Goal: Task Accomplishment & Management: Use online tool/utility

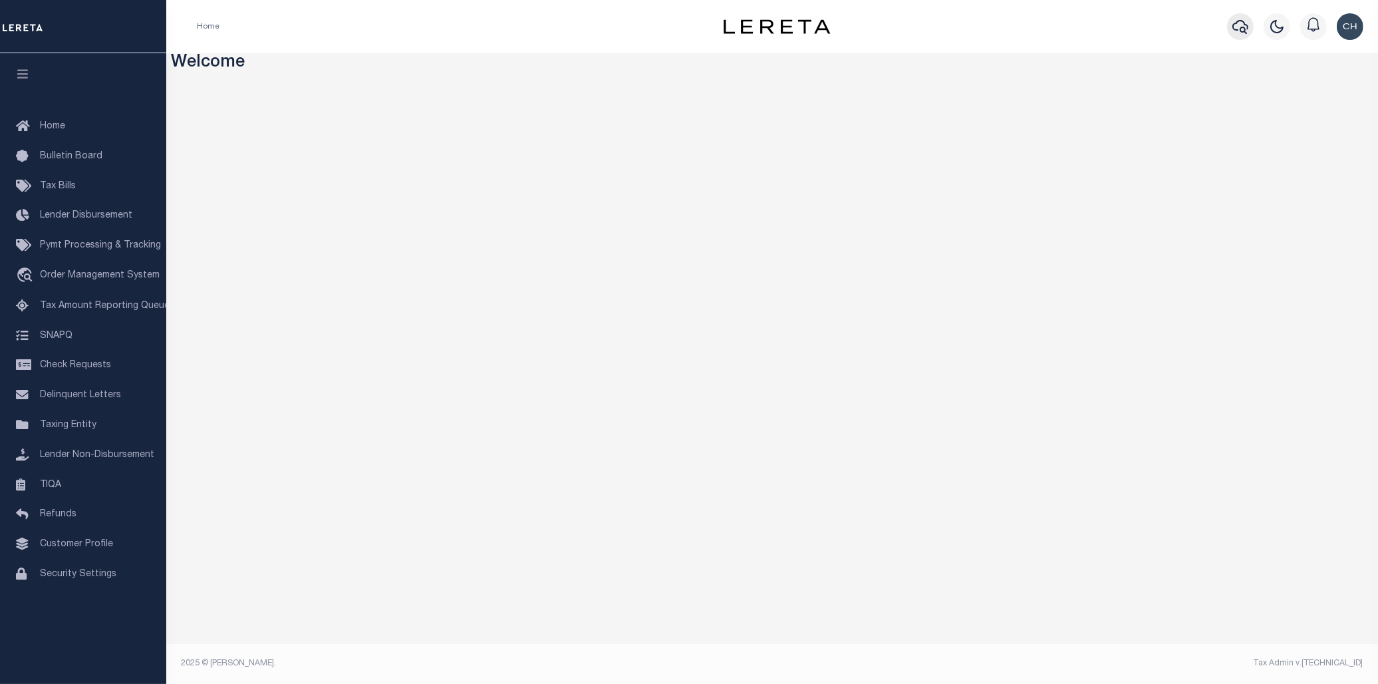
click at [1244, 27] on icon "button" at bounding box center [1240, 27] width 16 height 16
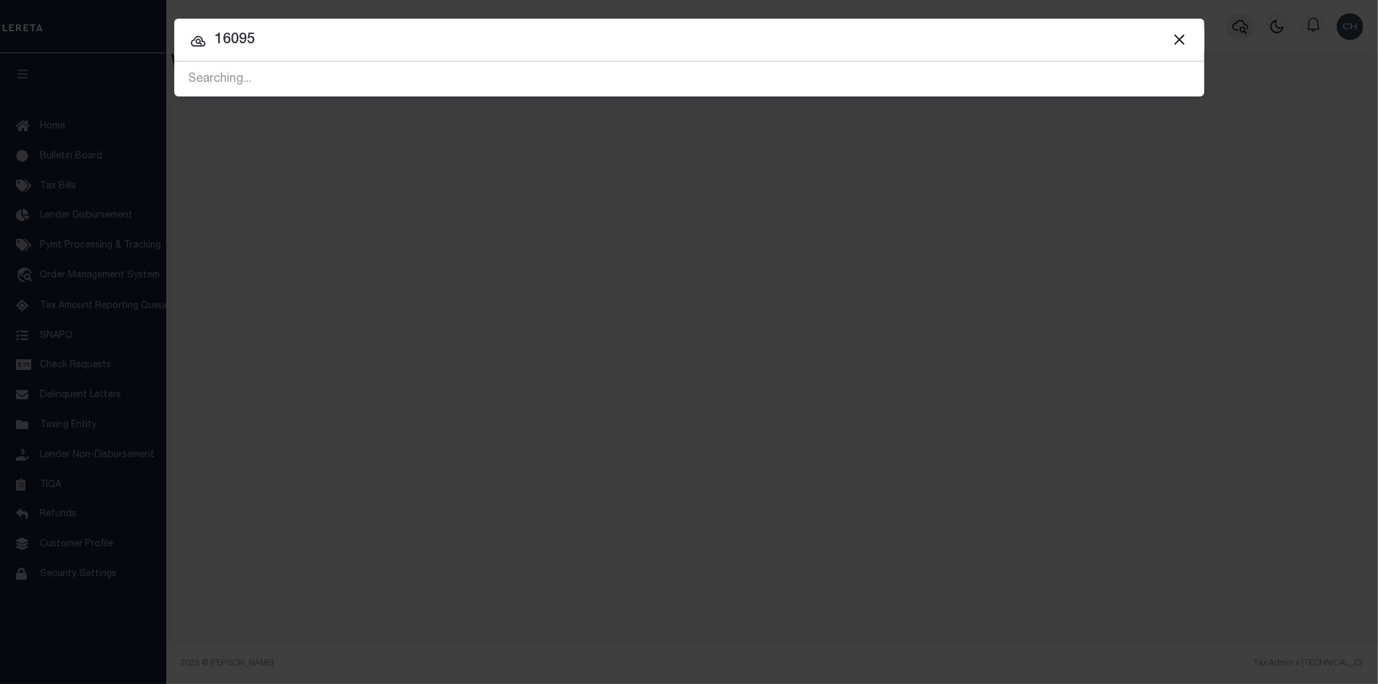
type input "16095"
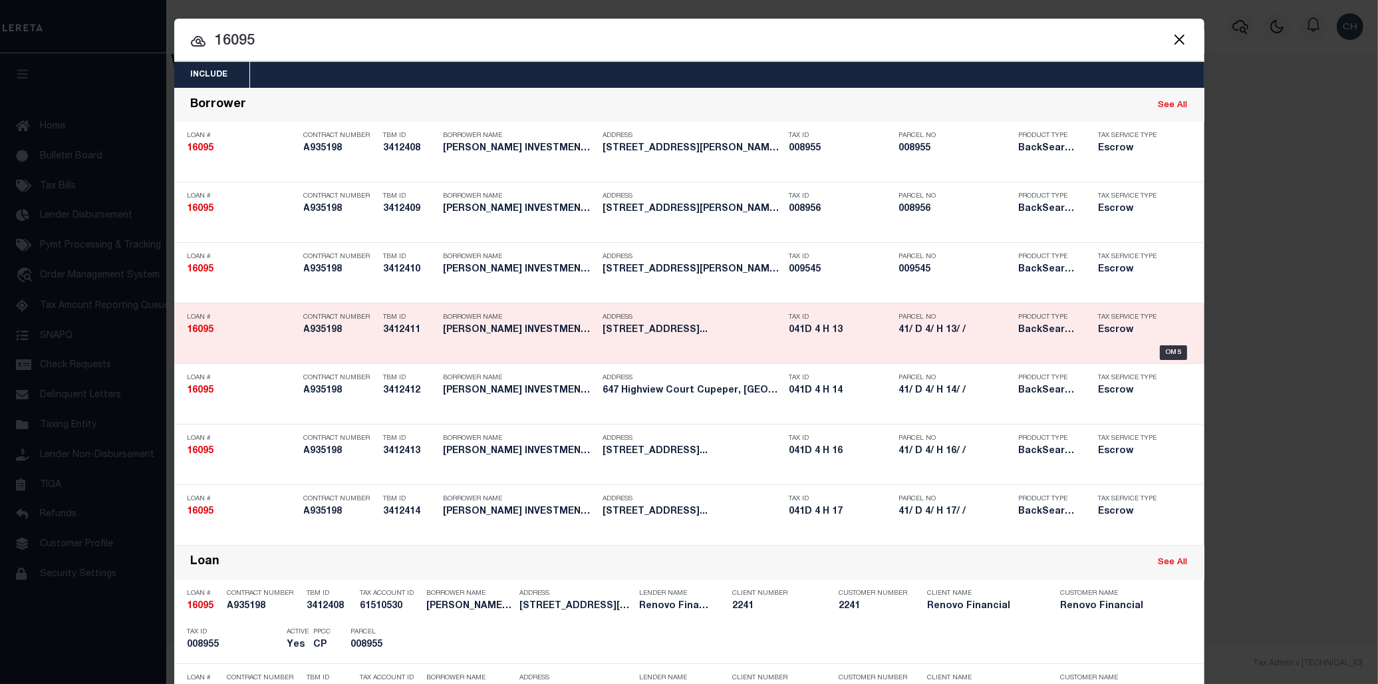
click at [974, 333] on h5 "41/ D 4/ H 13/ /" at bounding box center [955, 330] width 113 height 11
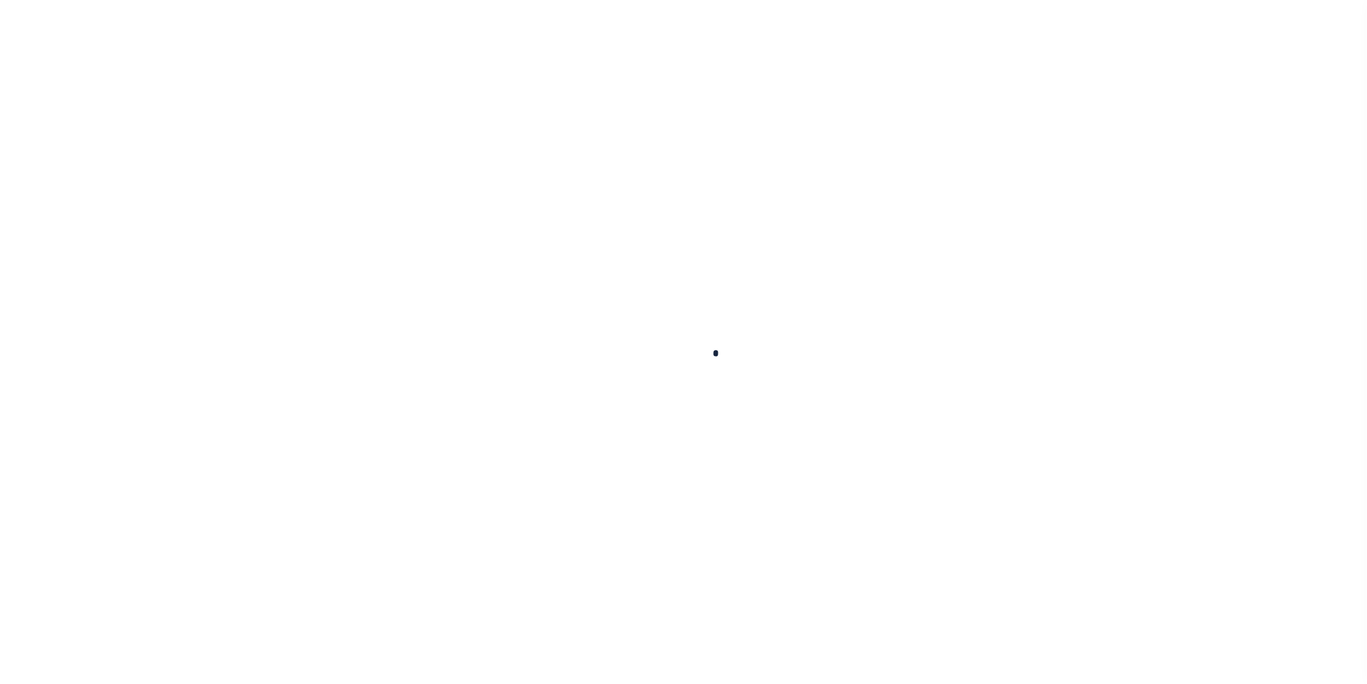
type input "16095"
type input "[PERSON_NAME] INVESTMENTS II, LLC"
select select
type input "[STREET_ADDRESS][PERSON_NAME]"
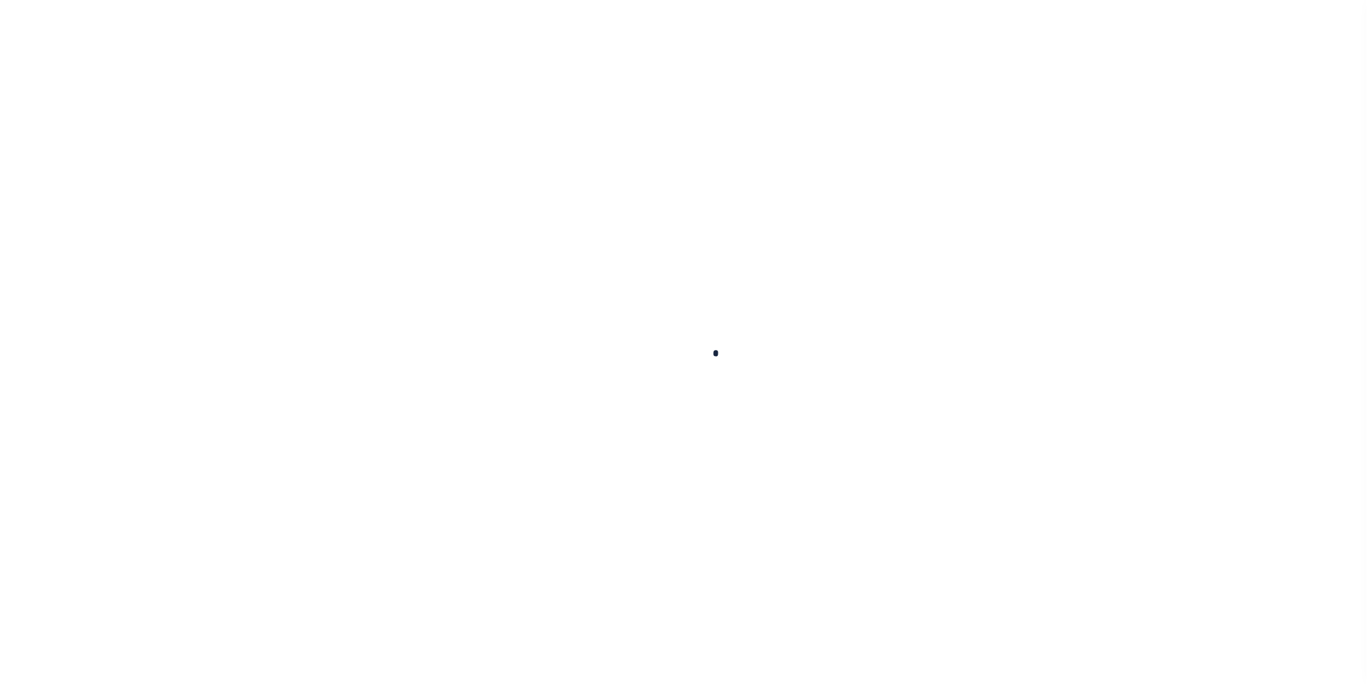
type input "[GEOGRAPHIC_DATA] VA 20109"
select select "10"
select select "Escrow"
type input "645 Highview Court"
select select
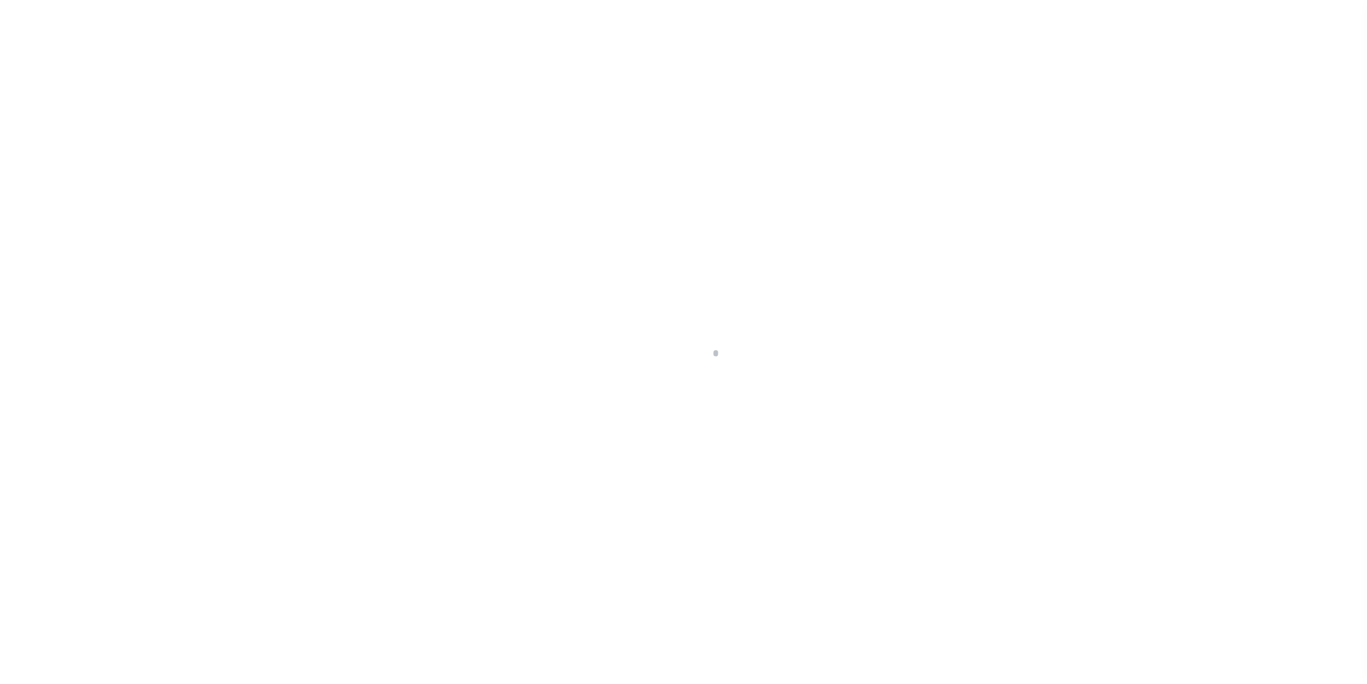
type input "Culpeper, VA 22701"
type input "a0kUS000005ZdDJ"
type input "VA"
select select
type textarea "LEGAL REQUIRED"
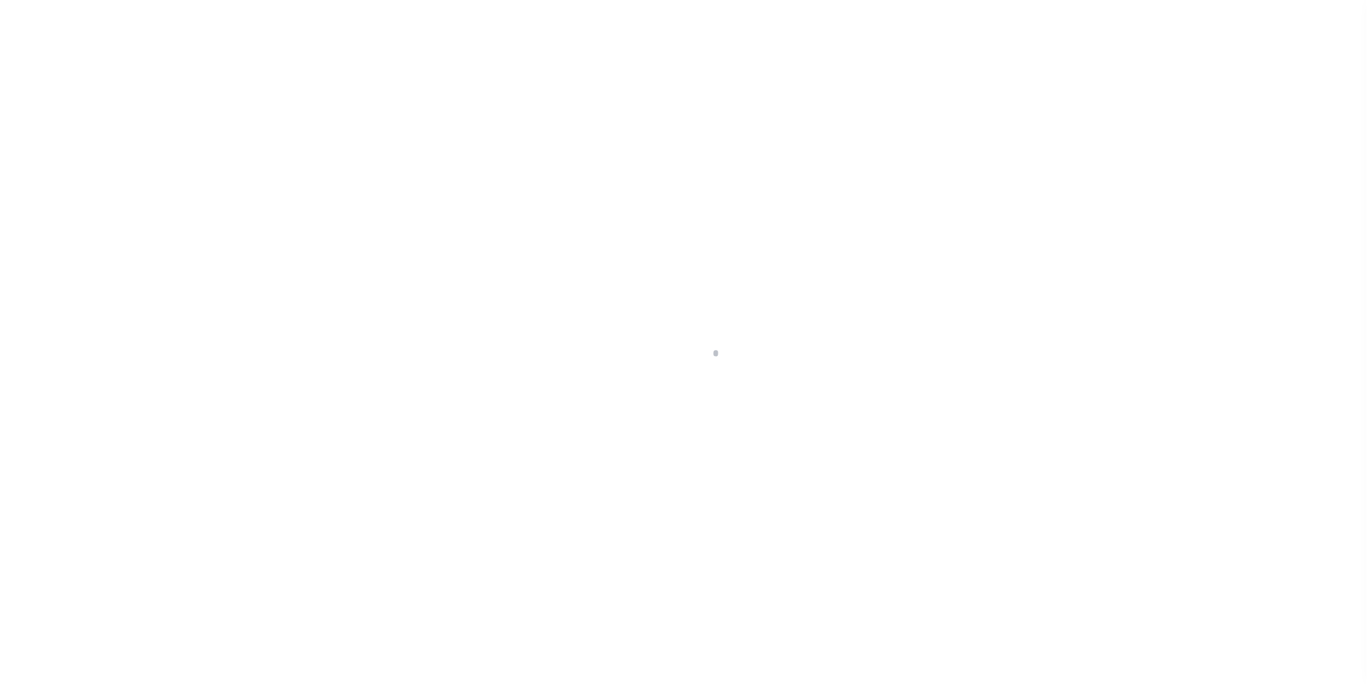
select select "25066"
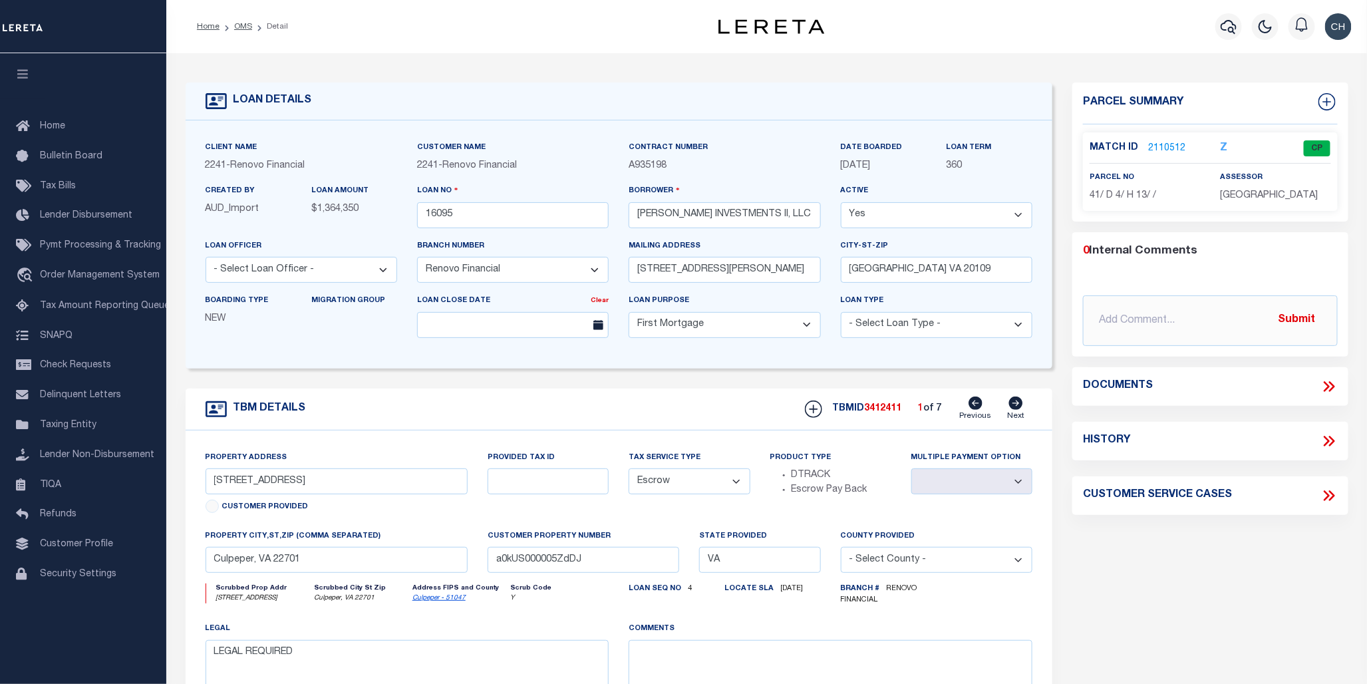
click at [1162, 151] on link "2110512" at bounding box center [1166, 149] width 37 height 14
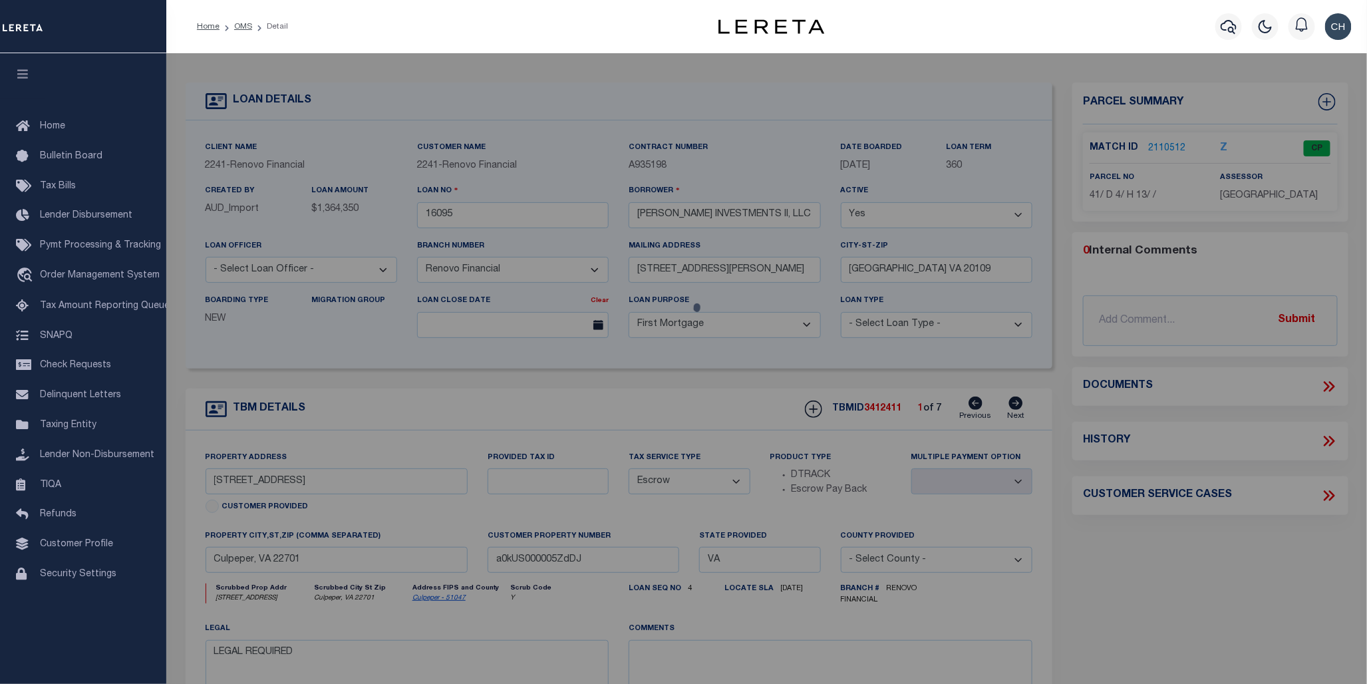
checkbox input "false"
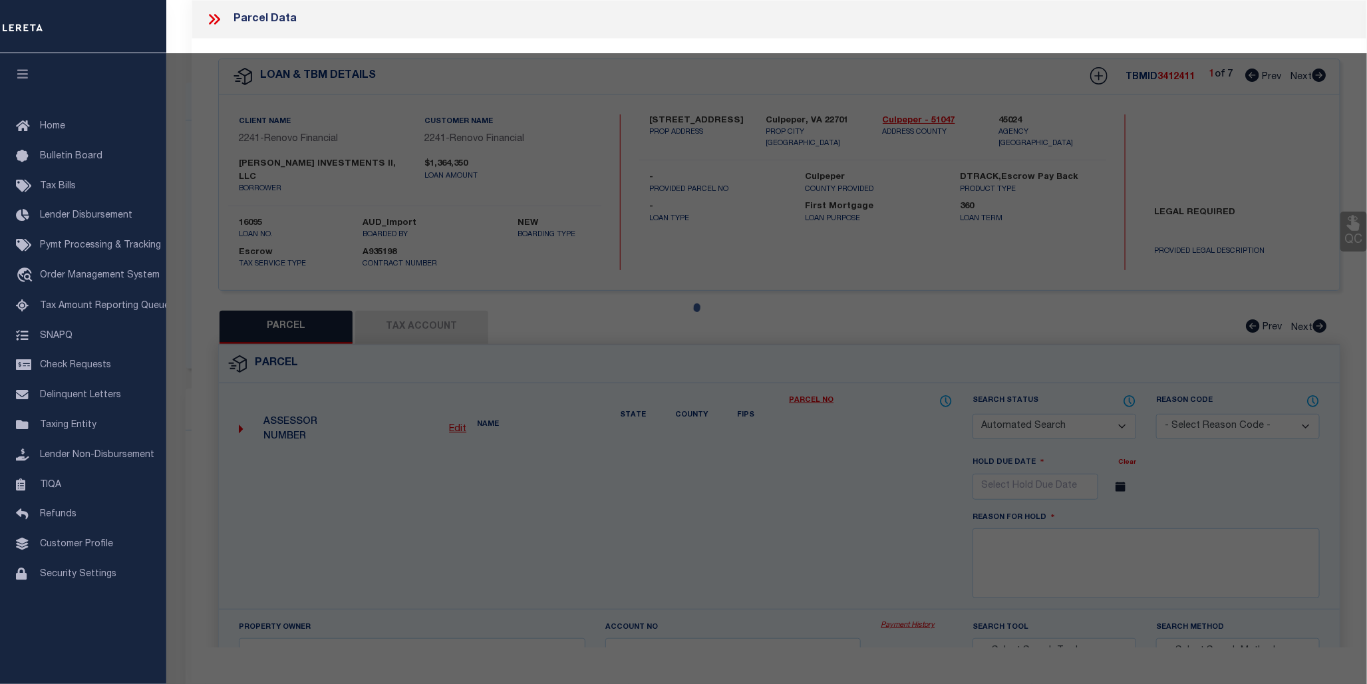
select select "CP"
type input "STEVE INVESTMENTS II LLC"
select select "AGW"
select select
type input "645 HIGHVIEW CT"
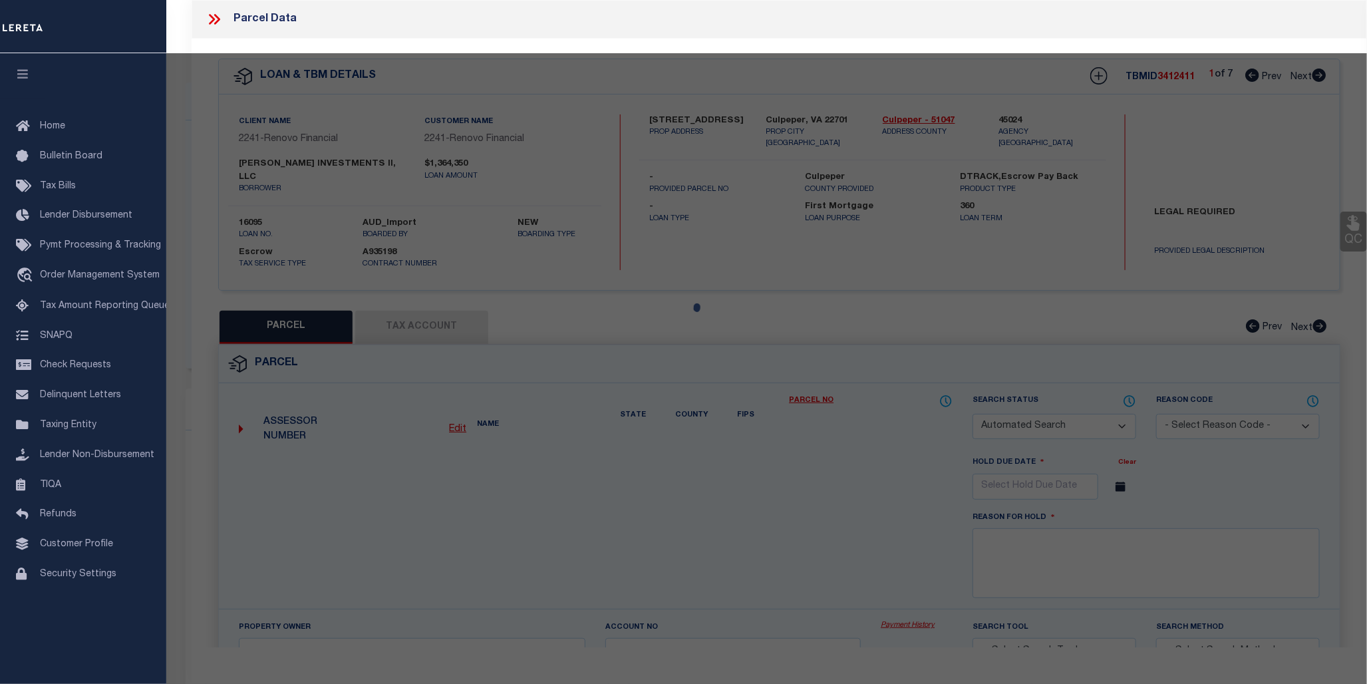
checkbox input "false"
type input "Culpeper, VA 22701"
type textarea "LOT 13 BLOCK H SEC 4 BELLE PARC 2894 SQFT PLAT DB 378/232"
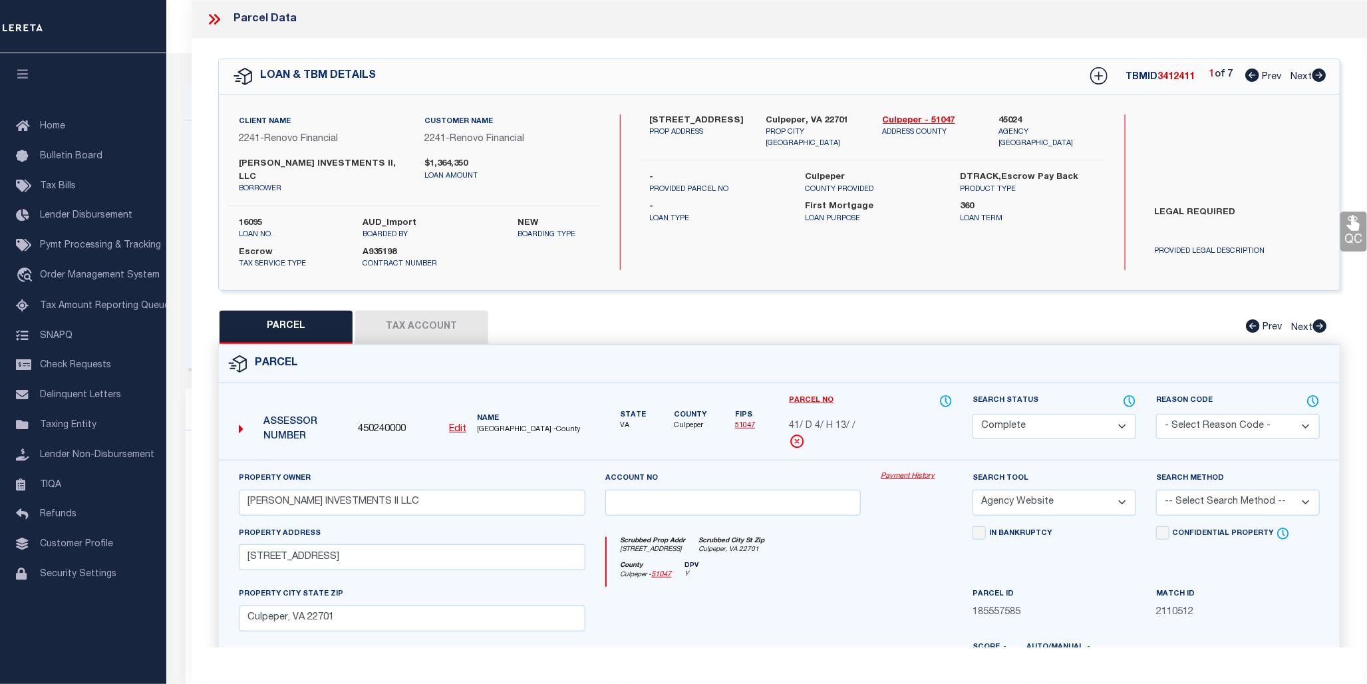
click at [908, 471] on link "Payment History" at bounding box center [917, 476] width 72 height 11
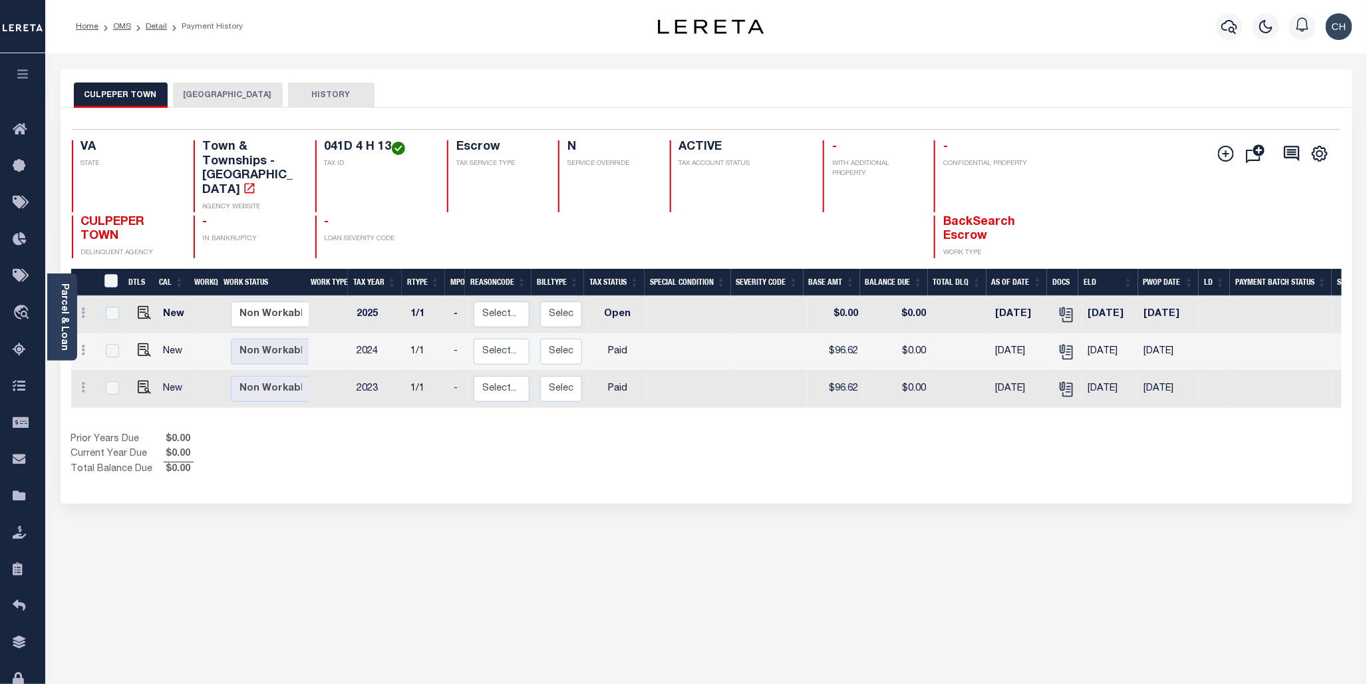
click at [202, 95] on button "[GEOGRAPHIC_DATA]" at bounding box center [228, 94] width 110 height 25
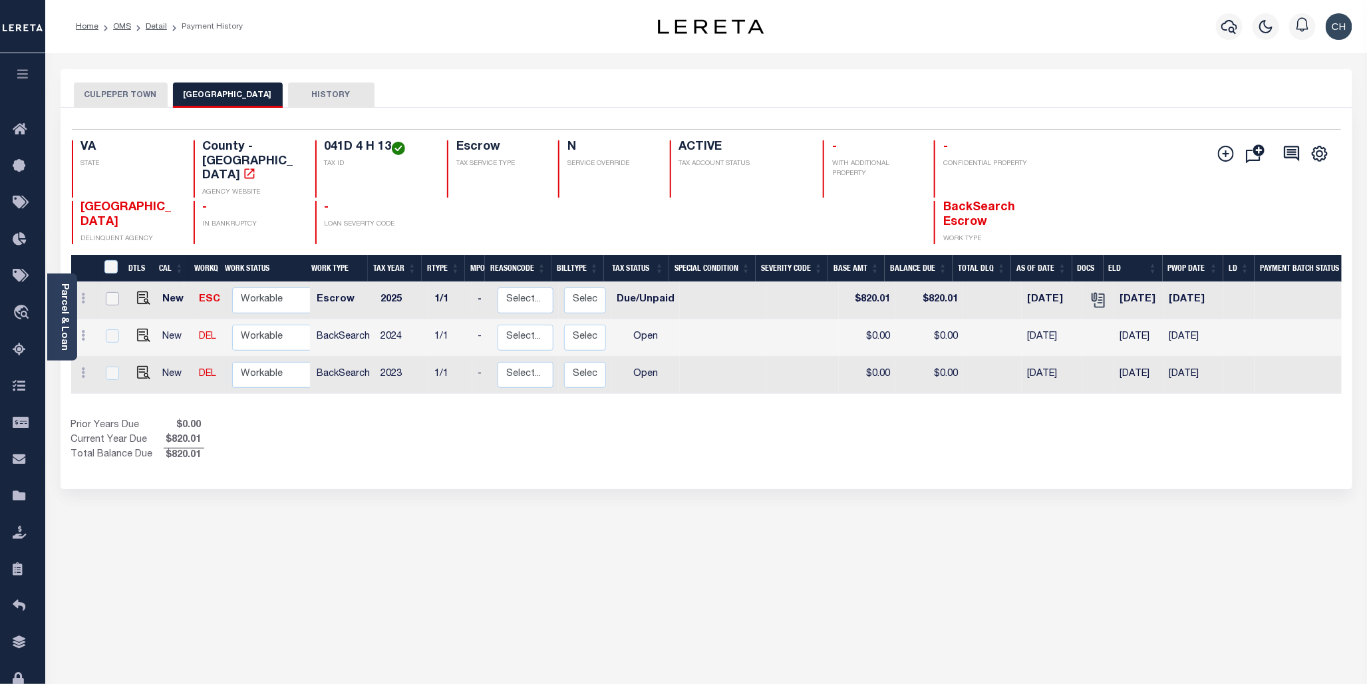
click at [113, 292] on input "checkbox" at bounding box center [112, 298] width 13 height 13
checkbox input "true"
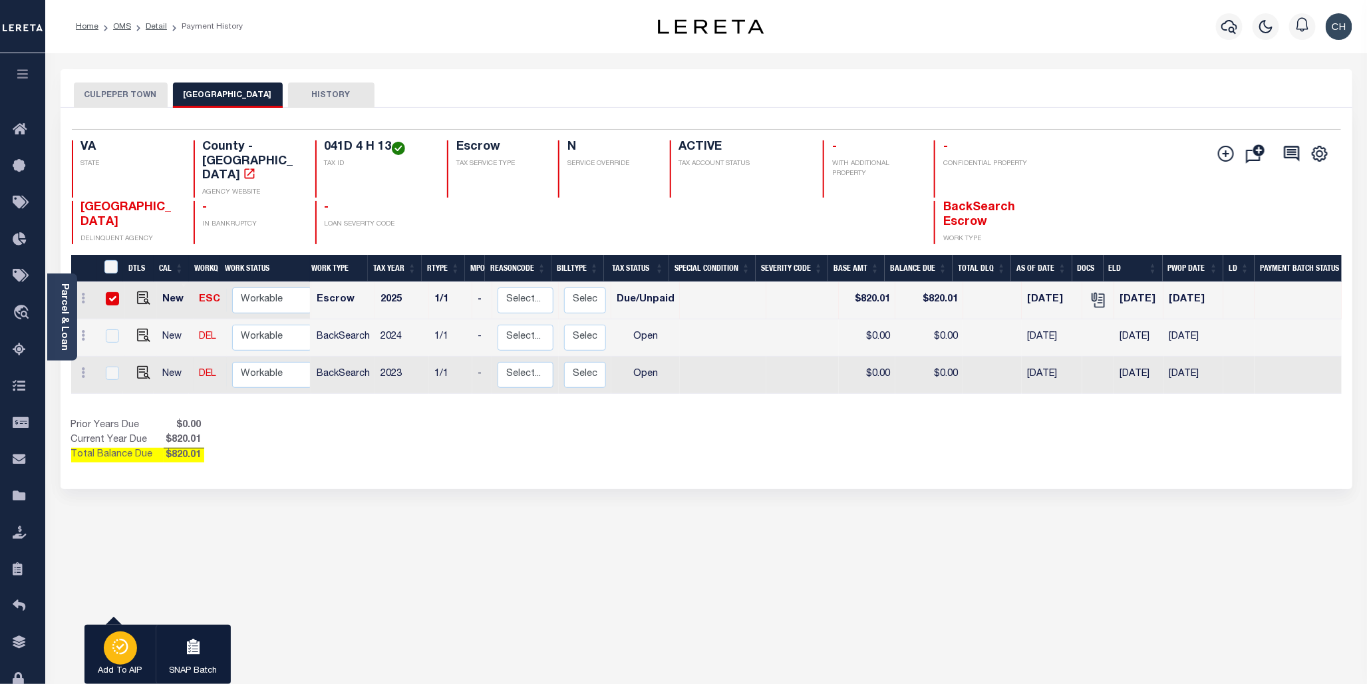
click at [134, 640] on div "button" at bounding box center [120, 647] width 33 height 33
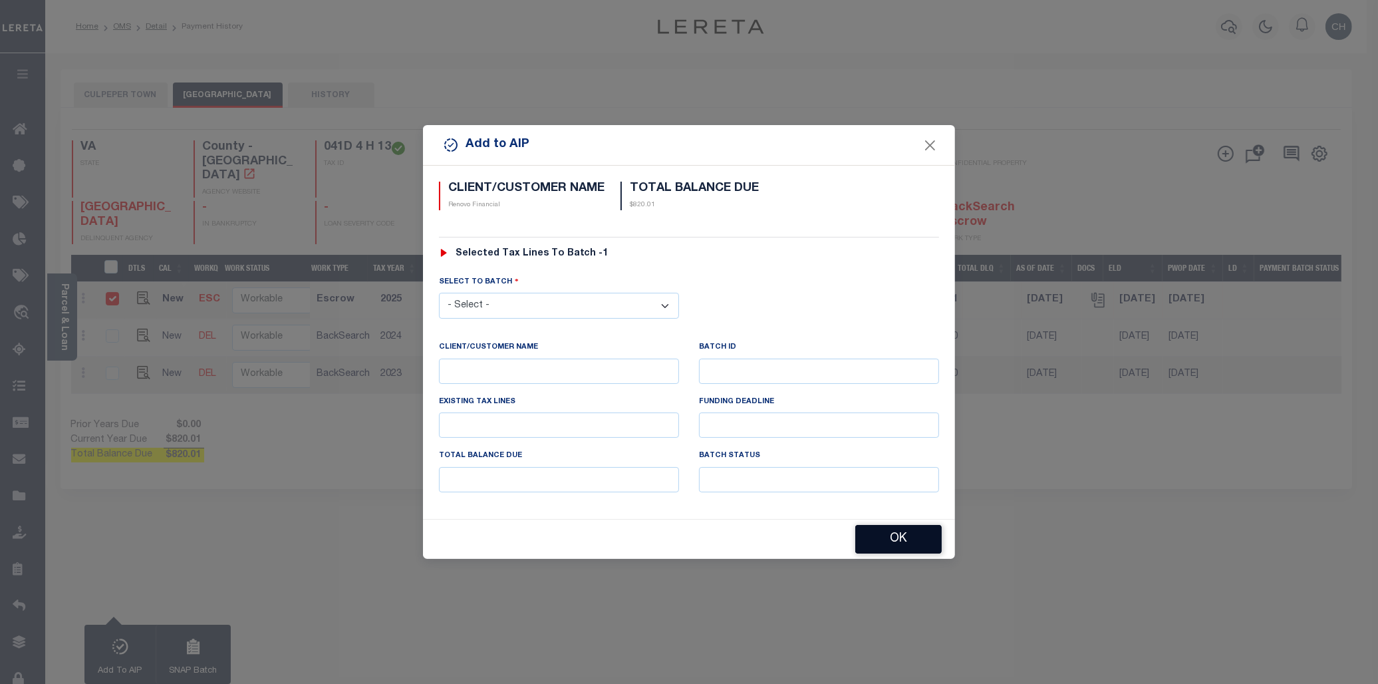
click at [895, 547] on button "OK" at bounding box center [898, 539] width 86 height 29
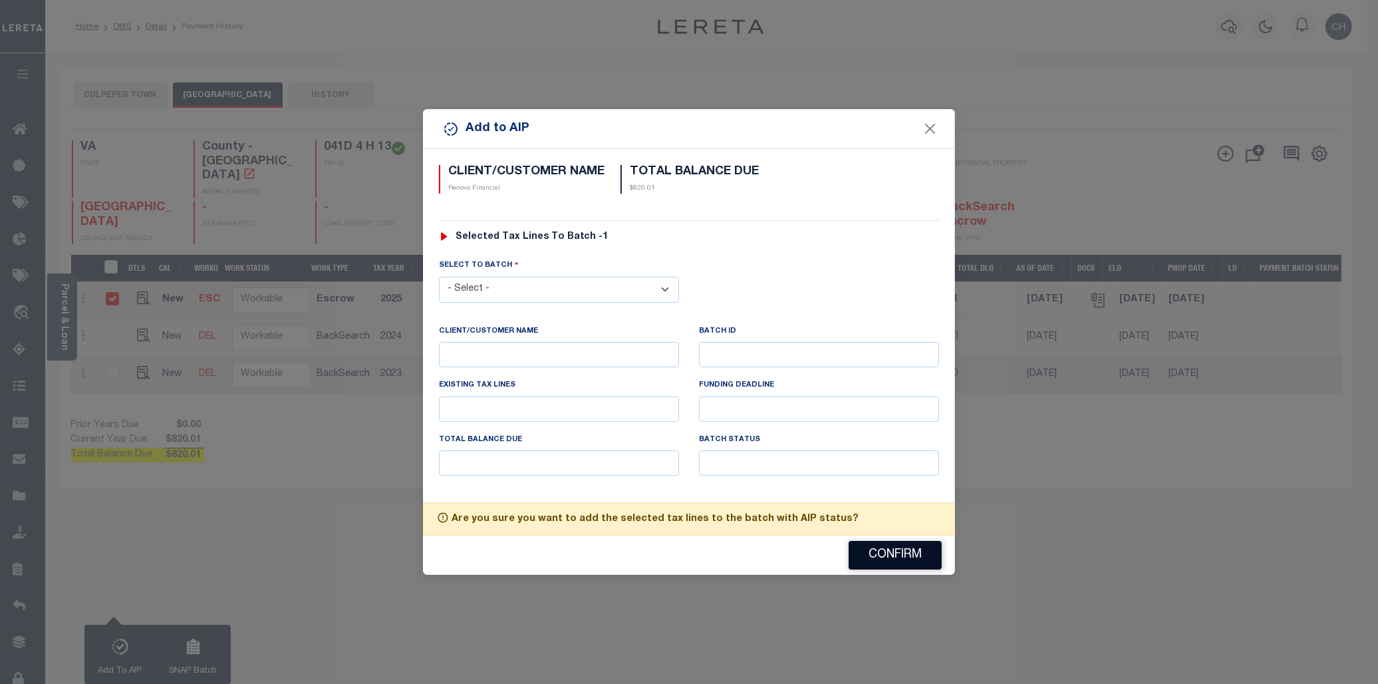
click at [895, 547] on button "Confirm" at bounding box center [895, 555] width 93 height 29
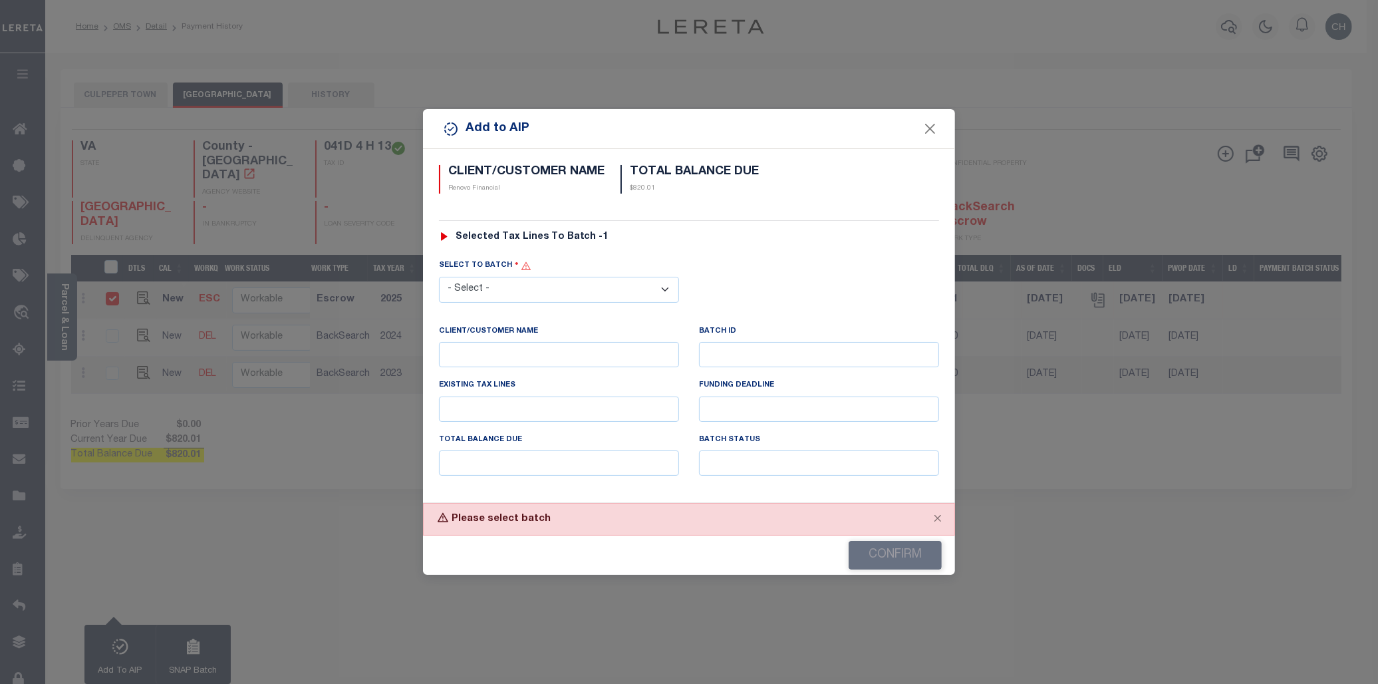
click at [639, 296] on select "- Select - 42380 42965 43235 43299 43683 44436 44450 44938 45028 45180 45253 45…" at bounding box center [559, 290] width 240 height 26
select select "46729"
click at [439, 277] on select "- Select - 42380 42965 43235 43299 43683 44436 44450 44938 45028 45180 45253 45…" at bounding box center [559, 290] width 240 height 26
click at [913, 552] on button "Confirm" at bounding box center [895, 555] width 93 height 29
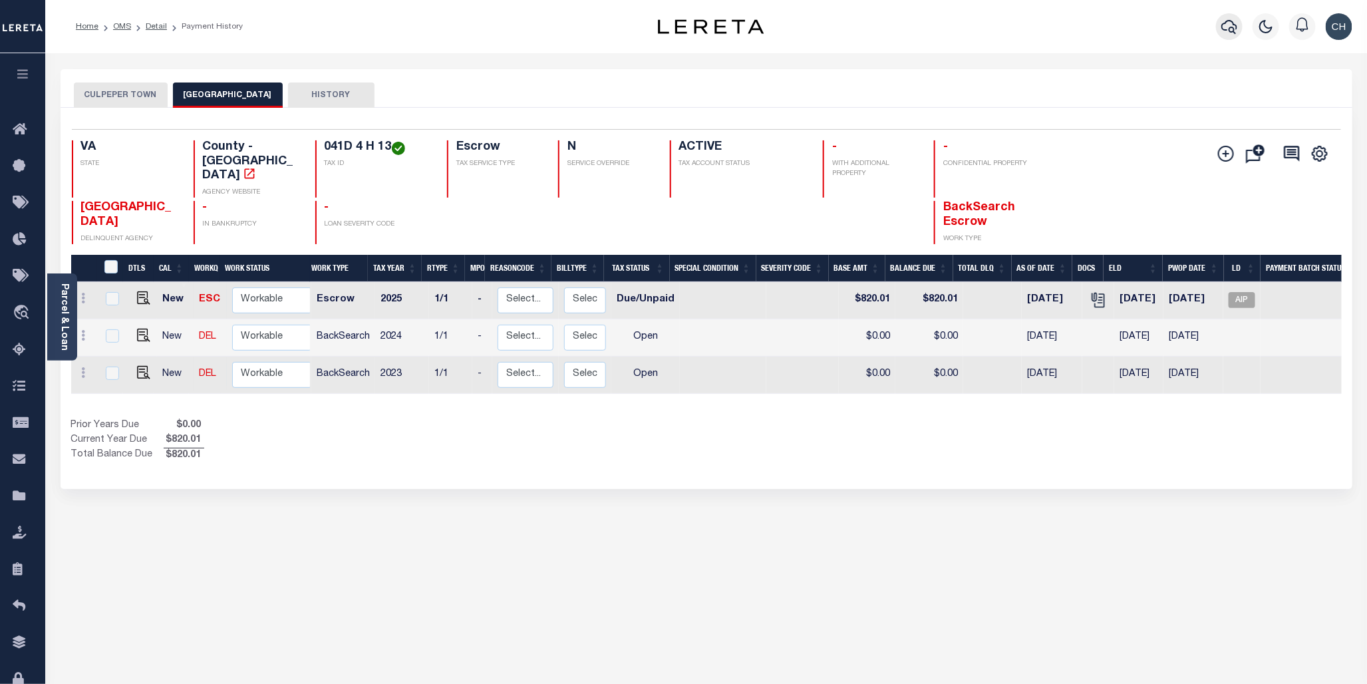
click at [1226, 33] on icon "button" at bounding box center [1229, 27] width 16 height 16
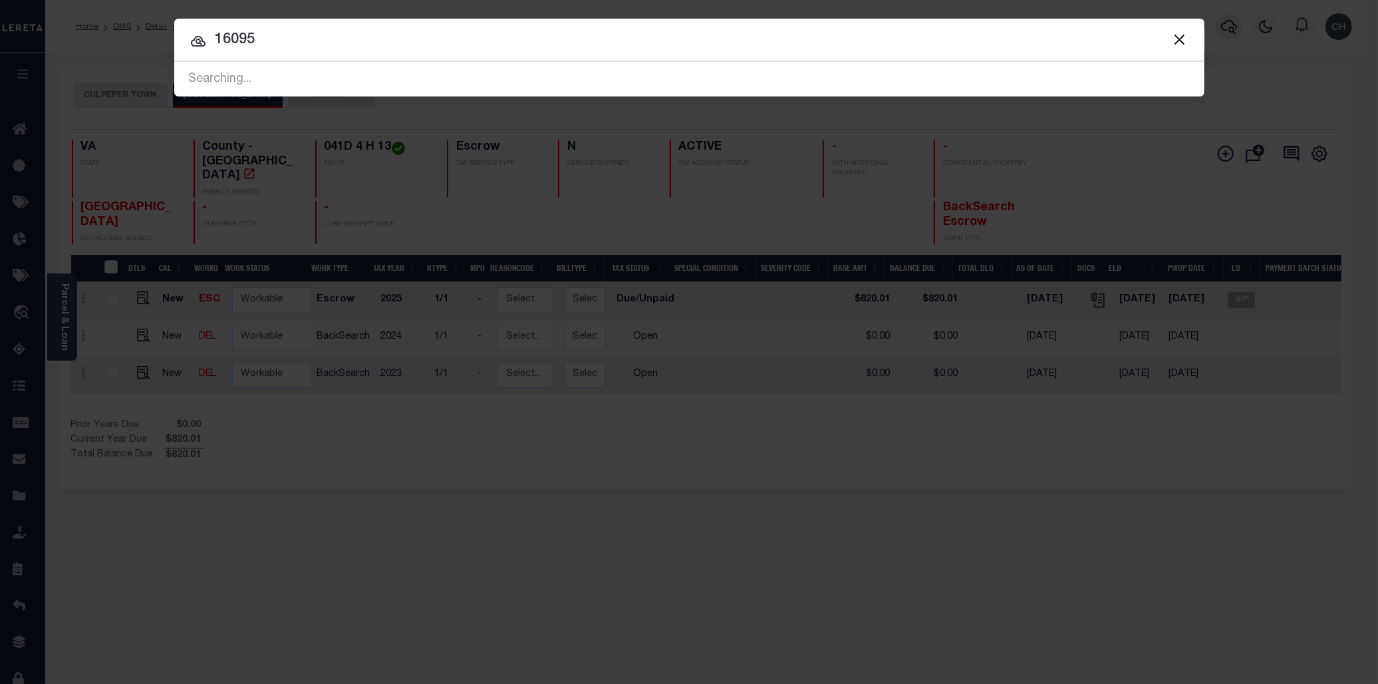
type input "16095"
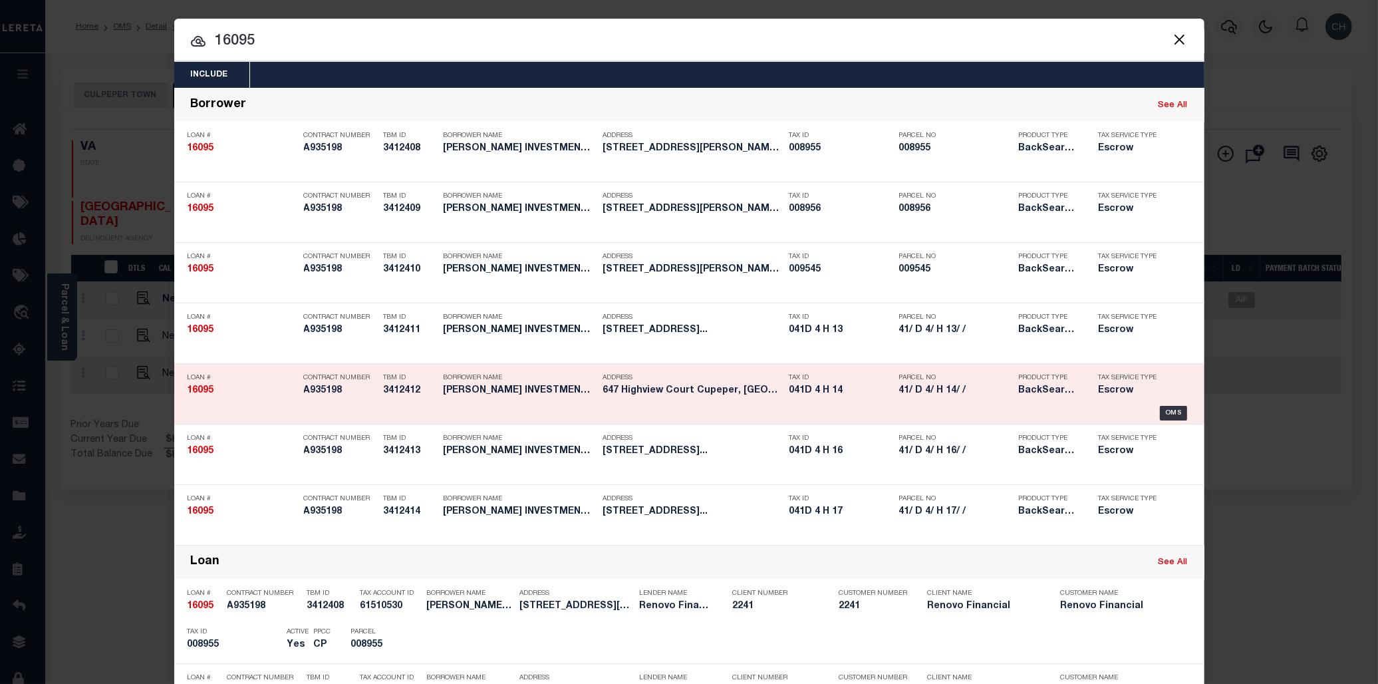
click at [899, 392] on h5 "41/ D 4/ H 14/ /" at bounding box center [955, 390] width 113 height 11
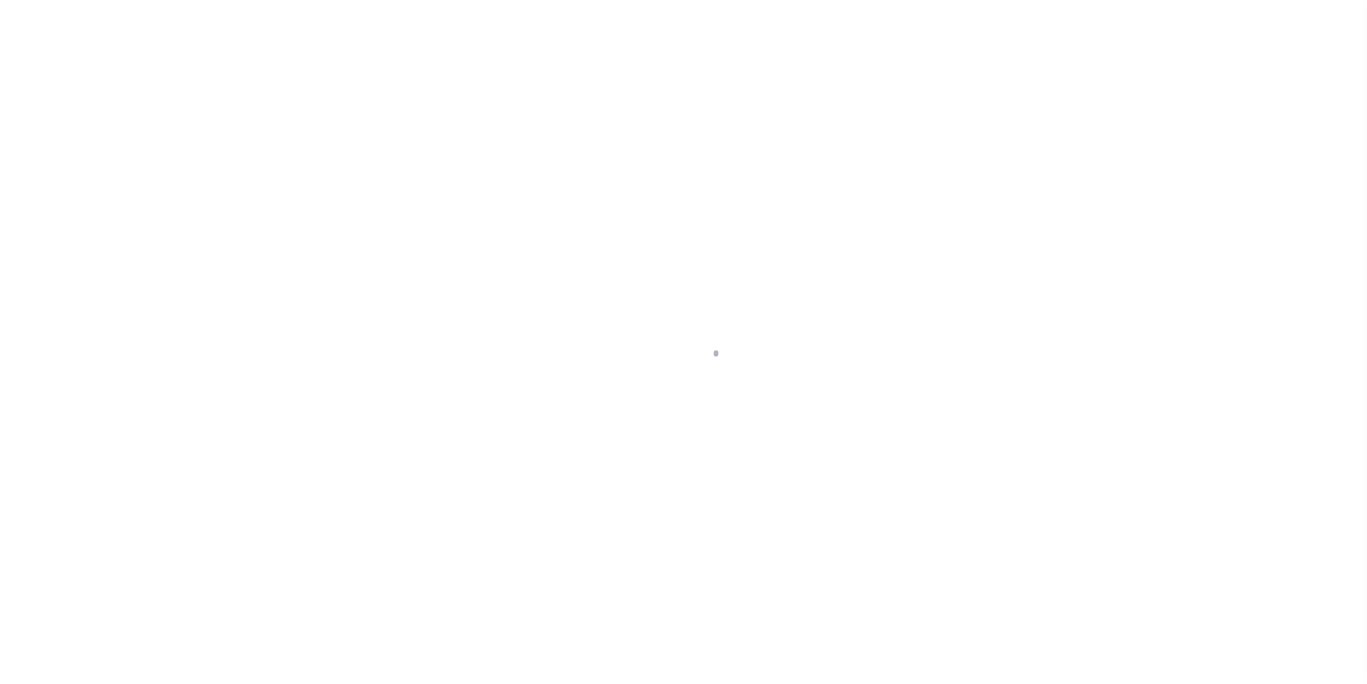
select select "10"
select select "Escrow"
type input "647 Highview Court"
select select
type input "Cupeper, [GEOGRAPHIC_DATA] 22701"
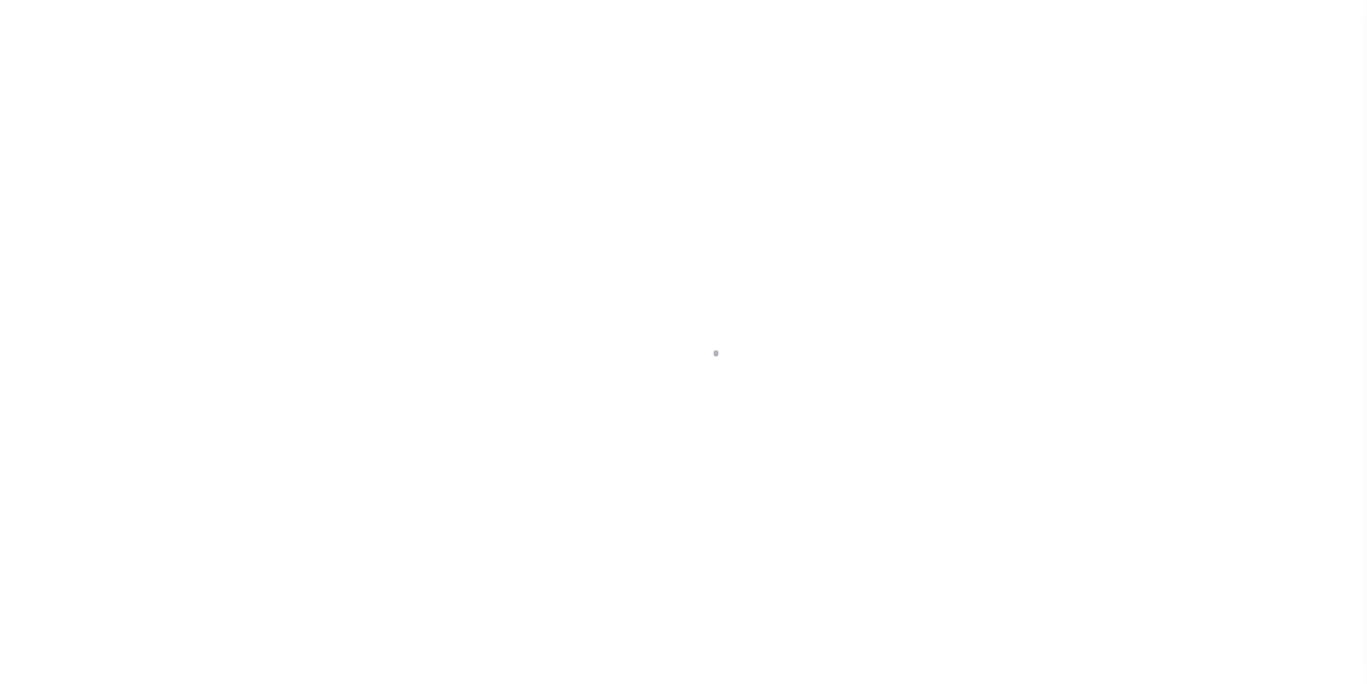
type input "a0kUS000005ZgRJ"
type input "VA"
select select
type textarea "LEGAL REQUIRED"
select select "25066"
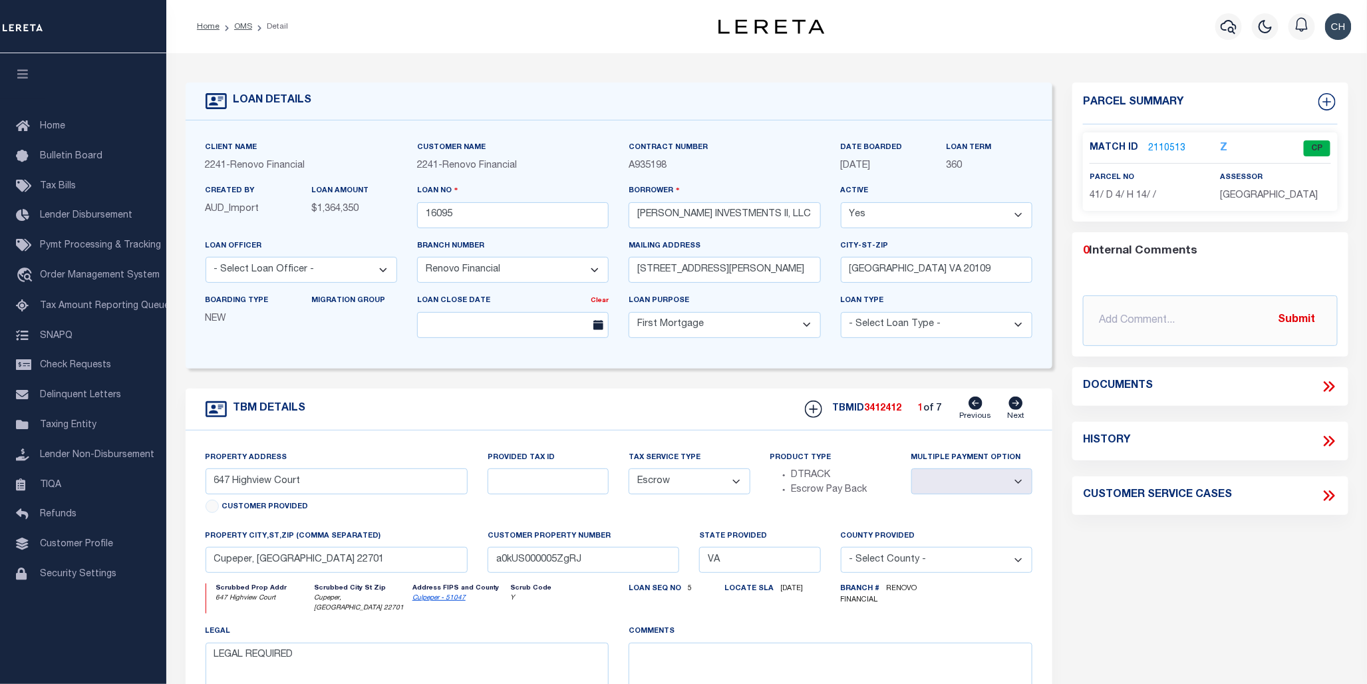
click at [1161, 146] on link "2110513" at bounding box center [1166, 149] width 37 height 14
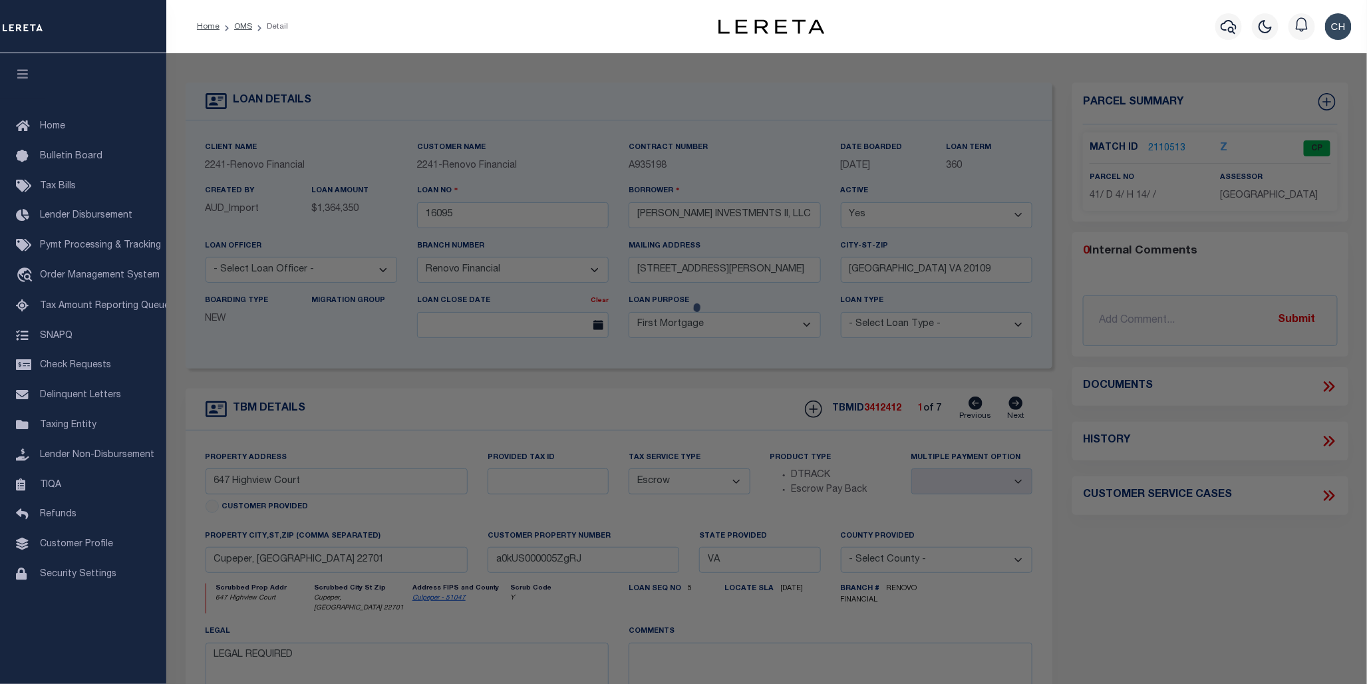
checkbox input "false"
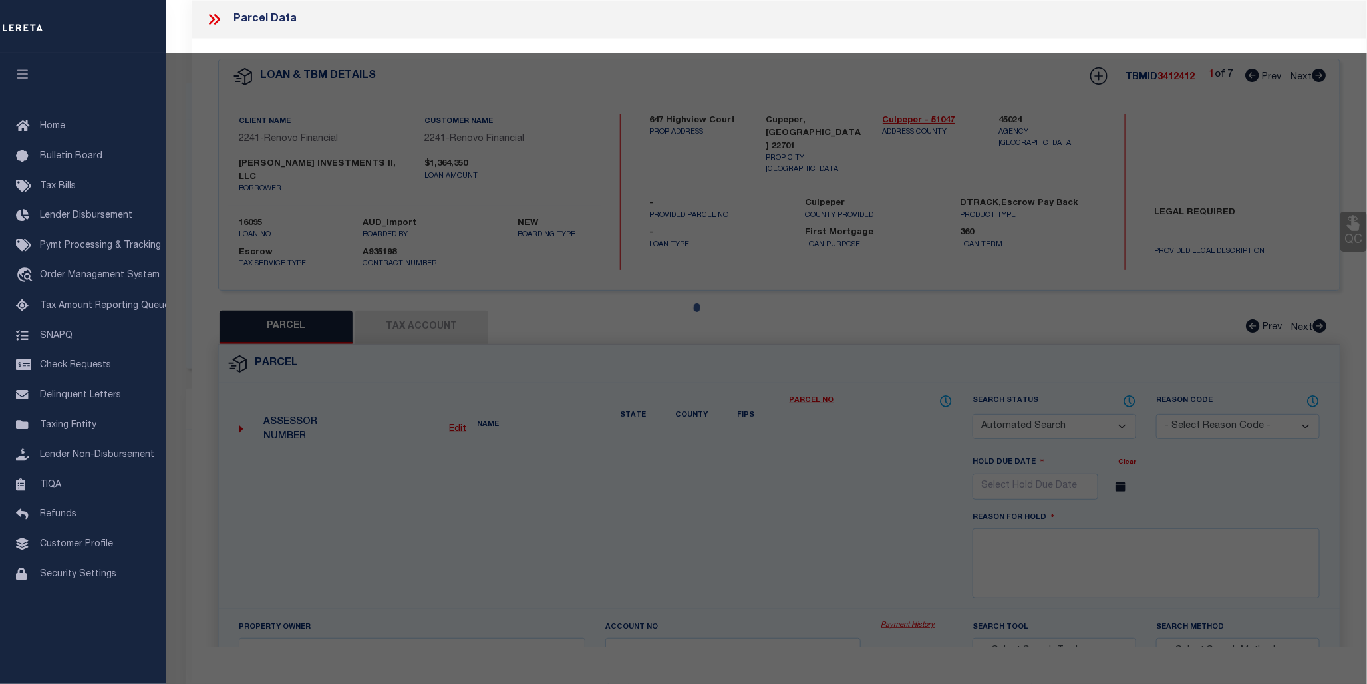
select select "CP"
type input "STEVE INVESTMENTS II LLC"
select select "AGW"
select select
type input "647 HIGHVIEW CT"
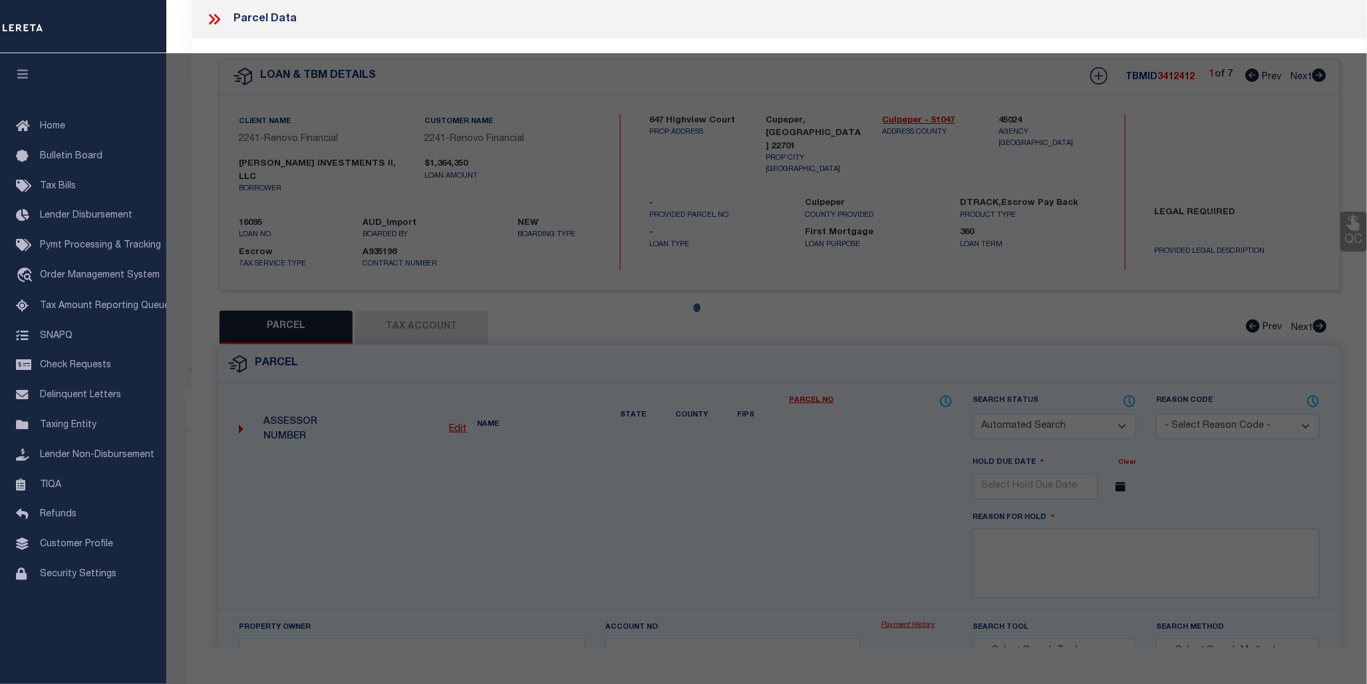
checkbox input "false"
type input "Cupeper, [GEOGRAPHIC_DATA] 22701"
type textarea "LOT 14 BLOCK H SEC 4 BELLE PARC 2894 SQFT PLAT DB 378/232"
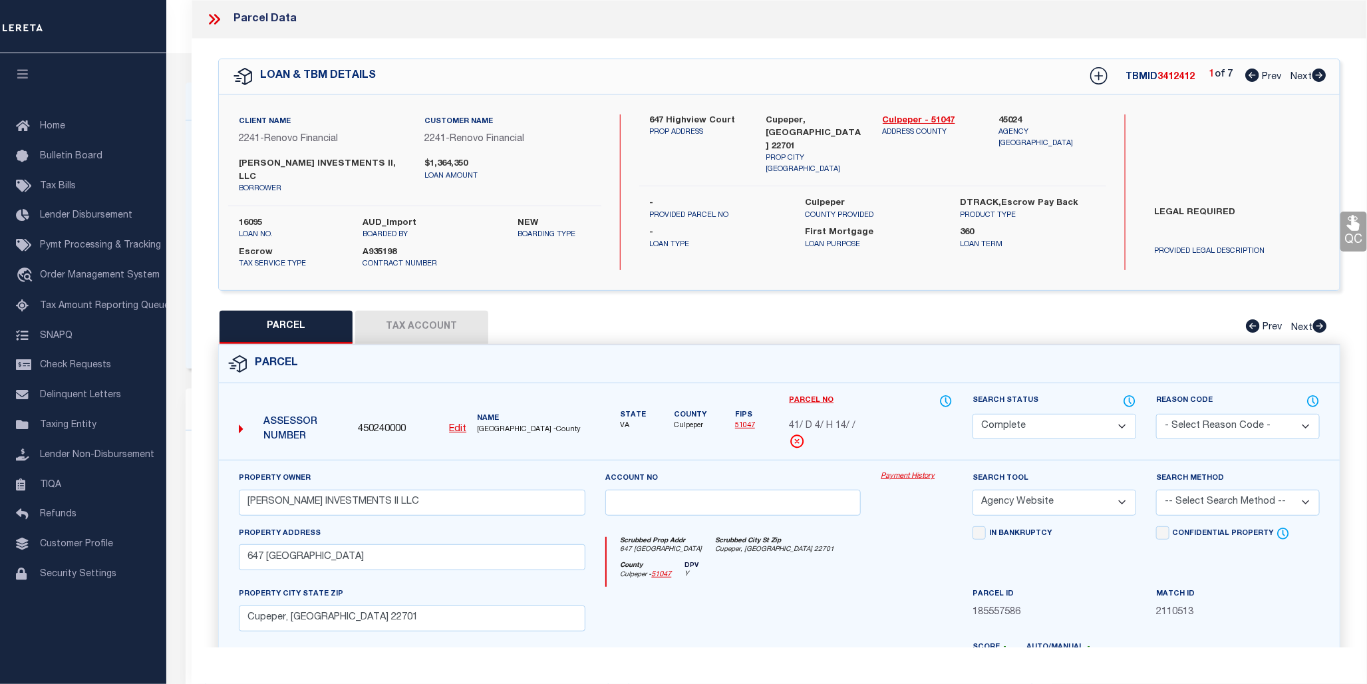
click at [898, 471] on link "Payment History" at bounding box center [917, 476] width 72 height 11
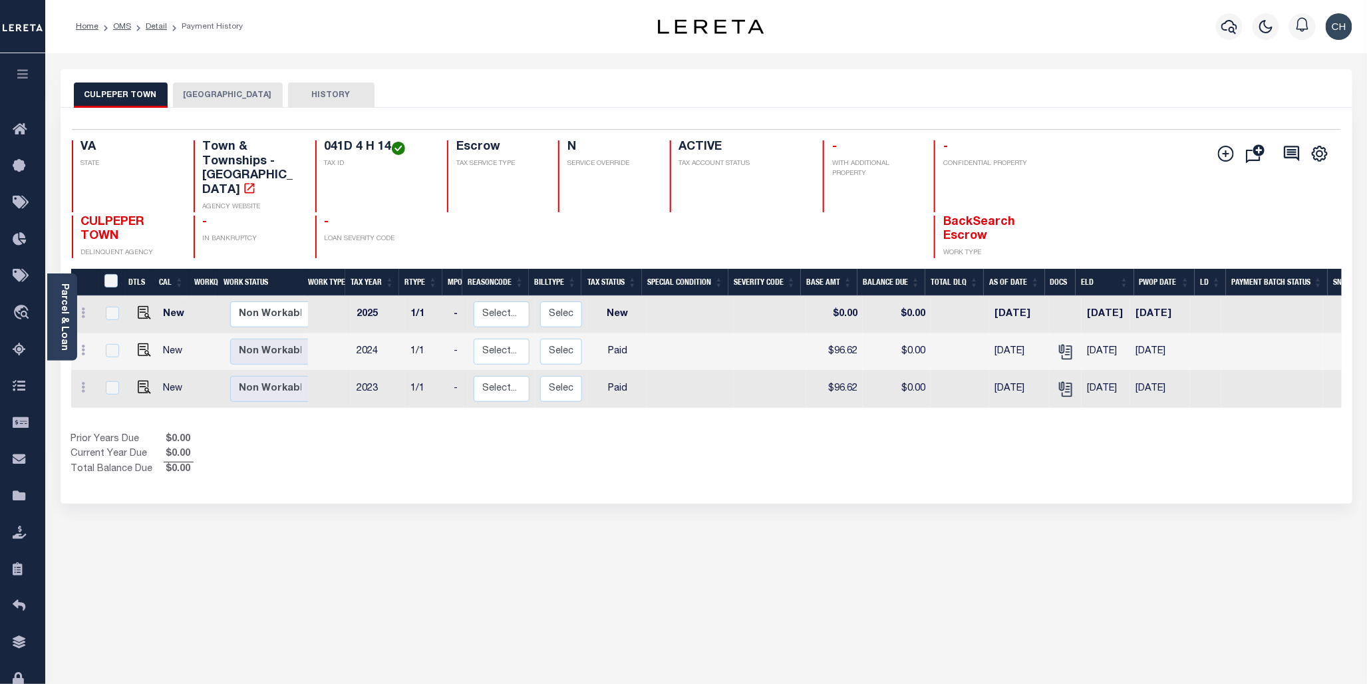
click at [229, 94] on button "[GEOGRAPHIC_DATA]" at bounding box center [228, 94] width 110 height 25
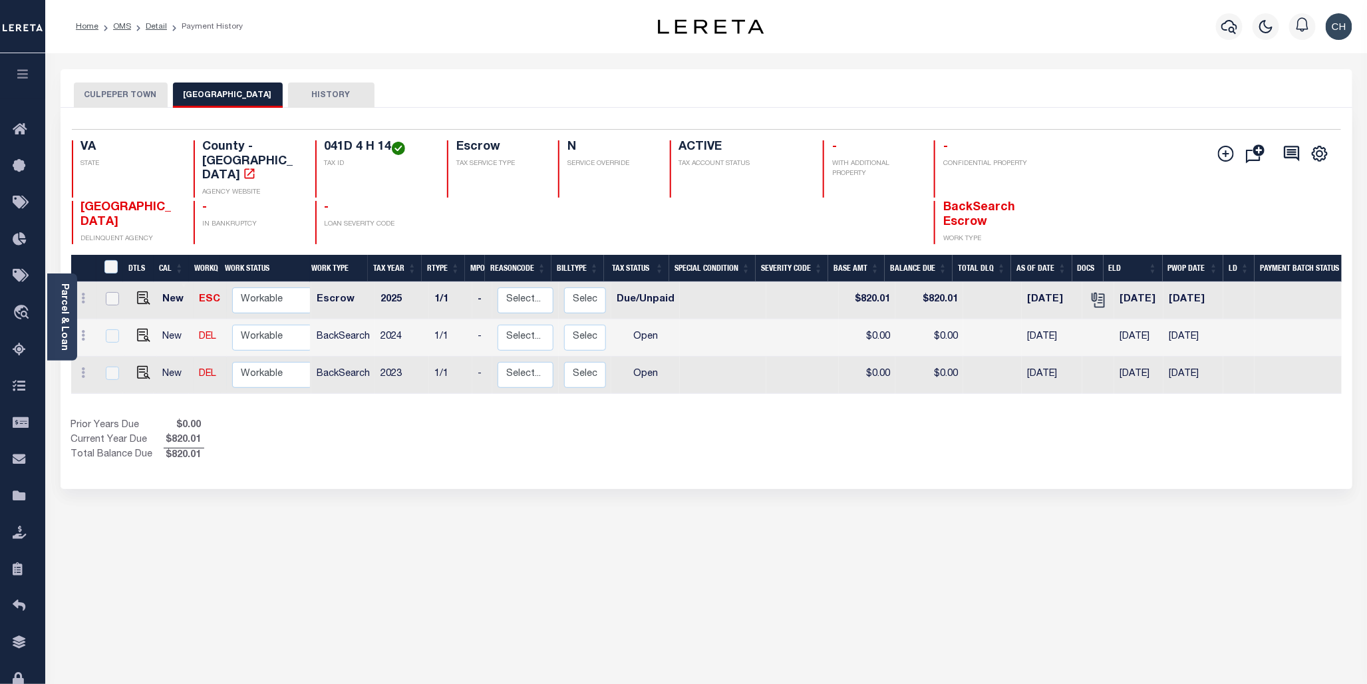
click at [110, 292] on input "checkbox" at bounding box center [112, 298] width 13 height 13
checkbox input "true"
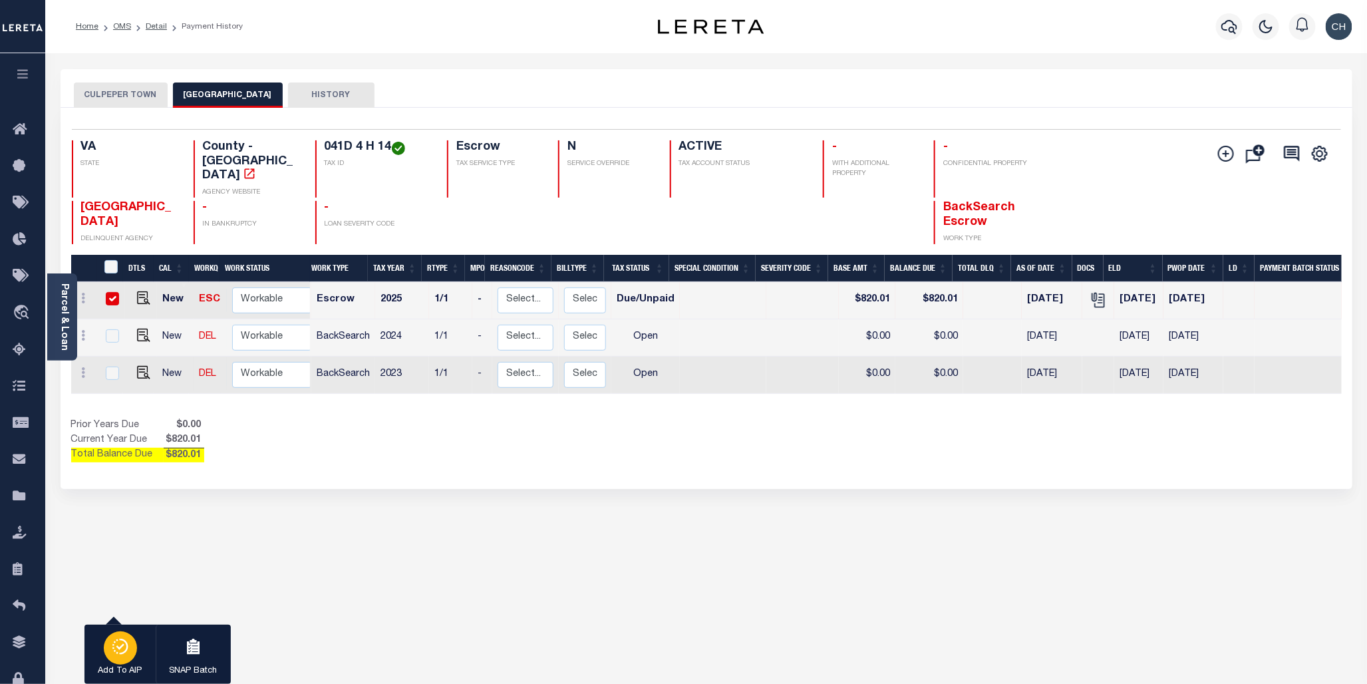
click at [111, 648] on icon "button" at bounding box center [120, 646] width 19 height 16
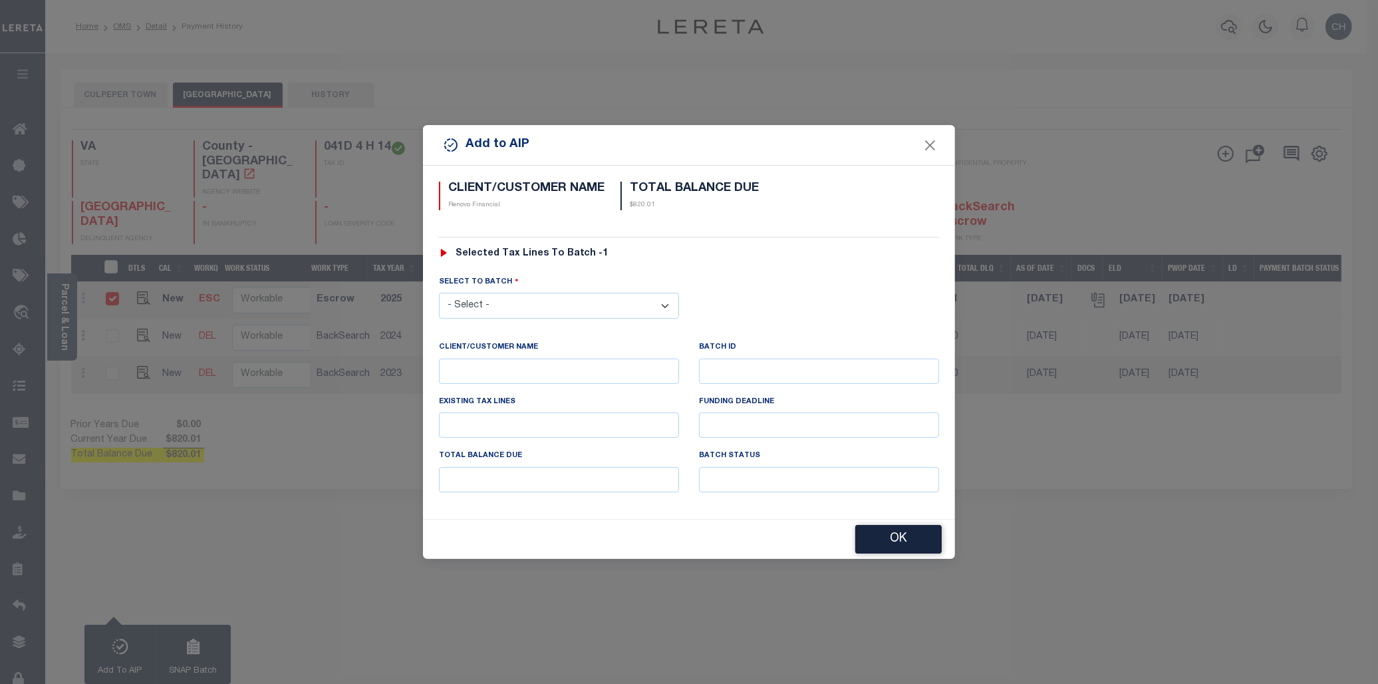
click at [583, 305] on select "- Select - 42380 42965 43235 43299 43683 44436 44450 44938 45028 45180 45253 45…" at bounding box center [559, 306] width 240 height 26
select select "46729"
click at [439, 293] on select "- Select - 42380 42965 43235 43299 43683 44436 44450 44938 45028 45180 45253 45…" at bounding box center [559, 306] width 240 height 26
click at [914, 543] on button "OK" at bounding box center [898, 539] width 86 height 29
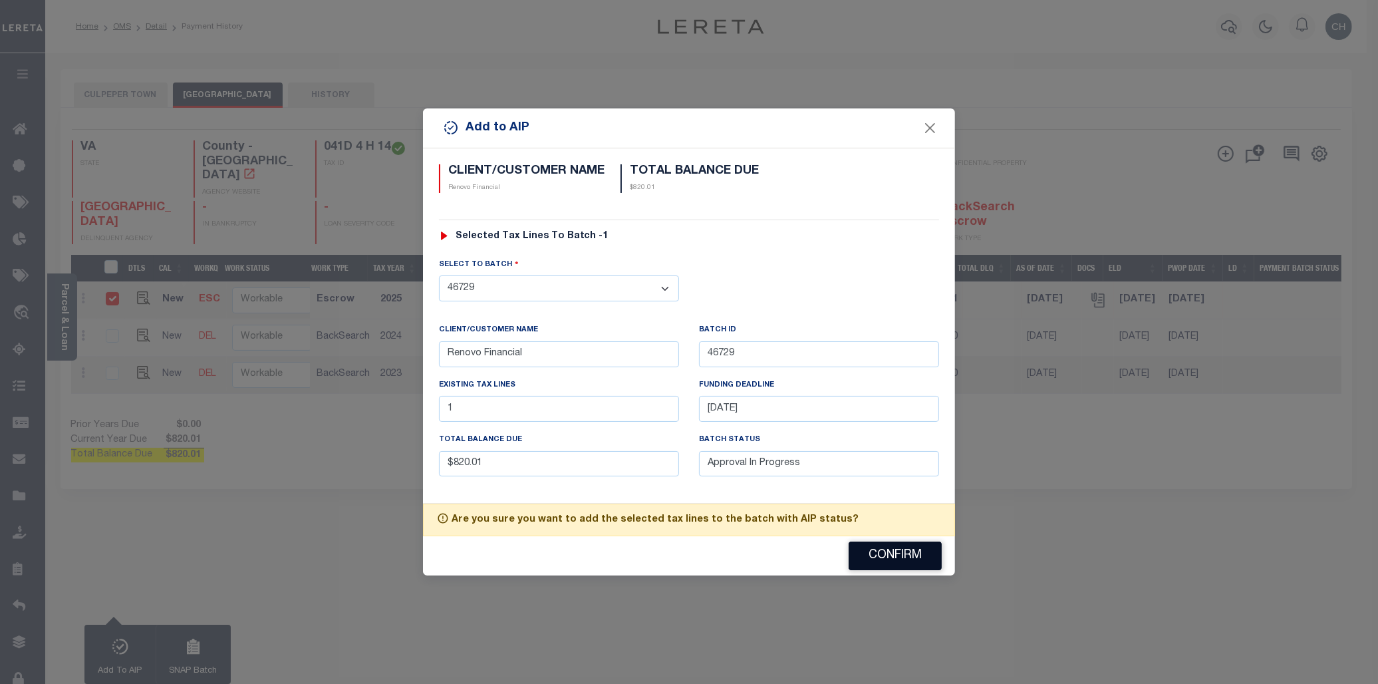
click at [908, 553] on button "Confirm" at bounding box center [895, 555] width 93 height 29
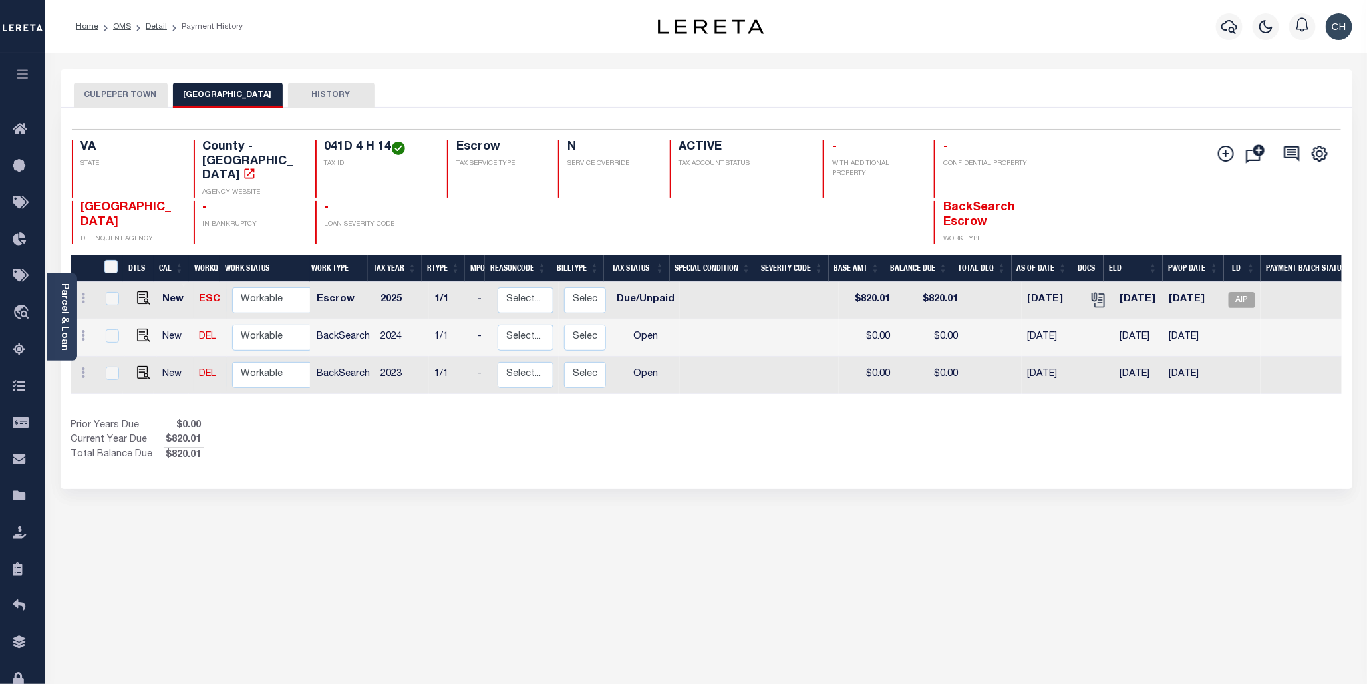
click at [1229, 29] on icon "button" at bounding box center [1229, 27] width 16 height 14
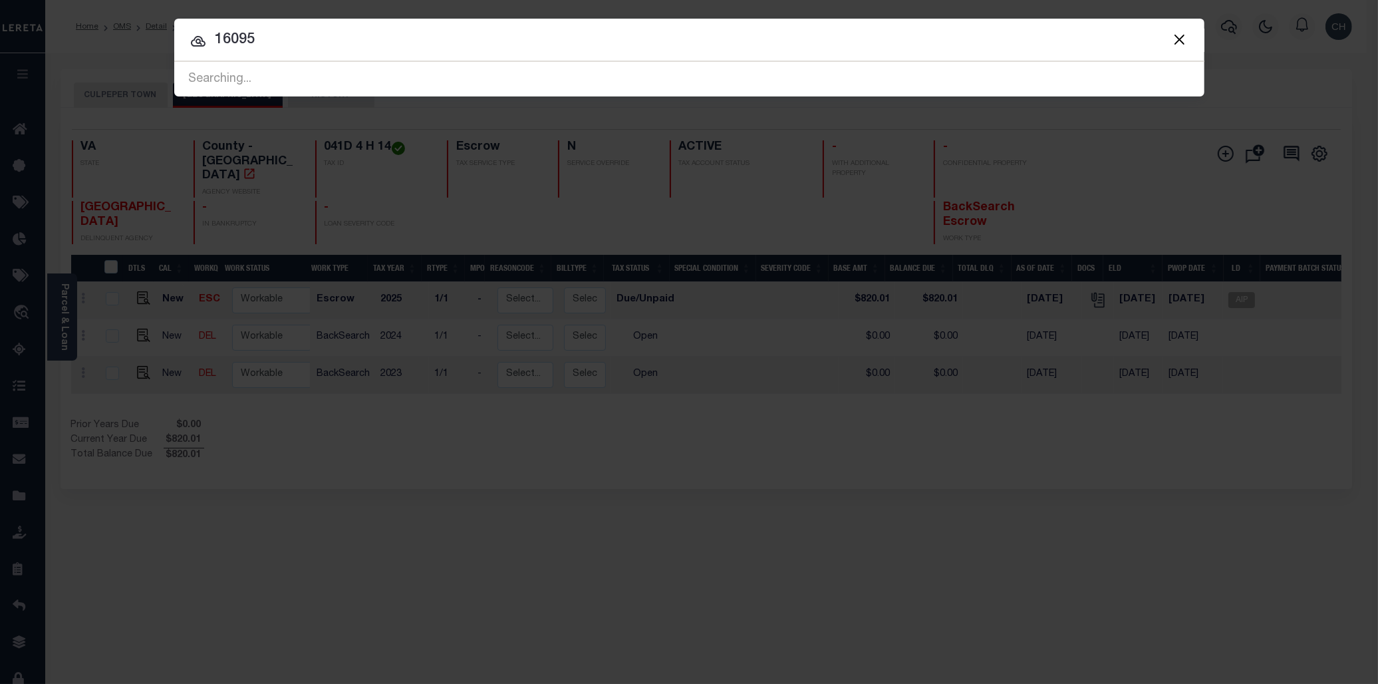
type input "16095"
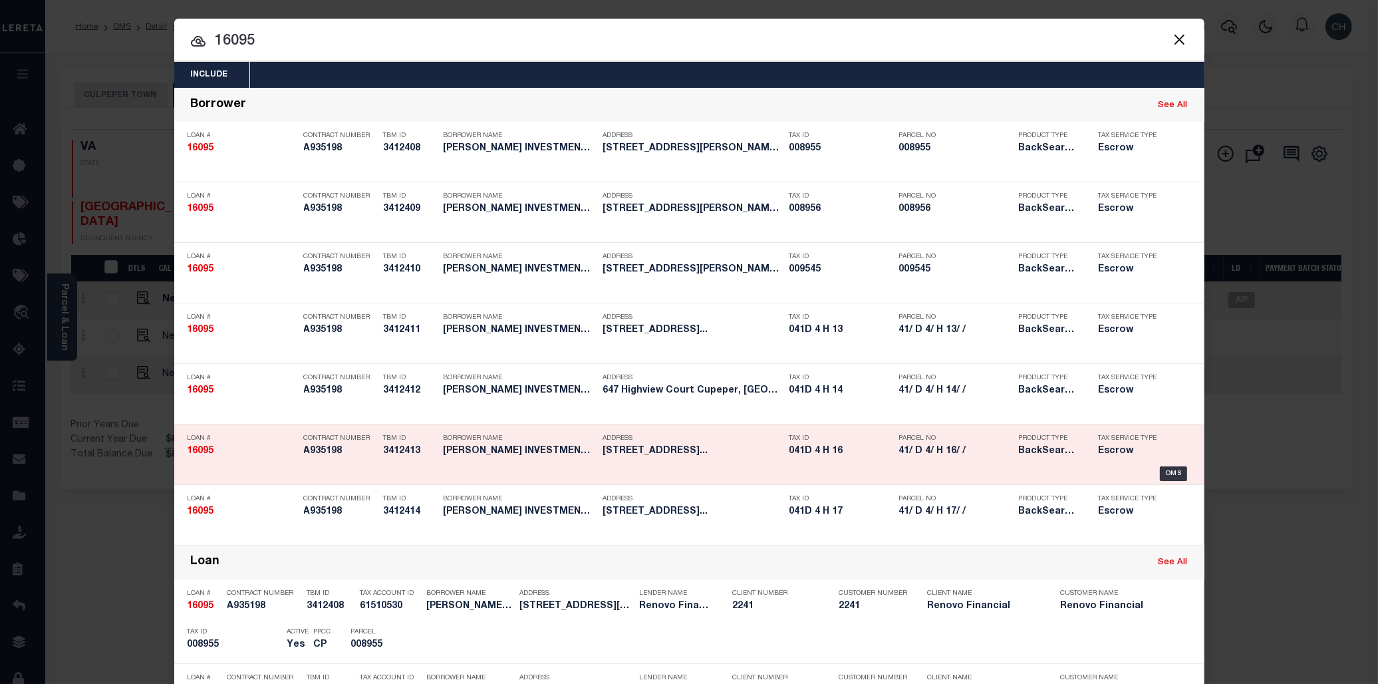
click at [923, 449] on h5 "41/ D 4/ H 16/ /" at bounding box center [955, 451] width 113 height 11
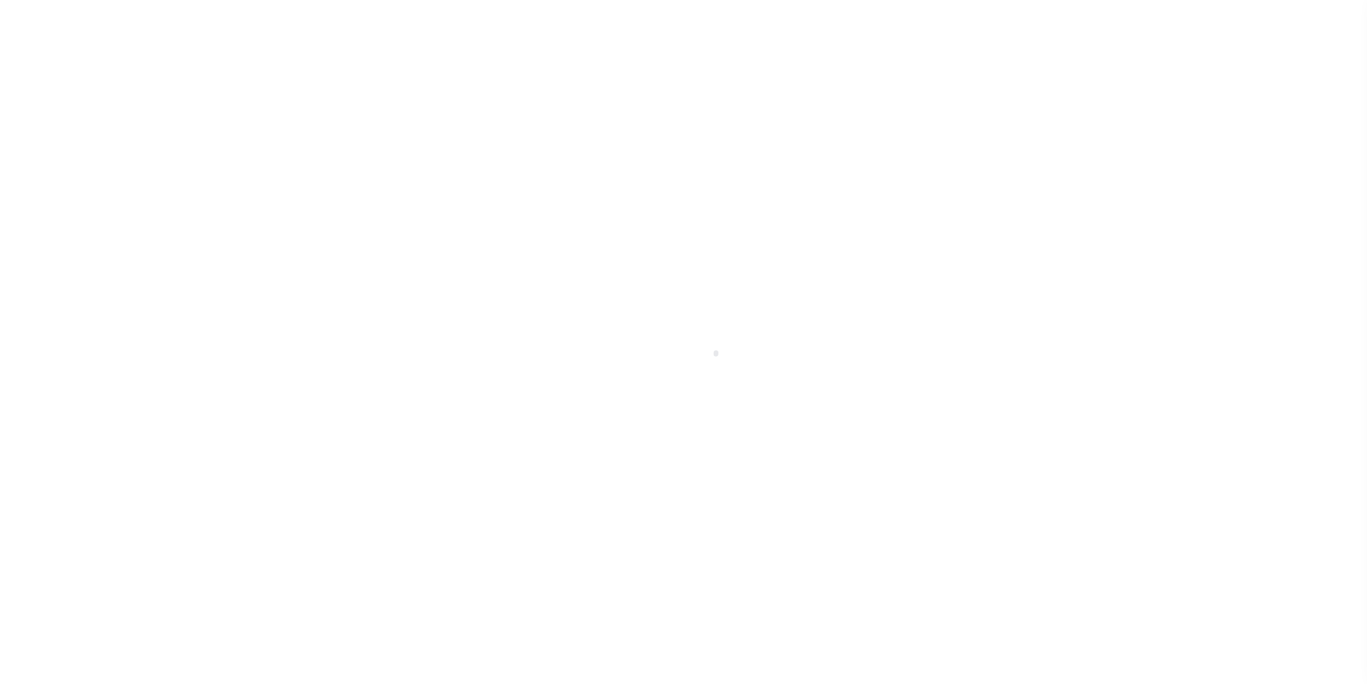
select select "25066"
select select "10"
select select "Escrow"
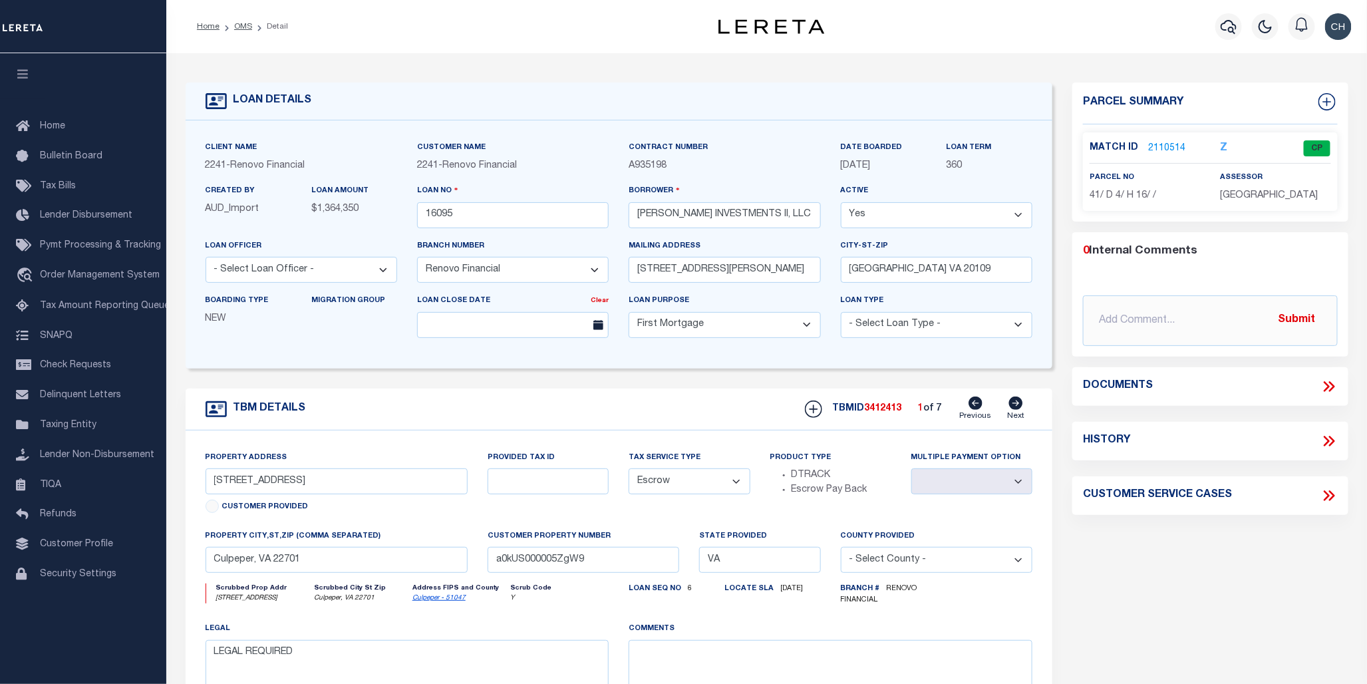
click at [1166, 147] on link "2110514" at bounding box center [1166, 149] width 37 height 14
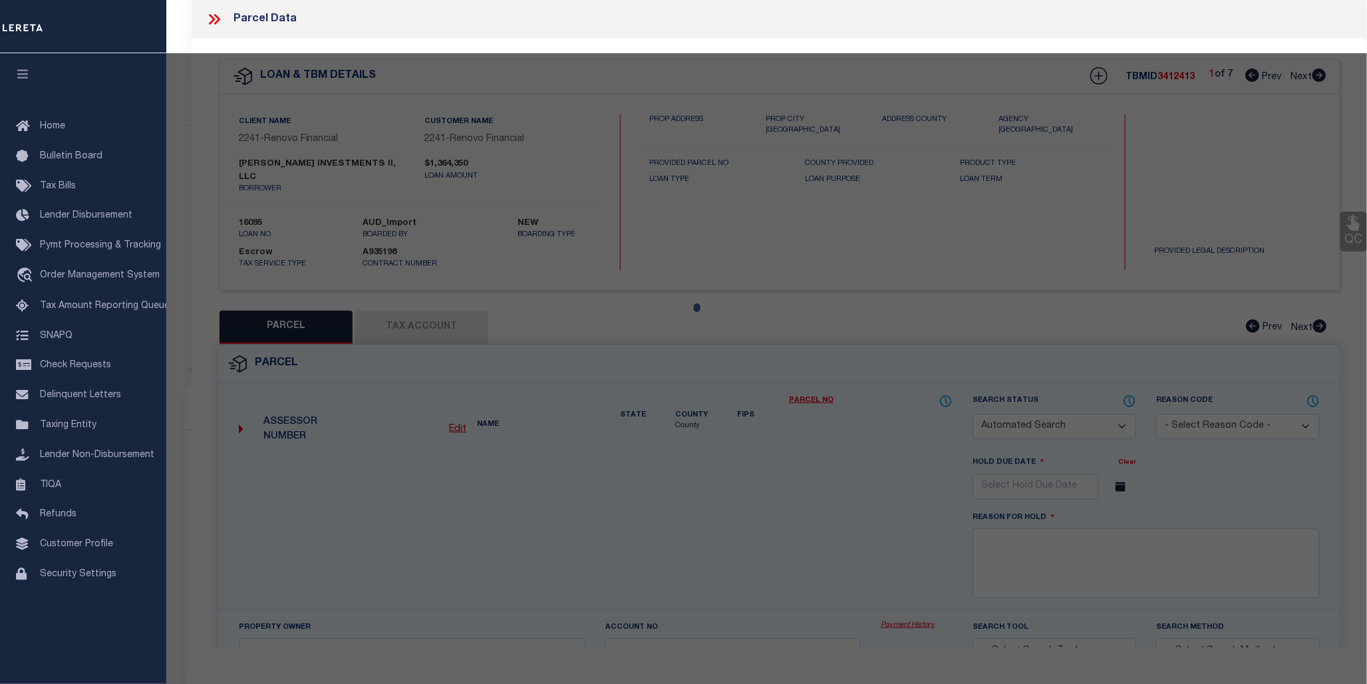
checkbox input "false"
select select "CP"
type input "STEVE INVESTMENTS II LLC"
select select "AGW"
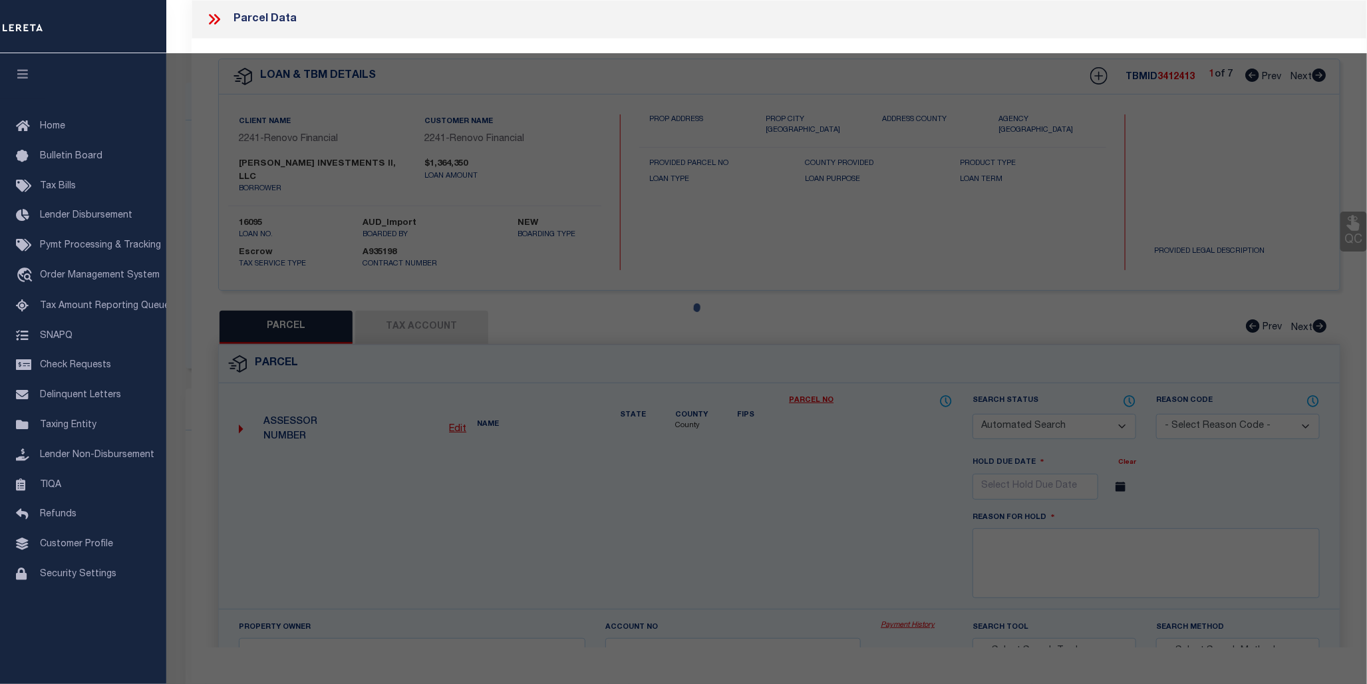
select select
type input "651 HIGHVIEW CT"
checkbox input "false"
type input "Culpeper, VA 22701"
type textarea "LOT 16 BLOCK H SEC 4 BELLE PARC 2894 SQFT"
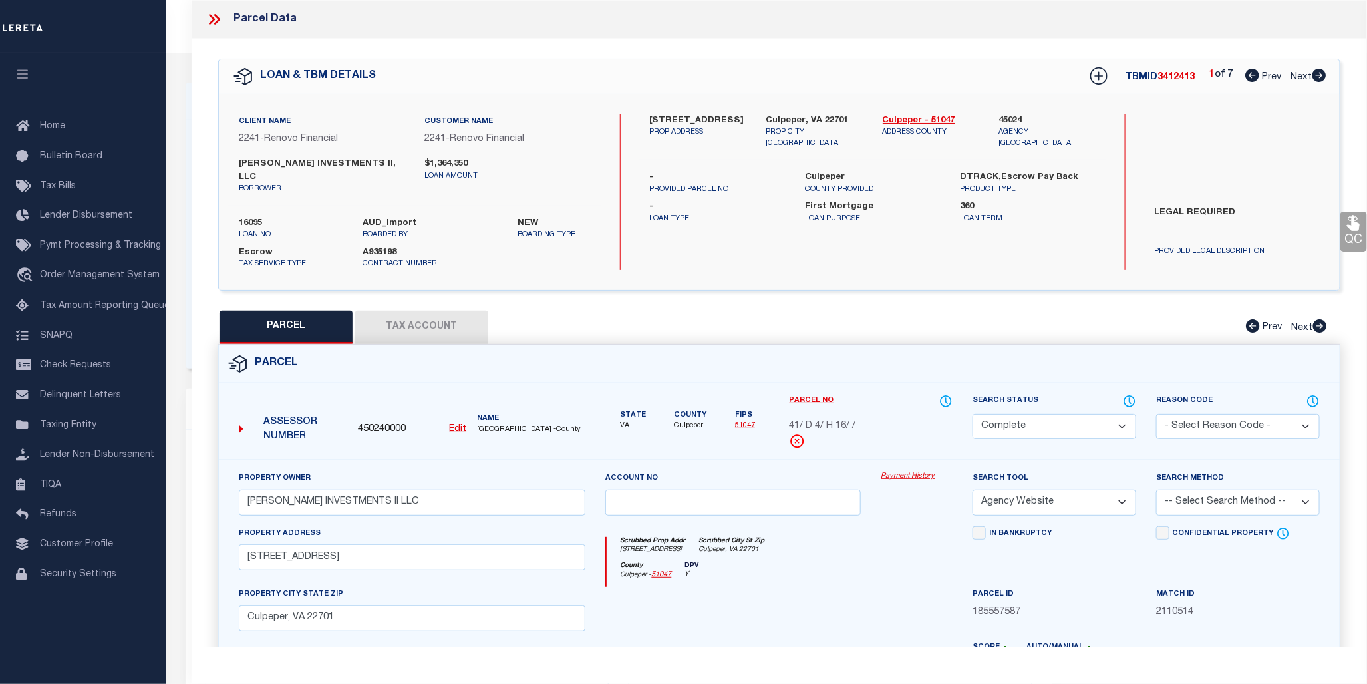
click at [923, 471] on link "Payment History" at bounding box center [917, 476] width 72 height 11
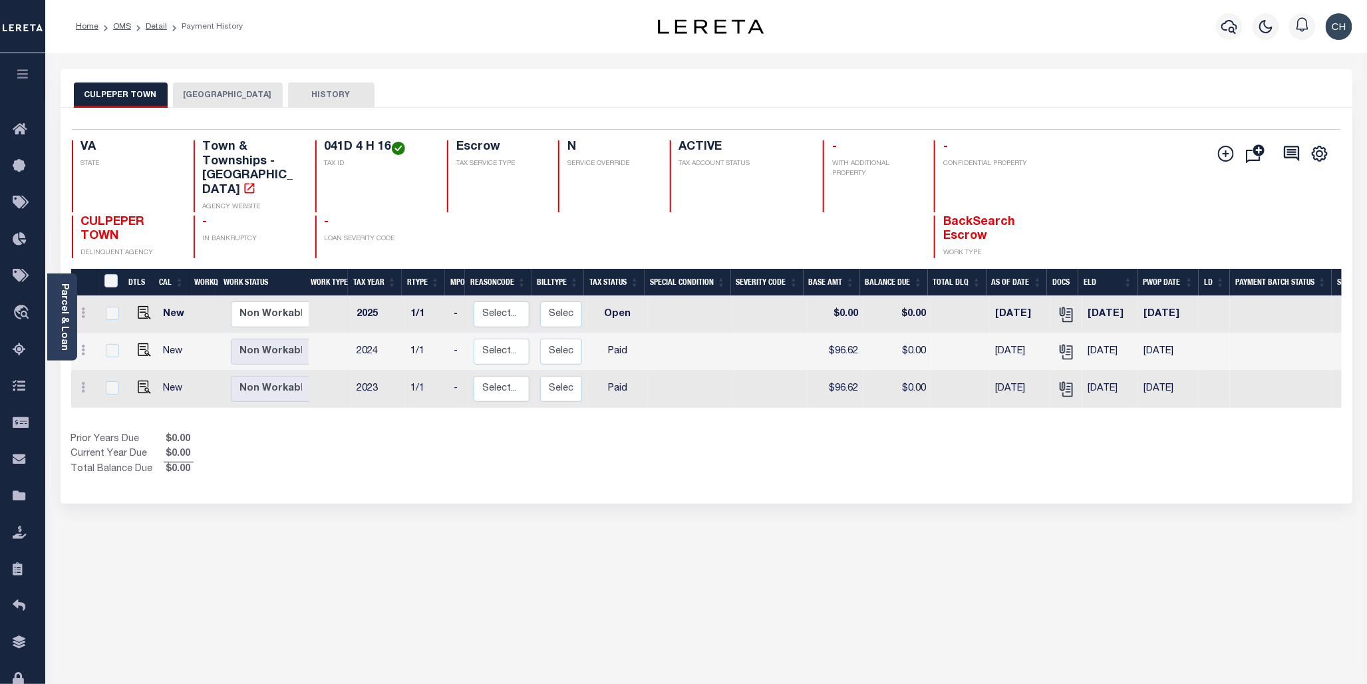
click at [229, 94] on button "[GEOGRAPHIC_DATA]" at bounding box center [228, 94] width 110 height 25
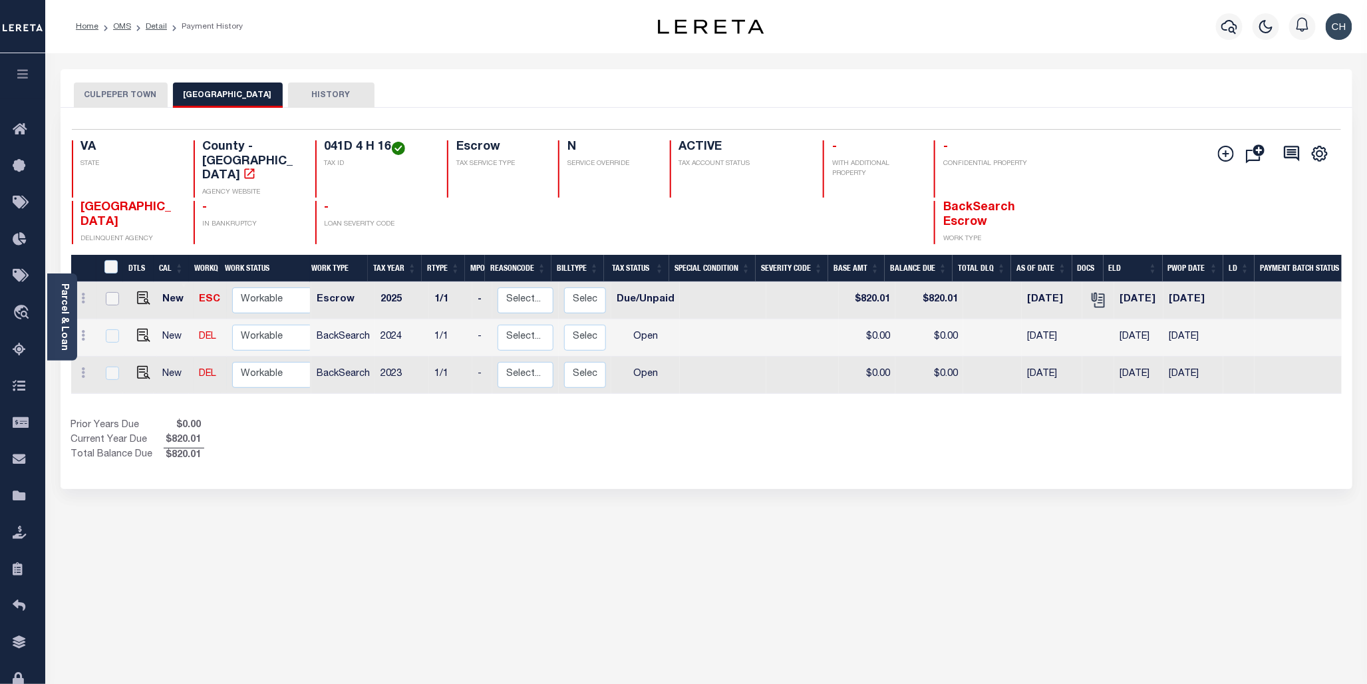
click at [108, 292] on input "checkbox" at bounding box center [112, 298] width 13 height 13
checkbox input "true"
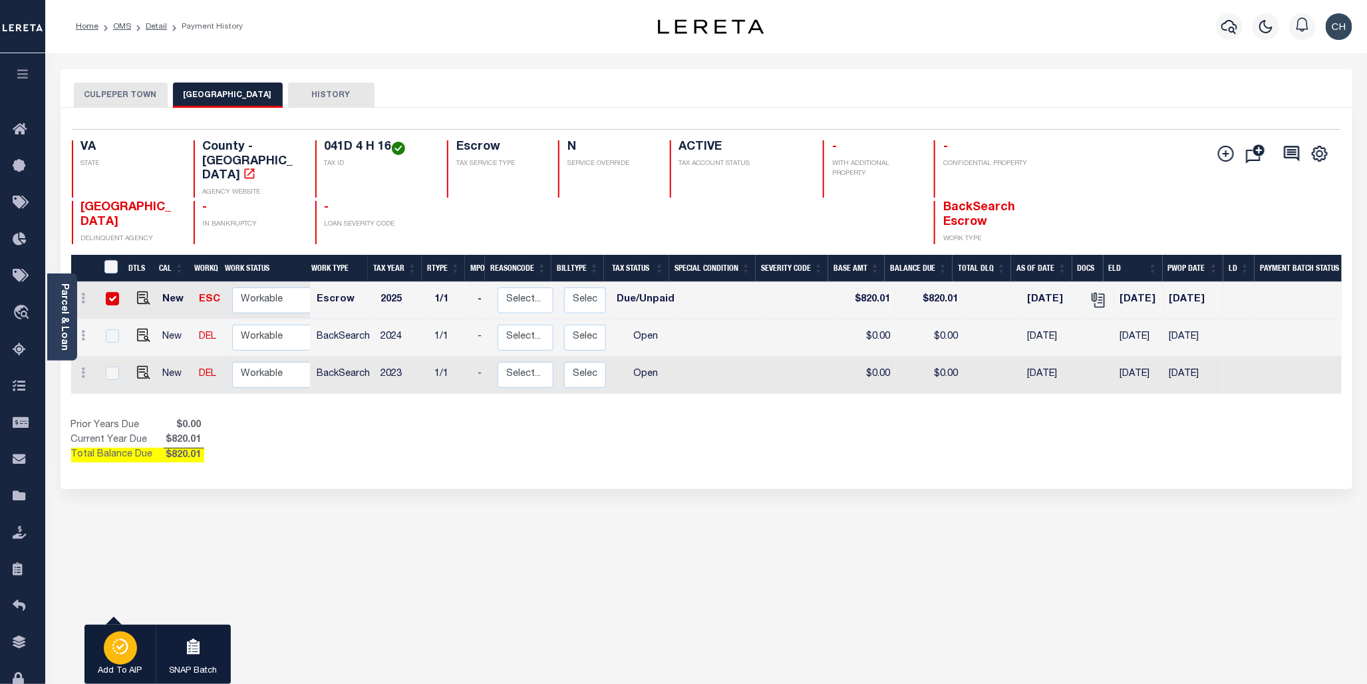
click at [116, 640] on icon "button" at bounding box center [120, 646] width 19 height 16
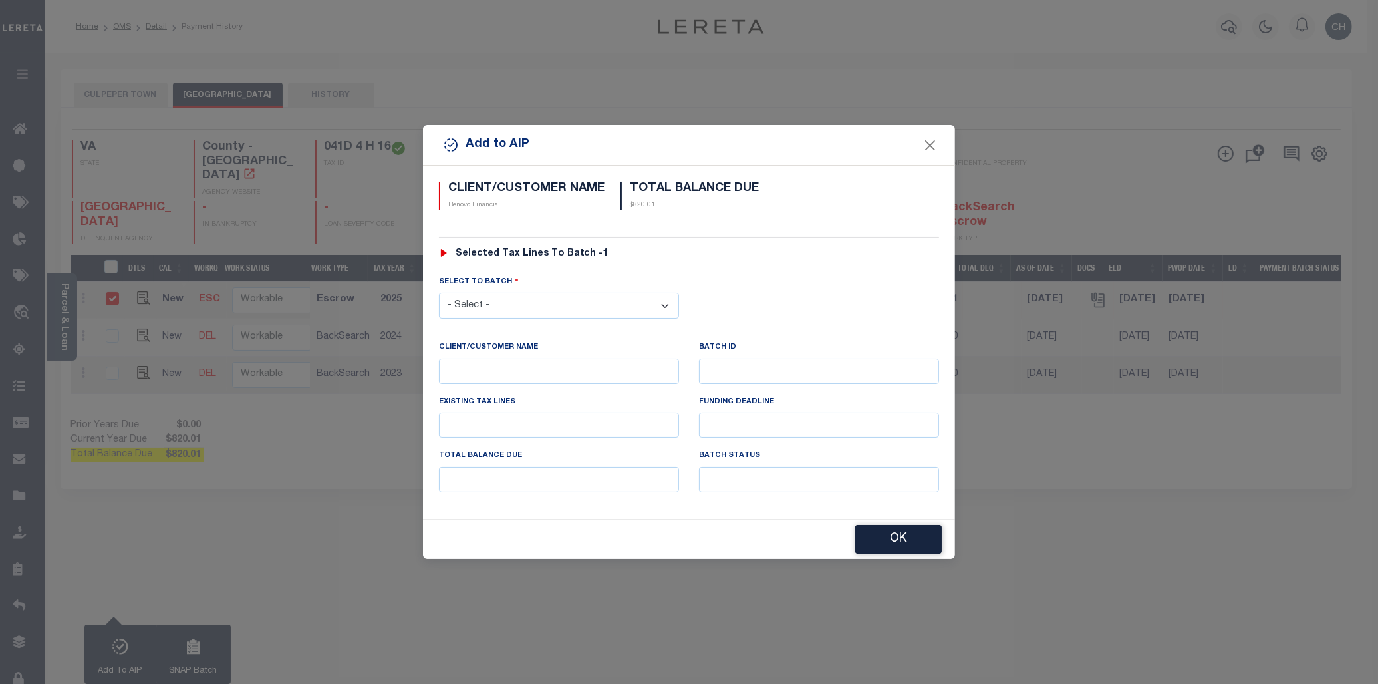
drag, startPoint x: 516, startPoint y: 301, endPoint x: 560, endPoint y: 315, distance: 46.1
click at [516, 301] on select "- Select - 42380 42965 43235 43299 43683 44436 44450 44938 45028 45180 45253 45…" at bounding box center [559, 306] width 240 height 26
select select "46729"
click at [439, 293] on select "- Select - 42380 42965 43235 43299 43683 44436 44450 44938 45028 45180 45253 45…" at bounding box center [559, 306] width 240 height 26
click at [861, 521] on div "OK" at bounding box center [689, 539] width 532 height 39
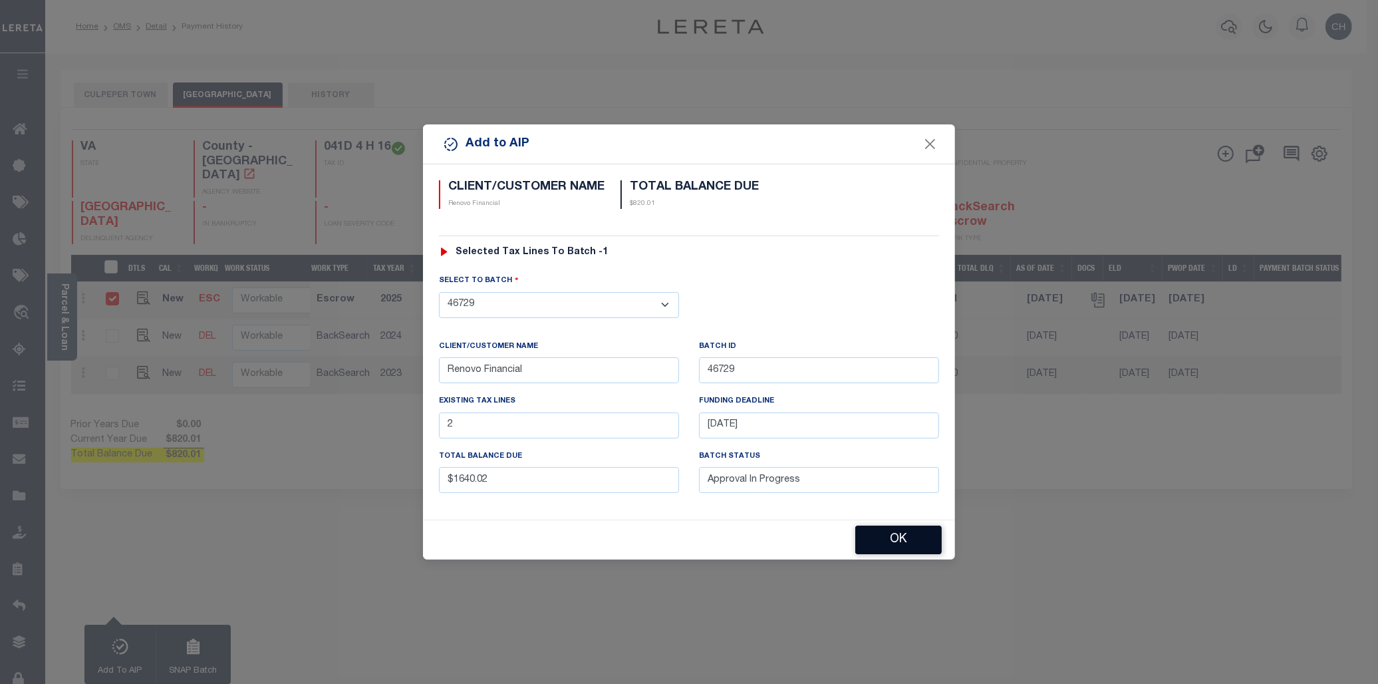
click at [900, 542] on button "OK" at bounding box center [898, 539] width 86 height 29
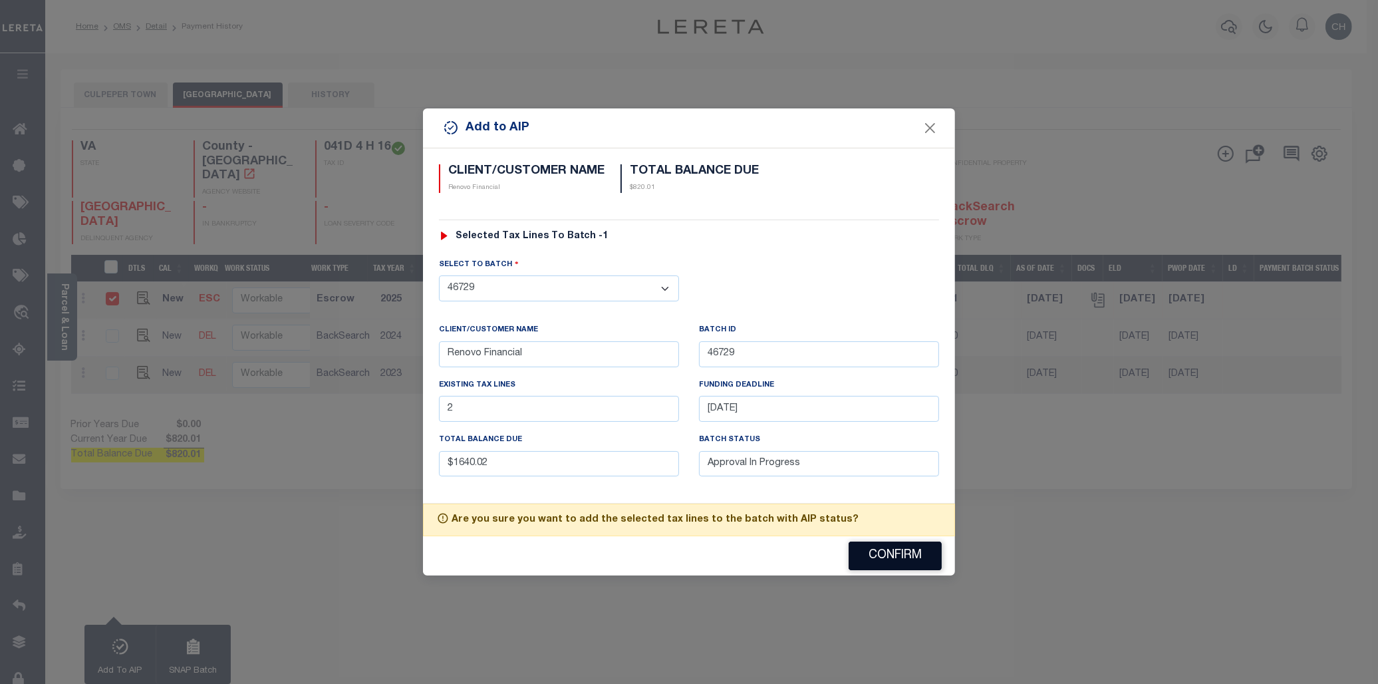
click at [889, 559] on button "Confirm" at bounding box center [895, 555] width 93 height 29
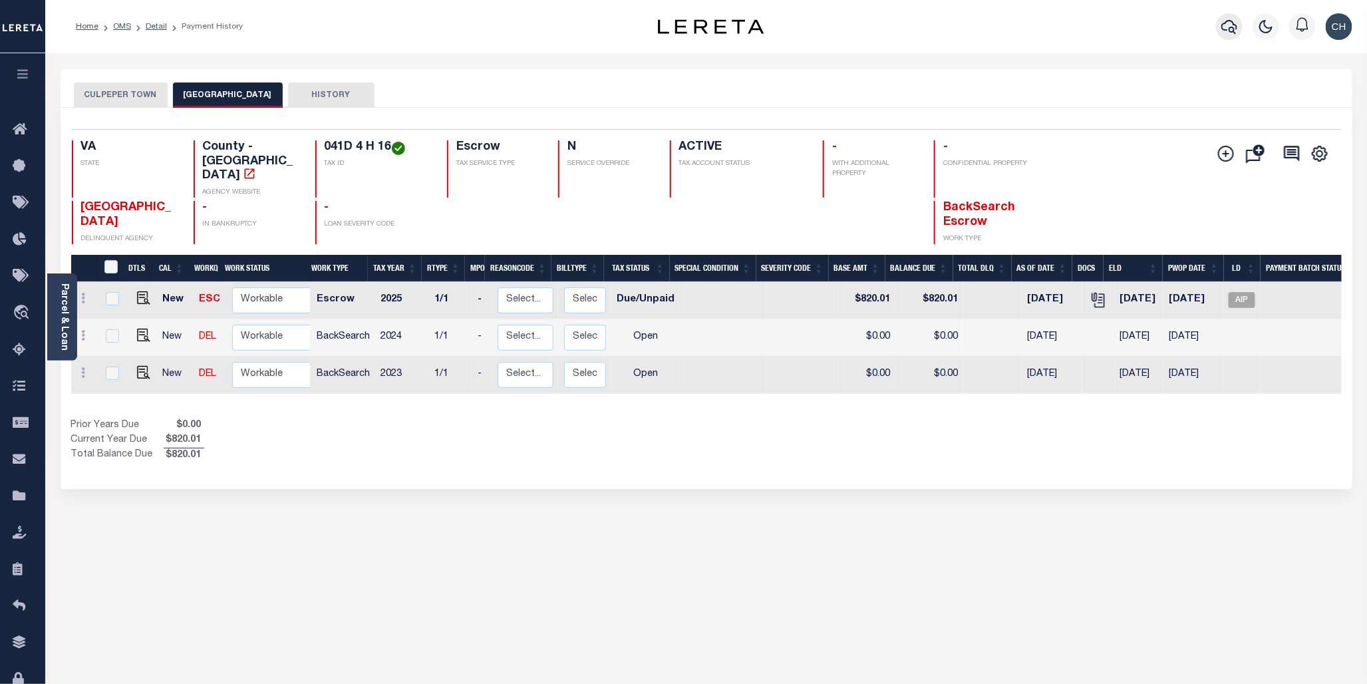
click at [1225, 24] on icon "button" at bounding box center [1229, 27] width 16 height 14
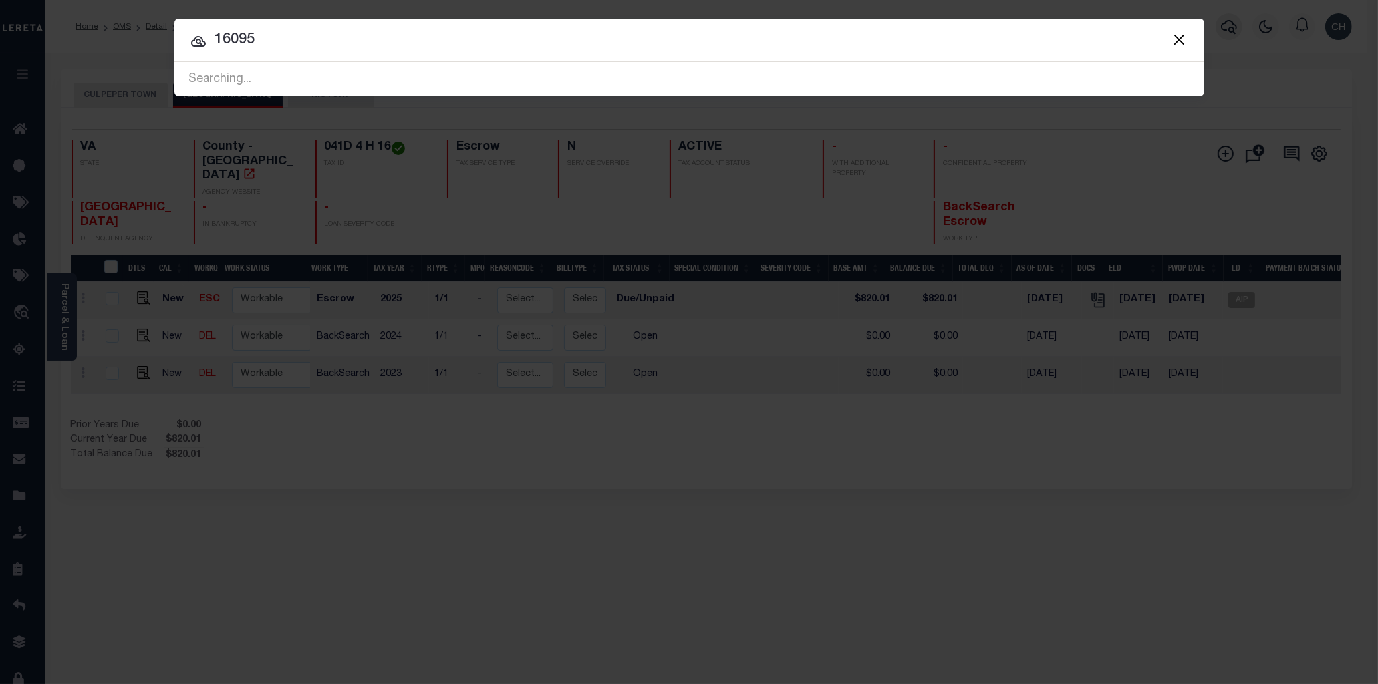
type input "16095"
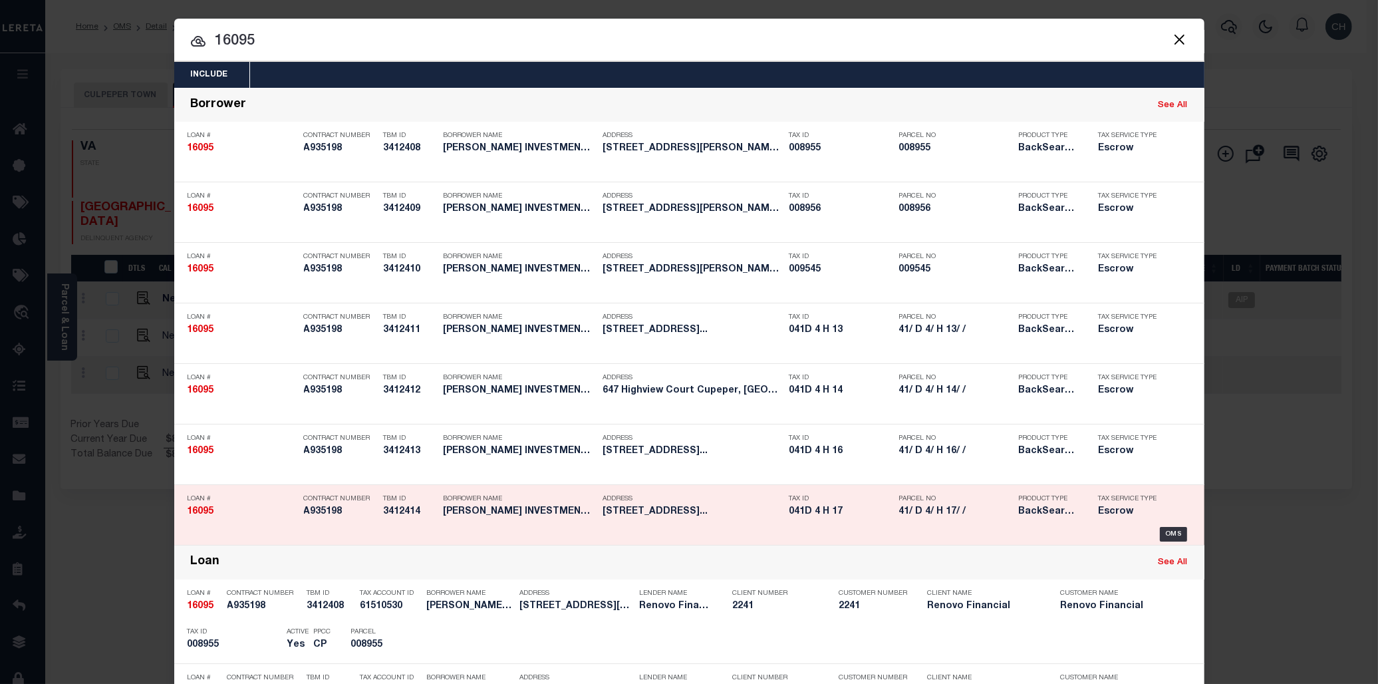
click at [809, 517] on h5 "041D 4 H 17" at bounding box center [840, 511] width 103 height 11
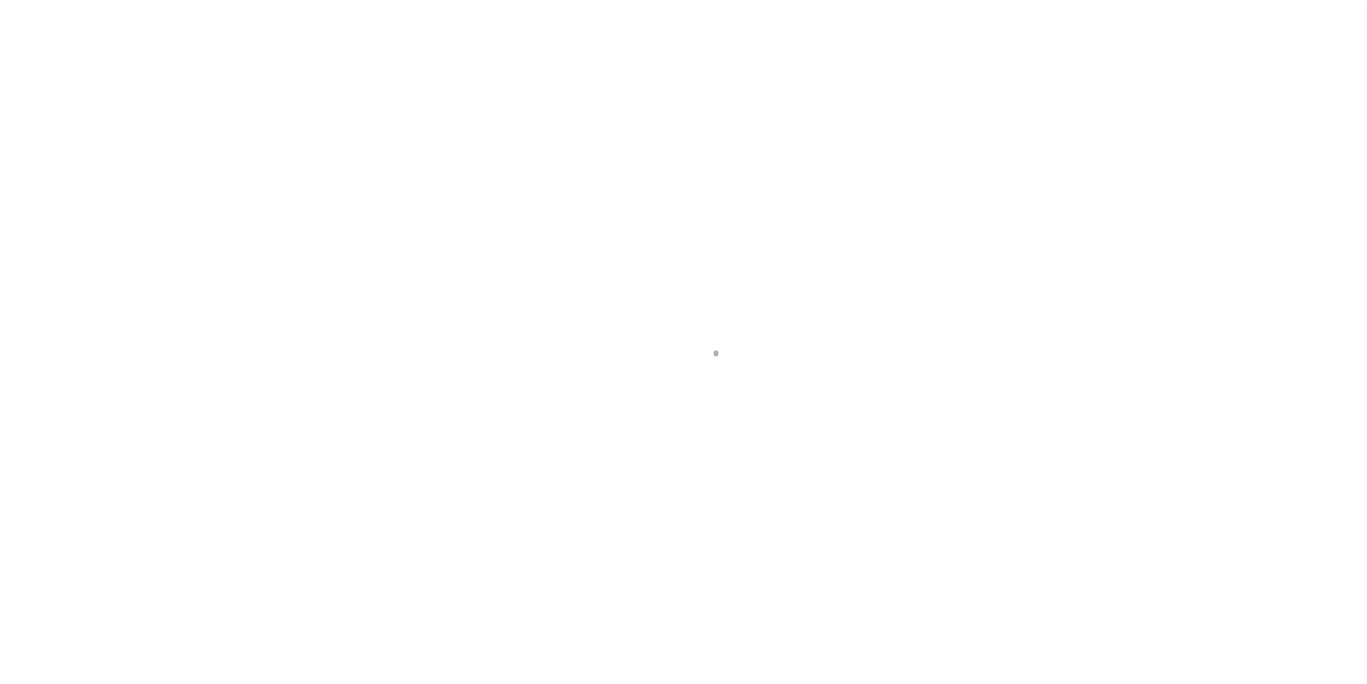
select select "25066"
select select "10"
select select "Escrow"
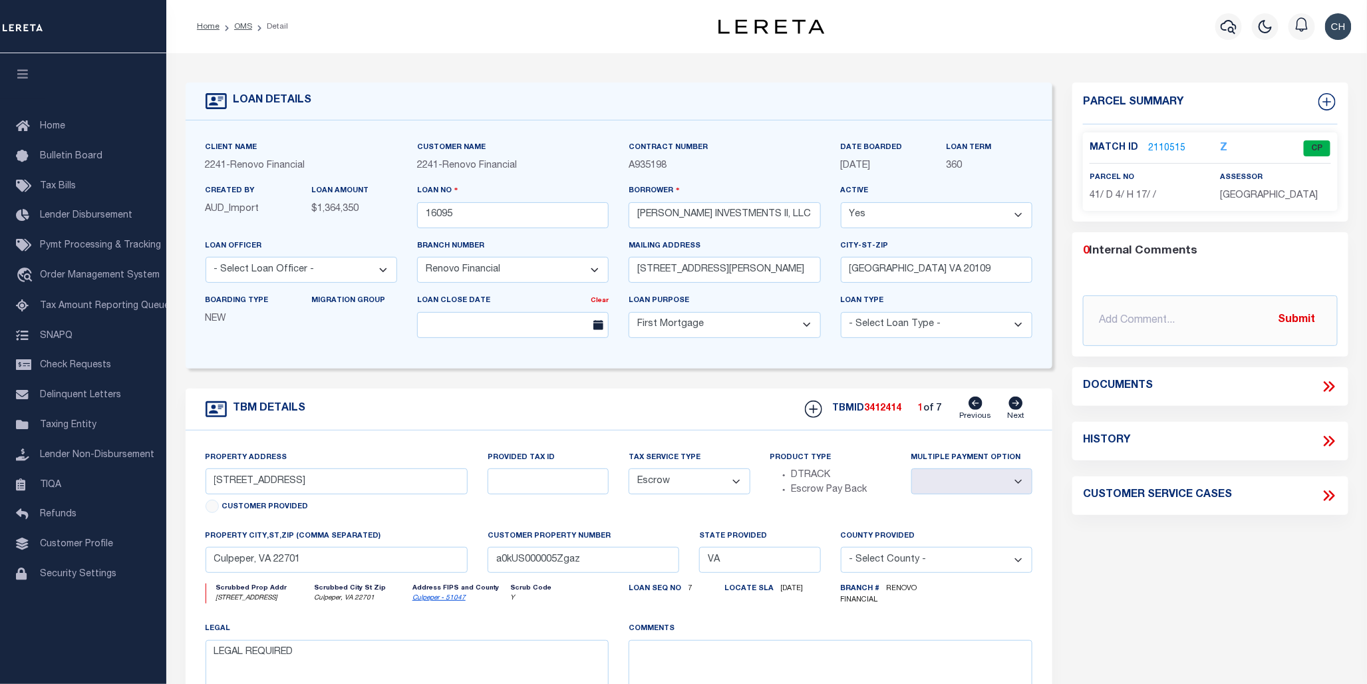
click at [1157, 148] on link "2110515" at bounding box center [1166, 149] width 37 height 14
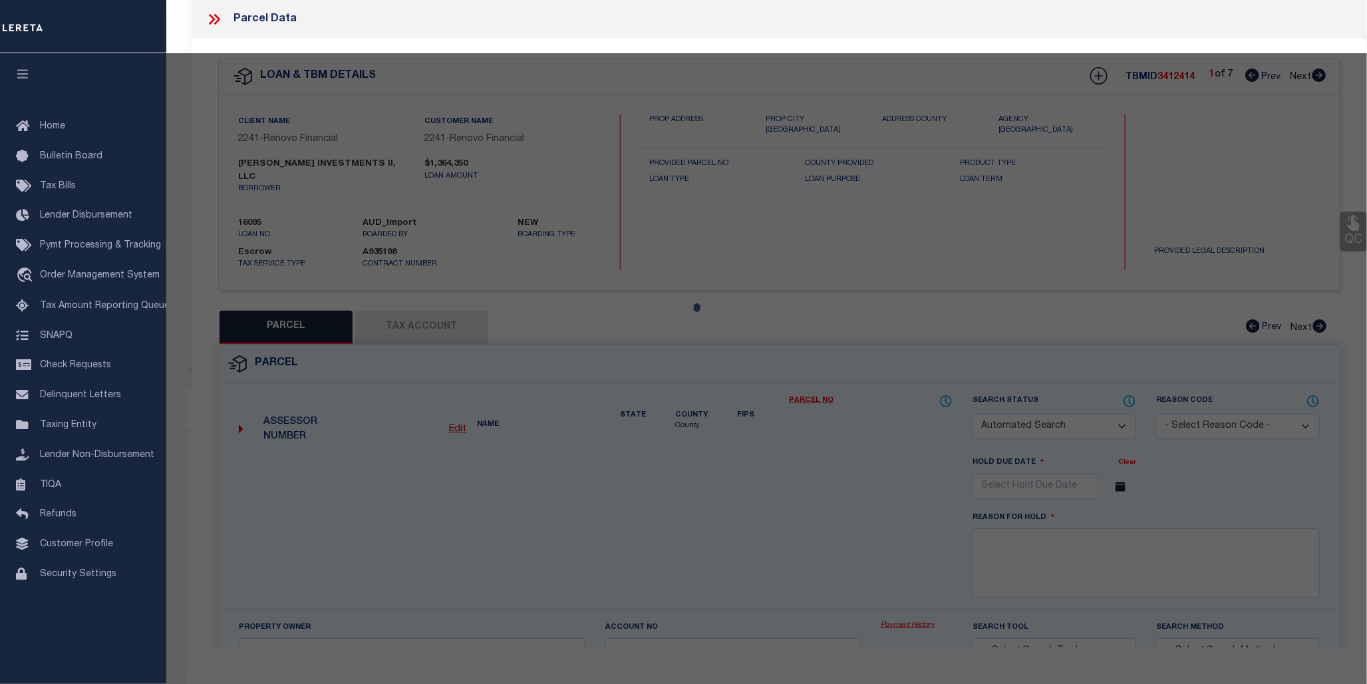
checkbox input "false"
select select "CP"
type input "STEVE INVESTMENTS II LLC"
select select "AGW"
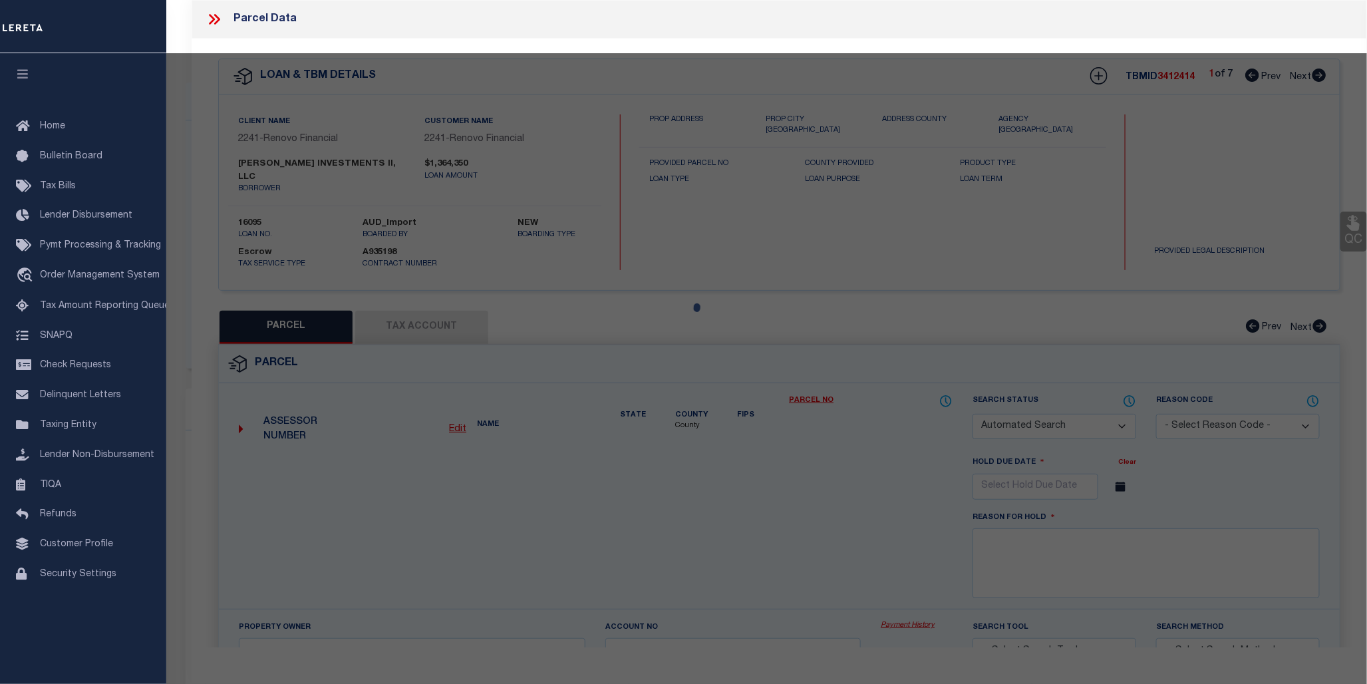
select select
type input "653 HIGHVIEW CT"
checkbox input "false"
type input "Culpeper, VA 22701"
type textarea "LOT 17 BLOCK H SEC 4 BELLE PARC 3281 SQFT PLAT DB 408/369"
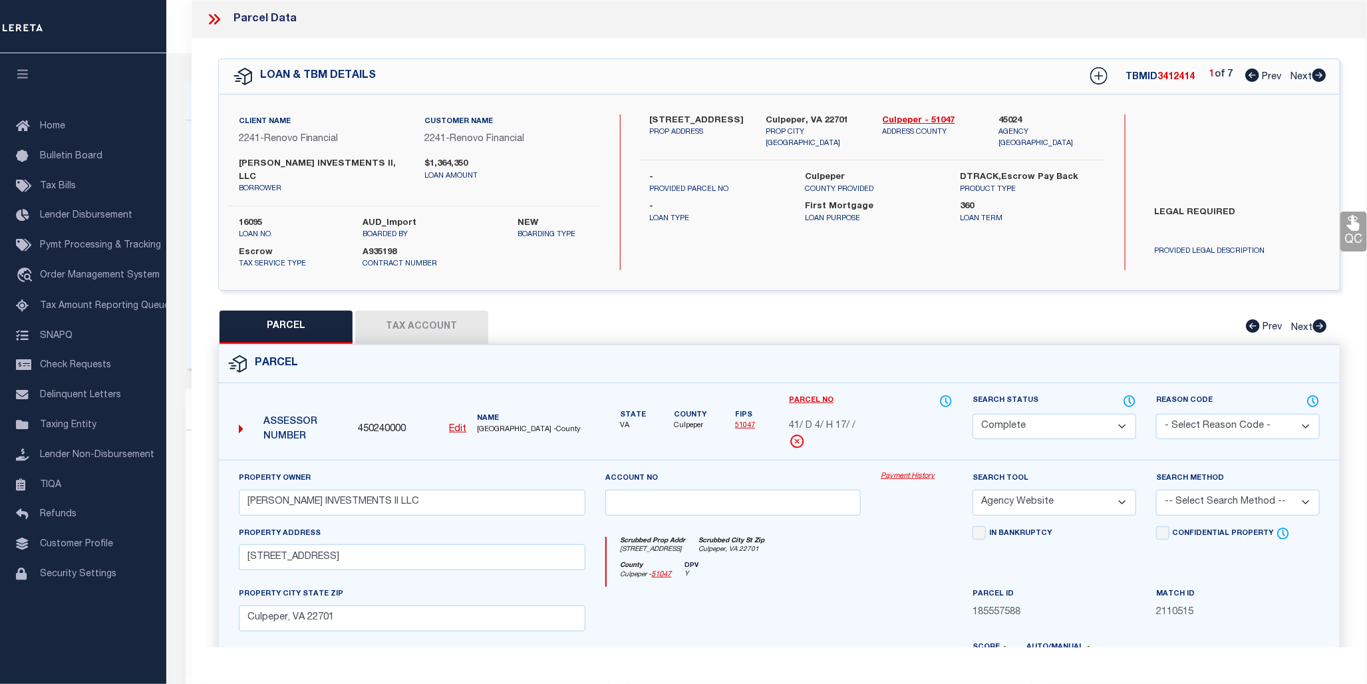
click at [914, 471] on link "Payment History" at bounding box center [917, 476] width 72 height 11
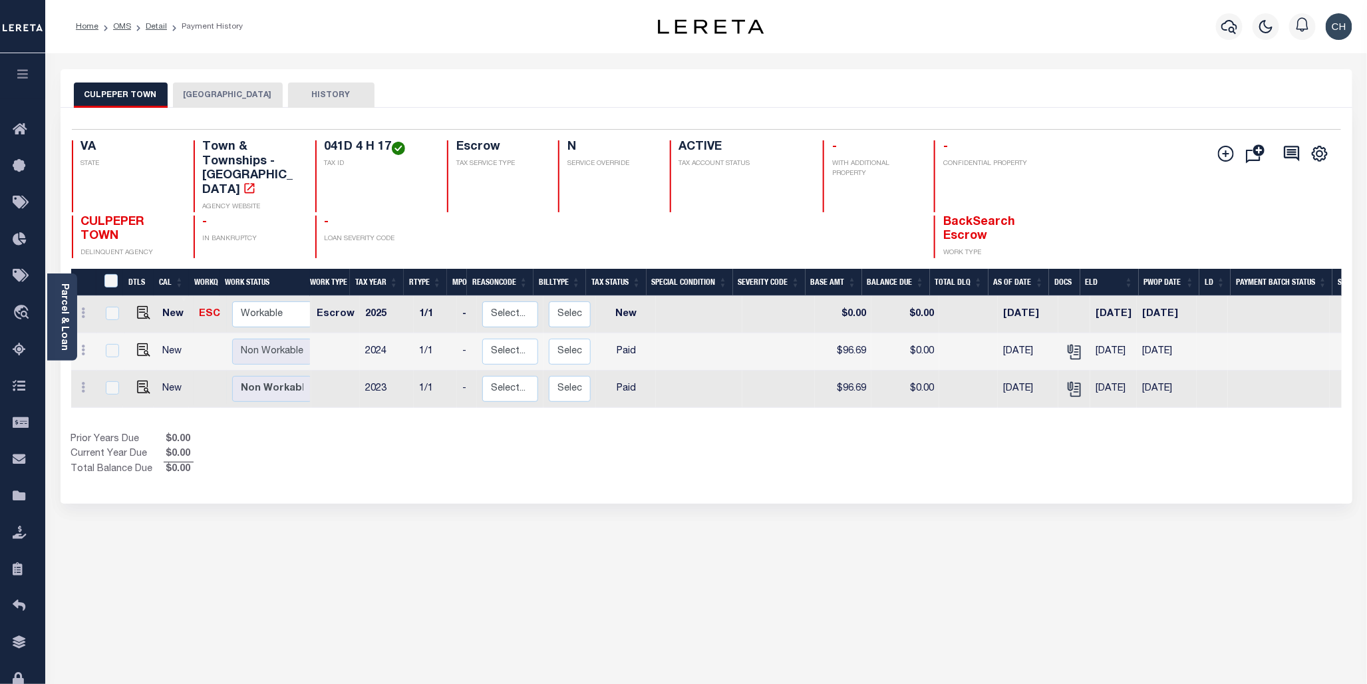
click at [214, 94] on button "[GEOGRAPHIC_DATA]" at bounding box center [228, 94] width 110 height 25
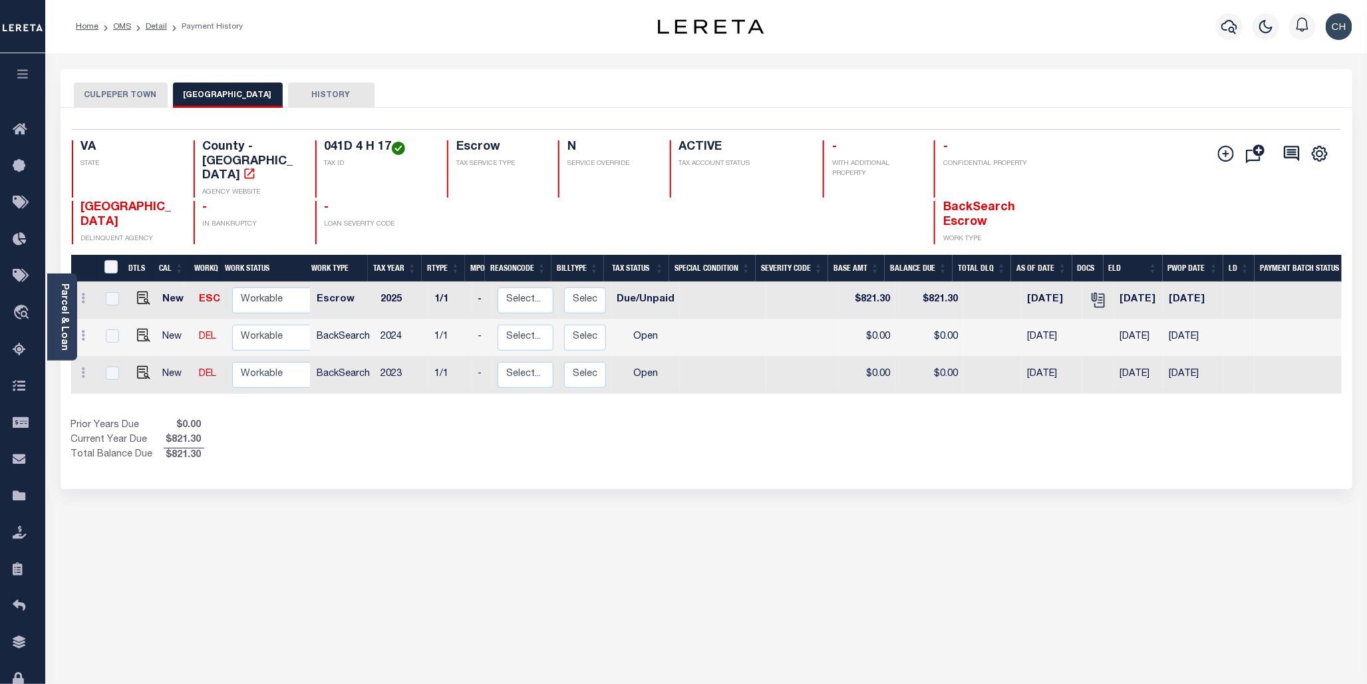
click at [103, 292] on div at bounding box center [110, 299] width 17 height 15
checkbox input "true"
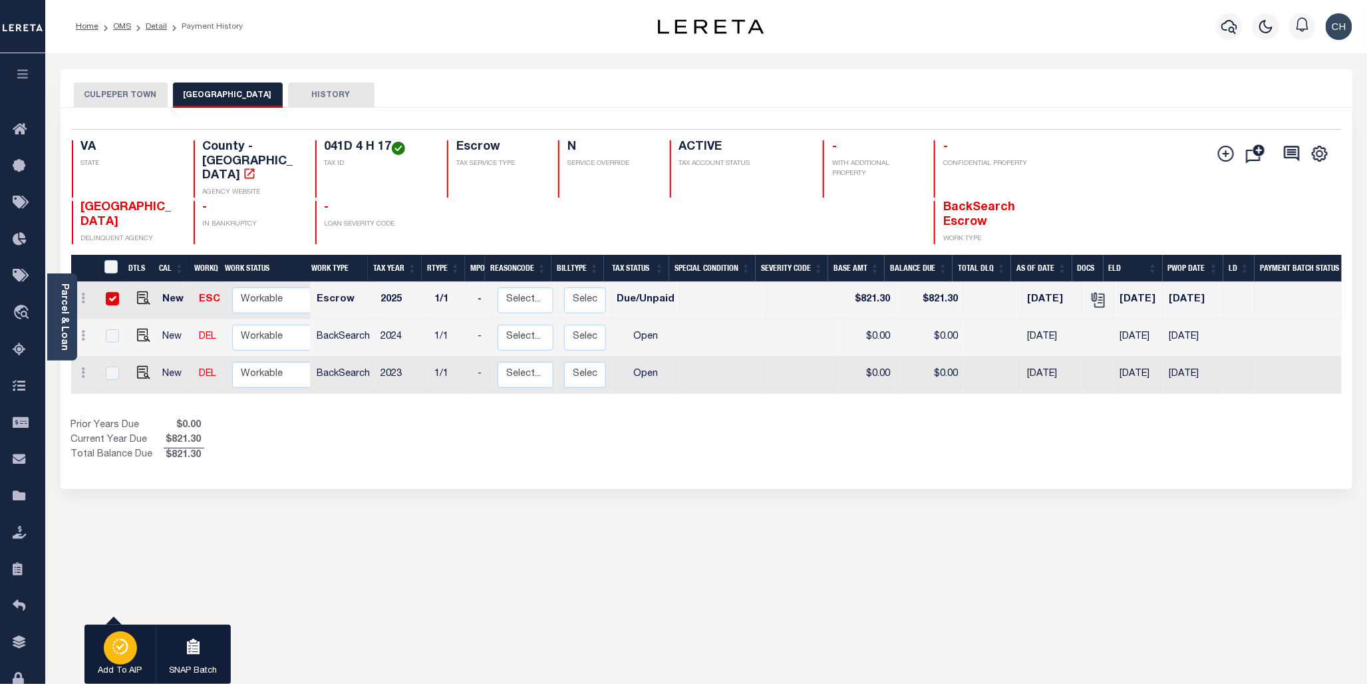
click at [112, 650] on icon "button" at bounding box center [120, 646] width 19 height 16
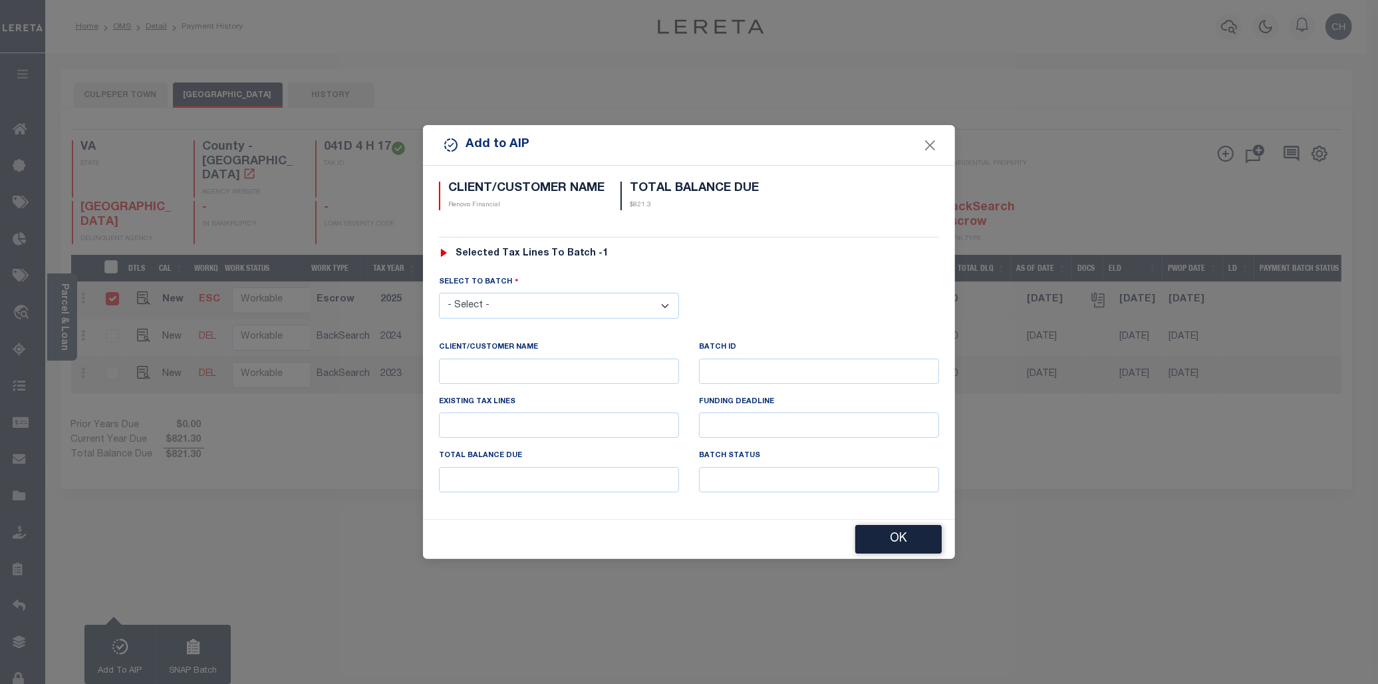
drag, startPoint x: 521, startPoint y: 302, endPoint x: 537, endPoint y: 311, distance: 17.6
click at [521, 302] on select "- Select - 42380 42965 43235 43299 43683 44436 44450 44938 45028 45180 45253 45…" at bounding box center [559, 306] width 240 height 26
select select "46729"
click at [439, 293] on select "- Select - 42380 42965 43235 43299 43683 44436 44450 44938 45028 45180 45253 45…" at bounding box center [559, 306] width 240 height 26
click at [913, 541] on button "OK" at bounding box center [898, 539] width 86 height 29
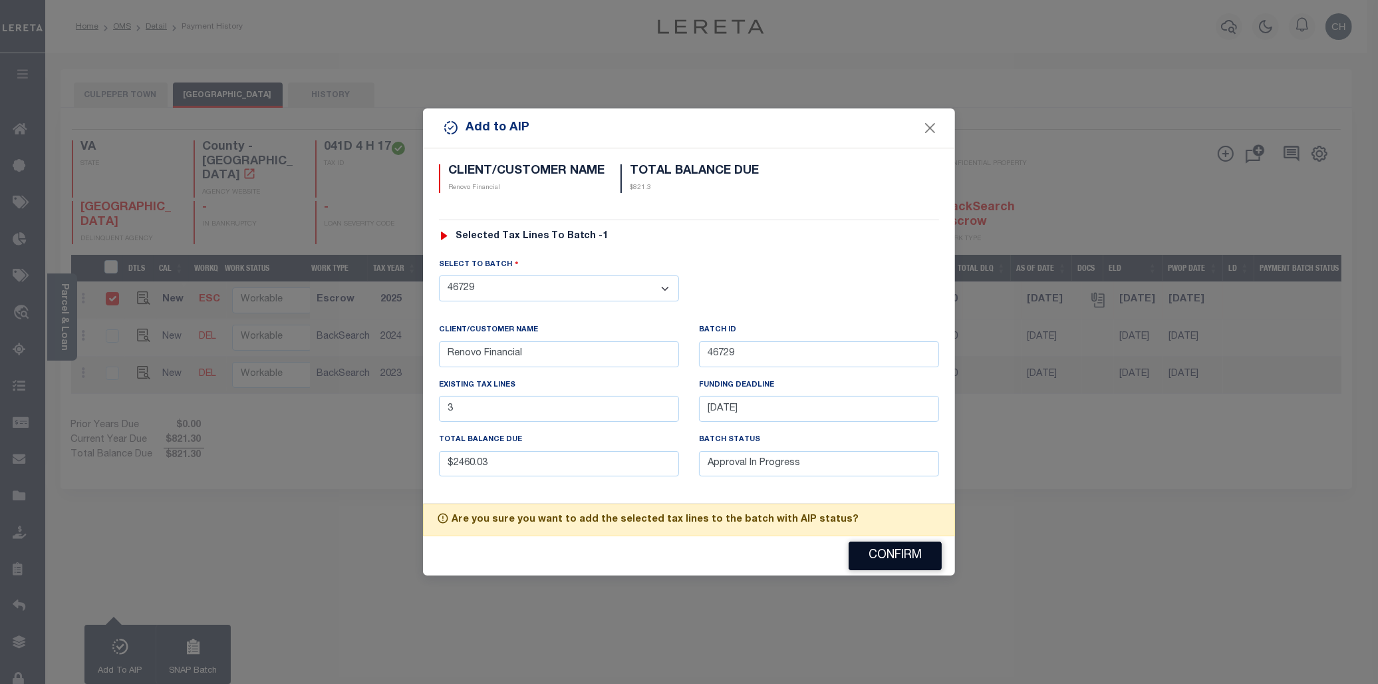
click at [902, 565] on button "Confirm" at bounding box center [895, 555] width 93 height 29
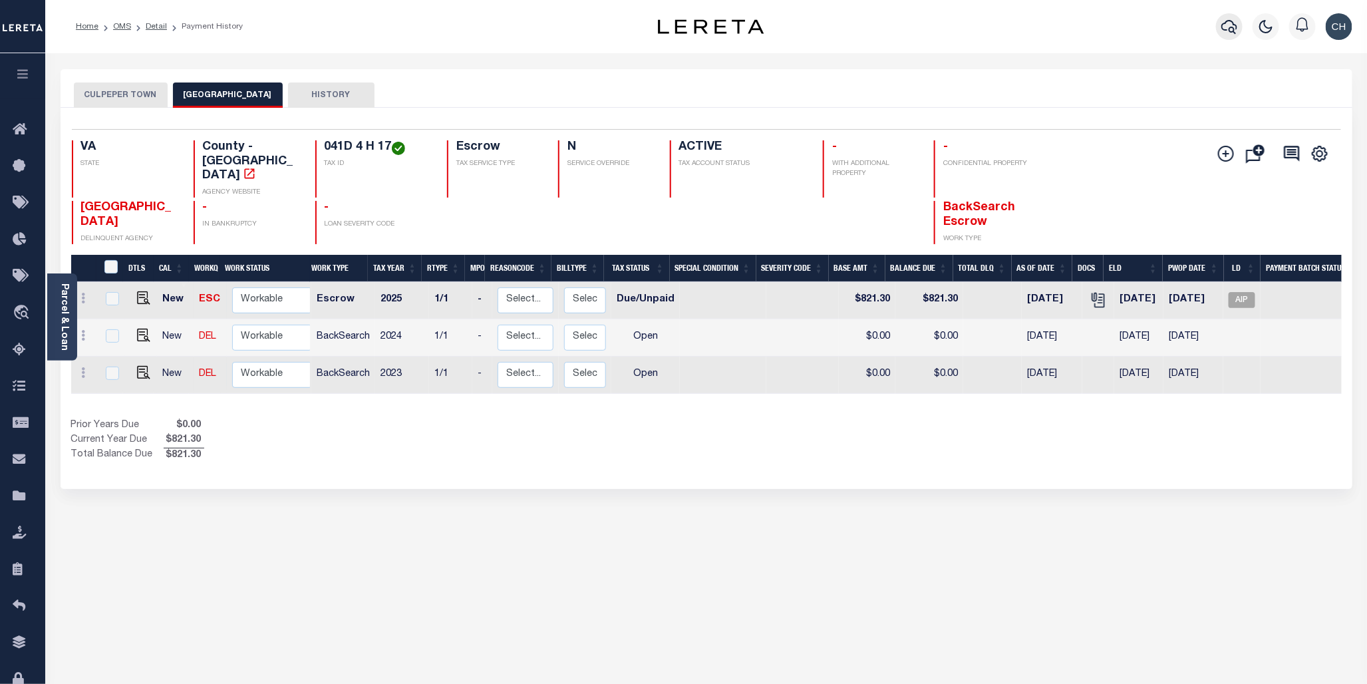
click at [1228, 35] on icon "button" at bounding box center [1229, 27] width 16 height 16
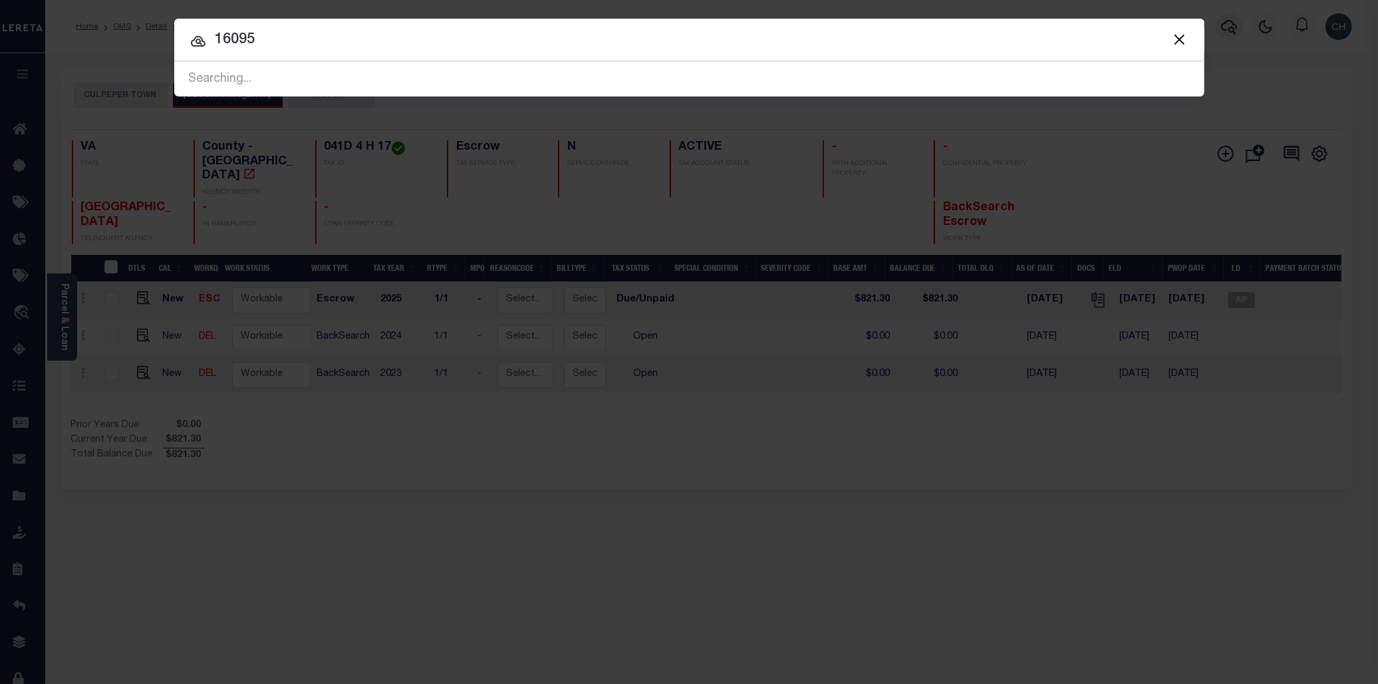
type input "16095"
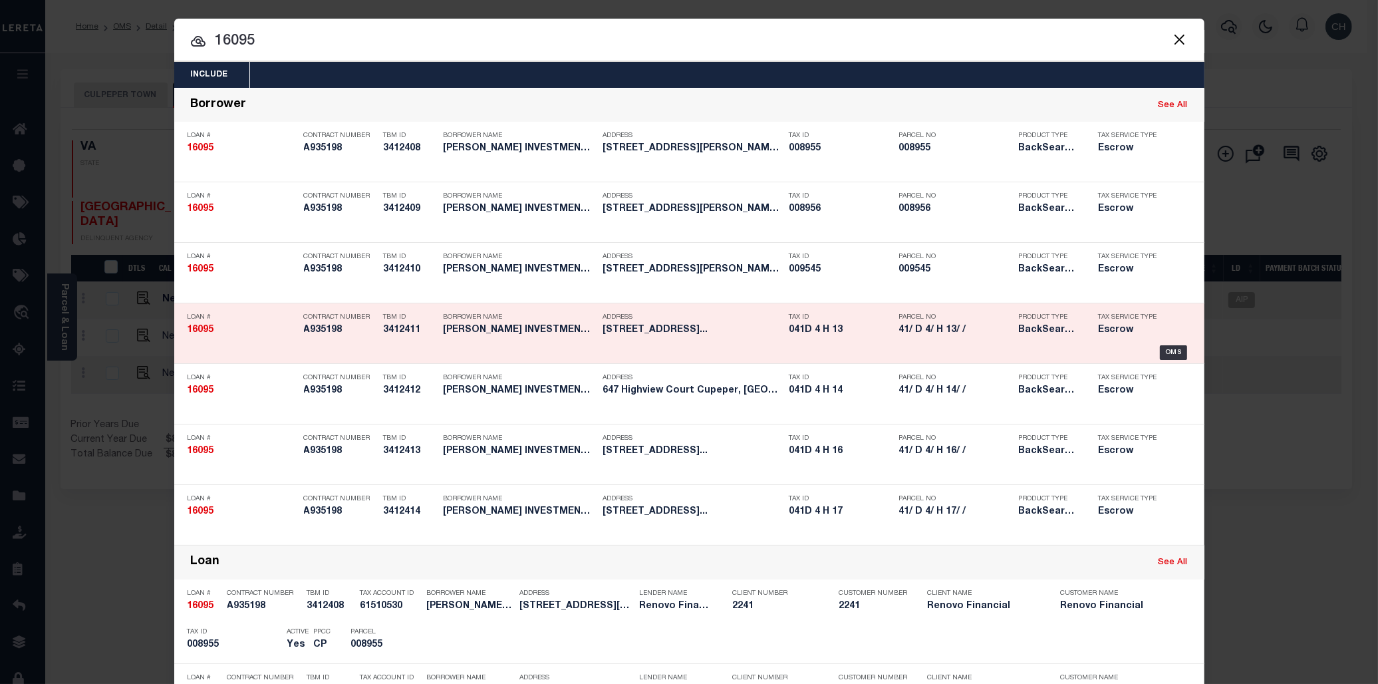
click at [918, 331] on h5 "41/ D 4/ H 13/ /" at bounding box center [955, 330] width 113 height 11
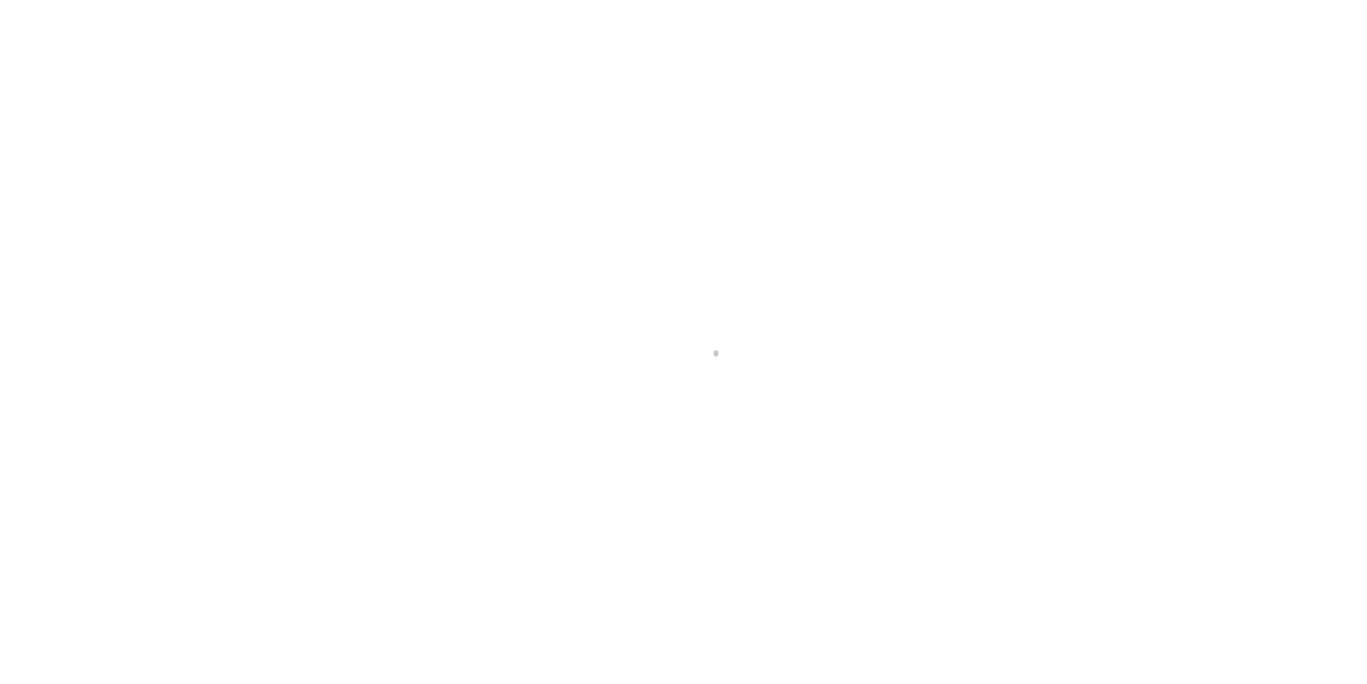
select select "25066"
select select "10"
select select "Escrow"
type input "[STREET_ADDRESS]"
select select
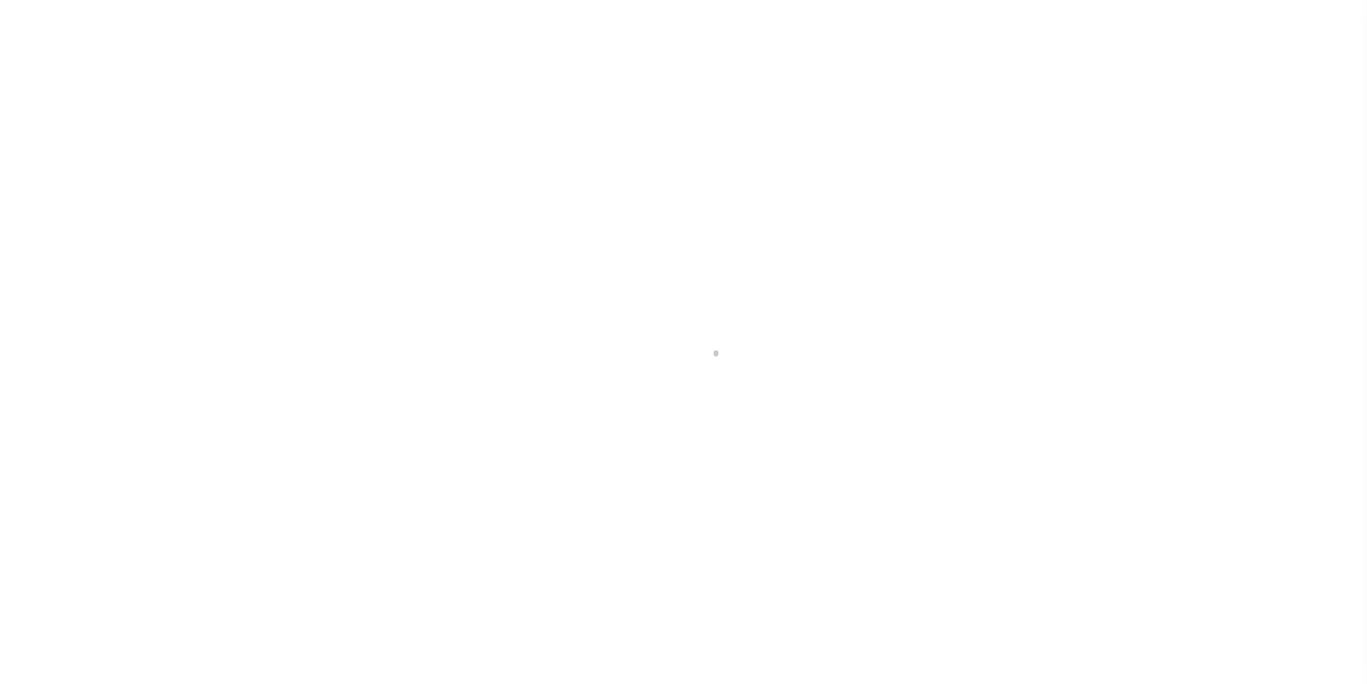
type input "Culpeper, VA 22701"
type input "a0kUS000005ZdDJ"
type input "VA"
select select
type textarea "LEGAL REQUIRED"
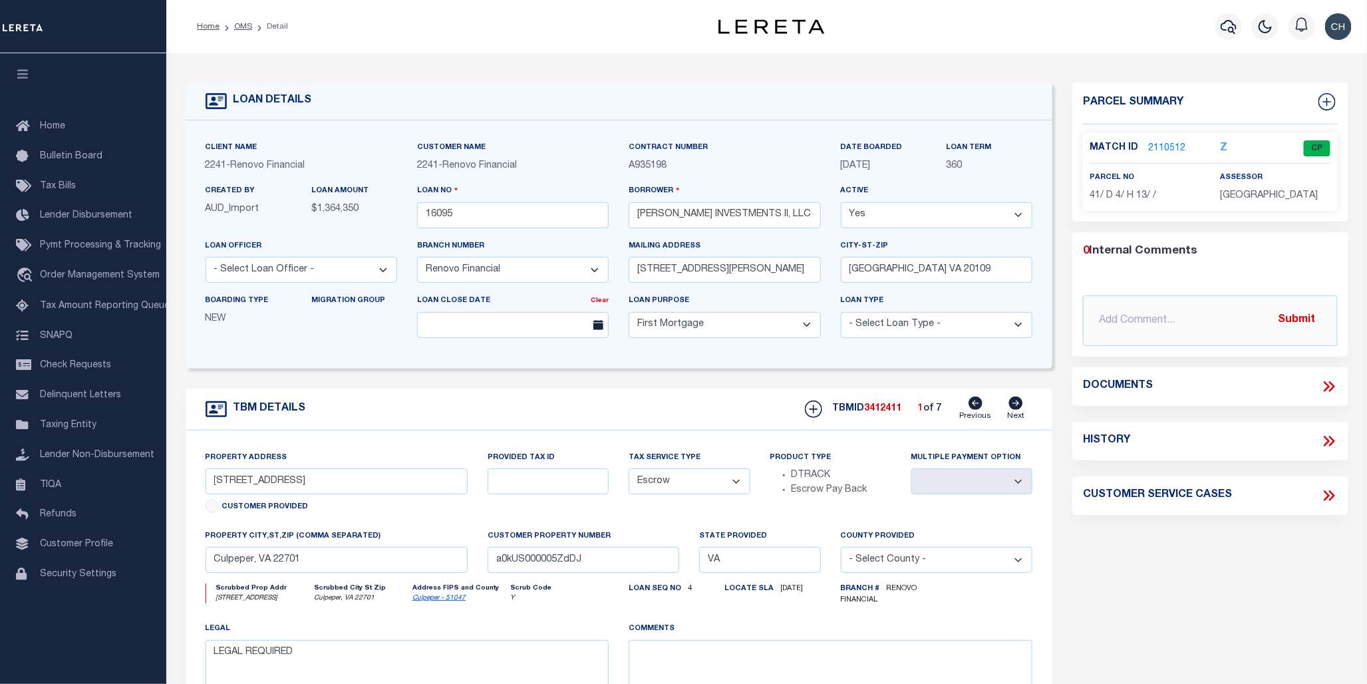
click at [1159, 144] on link "2110512" at bounding box center [1166, 149] width 37 height 14
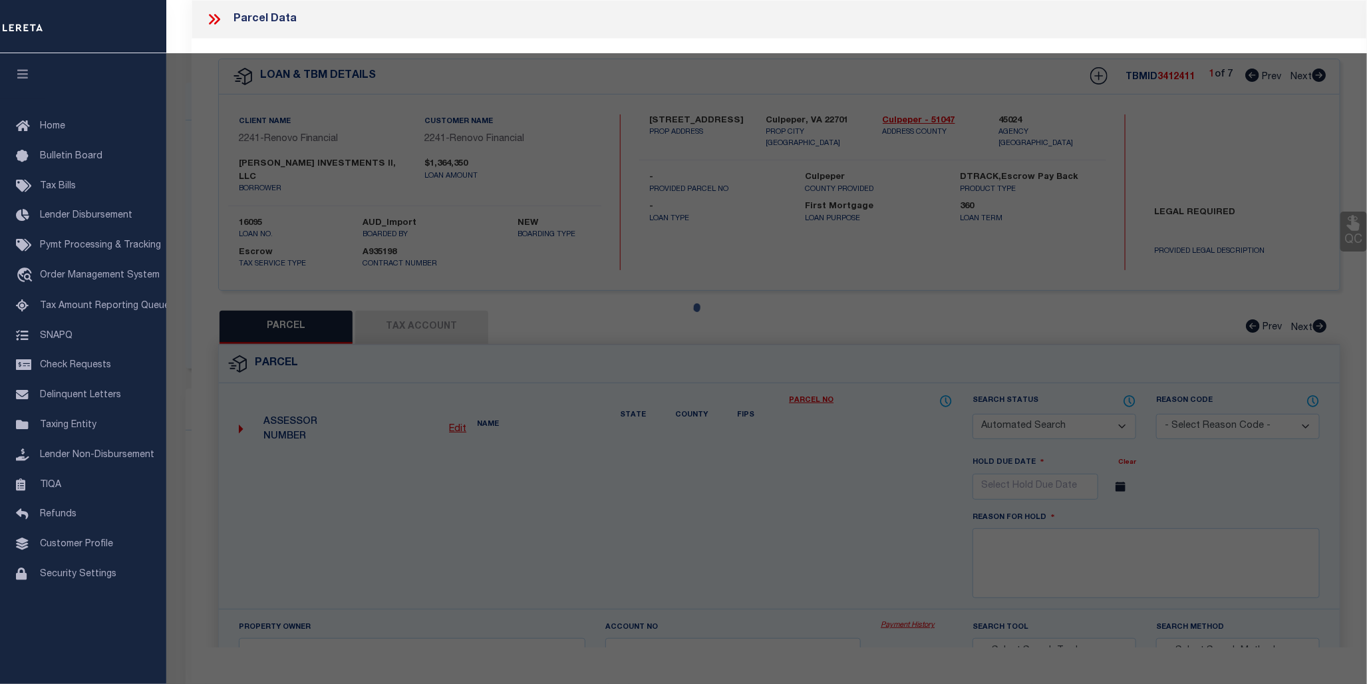
checkbox input "false"
select select "CP"
type input "STEVE INVESTMENTS II LLC"
select select "AGW"
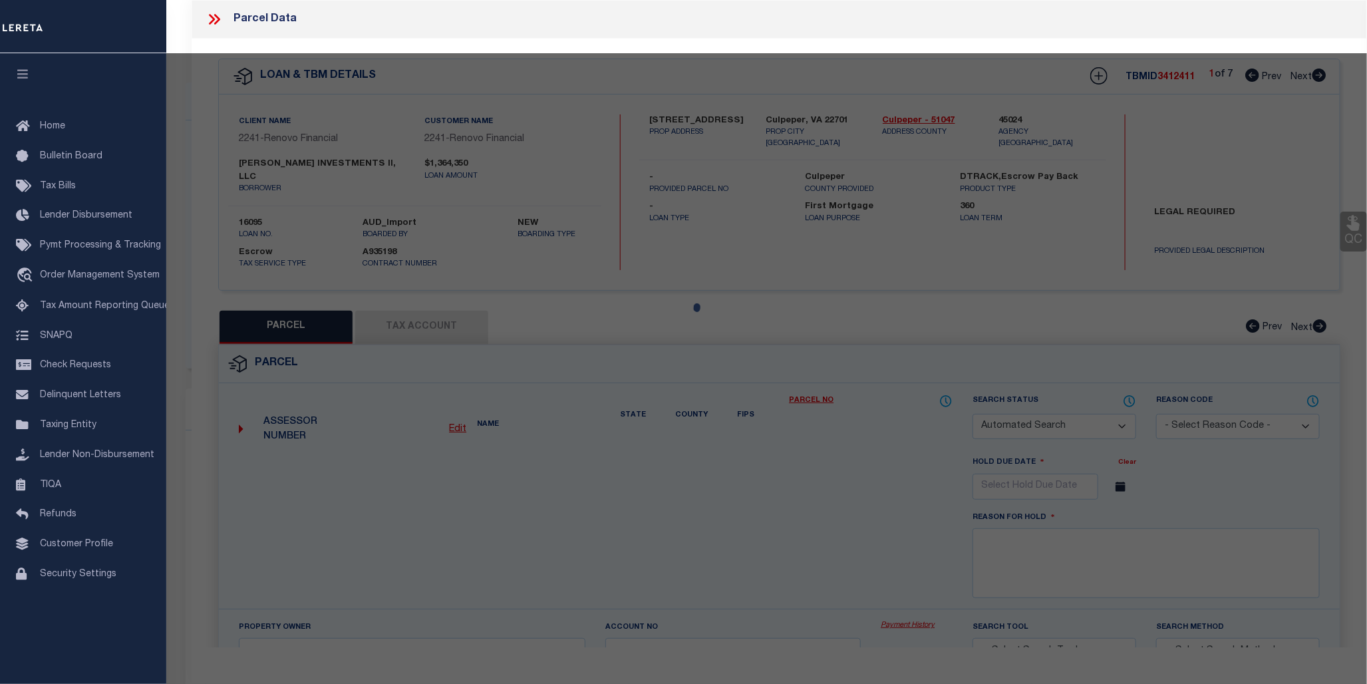
select select
type input "645 HIGHVIEW CT"
checkbox input "false"
type input "Culpeper, VA 22701"
type textarea "LOT 13 BLOCK H SEC 4 BELLE PARC 2894 SQFT PLAT DB 378/232"
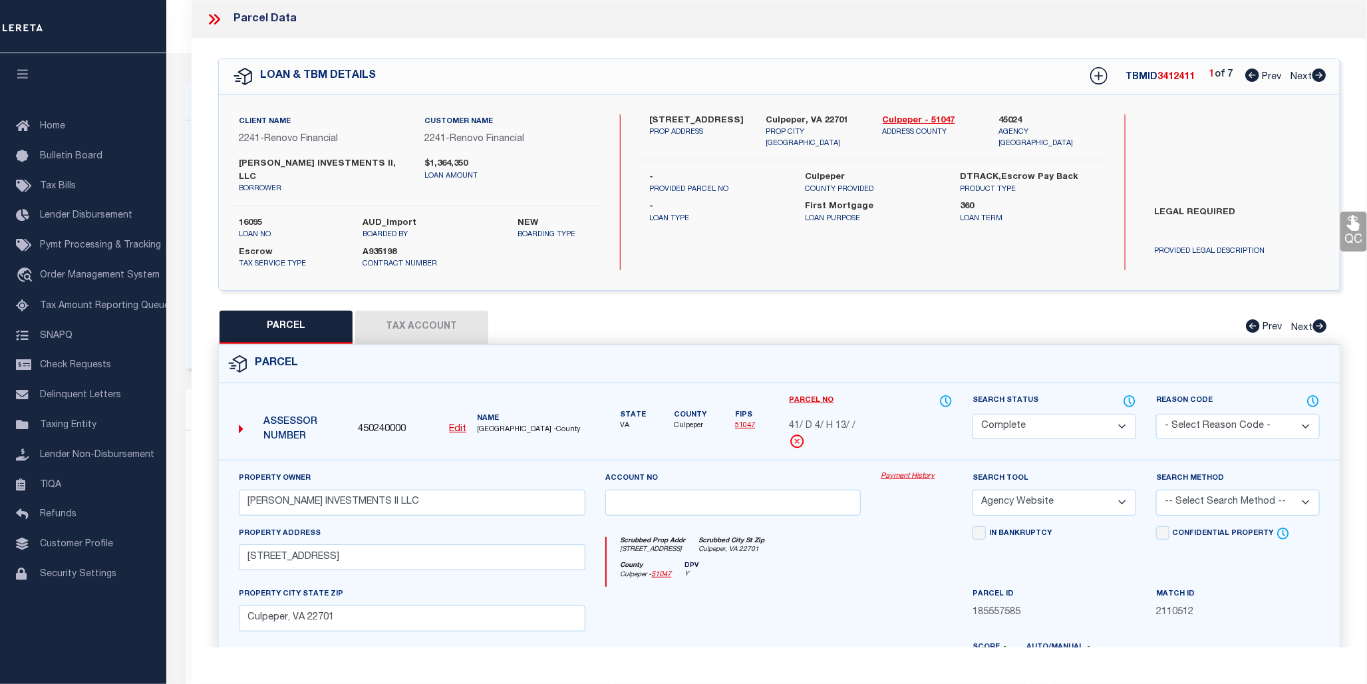
click at [921, 471] on link "Payment History" at bounding box center [917, 476] width 72 height 11
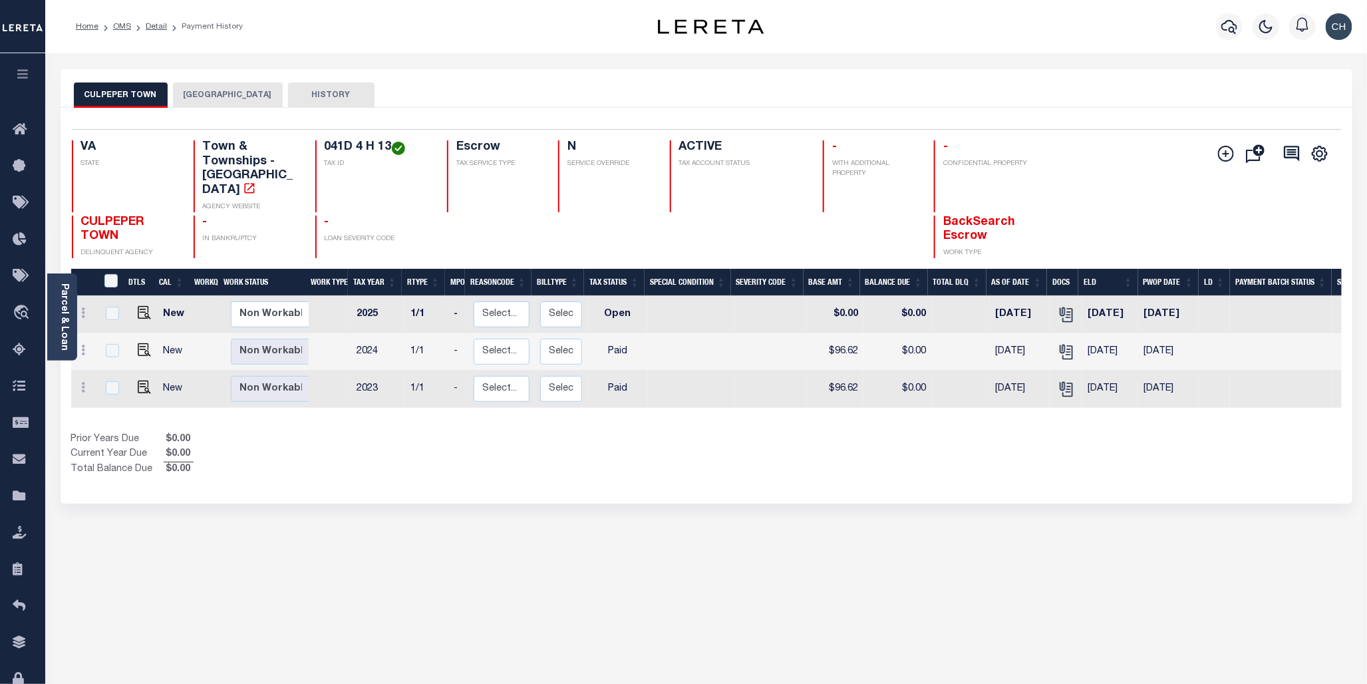
click at [243, 91] on button "[GEOGRAPHIC_DATA]" at bounding box center [228, 94] width 110 height 25
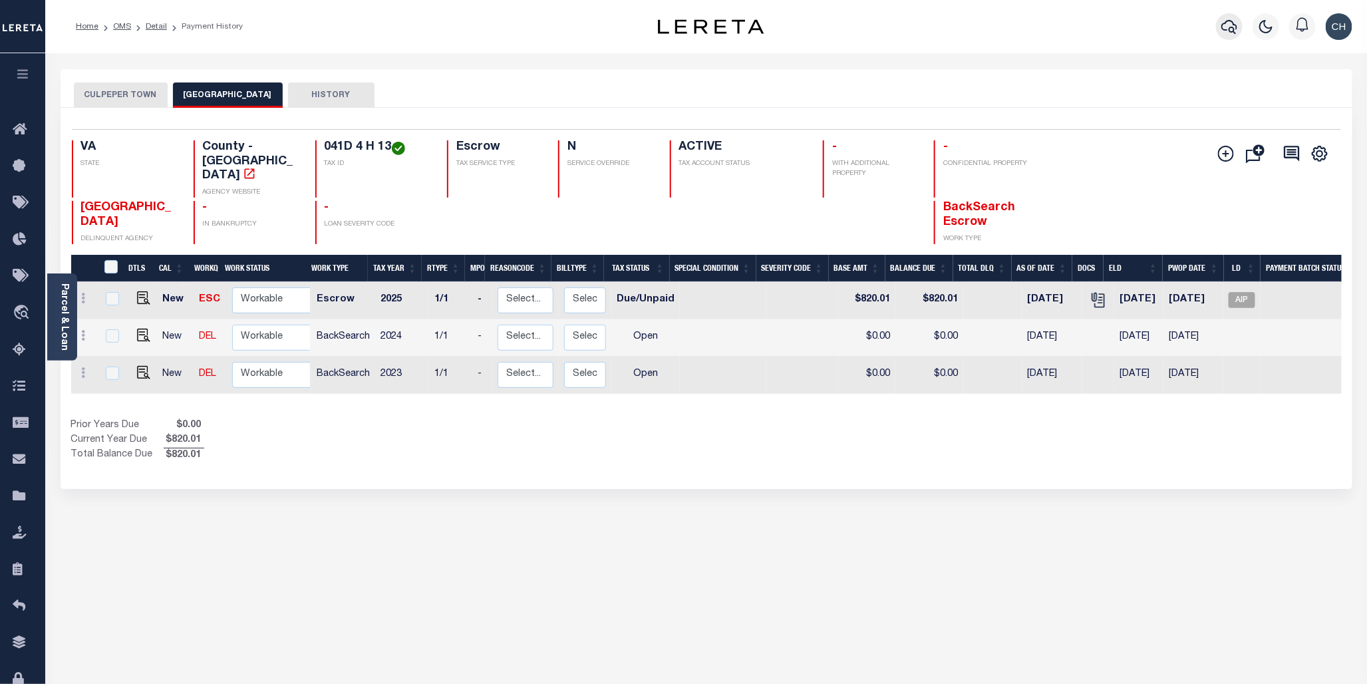
click at [1233, 38] on button "button" at bounding box center [1229, 26] width 27 height 27
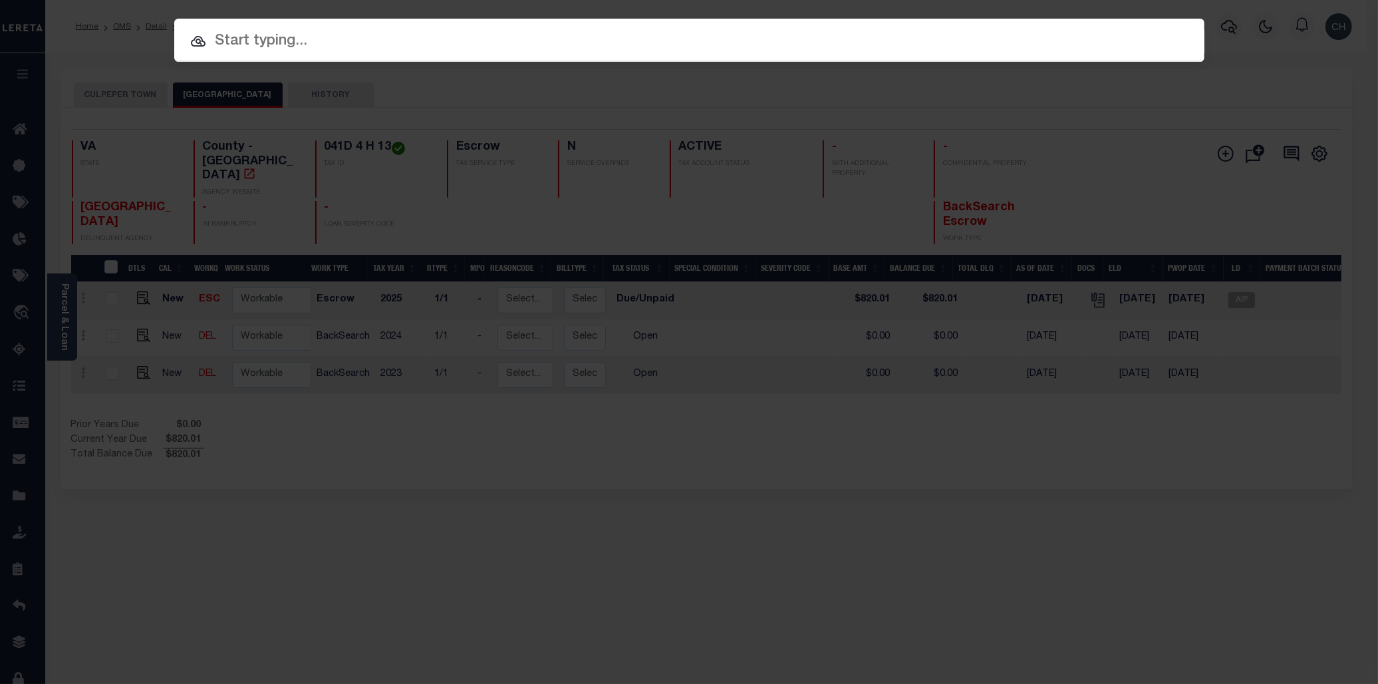
click at [522, 32] on input "text" at bounding box center [689, 41] width 1030 height 23
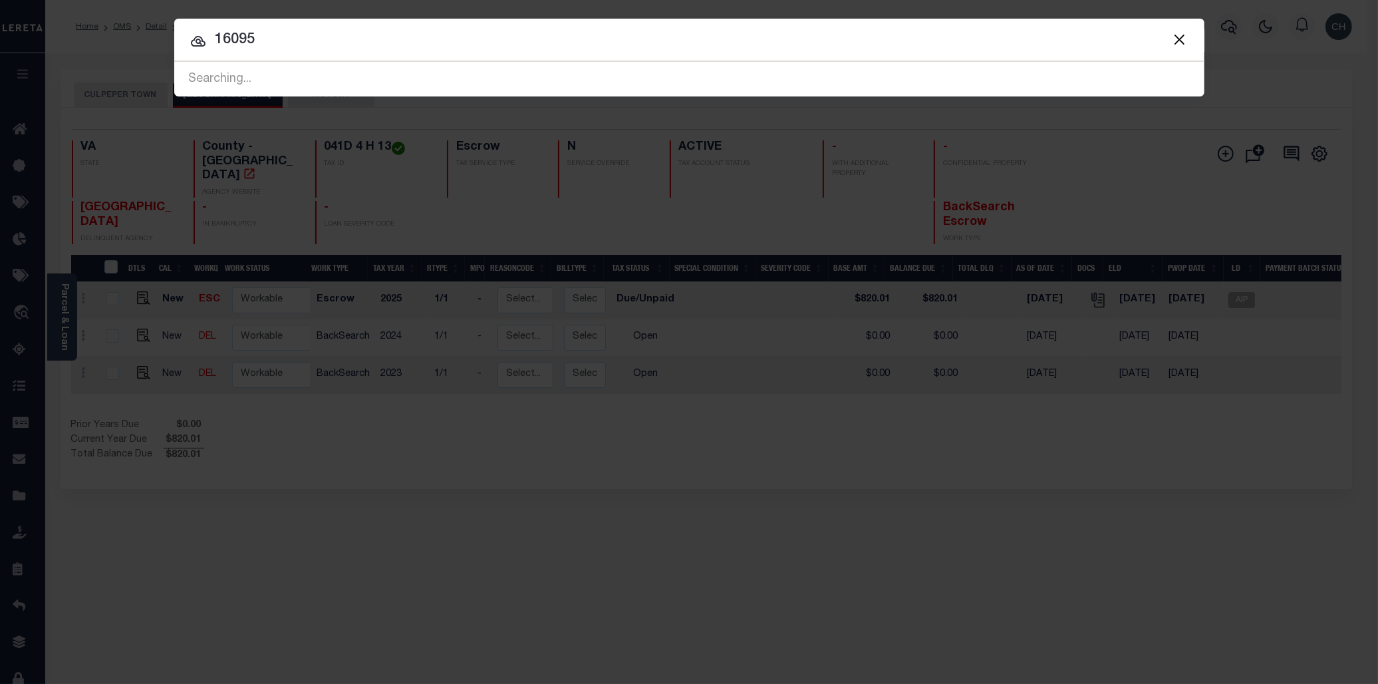
type input "16095"
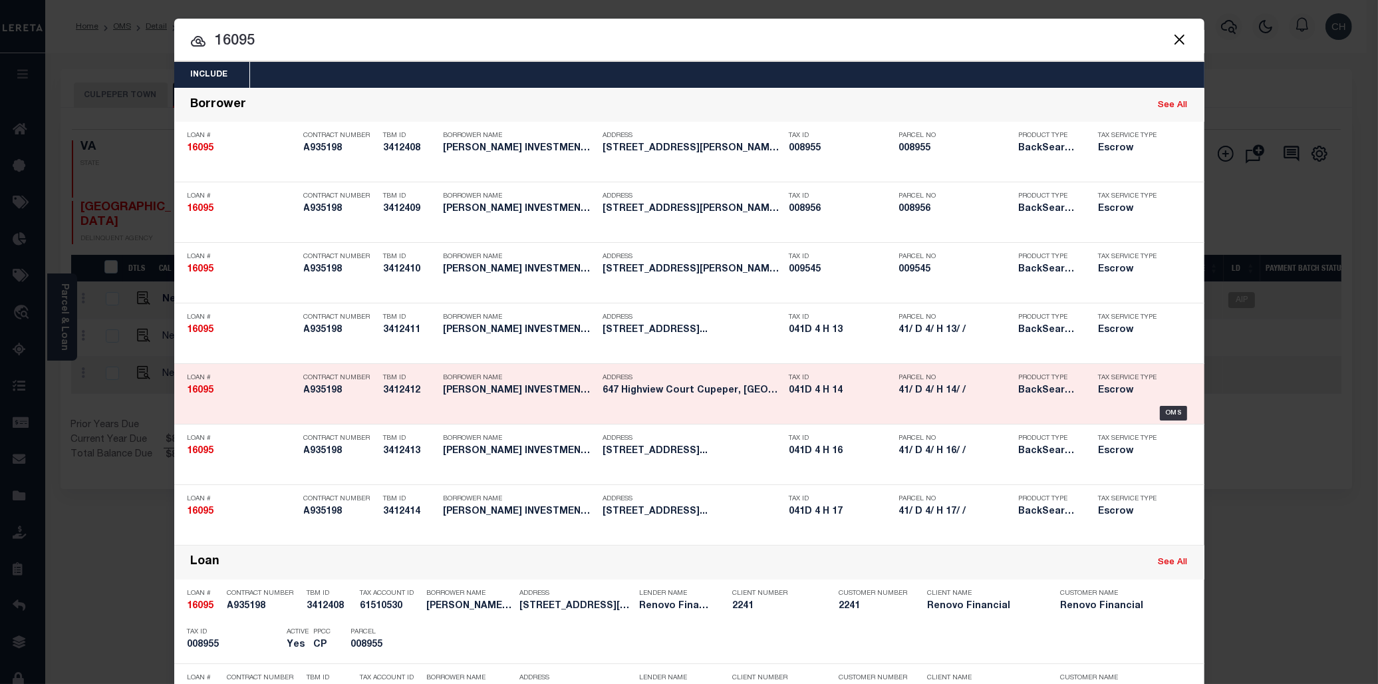
click at [969, 382] on div "Parcel No 41/ D 4/ H 14/ /" at bounding box center [955, 386] width 113 height 39
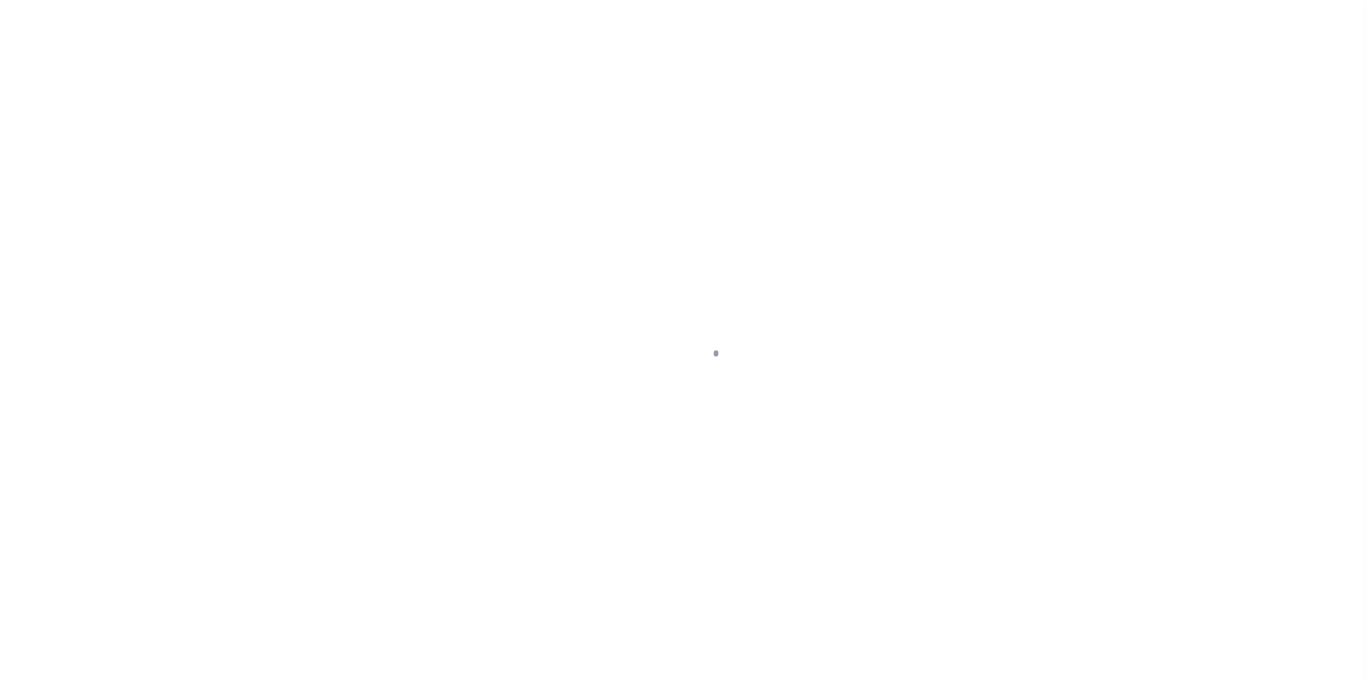
select select "10"
select select "Escrow"
type input "647 Highview Court"
select select
type input "Cupeper, [GEOGRAPHIC_DATA] 22701"
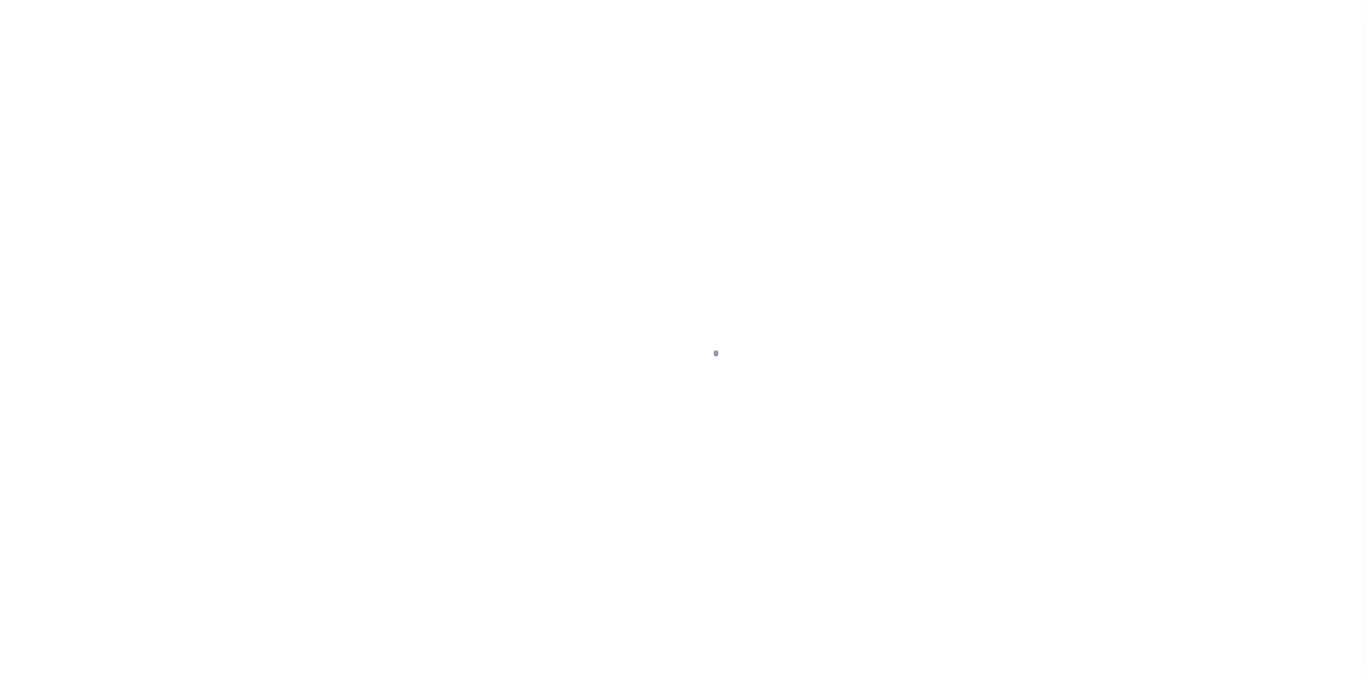
type input "a0kUS000005ZgRJ"
type input "VA"
select select
type textarea "LEGAL REQUIRED"
select select "25066"
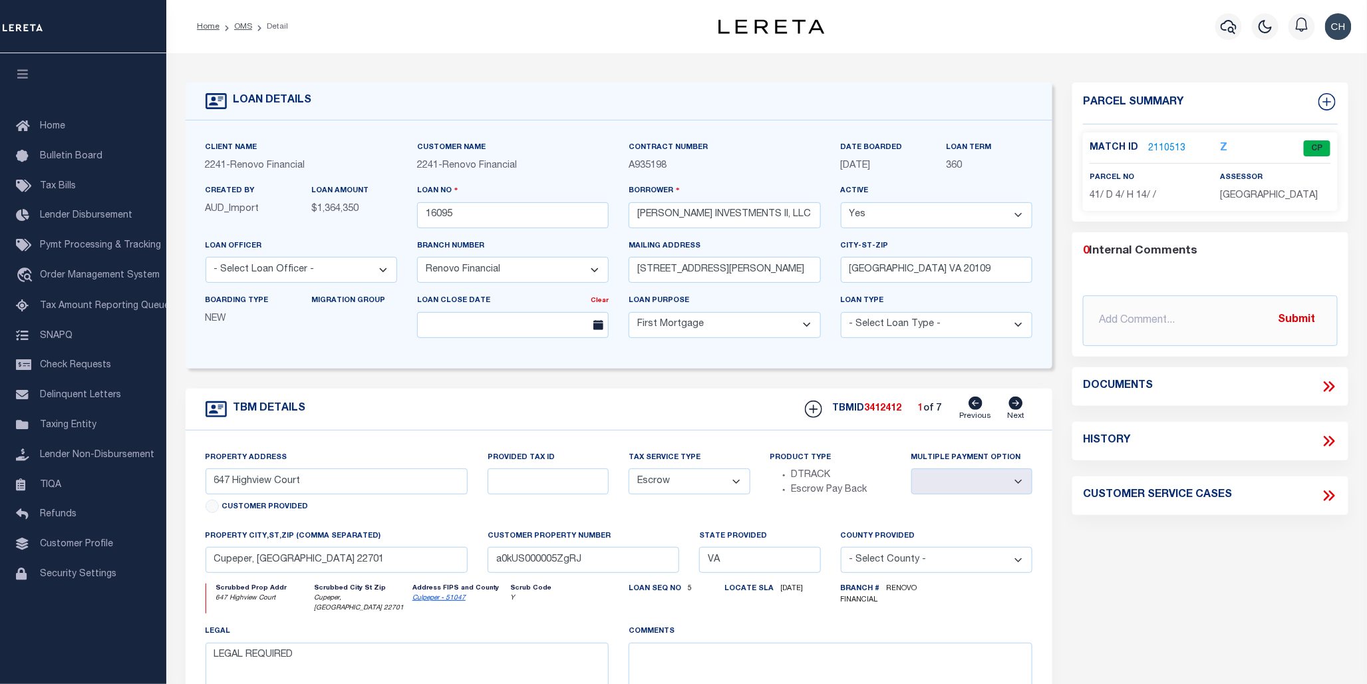
click at [1165, 148] on link "2110513" at bounding box center [1166, 149] width 37 height 14
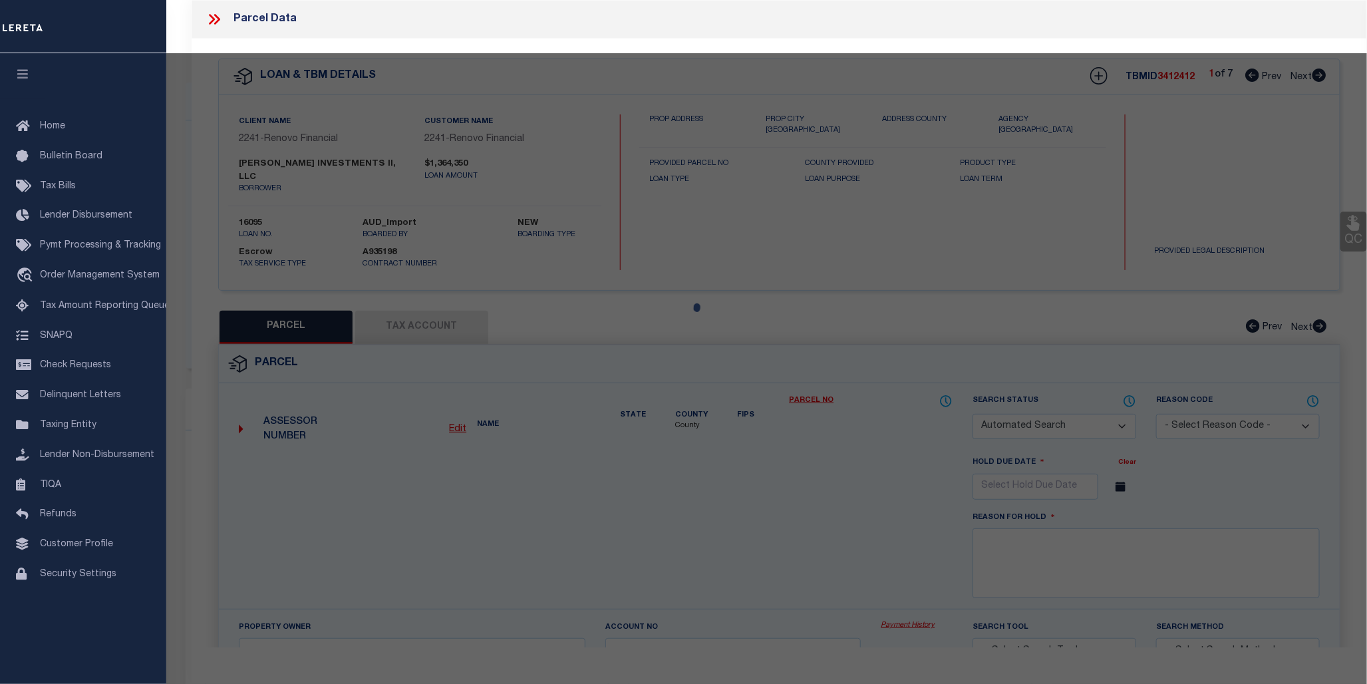
checkbox input "false"
select select "CP"
type input "STEVE INVESTMENTS II LLC"
select select "AGW"
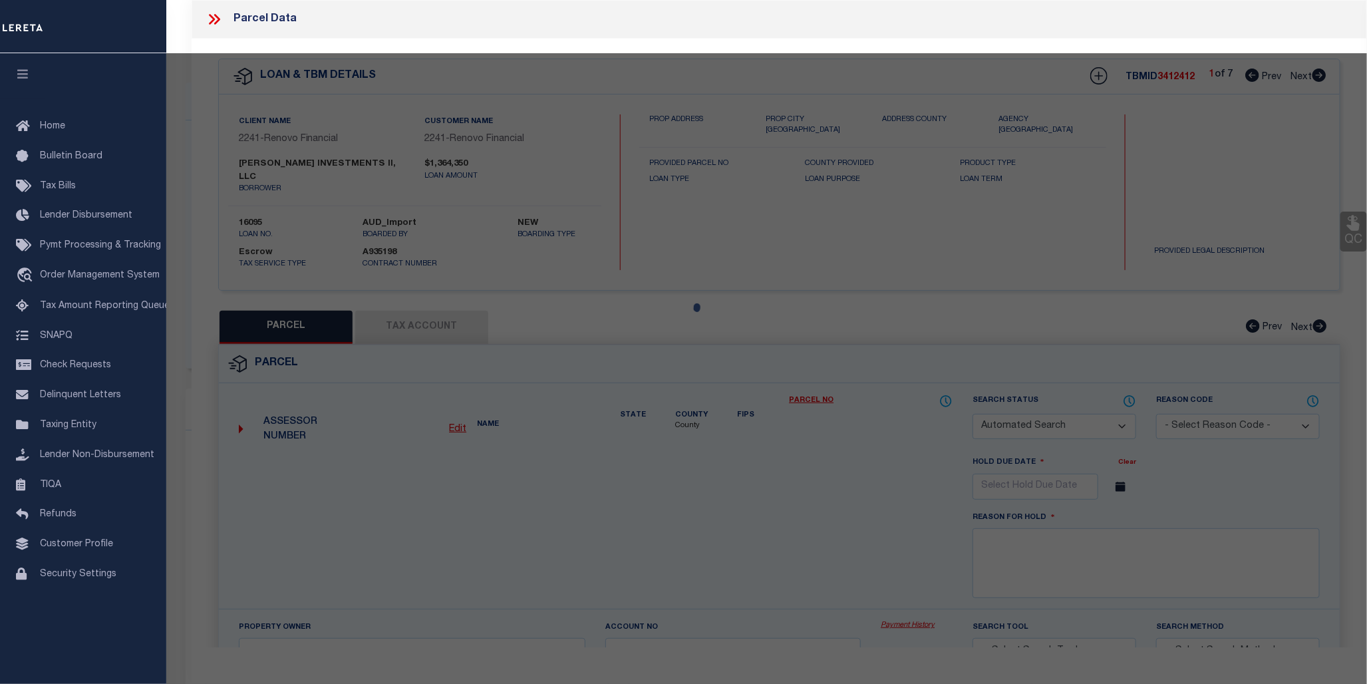
select select
type input "647 HIGHVIEW CT"
checkbox input "false"
type input "Cupeper, VA 22701"
type textarea "LOT 14 BLOCK H SEC 4 BELLE PARC 2894 SQFT PLAT DB 378/232"
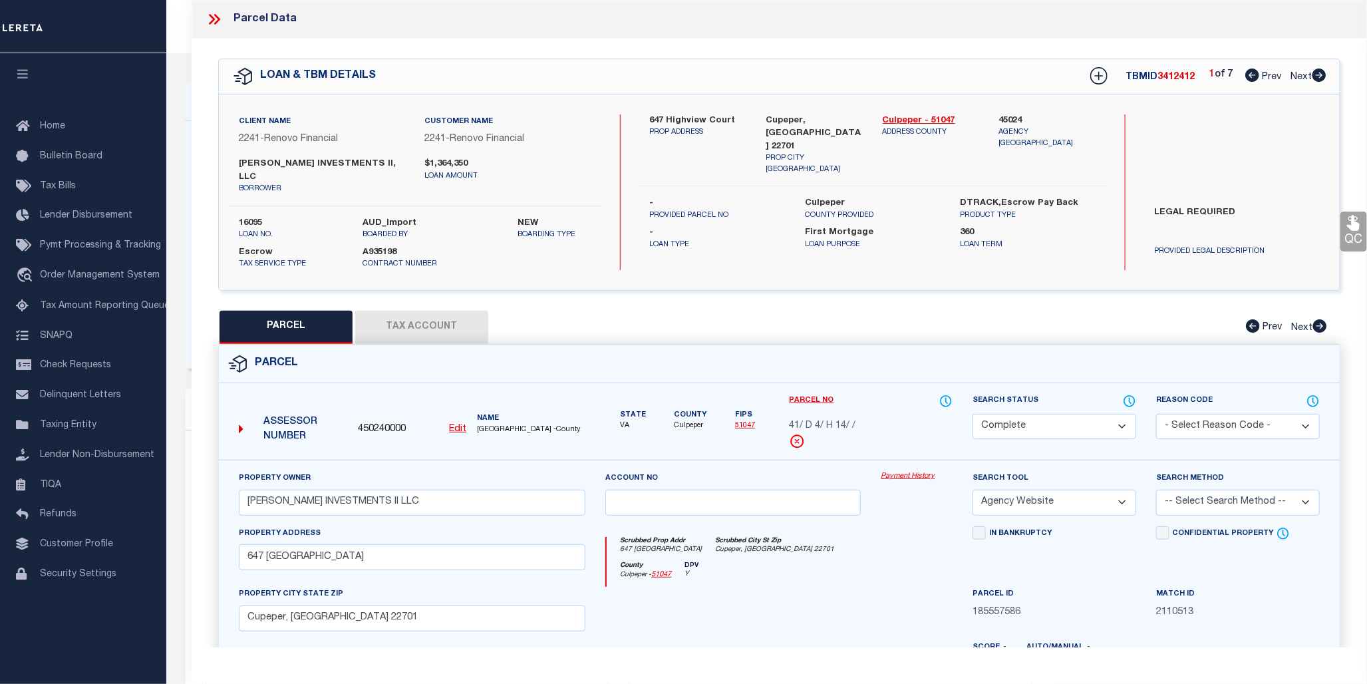
click at [906, 471] on link "Payment History" at bounding box center [917, 476] width 72 height 11
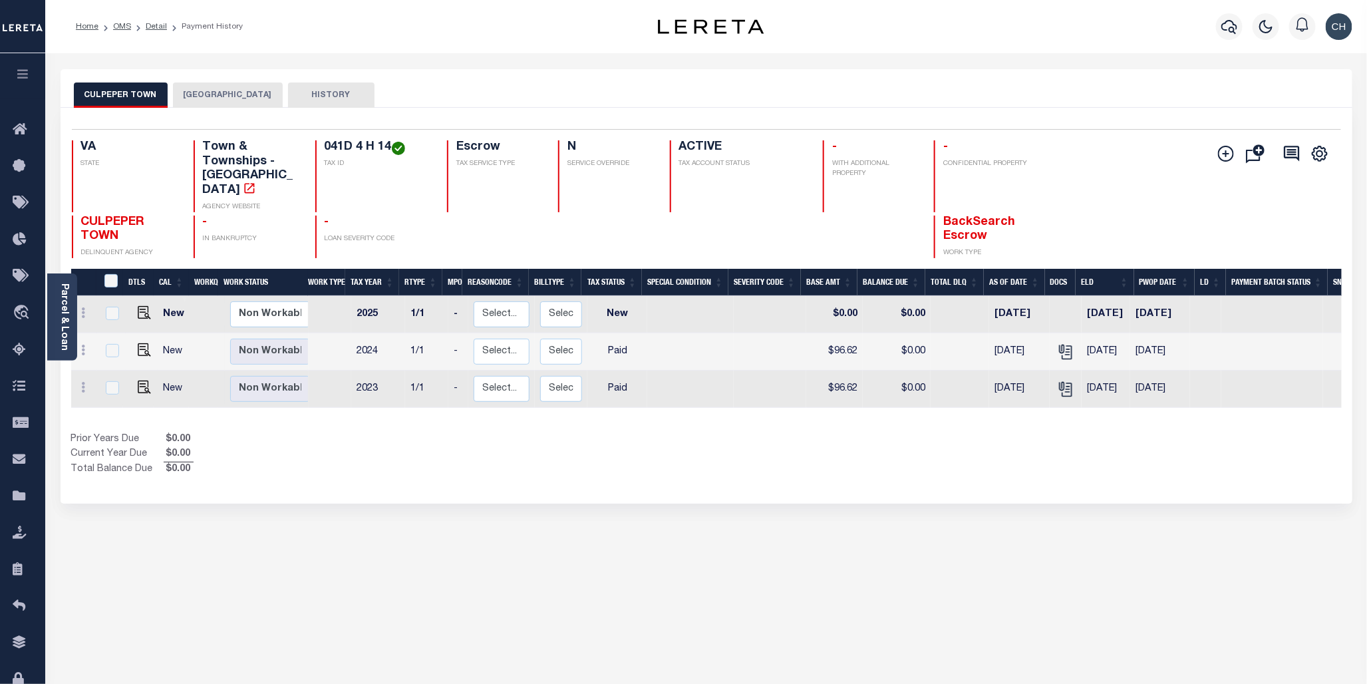
click at [214, 94] on button "[GEOGRAPHIC_DATA]" at bounding box center [228, 94] width 110 height 25
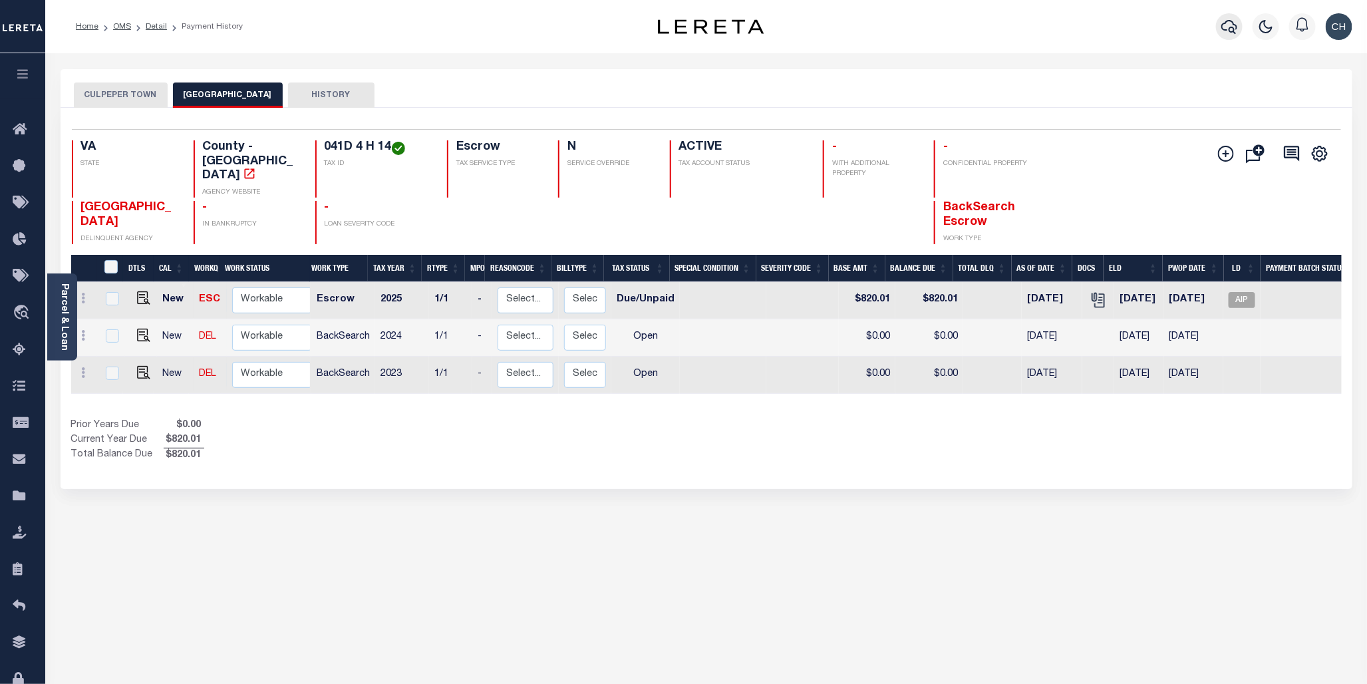
click at [1222, 37] on button "button" at bounding box center [1229, 26] width 27 height 27
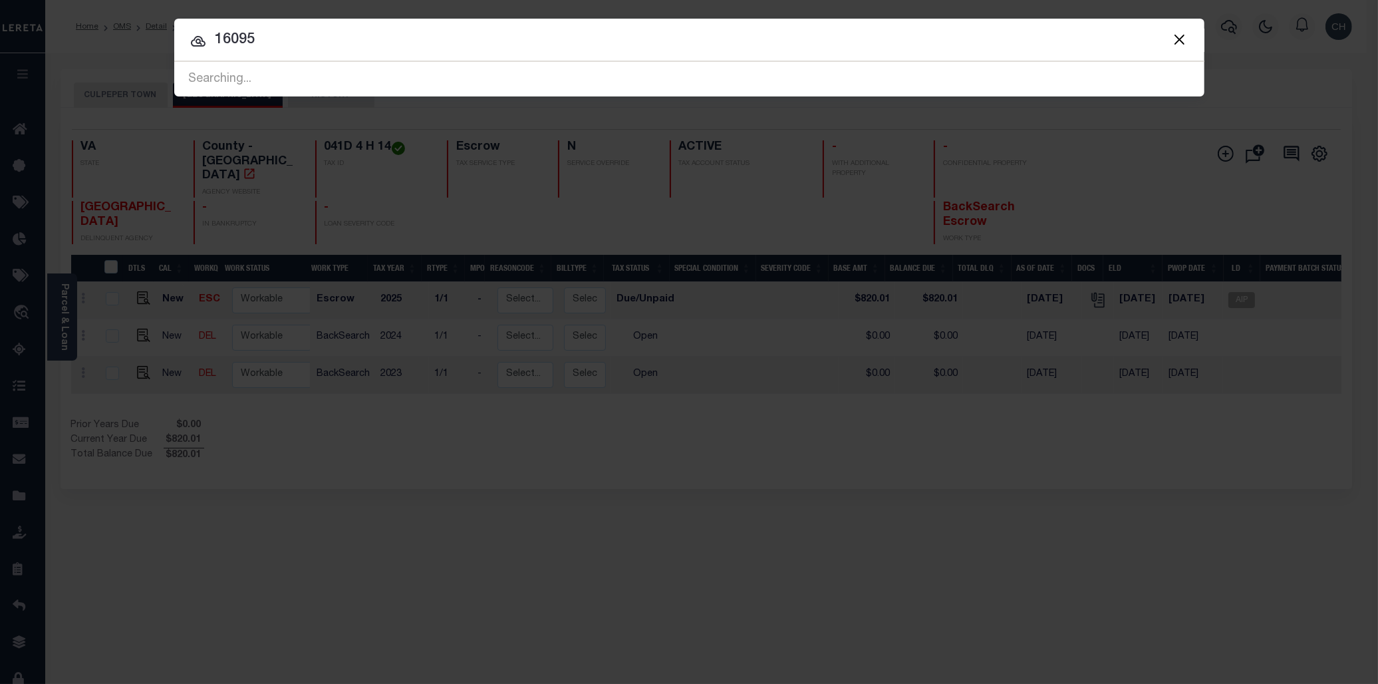
type input "16095"
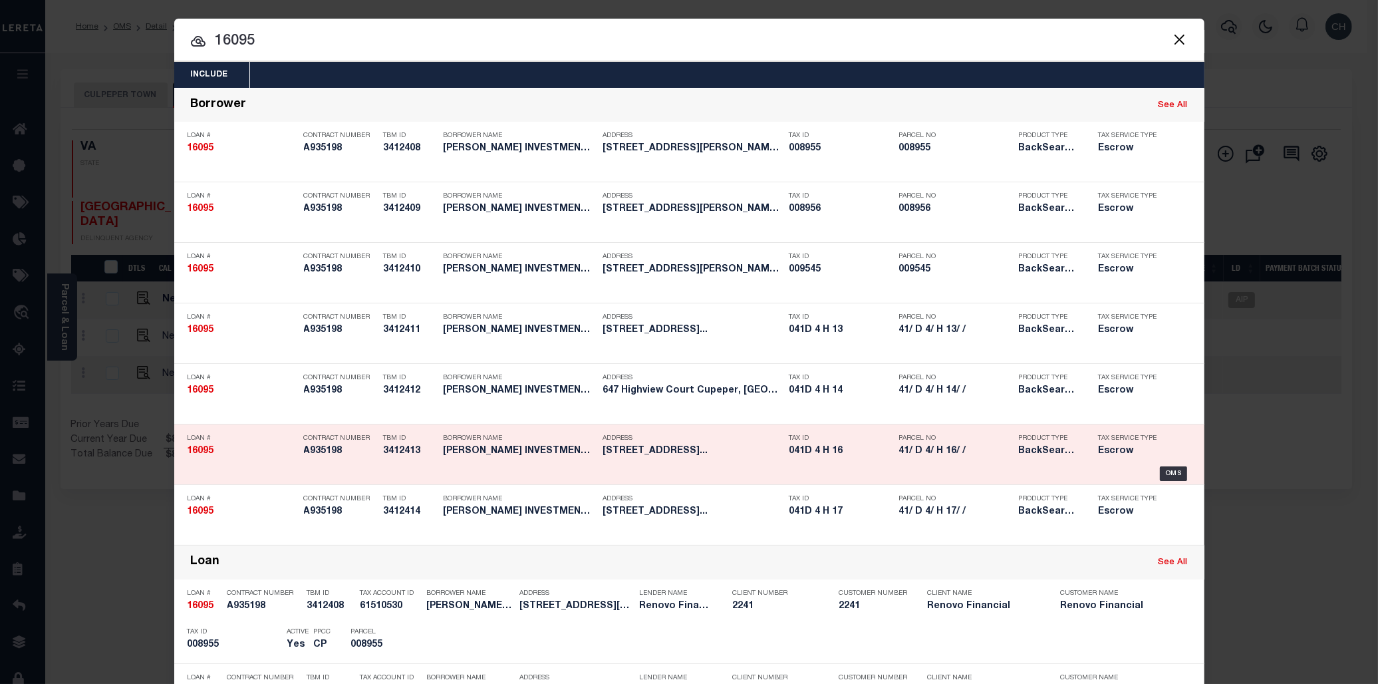
click at [889, 451] on div "Parcel No 41/ D 4/ H 16/ /" at bounding box center [949, 447] width 120 height 39
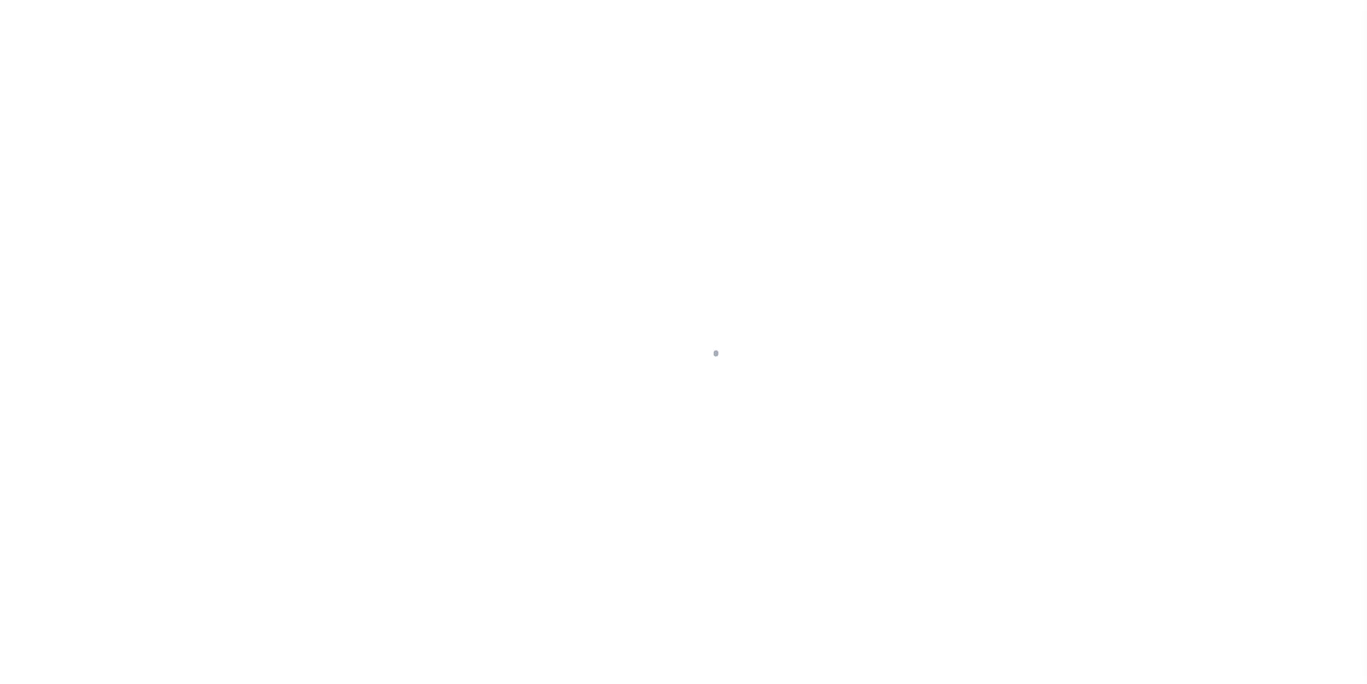
select select "10"
select select "Escrow"
type input "[STREET_ADDRESS]"
select select
type input "Culpeper, VA 22701"
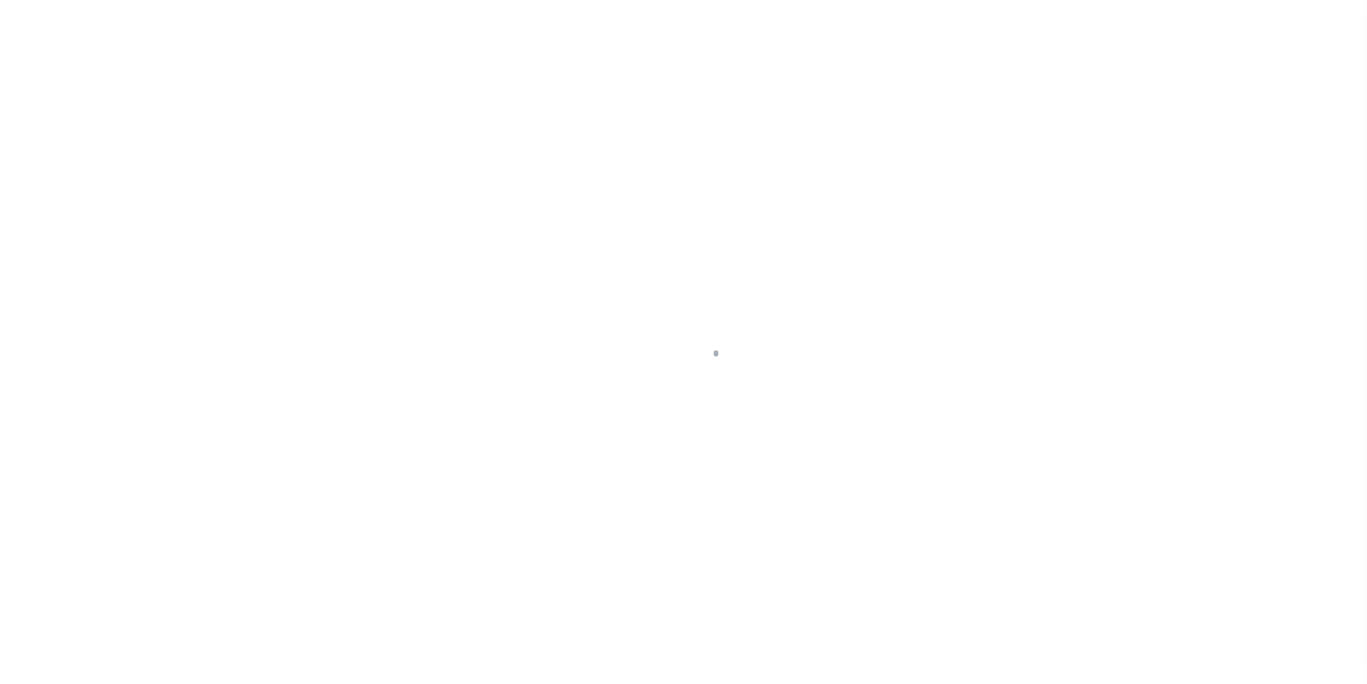
type input "a0kUS000005ZgW9"
type input "VA"
select select
type textarea "LEGAL REQUIRED"
select select "25066"
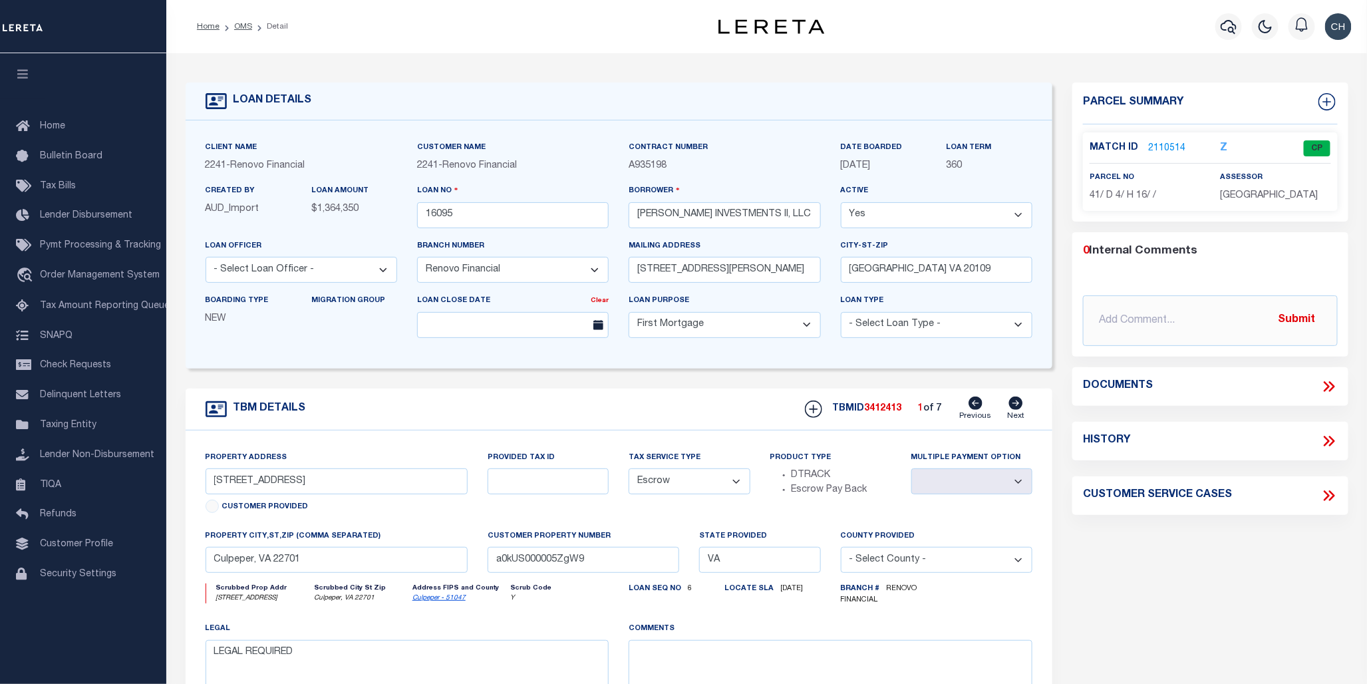
click at [1167, 150] on link "2110514" at bounding box center [1166, 149] width 37 height 14
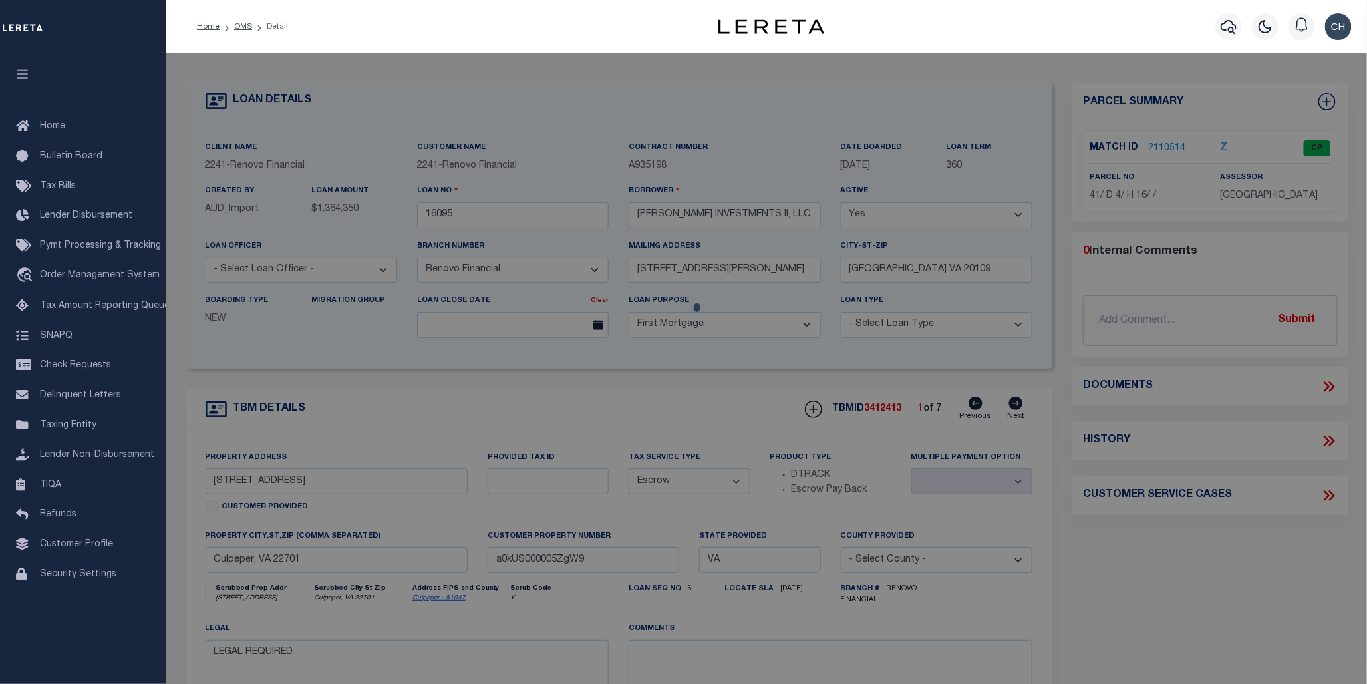
checkbox input "false"
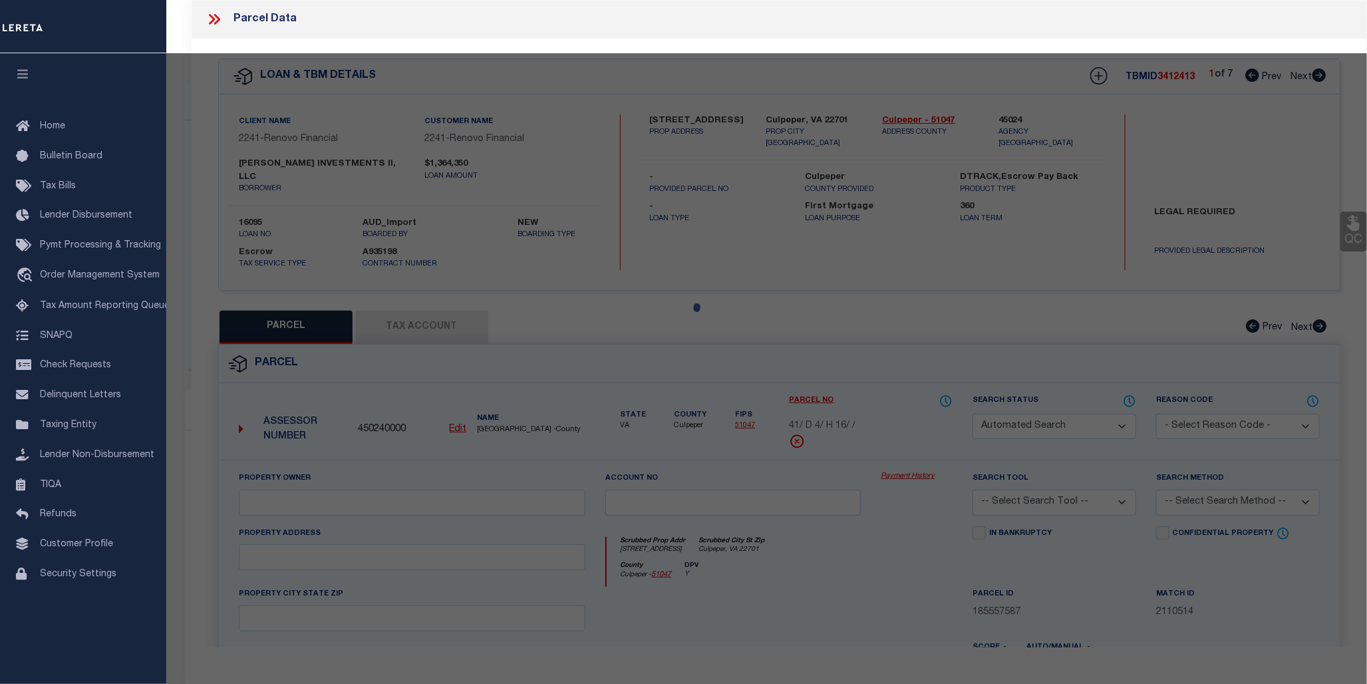
select select "CP"
type input "STEVE INVESTMENTS II LLC"
select select "AGW"
select select
type input "651 HIGHVIEW CT"
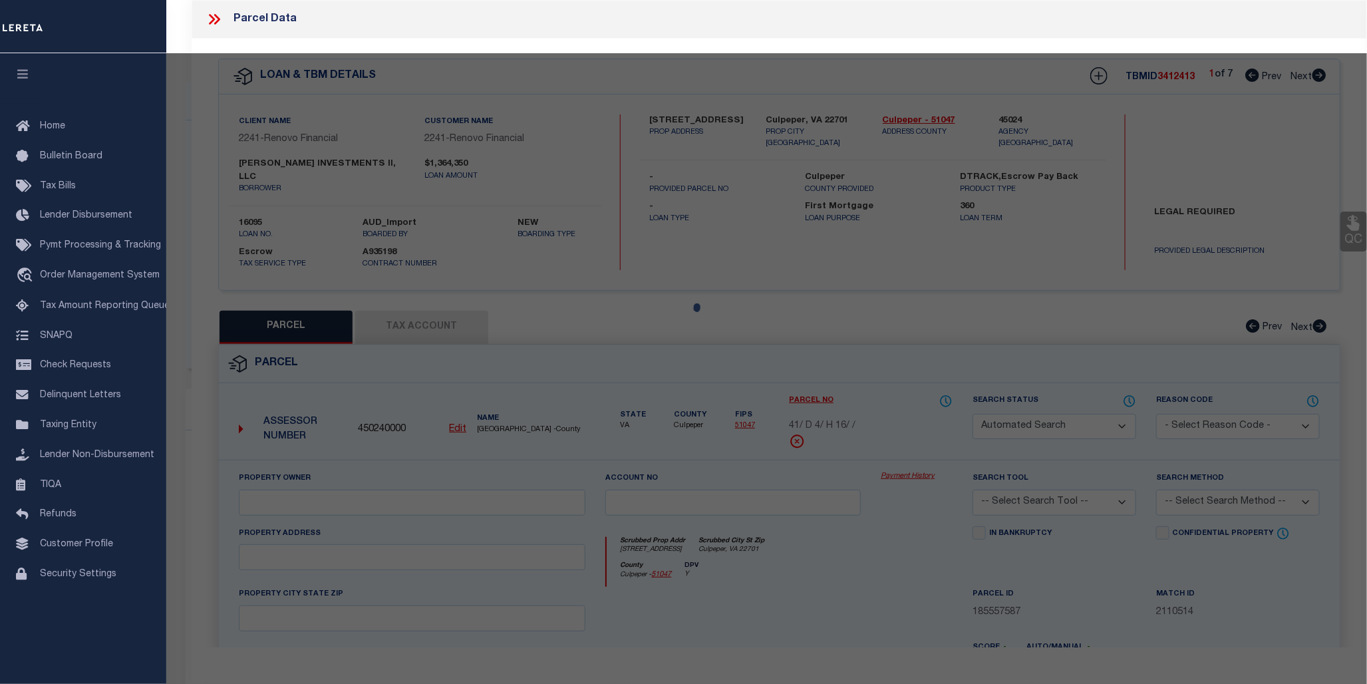
checkbox input "false"
type input "Culpeper, VA 22701"
type textarea "[STREET_ADDRESS]"
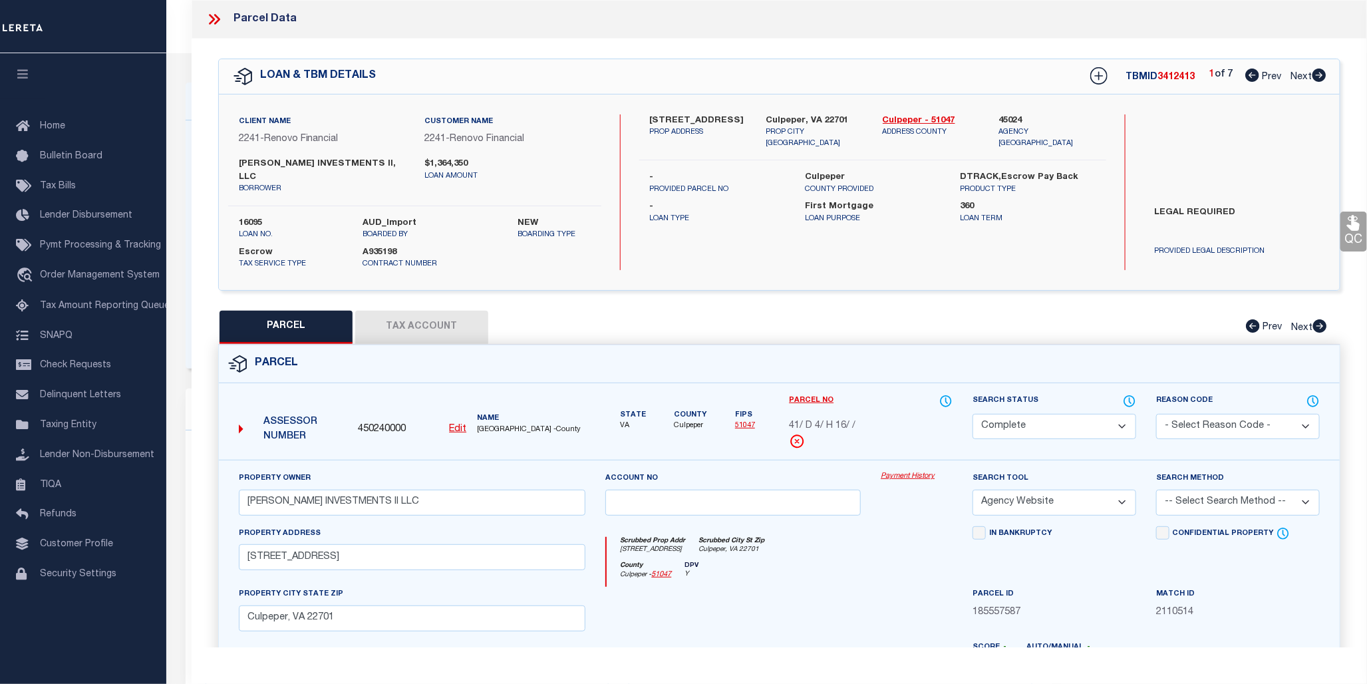
click at [905, 471] on link "Payment History" at bounding box center [917, 476] width 72 height 11
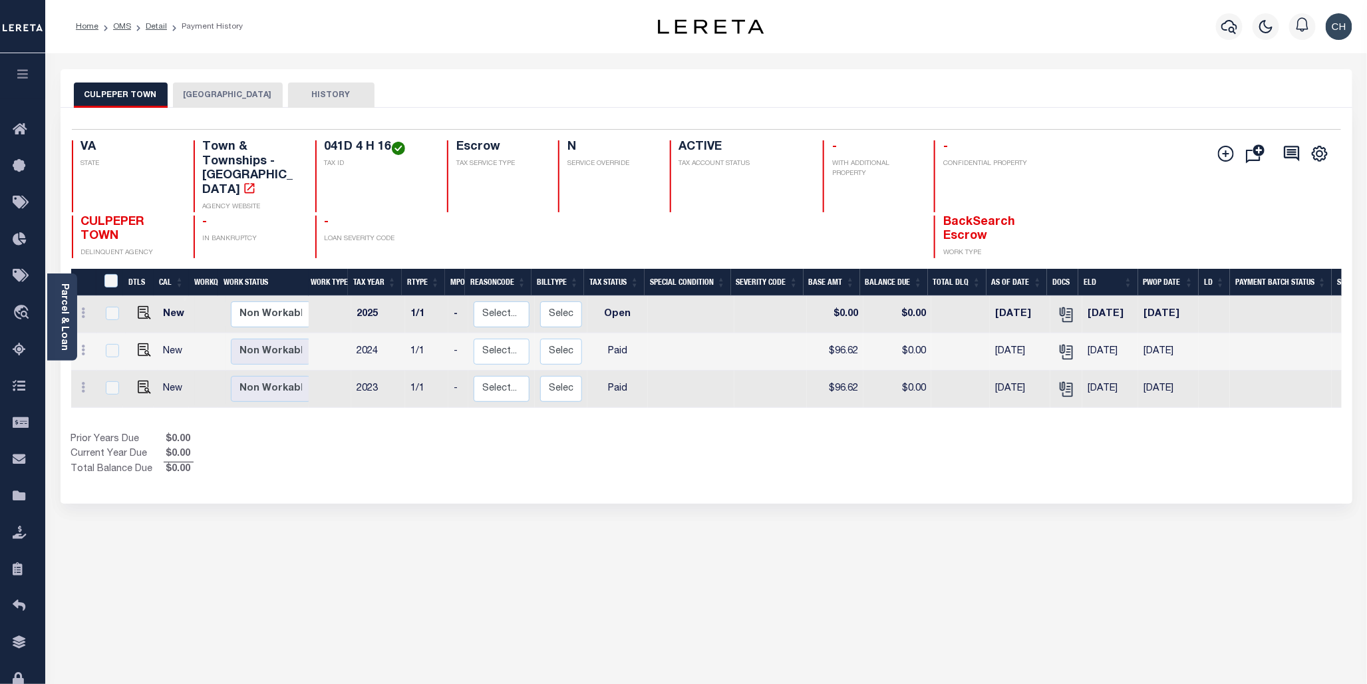
click at [223, 96] on button "[GEOGRAPHIC_DATA]" at bounding box center [228, 94] width 110 height 25
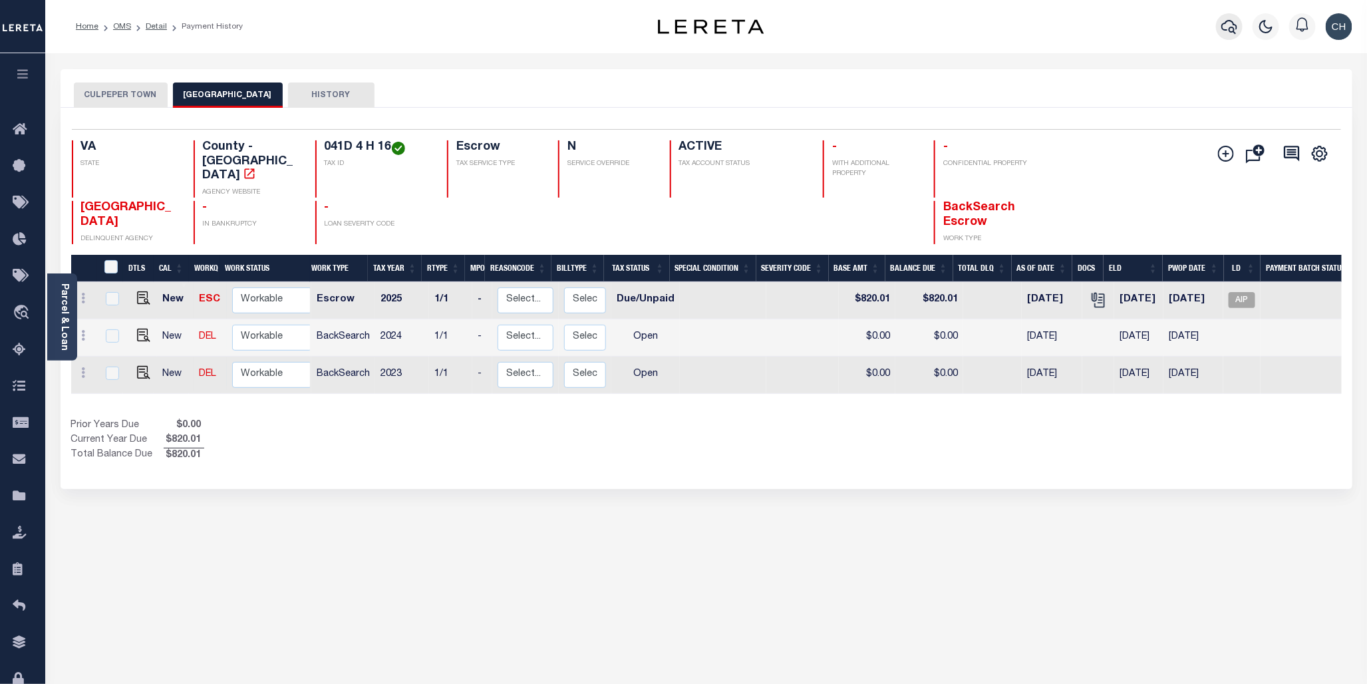
click at [1228, 29] on icon "button" at bounding box center [1229, 27] width 16 height 16
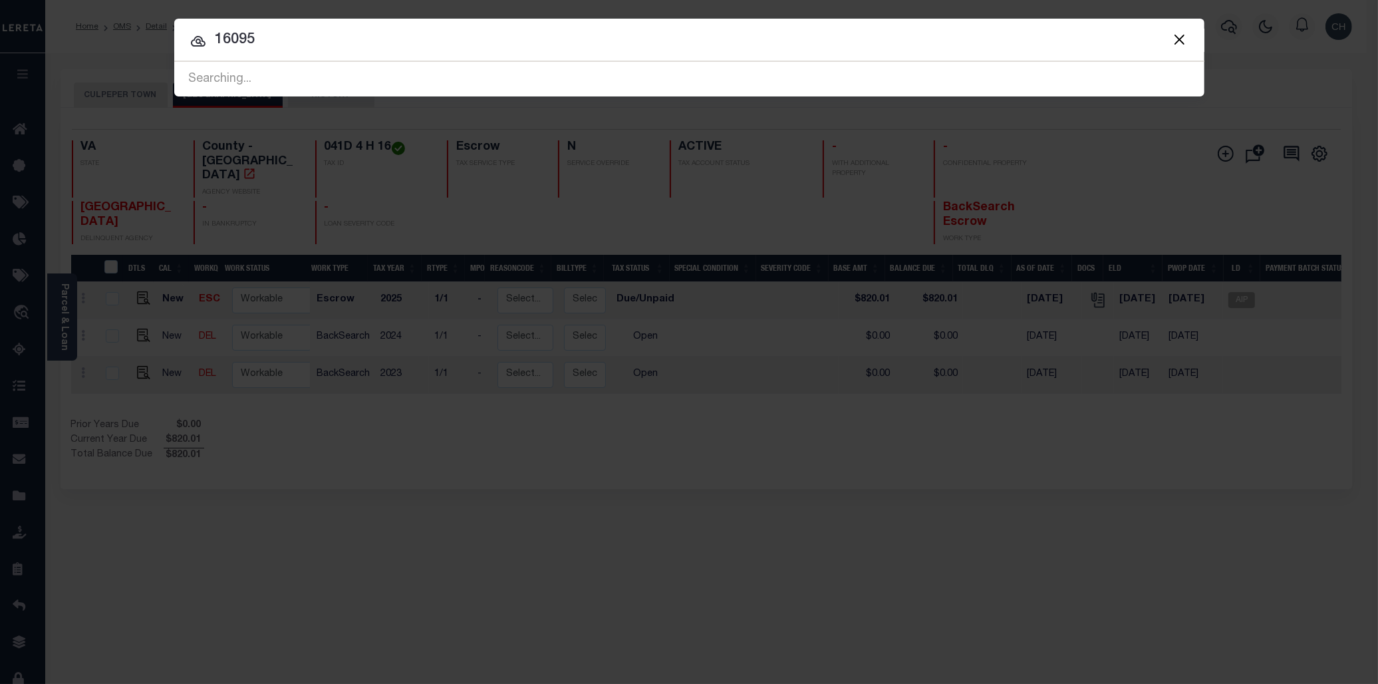
type input "16095"
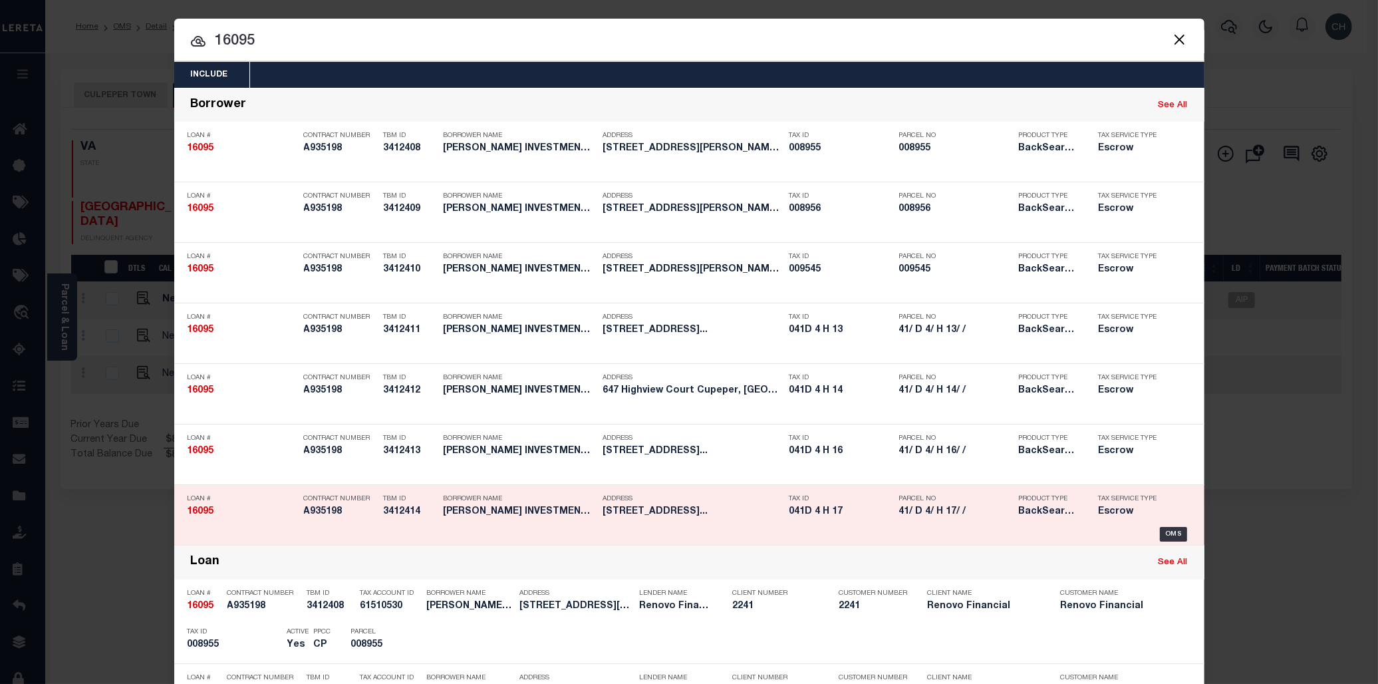
click at [812, 512] on h5 "041D 4 H 17" at bounding box center [840, 511] width 103 height 11
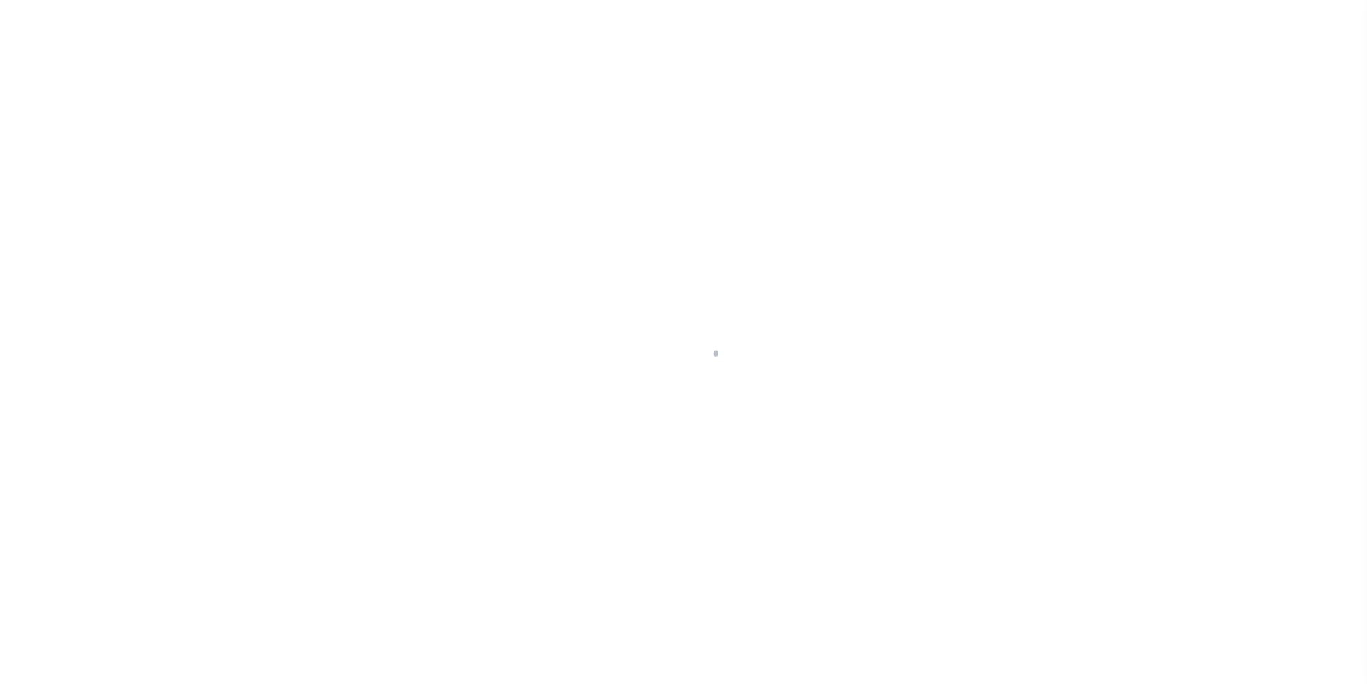
select select "25066"
select select "10"
select select "Escrow"
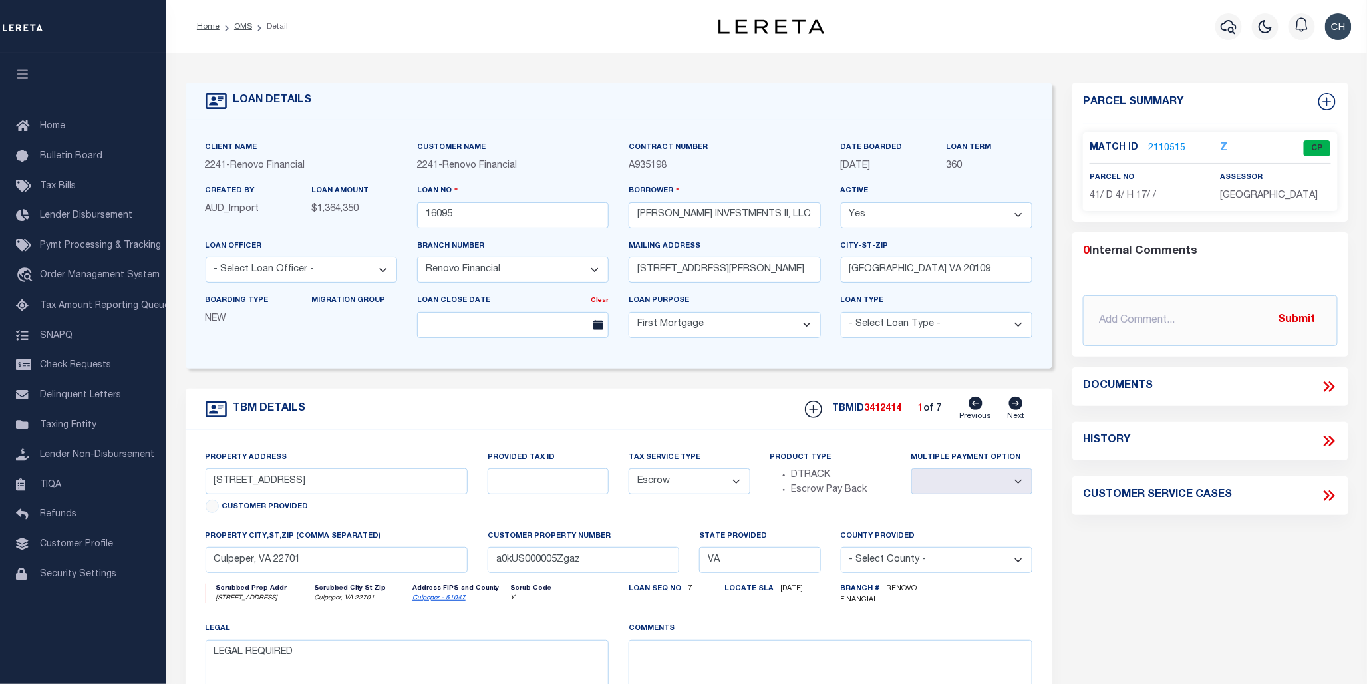
click at [1164, 148] on link "2110515" at bounding box center [1166, 149] width 37 height 14
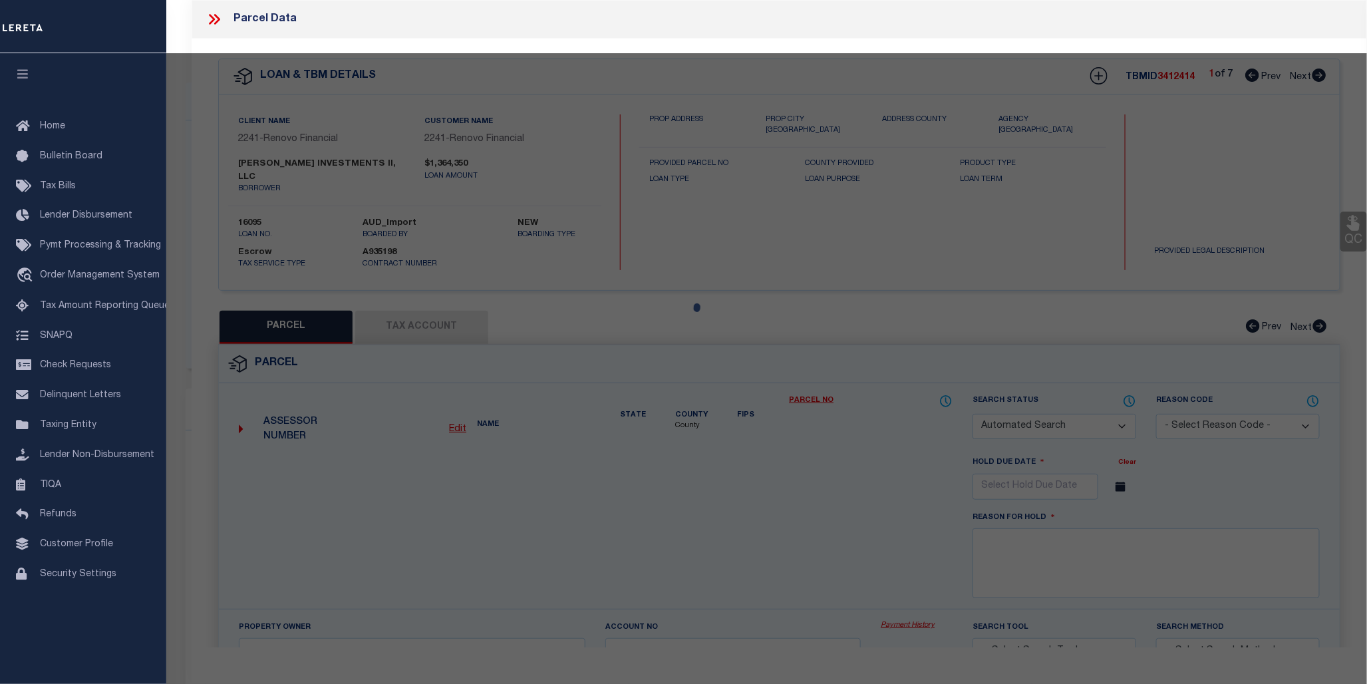
checkbox input "false"
select select "CP"
type input "STEVE INVESTMENTS II LLC"
select select "AGW"
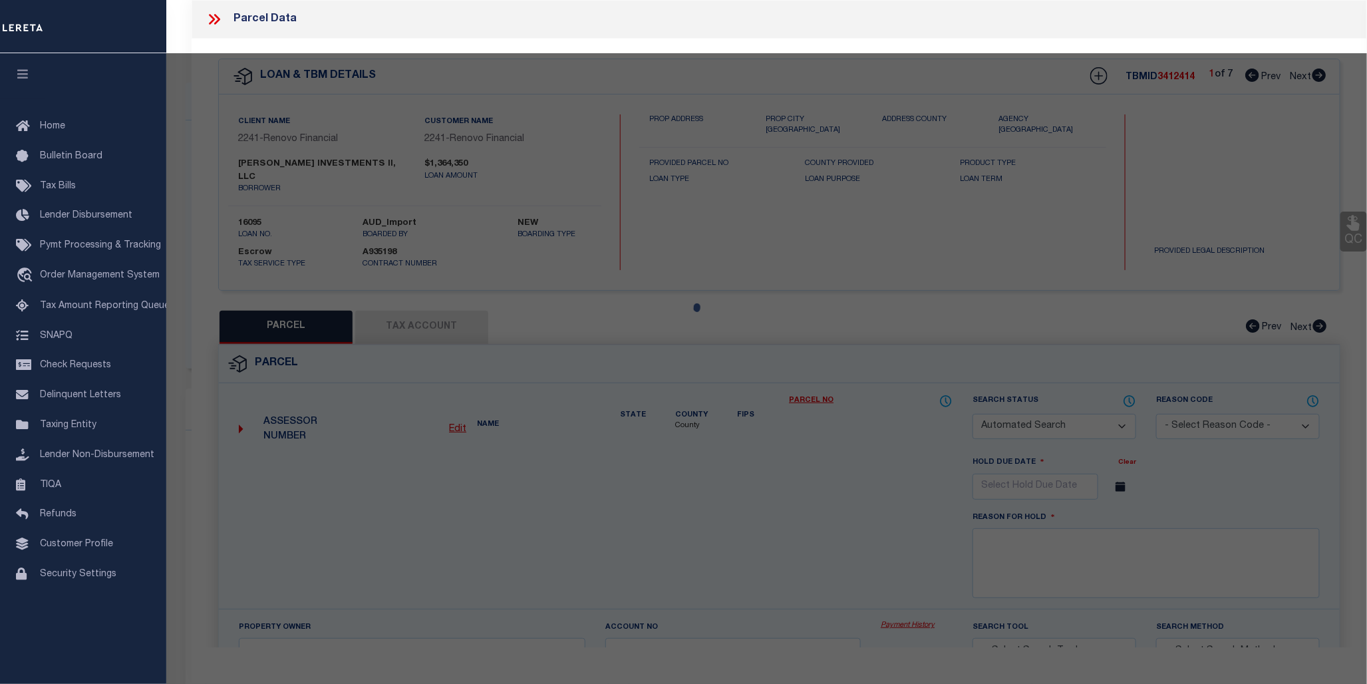
select select
type input "653 HIGHVIEW CT"
checkbox input "false"
type input "Culpeper, VA 22701"
type textarea "LOT 17 BLOCK H SEC 4 BELLE PARC 3281 SQFT PLAT DB 408/369"
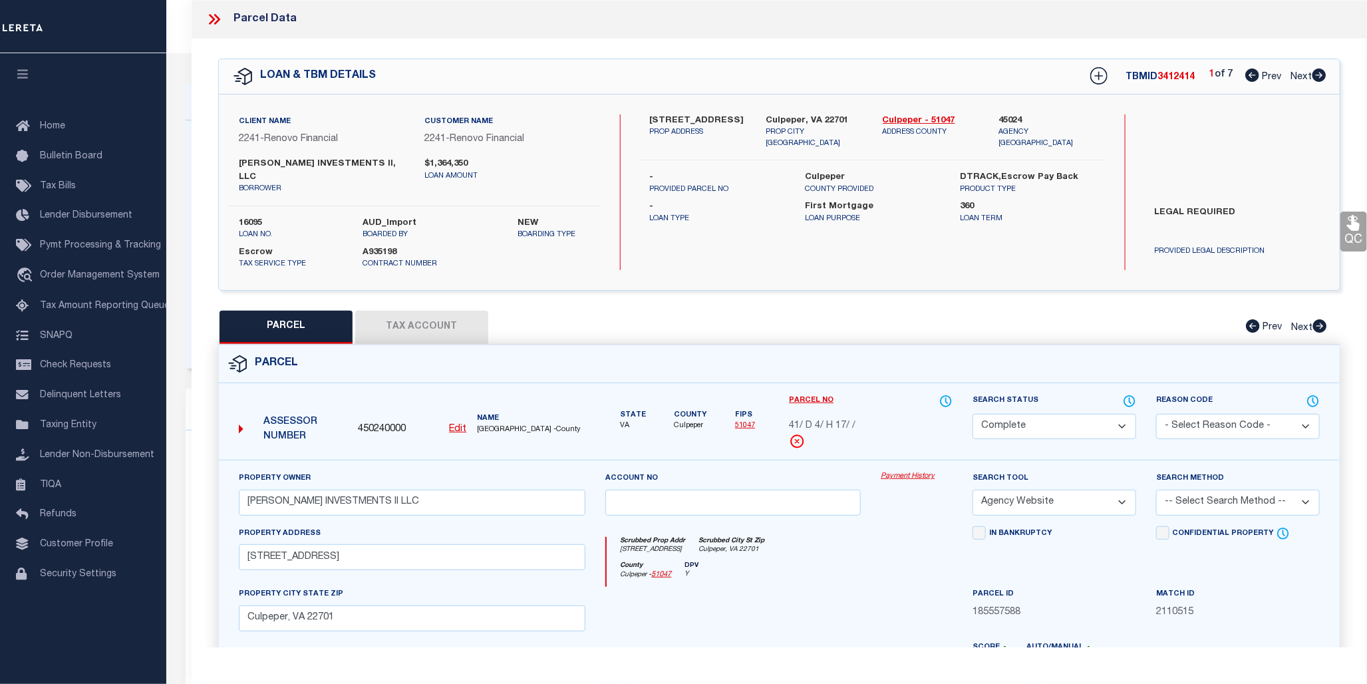
click at [923, 471] on link "Payment History" at bounding box center [917, 476] width 72 height 11
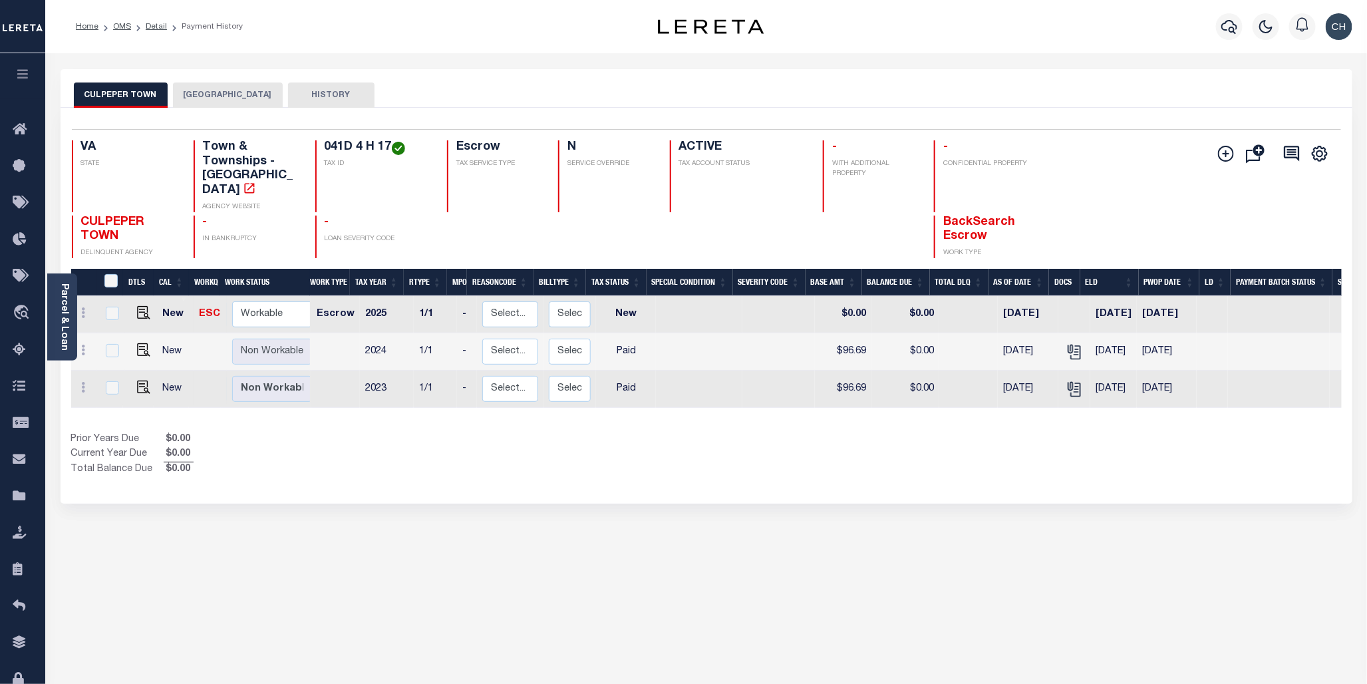
click at [230, 89] on button "[GEOGRAPHIC_DATA]" at bounding box center [228, 94] width 110 height 25
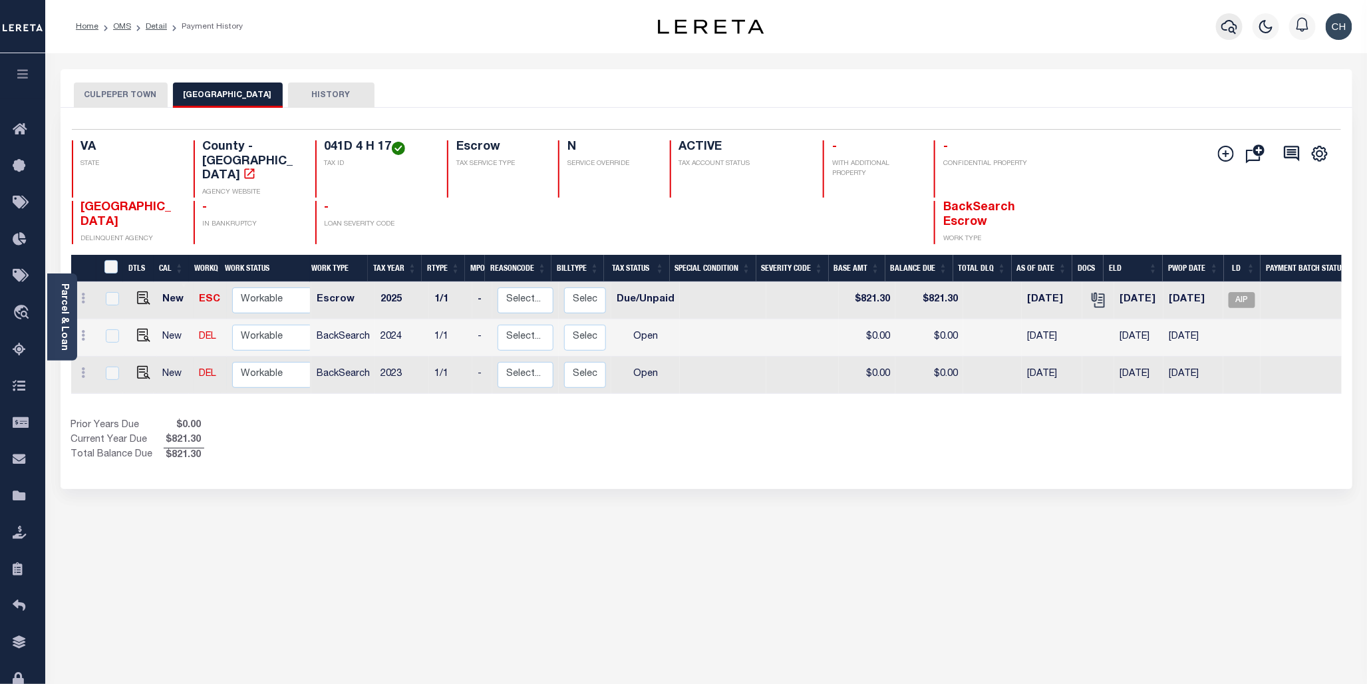
click at [1215, 33] on div at bounding box center [1228, 26] width 37 height 47
click at [1228, 33] on icon "button" at bounding box center [1229, 27] width 16 height 16
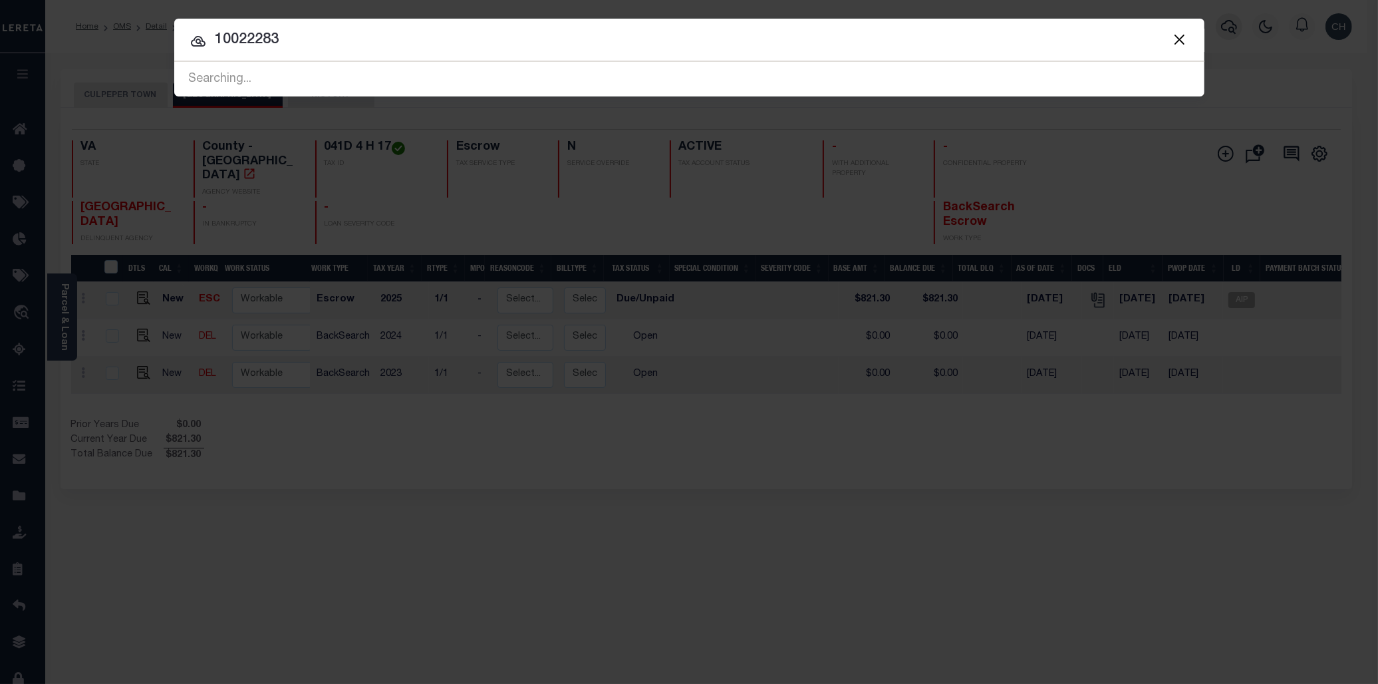
type input "10022283"
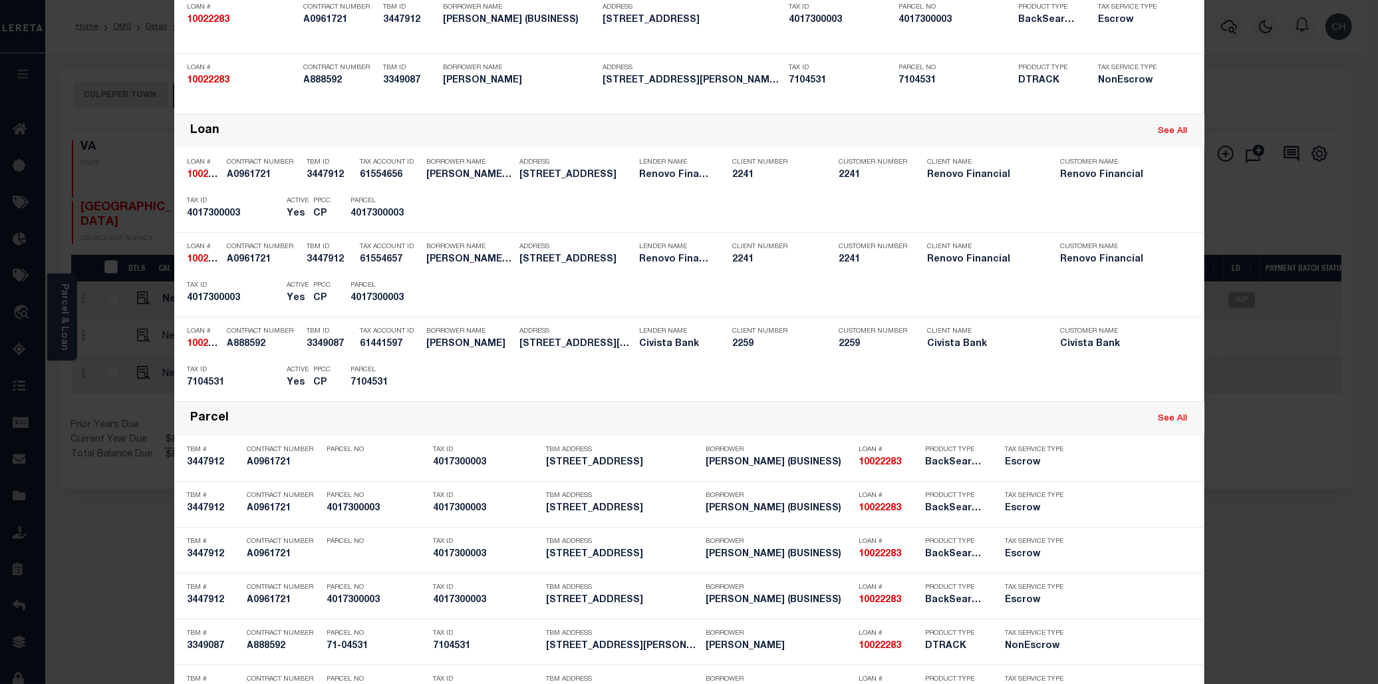
scroll to position [134, 0]
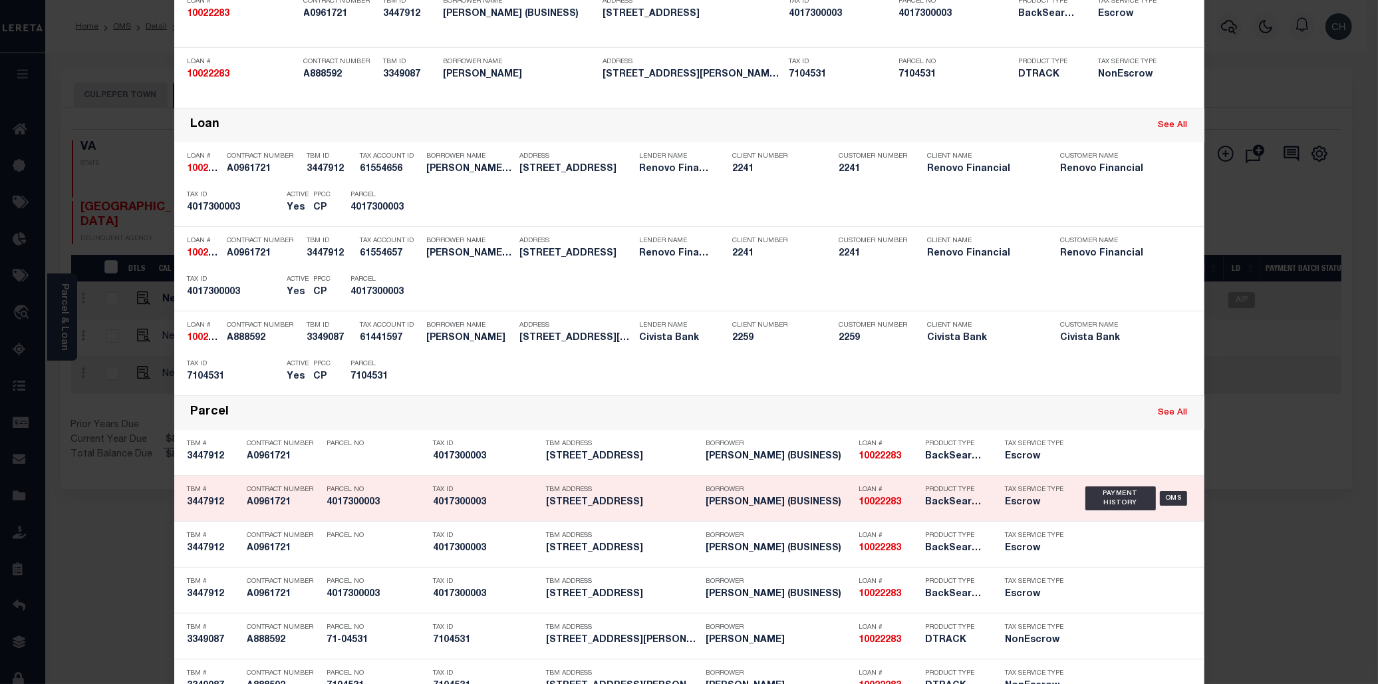
click at [727, 505] on h5 "[PERSON_NAME] (BUSINESS)" at bounding box center [779, 502] width 146 height 11
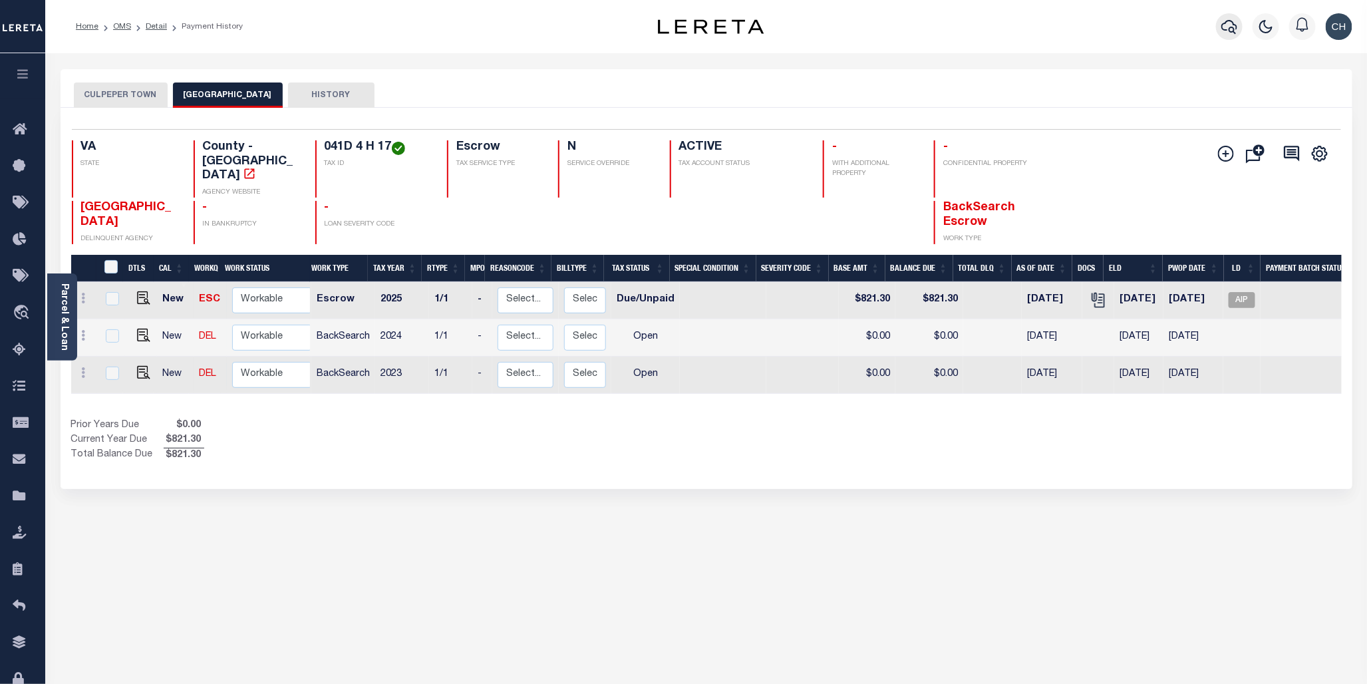
click at [1228, 17] on button "button" at bounding box center [1229, 26] width 27 height 27
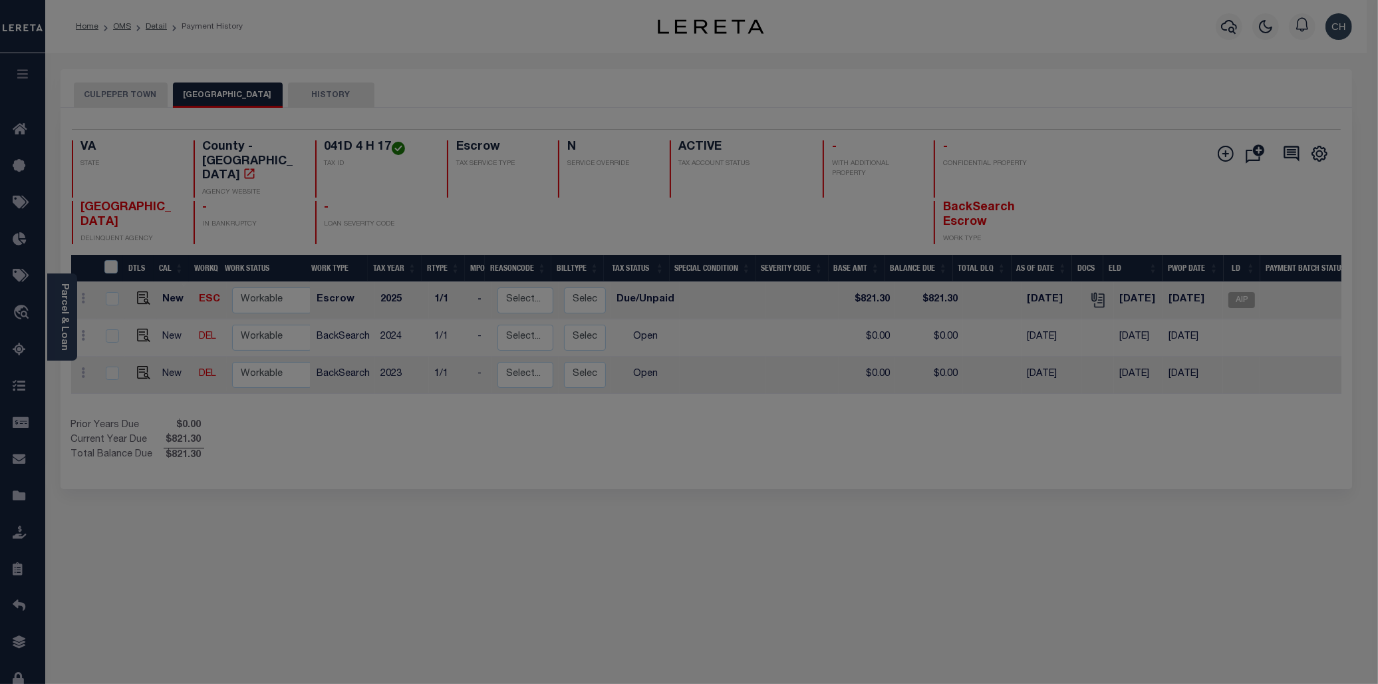
scroll to position [0, 0]
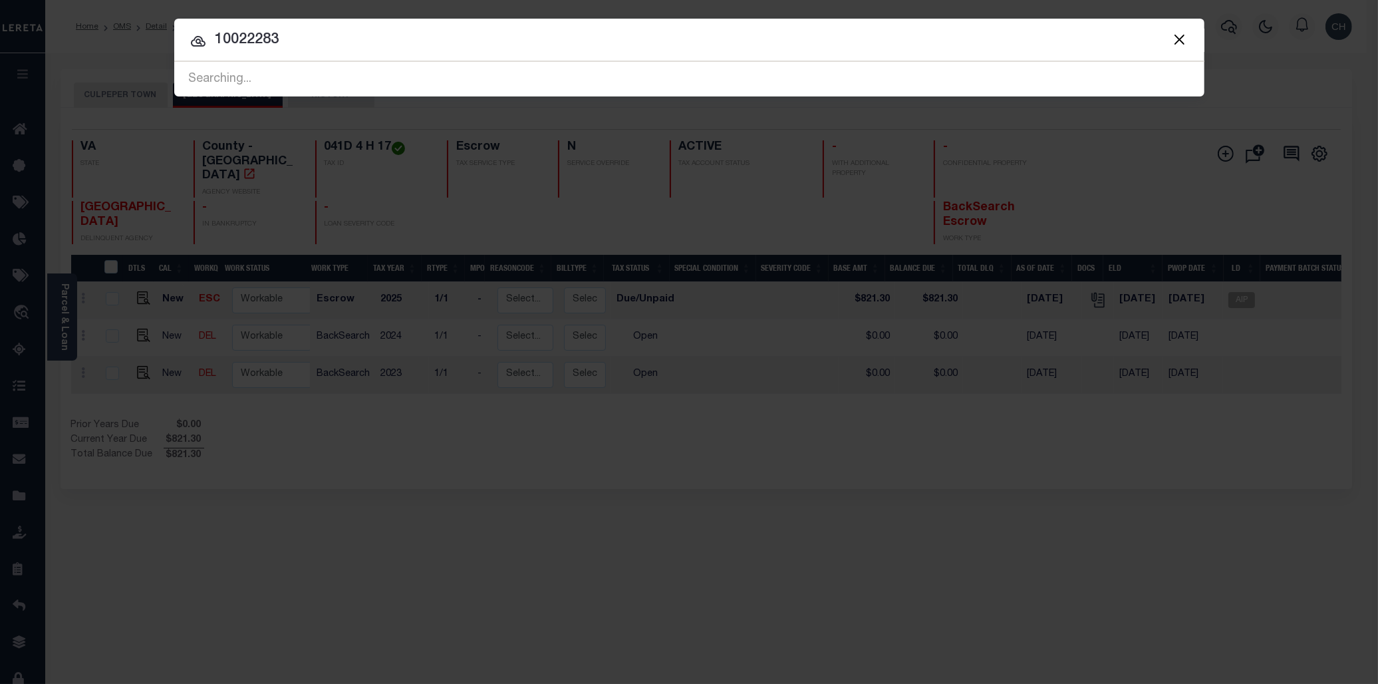
type input "10022283"
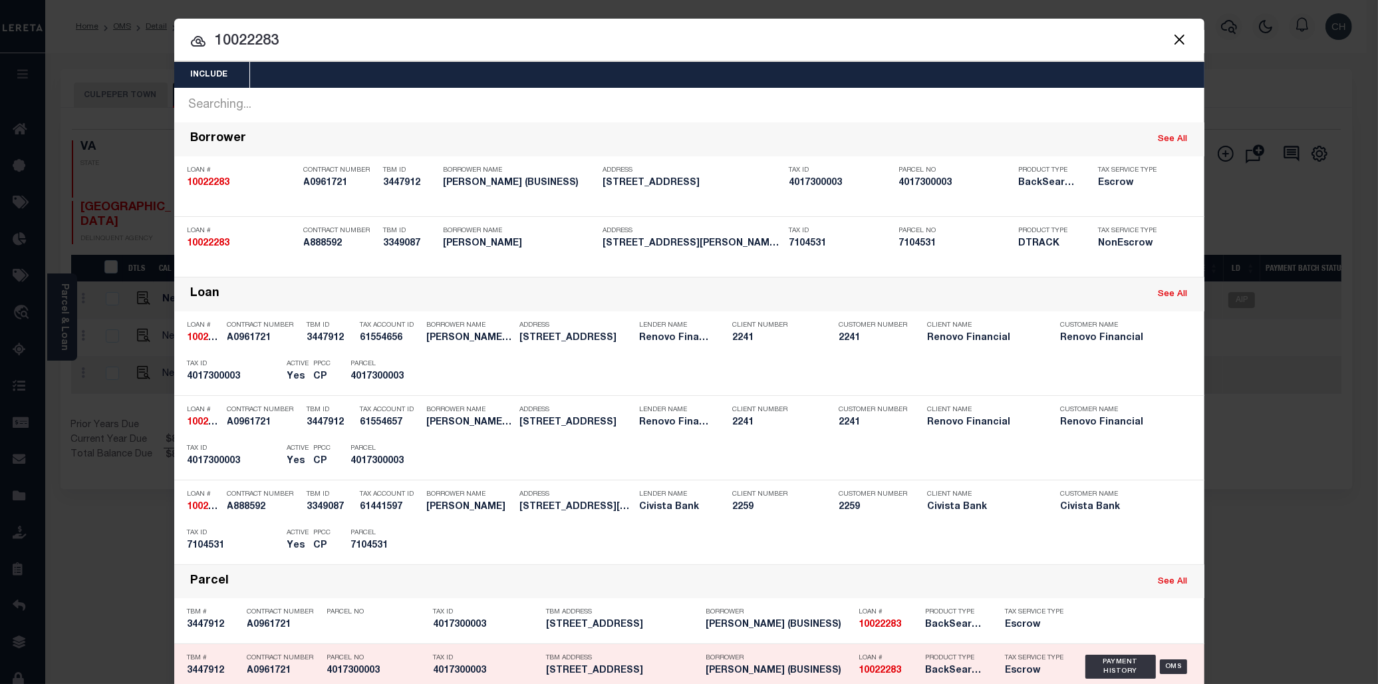
click at [808, 674] on h5 "[PERSON_NAME] (BUSINESS)" at bounding box center [779, 670] width 146 height 11
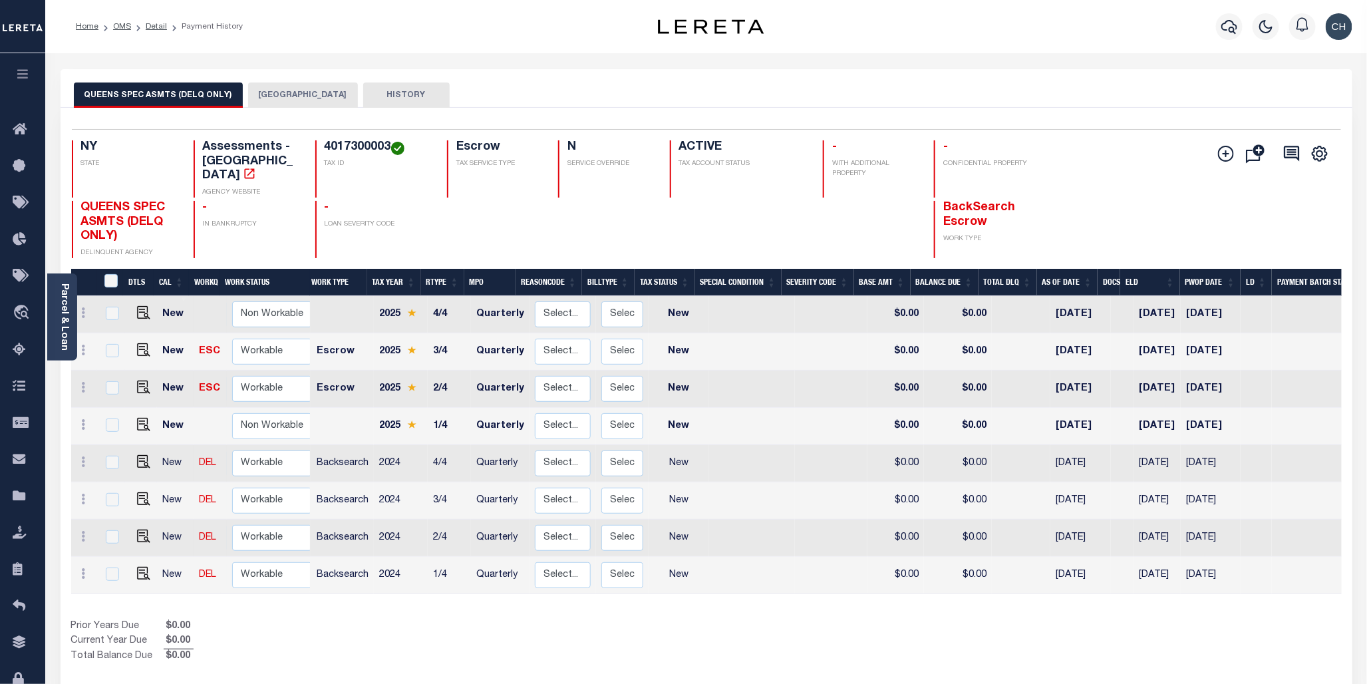
click at [285, 93] on button "[GEOGRAPHIC_DATA]" at bounding box center [303, 94] width 110 height 25
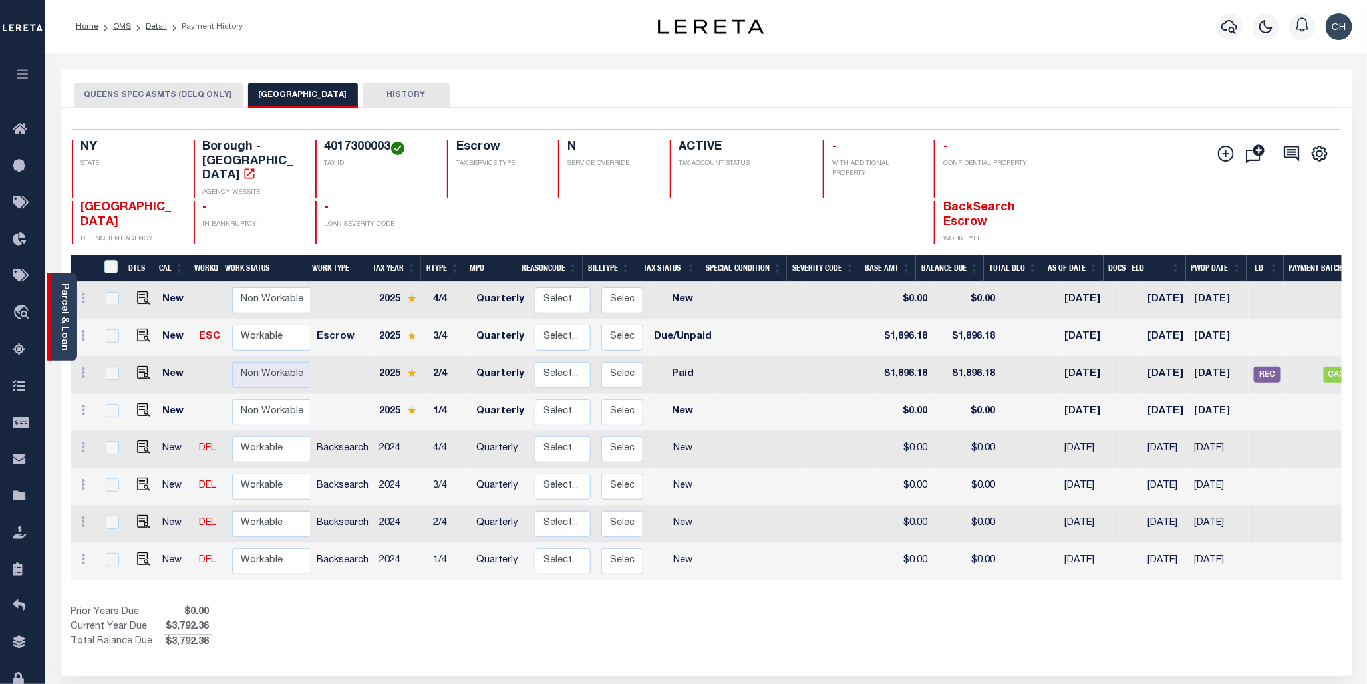
click at [60, 315] on link "Parcel & Loan" at bounding box center [63, 316] width 9 height 67
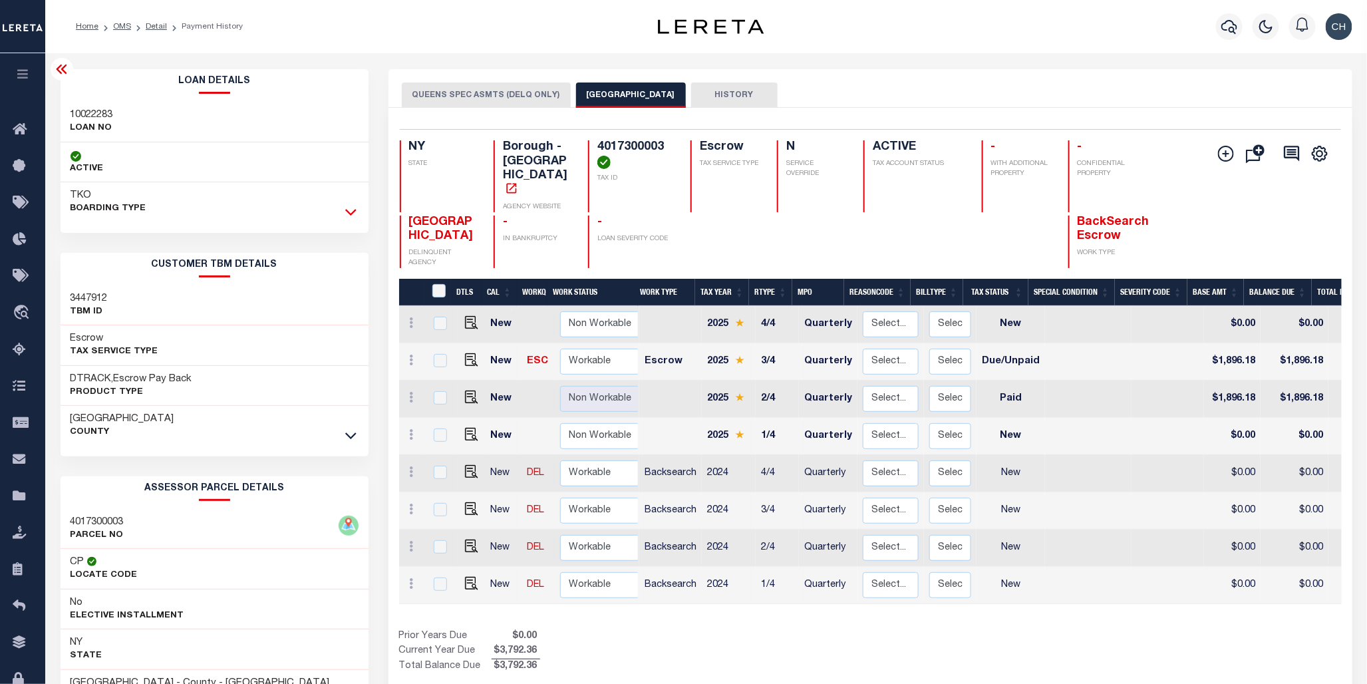
click at [347, 211] on icon at bounding box center [350, 212] width 11 height 7
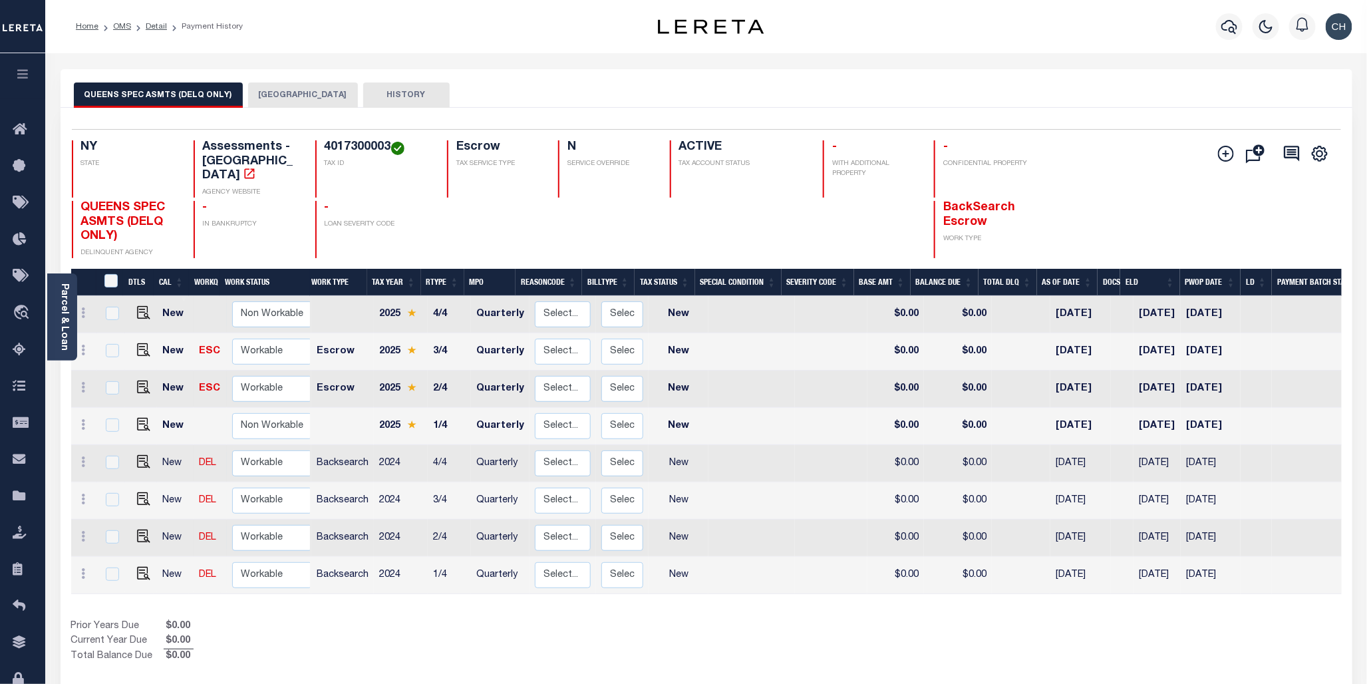
click at [297, 96] on button "[GEOGRAPHIC_DATA]" at bounding box center [303, 94] width 110 height 25
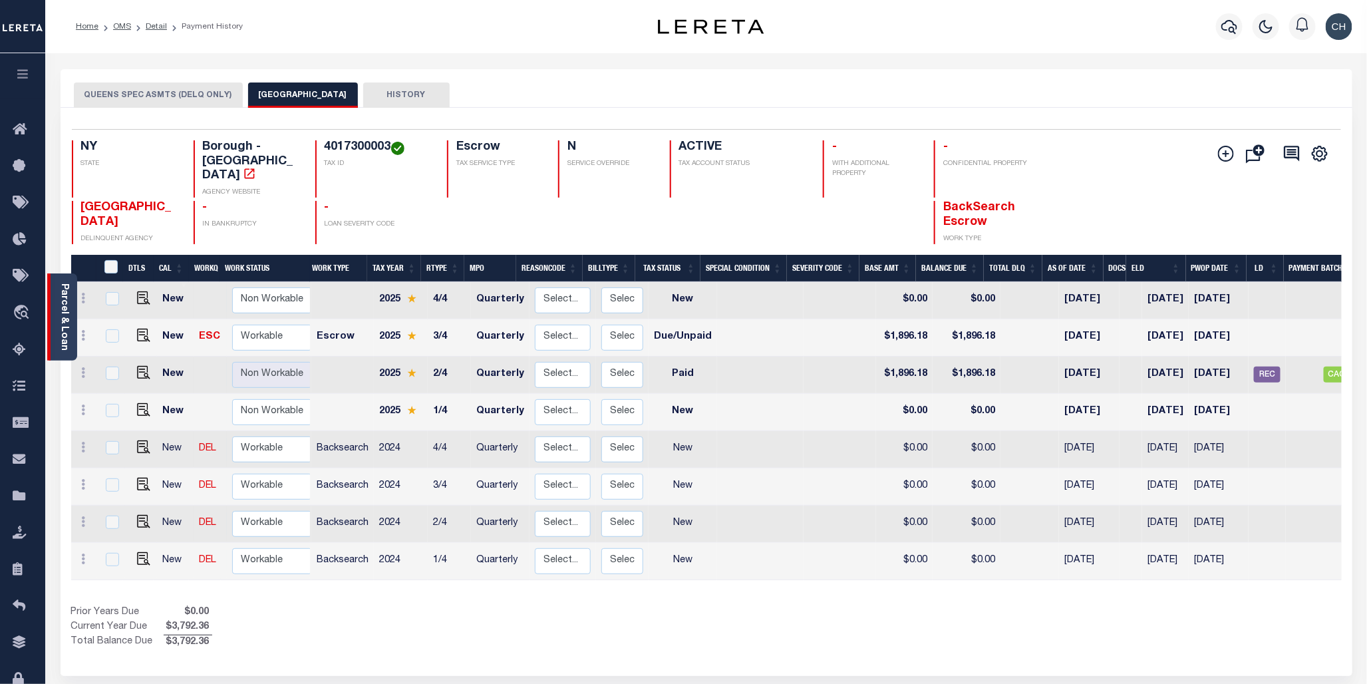
click at [68, 303] on link "Parcel & Loan" at bounding box center [63, 316] width 9 height 67
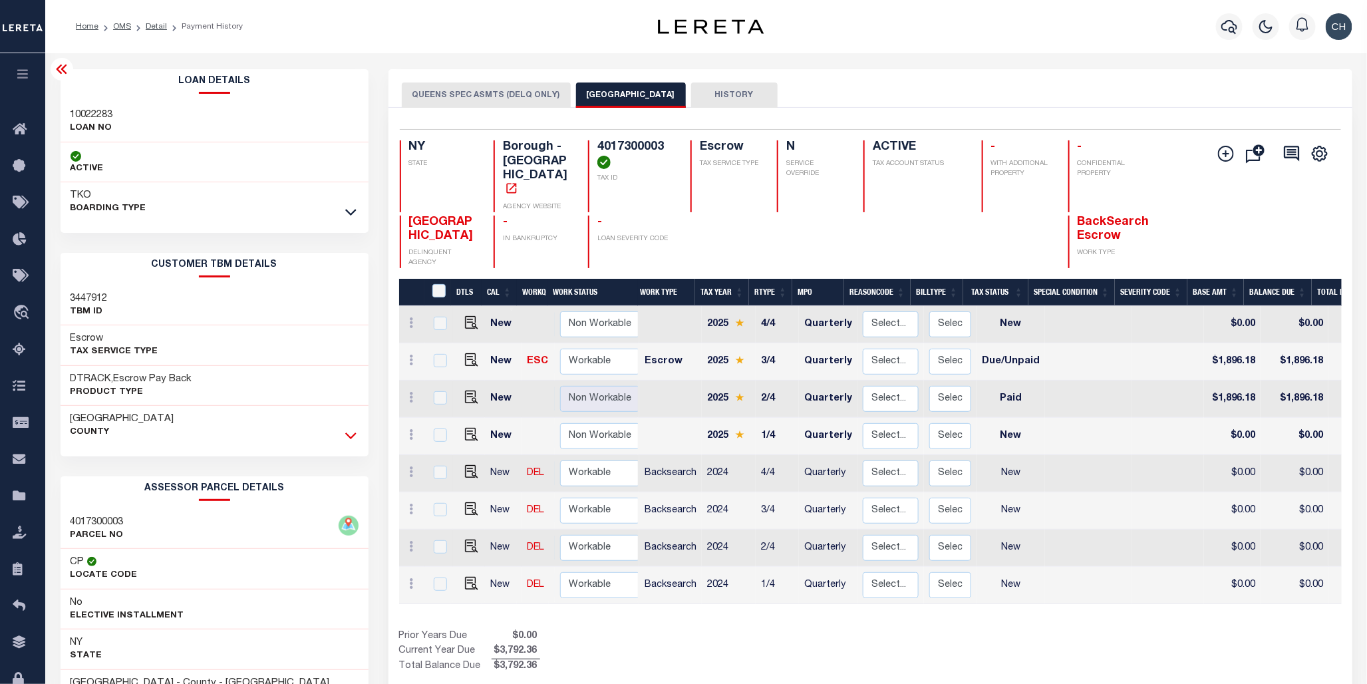
click at [355, 436] on icon at bounding box center [350, 435] width 11 height 14
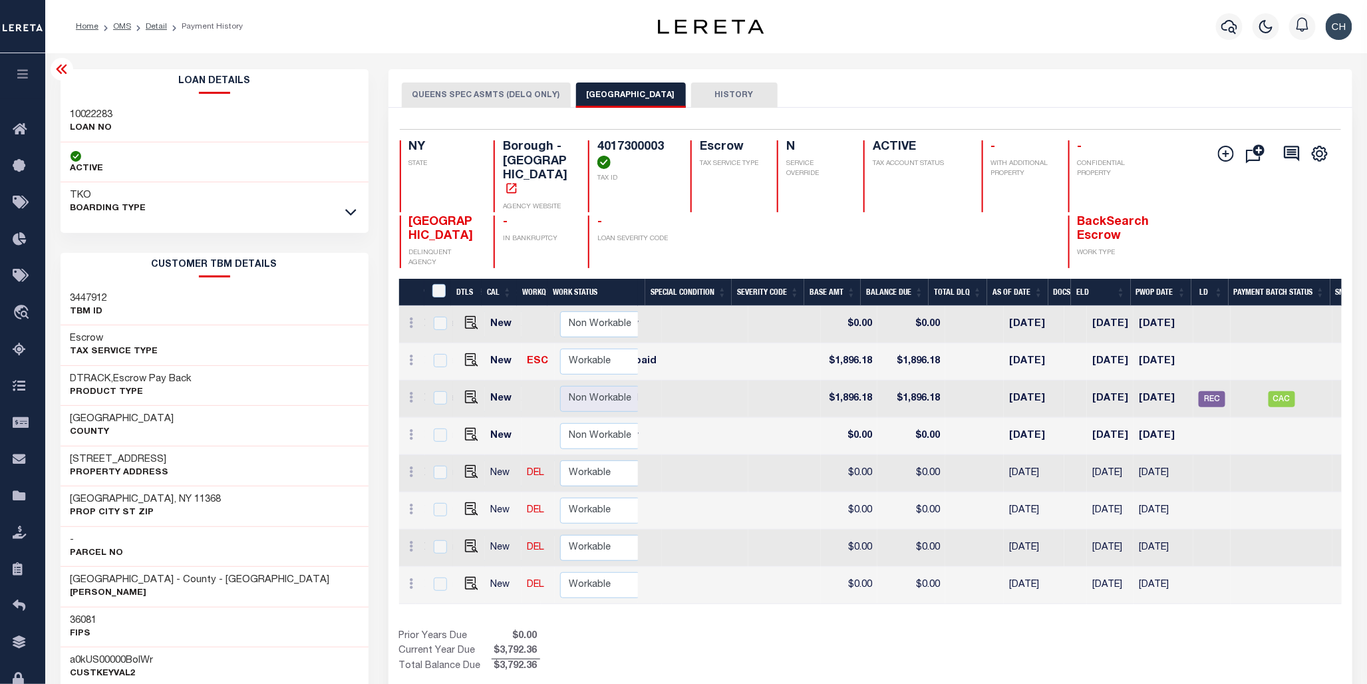
scroll to position [0, 409]
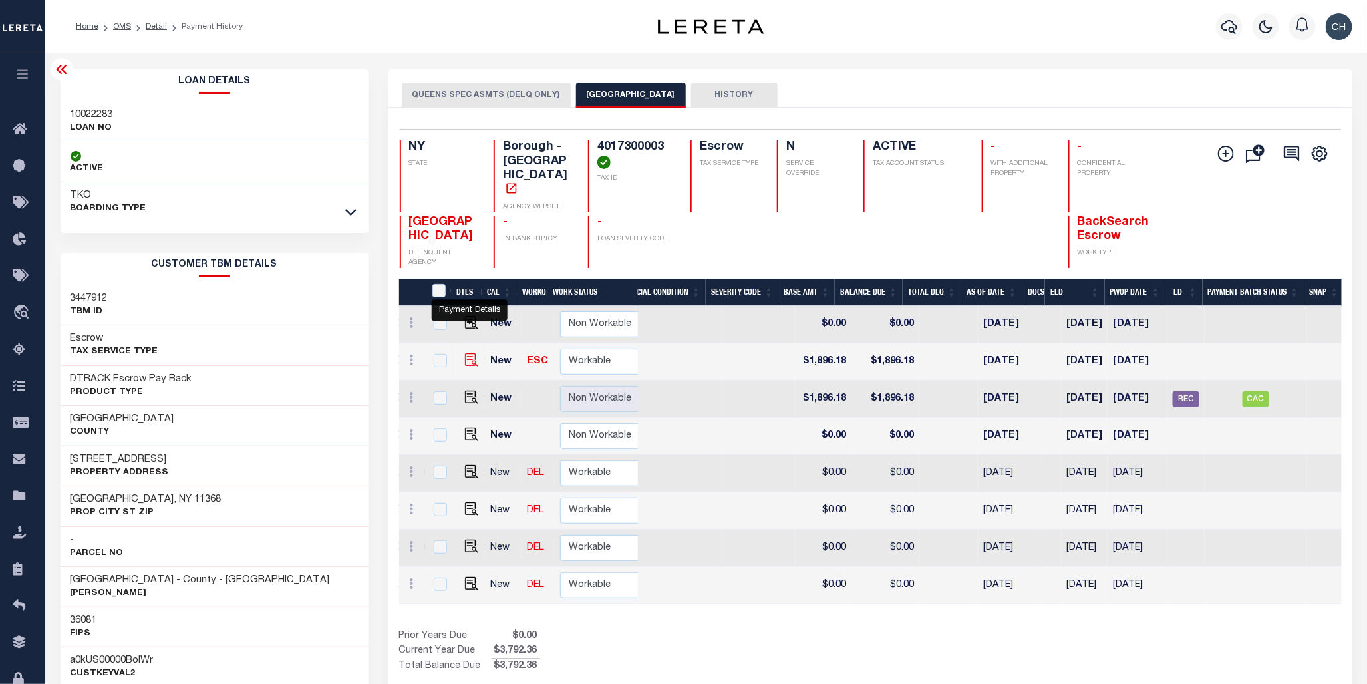
click at [467, 353] on img "" at bounding box center [471, 359] width 13 height 13
checkbox input "true"
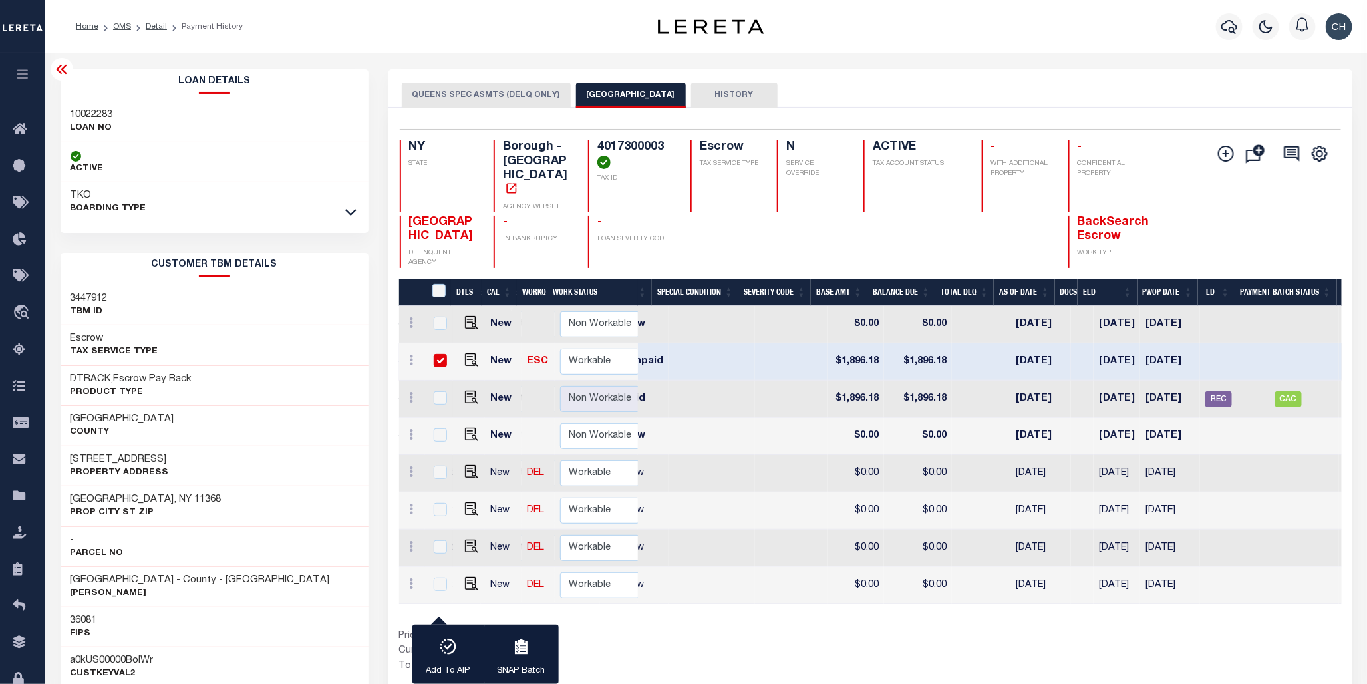
scroll to position [0, 362]
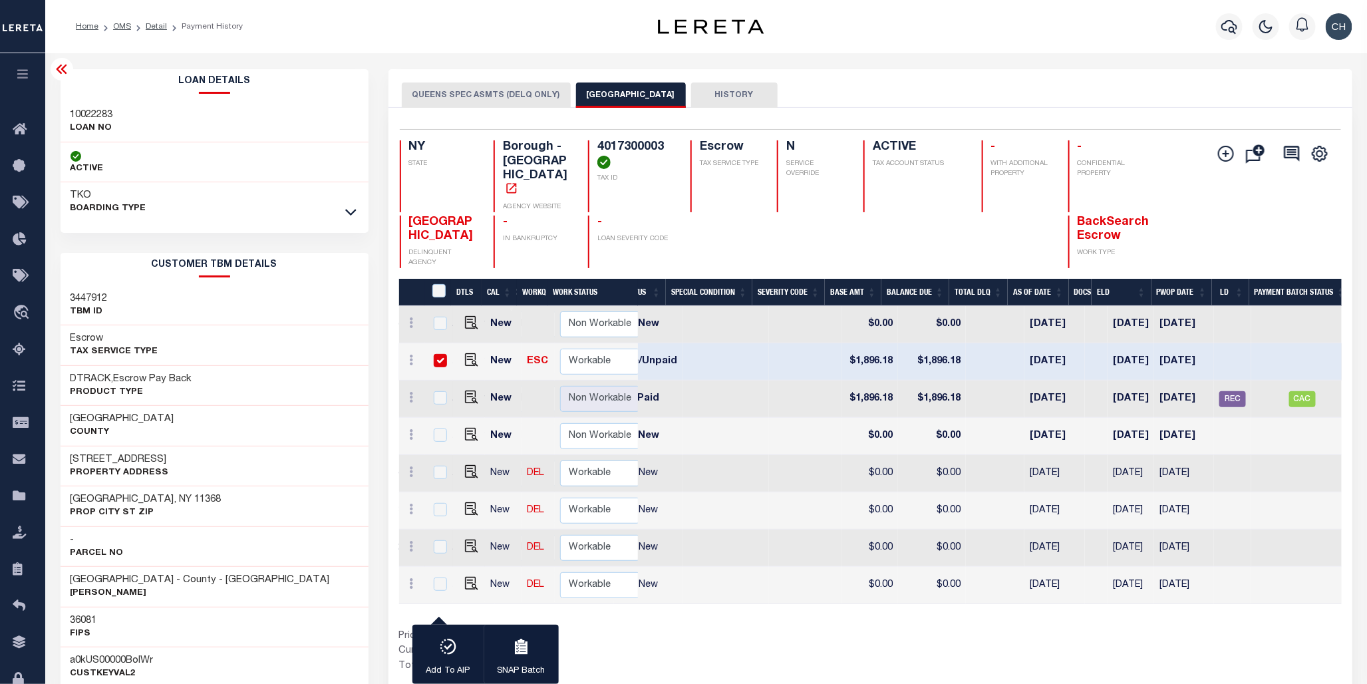
click at [68, 72] on icon at bounding box center [62, 69] width 16 height 16
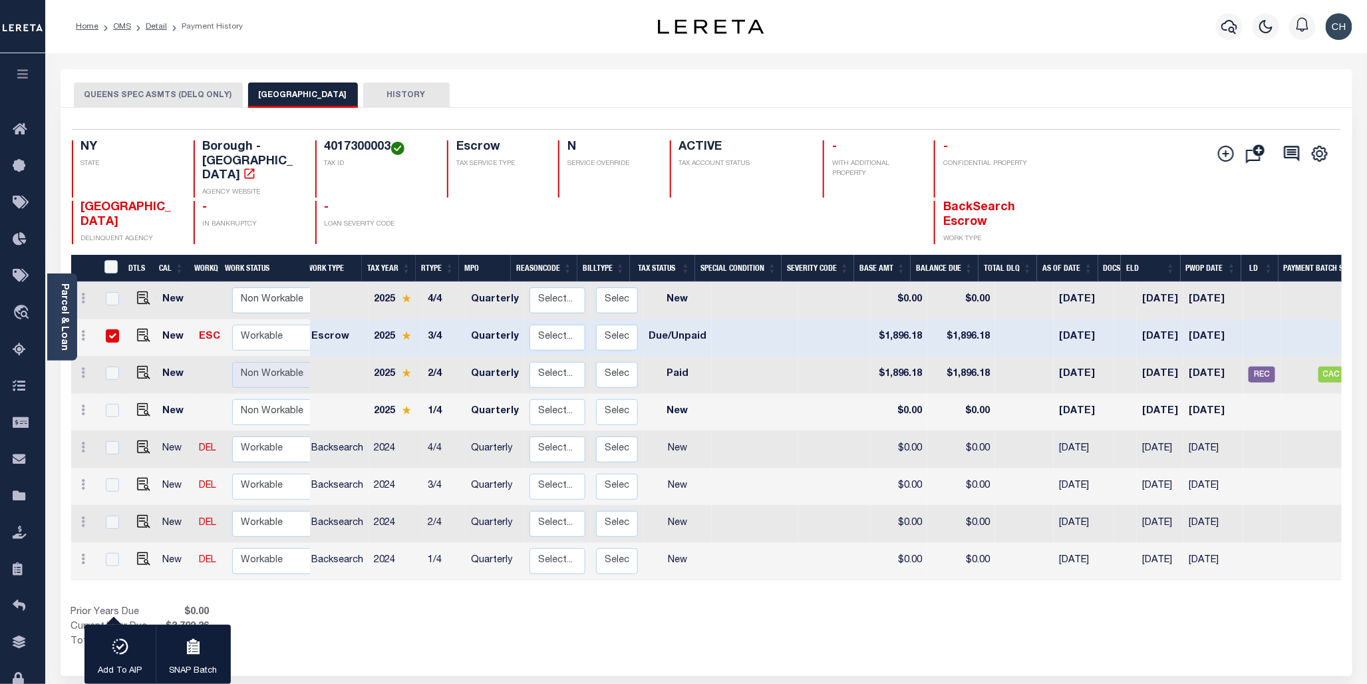
scroll to position [0, 4]
click at [108, 329] on input "checkbox" at bounding box center [112, 335] width 13 height 13
checkbox input "false"
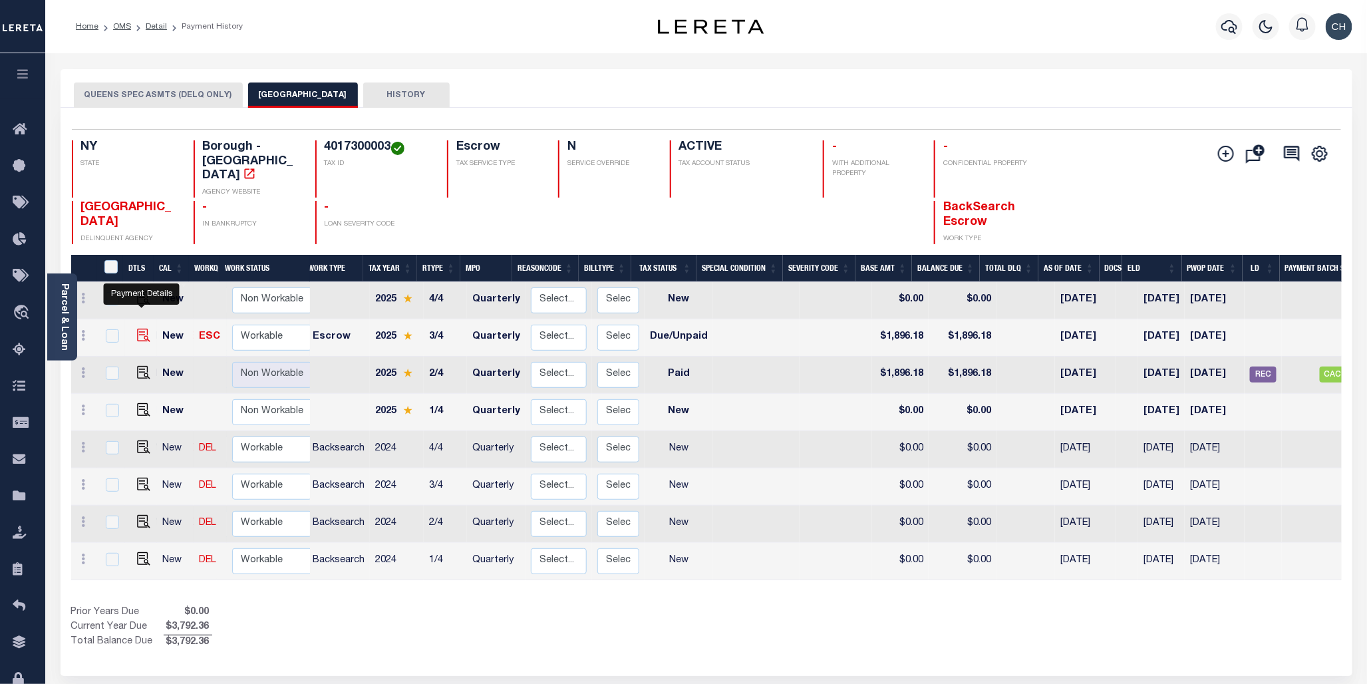
click at [144, 329] on img "" at bounding box center [143, 335] width 13 height 13
checkbox input "true"
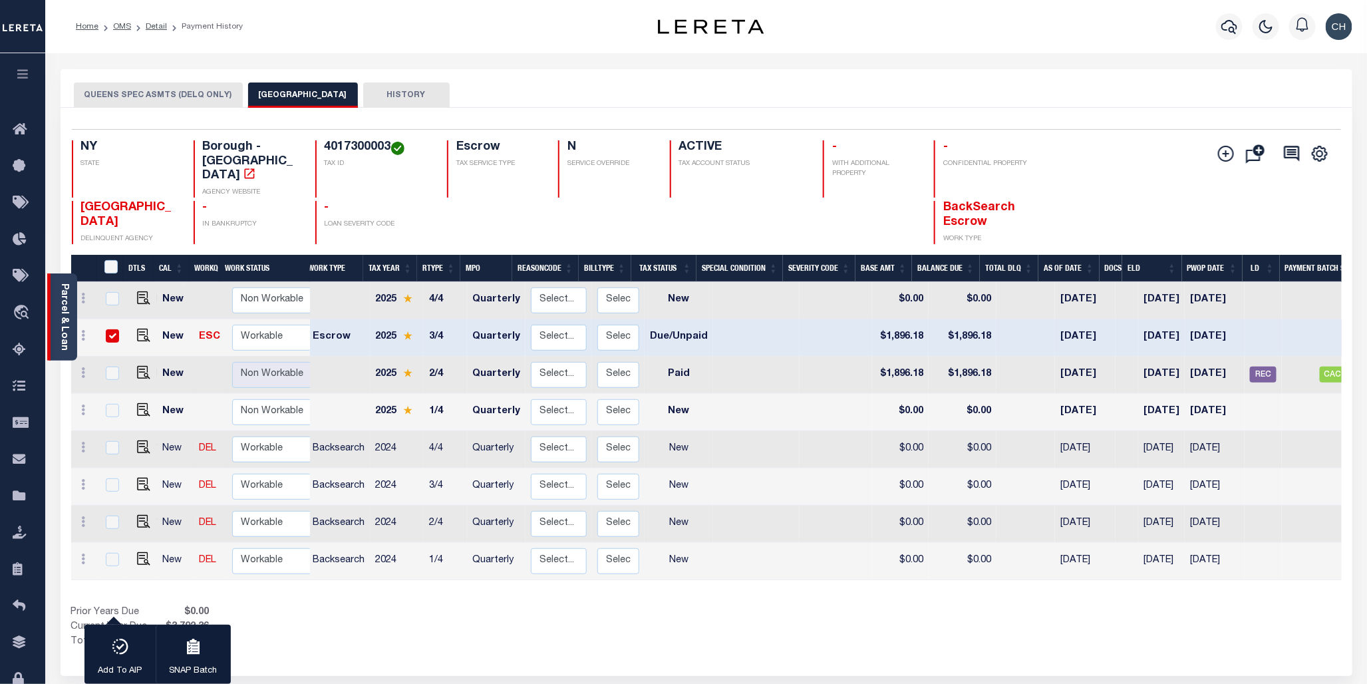
click at [61, 318] on link "Parcel & Loan" at bounding box center [63, 316] width 9 height 67
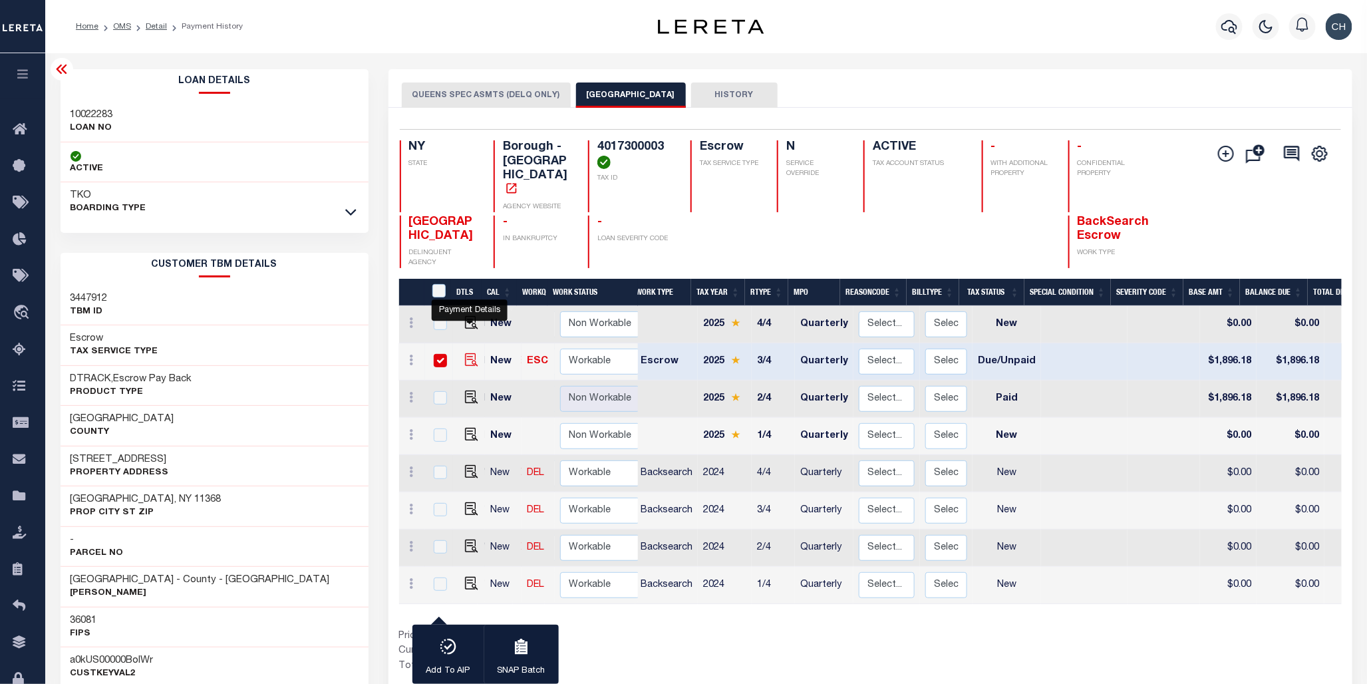
click at [470, 353] on img "" at bounding box center [471, 359] width 13 height 13
checkbox input "false"
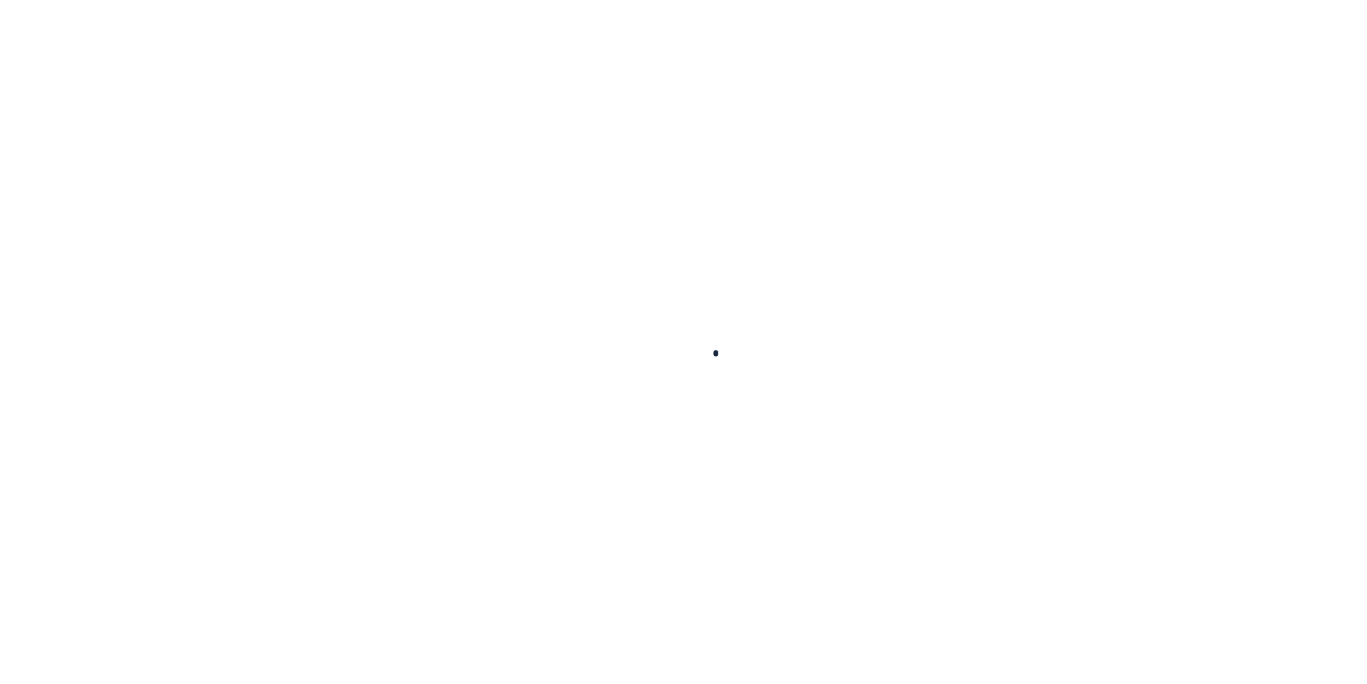
checkbox input "false"
type input "Q0000000"
type input "Quarterly"
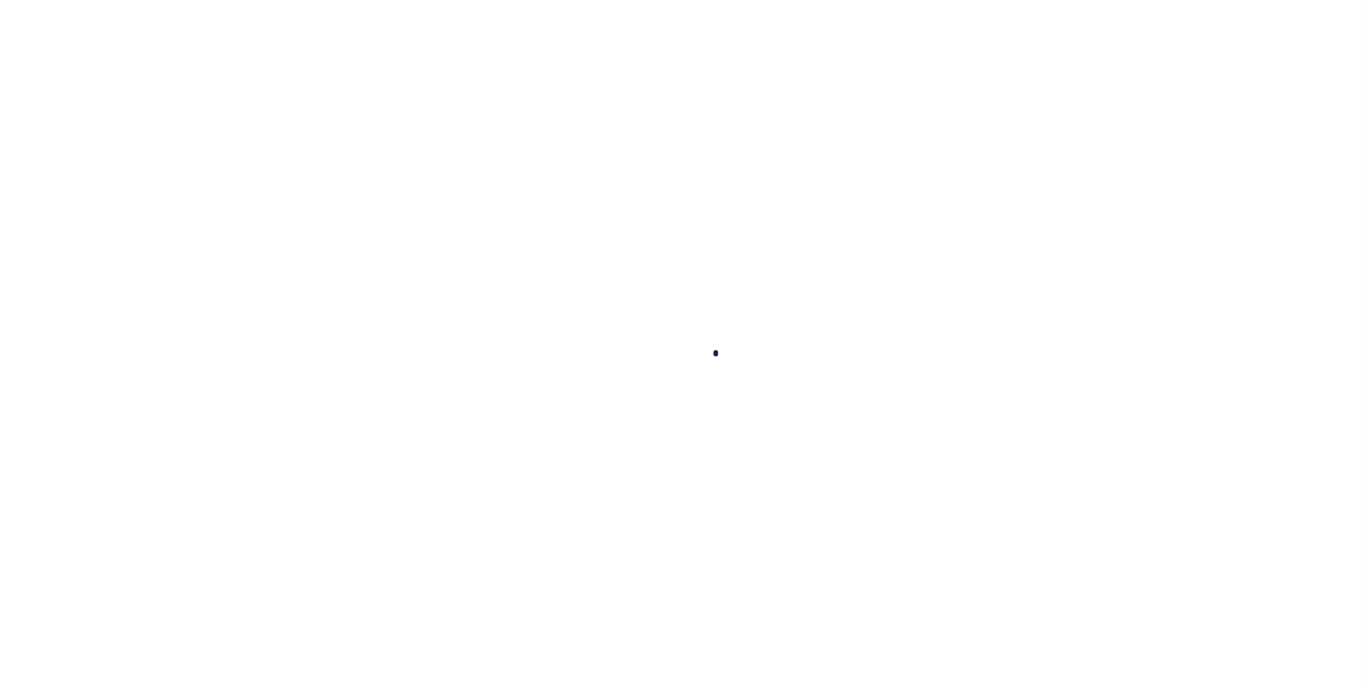
type input "[DATE]"
select select "DUE"
type input "$1,896.18"
select select "DUE"
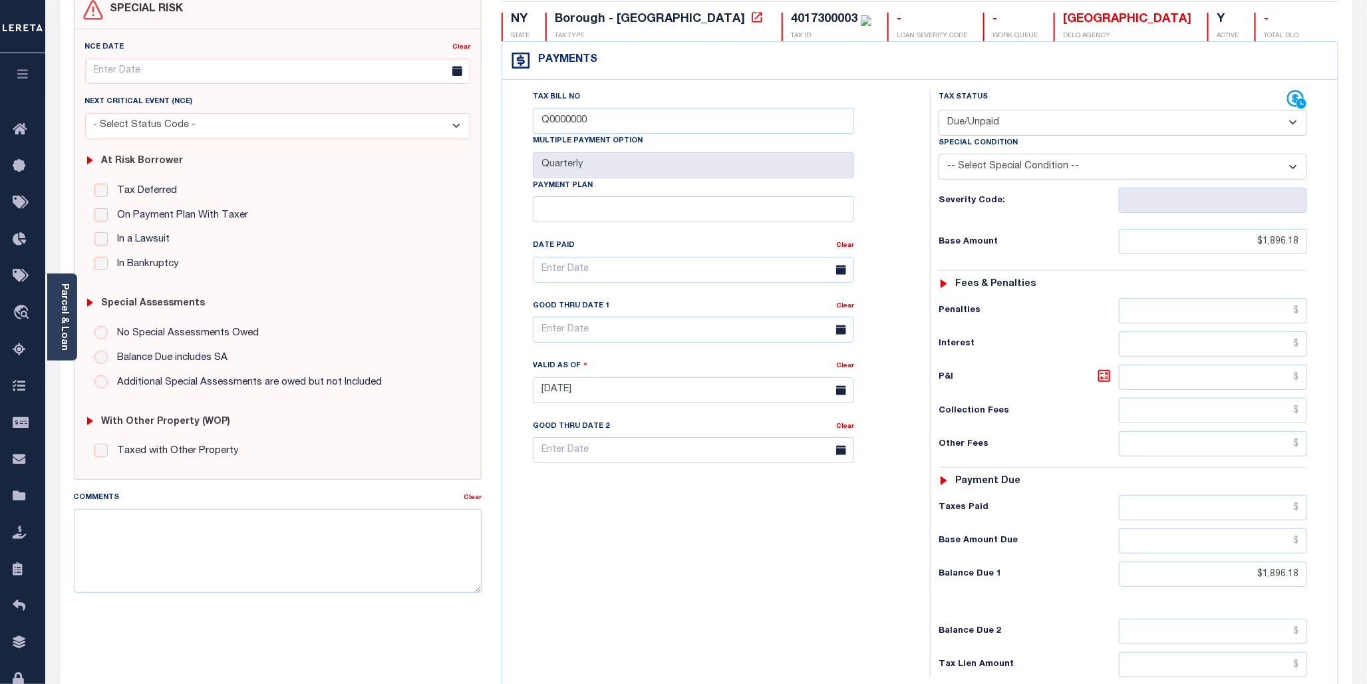
scroll to position [148, 0]
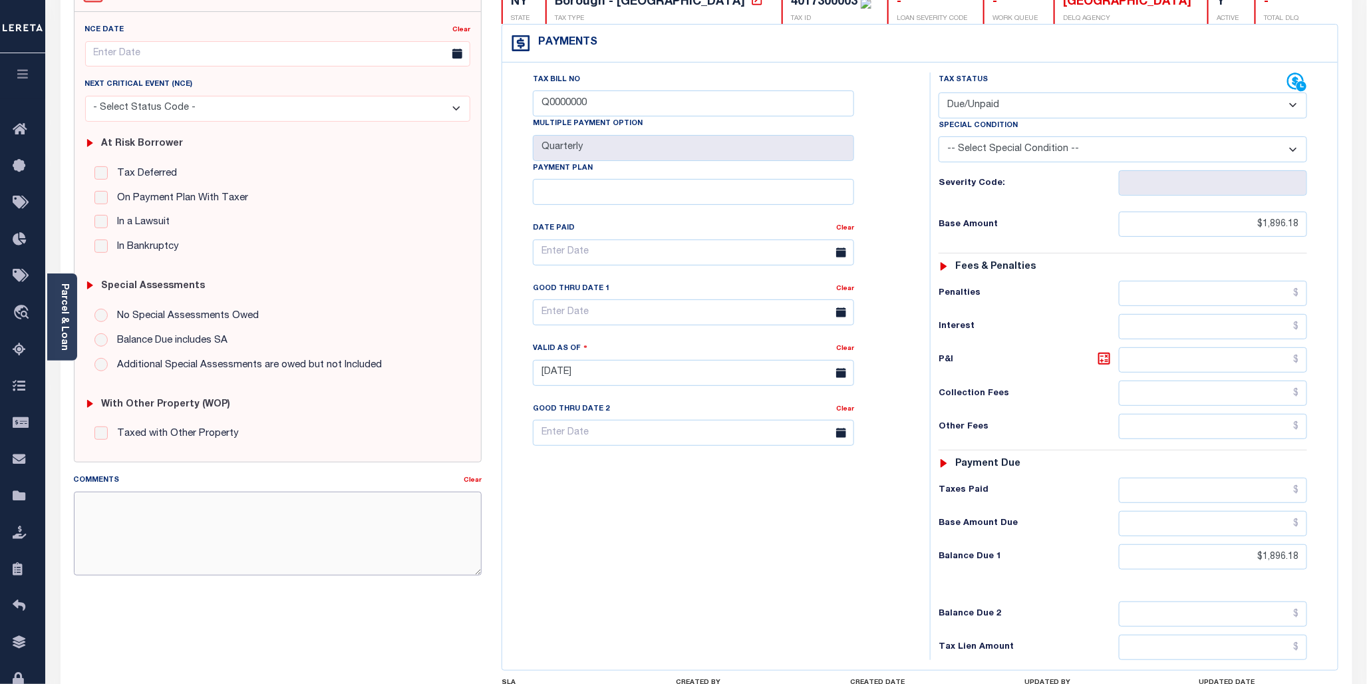
click at [121, 511] on textarea "Comments" at bounding box center [278, 533] width 408 height 84
paste textarea "CAS-48978 2025/annual Base $820.01 Total $820.01 Gtd [DATE]"
type textarea "CAS-48978 2025/annual Base $820.01 Total $820.01 Gtd [DATE]"
type input "[DATE]"
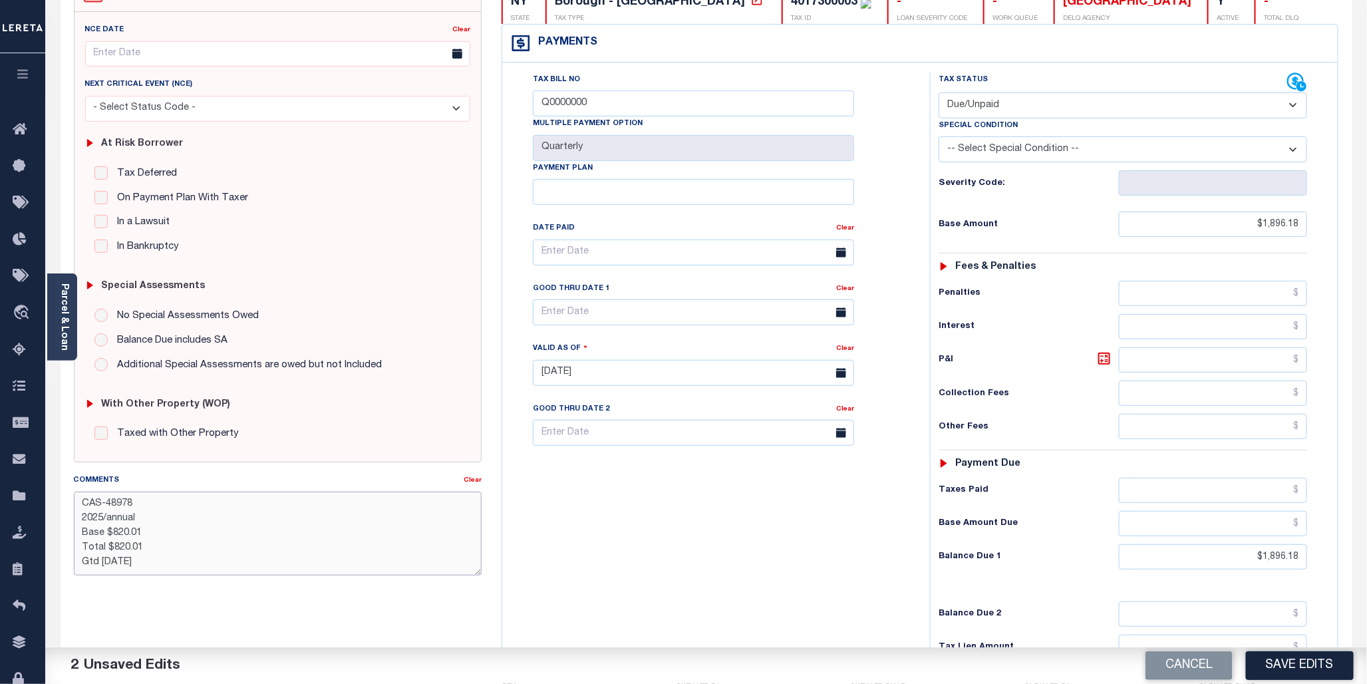
drag, startPoint x: 82, startPoint y: 501, endPoint x: 158, endPoint y: 569, distance: 101.7
click at [158, 569] on textarea "CAS-48978 2025/annual Base $820.01 Total $820.01 Gtd 12/05/2025" at bounding box center [278, 533] width 408 height 84
paste textarea "74377 2025/annual dlq Base $3,323.80 P/I $568.57-Lender Responsibility Total $3…"
drag, startPoint x: 83, startPoint y: 533, endPoint x: 234, endPoint y: 533, distance: 151.0
click at [234, 533] on textarea "CAS-474377 2025/annual dlq Base $3,323.80 P/I $568.57-Lender Responsibility Tot…" at bounding box center [278, 533] width 408 height 84
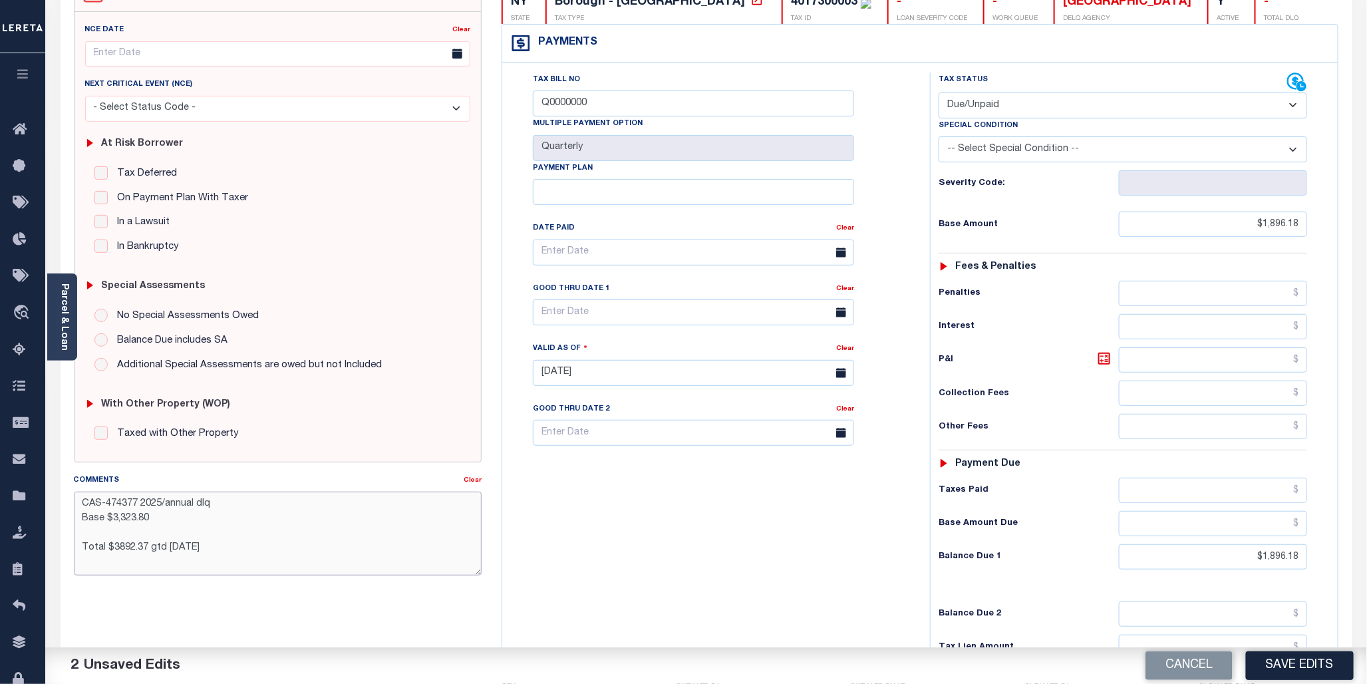
click at [140, 505] on textarea "CAS-474377 2025/annual dlq Base $3,323.80 Total $3892.37 gtd 08/30/2025" at bounding box center [278, 533] width 408 height 84
drag, startPoint x: 110, startPoint y: 521, endPoint x: 173, endPoint y: 521, distance: 63.2
click at [173, 521] on textarea "CAS-474377 2025/annual dlq Base $3,323.80 Total $3892.37 gtd 08/30/2025" at bounding box center [278, 533] width 408 height 84
drag, startPoint x: 142, startPoint y: 535, endPoint x: 188, endPoint y: 535, distance: 45.2
click at [188, 535] on textarea "CAS-474377 2025/3rd Base $3,323.80 Total $3892.37 gtd 08/30/2025" at bounding box center [278, 533] width 408 height 84
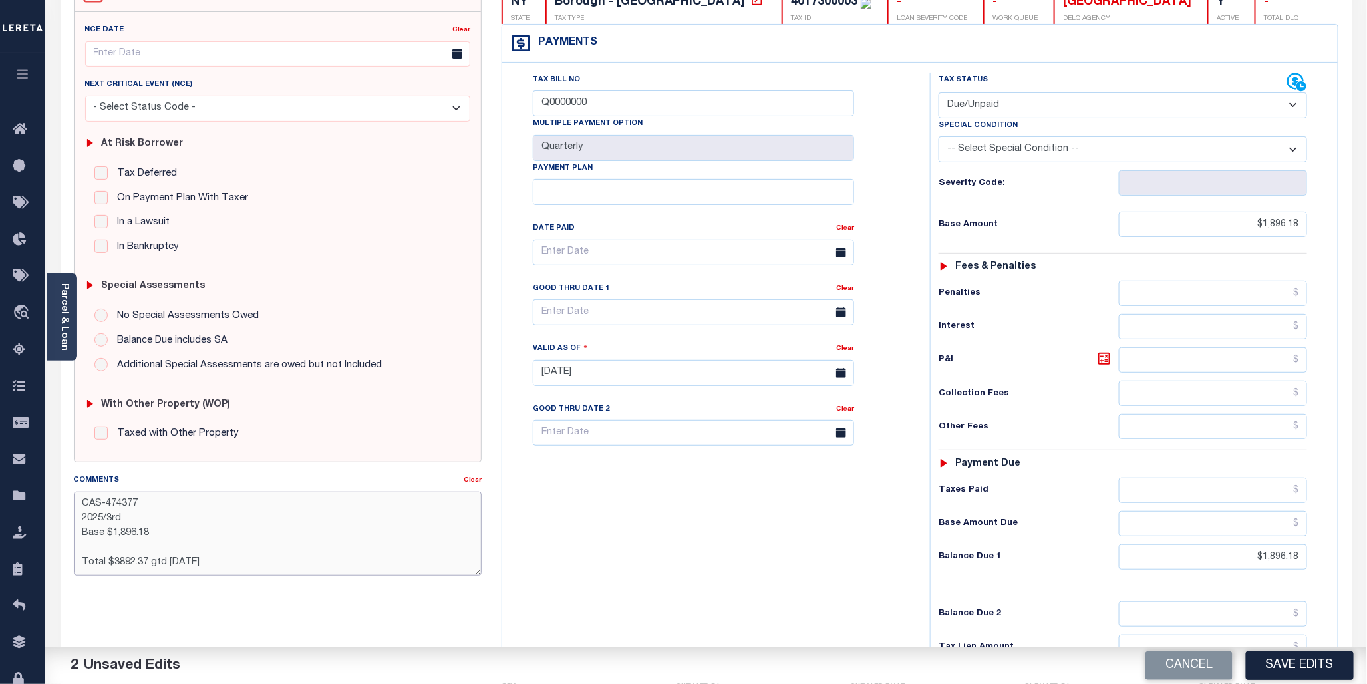
drag, startPoint x: 111, startPoint y: 561, endPoint x: 142, endPoint y: 563, distance: 31.4
click at [142, 563] on textarea "CAS-474377 2025/3rd Base $1,896.18 Total $3892.37 gtd 08/30/2025" at bounding box center [278, 533] width 408 height 84
drag, startPoint x: 103, startPoint y: 569, endPoint x: 162, endPoint y: 569, distance: 59.2
click at [162, 569] on textarea "CAS-474377 2025/3rd Base $1,896.18 Total $1896.18 Gtd 08/30/2025" at bounding box center [278, 533] width 408 height 84
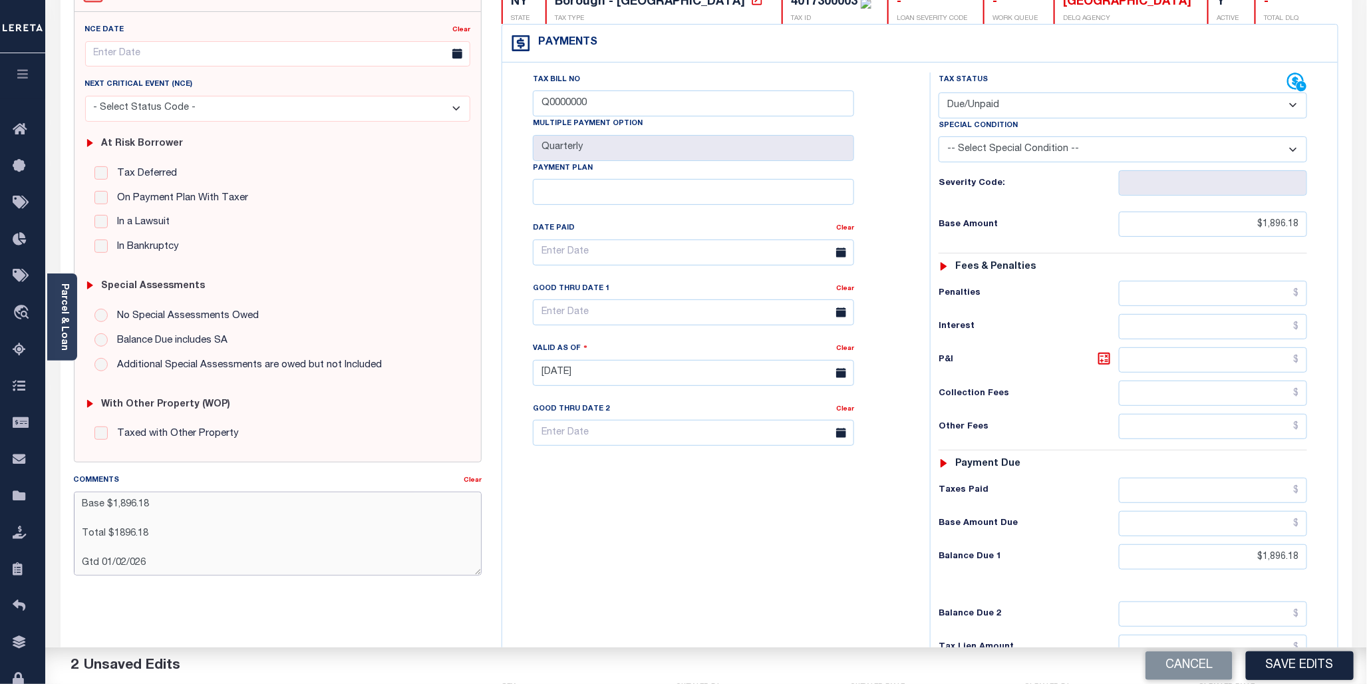
scroll to position [0, 0]
type textarea "CAS-474377 2025/3rd Base $1,896.18 Total $1896.18 Gtd 01/02/026"
click at [61, 333] on link "Parcel & Loan" at bounding box center [63, 316] width 9 height 67
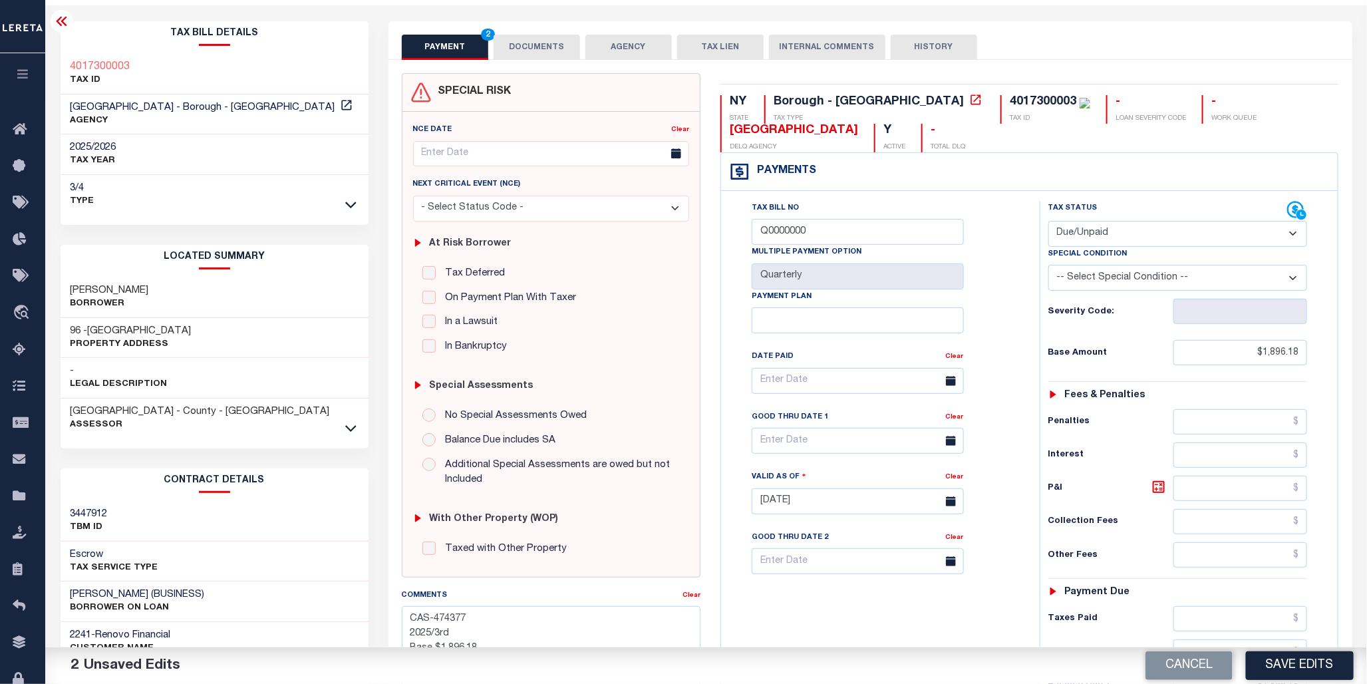
scroll to position [21, 0]
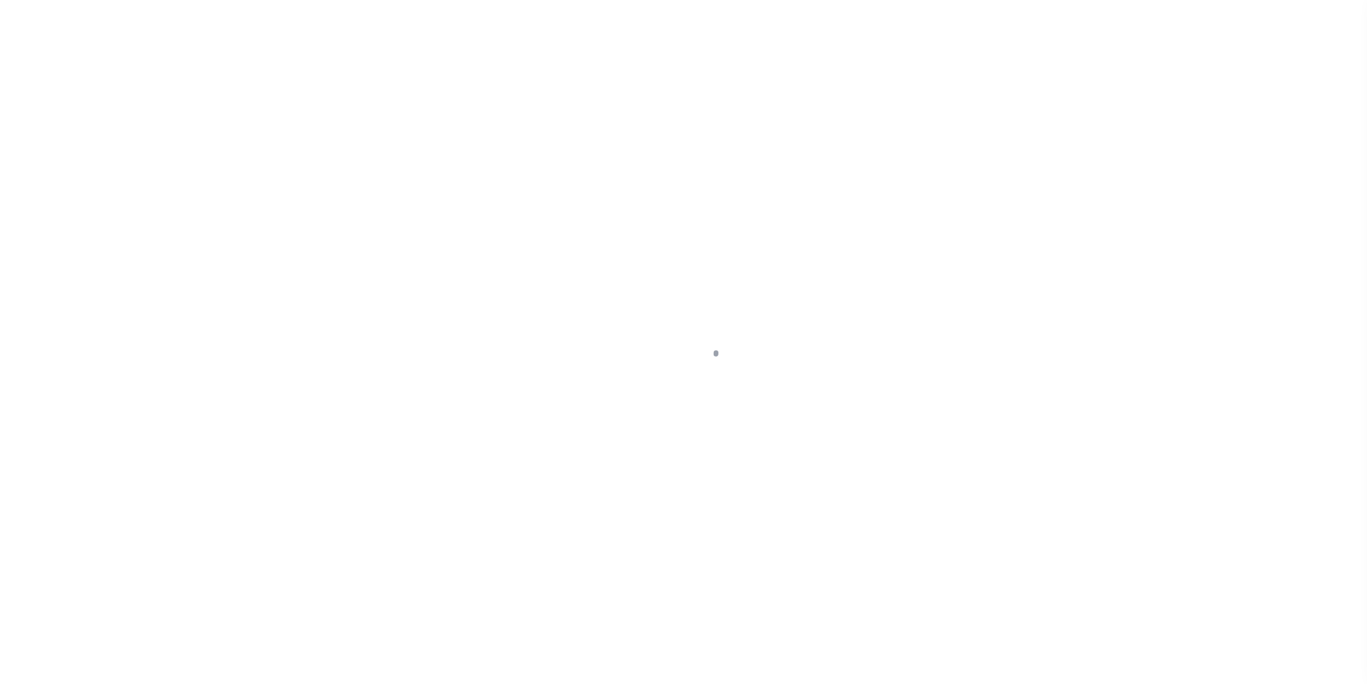
select select "DUE"
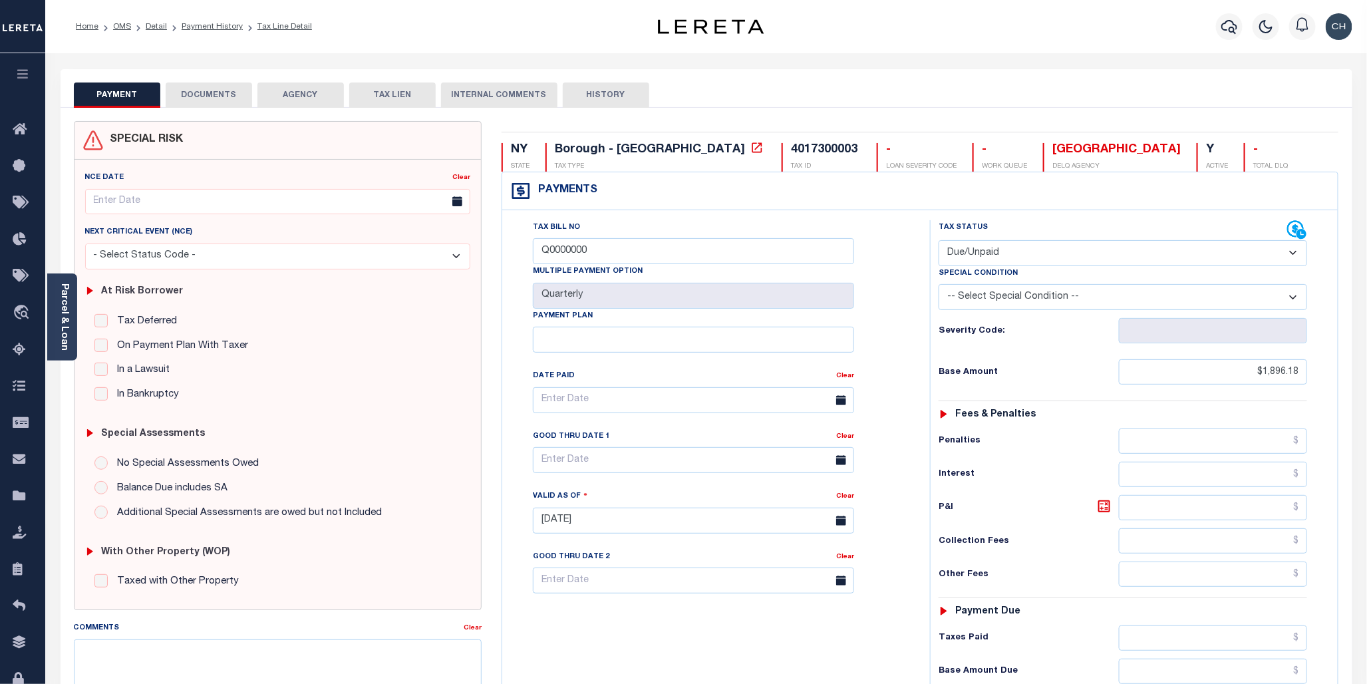
scroll to position [296, 0]
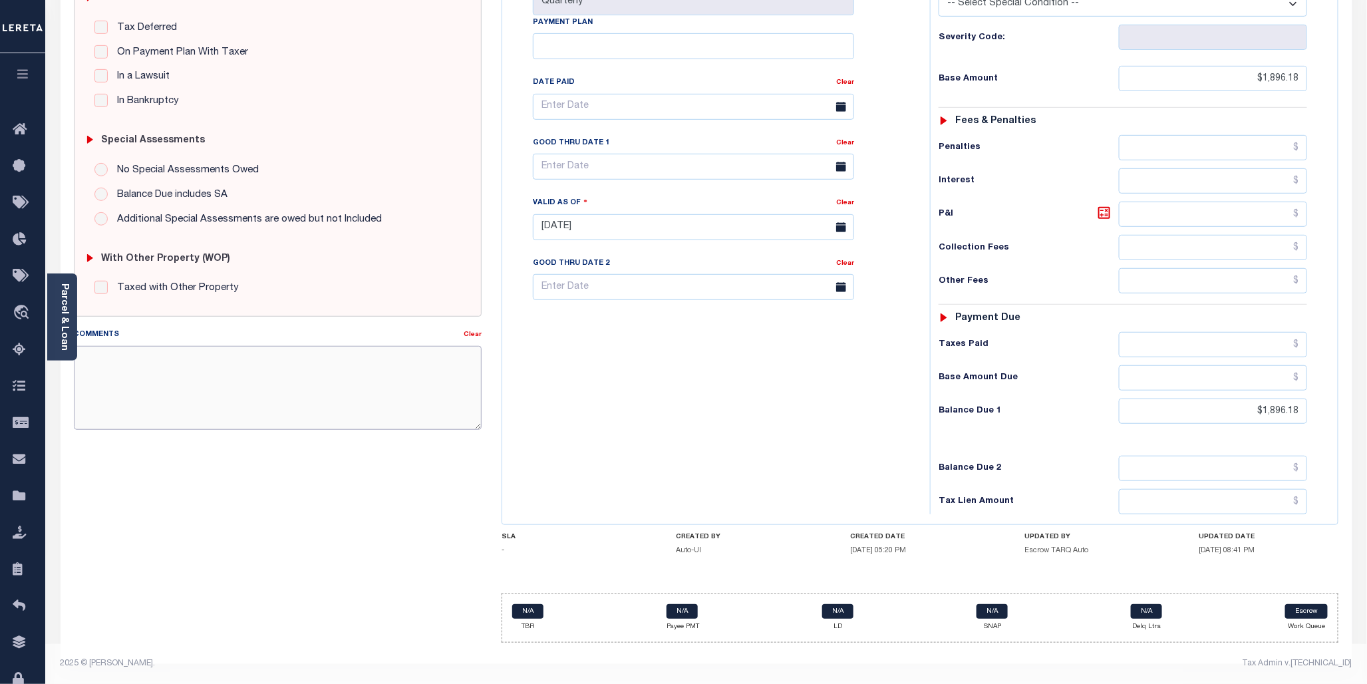
click at [112, 368] on textarea "Comments" at bounding box center [278, 388] width 408 height 84
paste textarea "CAS-474377 2025/annual dlq Base $3,323.80 P/I $568.57-Lender Responsibility Tot…"
drag, startPoint x: 168, startPoint y: 356, endPoint x: 233, endPoint y: 344, distance: 66.3
click at [228, 355] on textarea "CAS-474377 2025/annual dlq Base $3,323.80 P/I $568.57-Lender Responsibility Tot…" at bounding box center [278, 388] width 408 height 84
click at [140, 357] on textarea "CAS-474377 2025/3rd Base $3,323.80 P/I $568.57-Lender Responsibility Total $389…" at bounding box center [278, 388] width 408 height 84
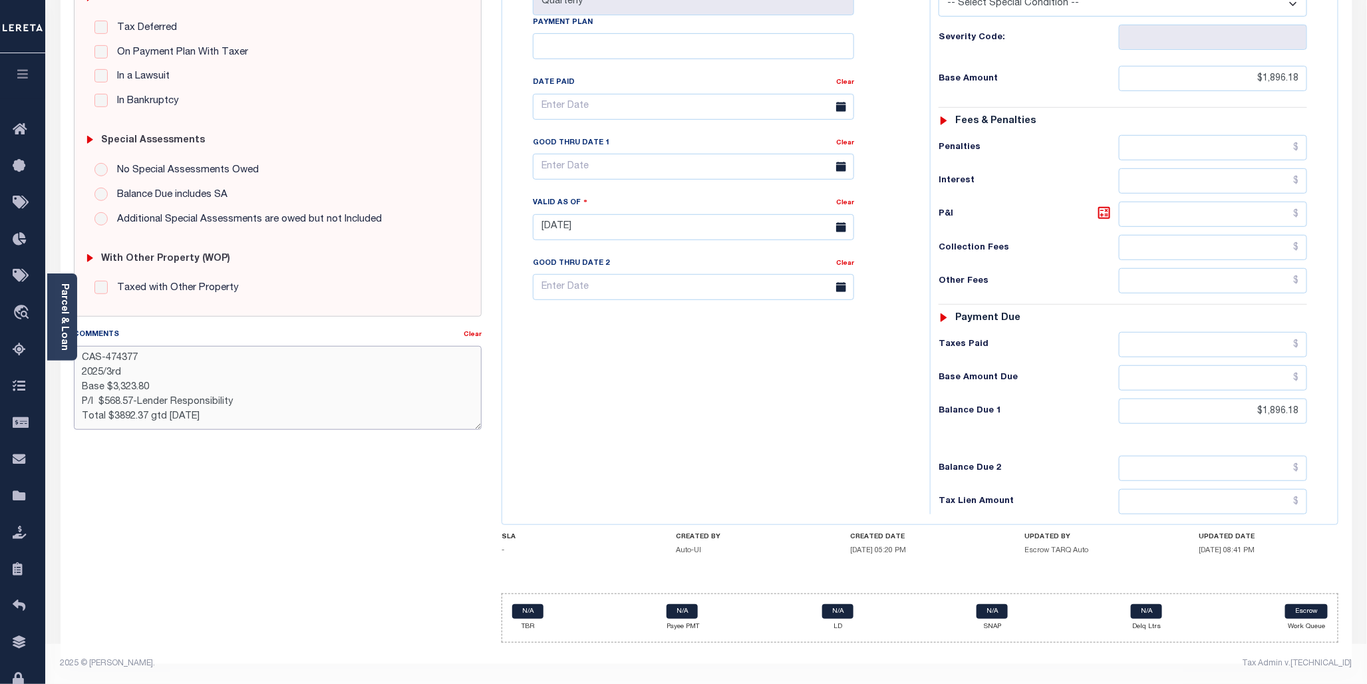
type textarea "CAS-474377 2025/3rd Base $3,323.80 P/I $568.57-Lender Responsibility Total $389…"
type input "[DATE]"
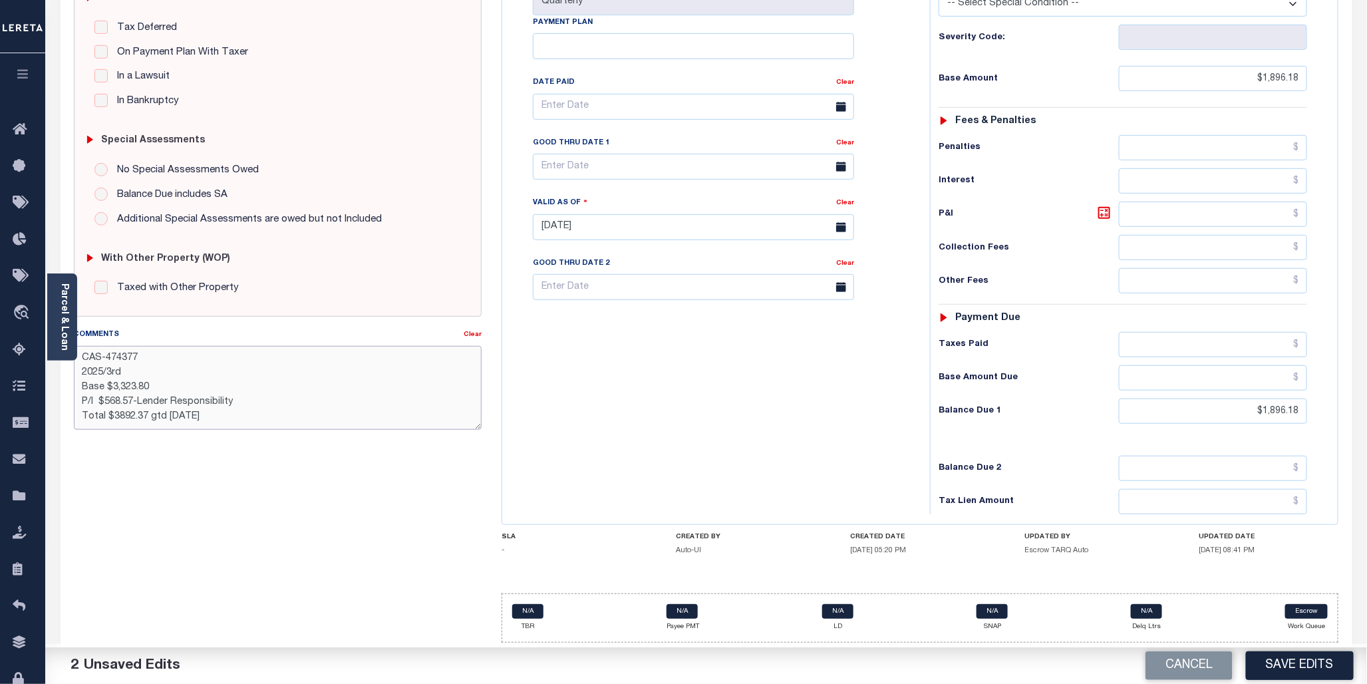
drag, startPoint x: 107, startPoint y: 360, endPoint x: 147, endPoint y: 360, distance: 39.9
click at [147, 360] on textarea "CAS-474377 2025/3rd Base $3,323.80 P/I $568.57-Lender Responsibility Total $389…" at bounding box center [278, 388] width 408 height 84
drag, startPoint x: 112, startPoint y: 386, endPoint x: 174, endPoint y: 372, distance: 64.1
click at [174, 384] on textarea "CAS-48980 2025/3rd Base $3,323.80 P/I $568.57-Lender Responsibility Total $3892…" at bounding box center [278, 388] width 408 height 84
drag, startPoint x: 103, startPoint y: 400, endPoint x: 133, endPoint y: 400, distance: 29.9
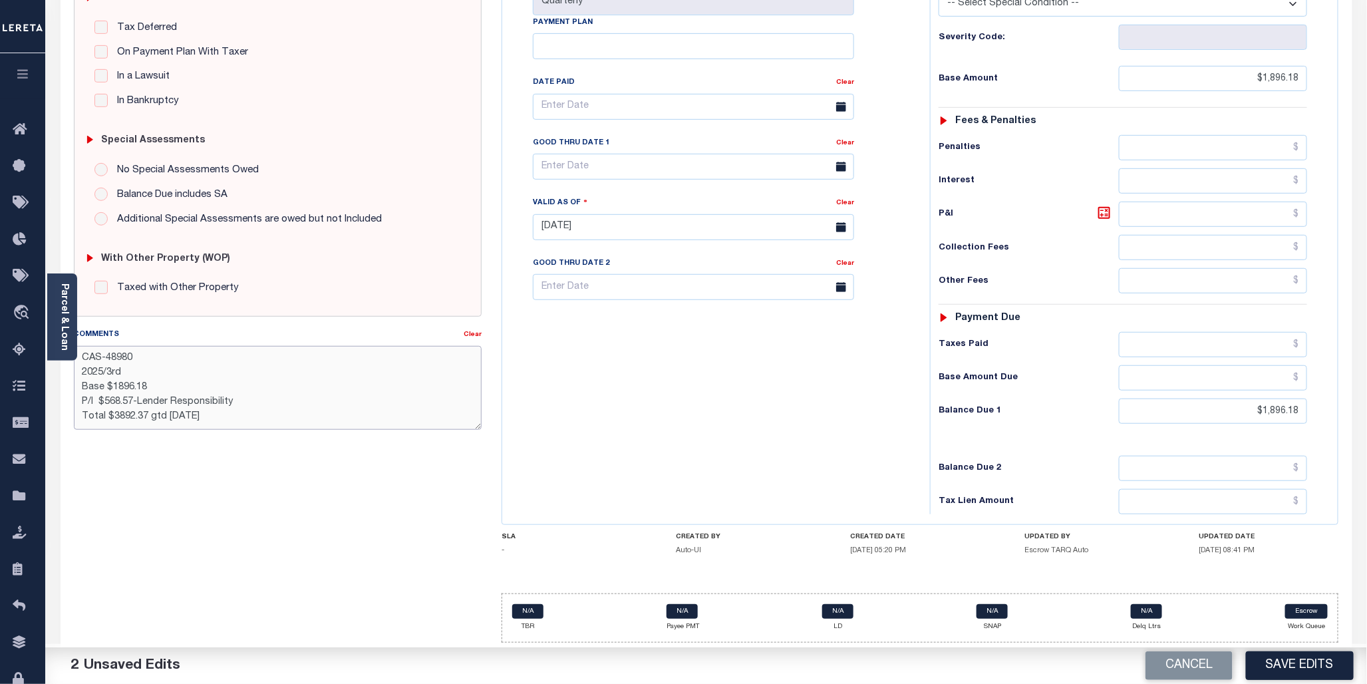
click at [133, 400] on textarea "CAS-48980 2025/3rd Base $1896.18 P/I $568.57-Lender Responsibility Total $3892.…" at bounding box center [278, 388] width 408 height 84
drag, startPoint x: 76, startPoint y: 397, endPoint x: 249, endPoint y: 387, distance: 173.2
click at [249, 396] on textarea "CAS-48980 2025/3rd Base $1896.18 P/I $568.57-Lender Responsibility Total $3892.…" at bounding box center [278, 388] width 408 height 84
click at [148, 400] on textarea "CAS-48980 2025/3rd Base $1896.18 Total $3892.37 gtd 08/30/2025" at bounding box center [278, 388] width 408 height 84
drag, startPoint x: 104, startPoint y: 416, endPoint x: 180, endPoint y: 417, distance: 76.5
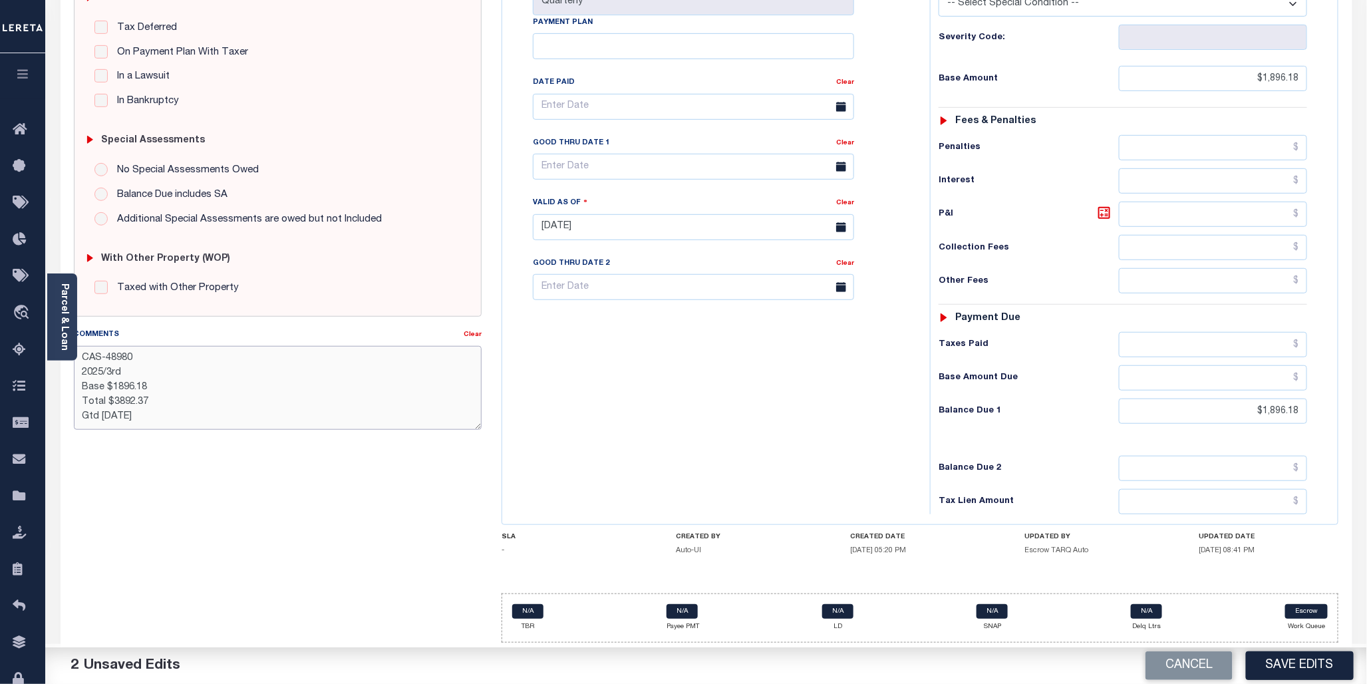
click at [180, 417] on textarea "CAS-48980 2025/3rd Base $1896.18 Total $3892.37 Gtd 08/30/2025" at bounding box center [278, 388] width 408 height 84
type textarea "CAS-48980 2025/3rd Base $1896.18 Total $3892.37 Gtd 01/01/2026"
click at [696, 164] on input "text" at bounding box center [693, 167] width 321 height 26
click at [726, 198] on icon at bounding box center [726, 198] width 9 height 9
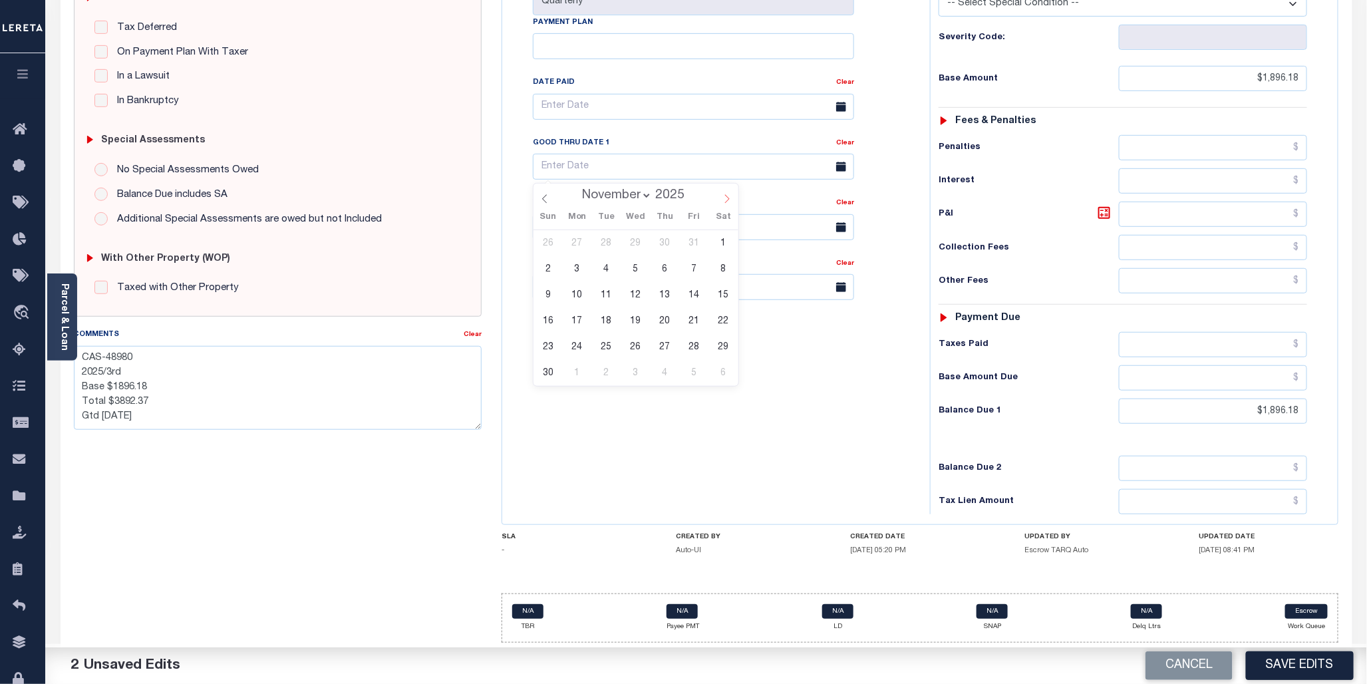
select select "11"
click at [726, 198] on icon at bounding box center [726, 198] width 9 height 9
type input "2026"
select select "0"
drag, startPoint x: 660, startPoint y: 246, endPoint x: 666, endPoint y: 242, distance: 7.2
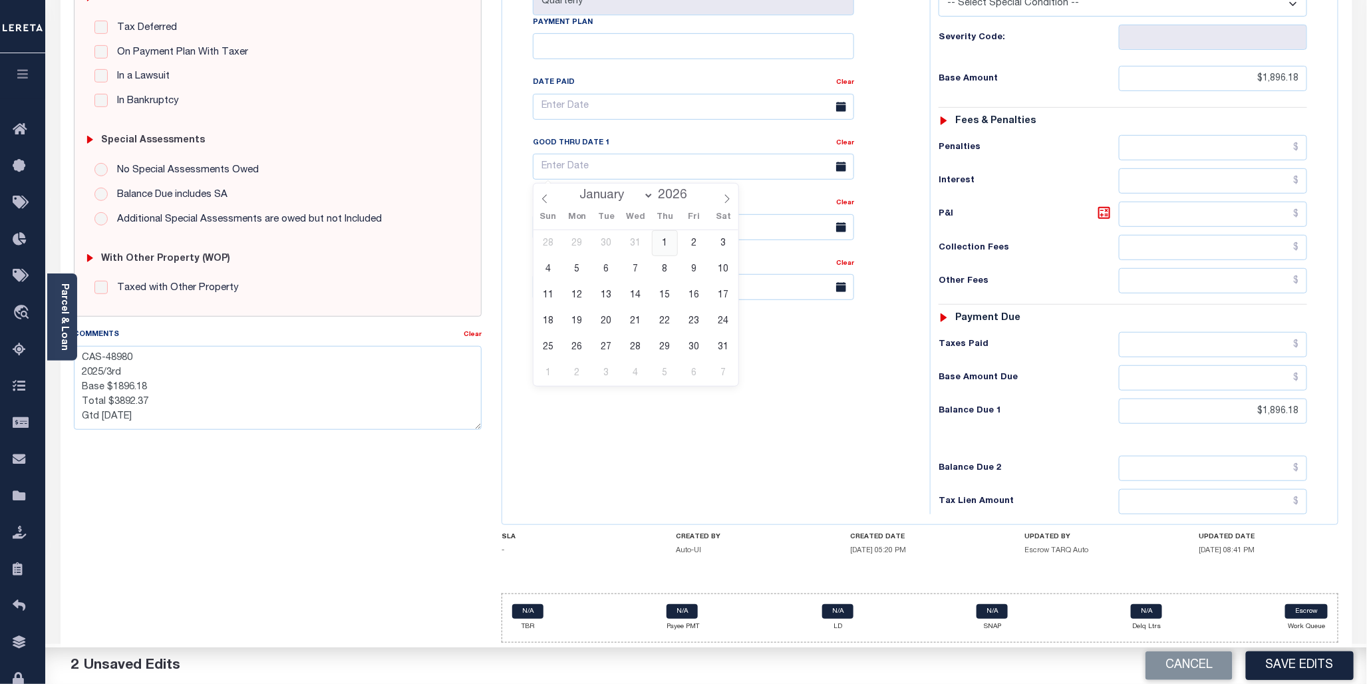
click at [662, 245] on span "1" at bounding box center [665, 243] width 26 height 26
type input "01/01/2026"
click at [1300, 676] on button "Save Edits" at bounding box center [1300, 665] width 108 height 29
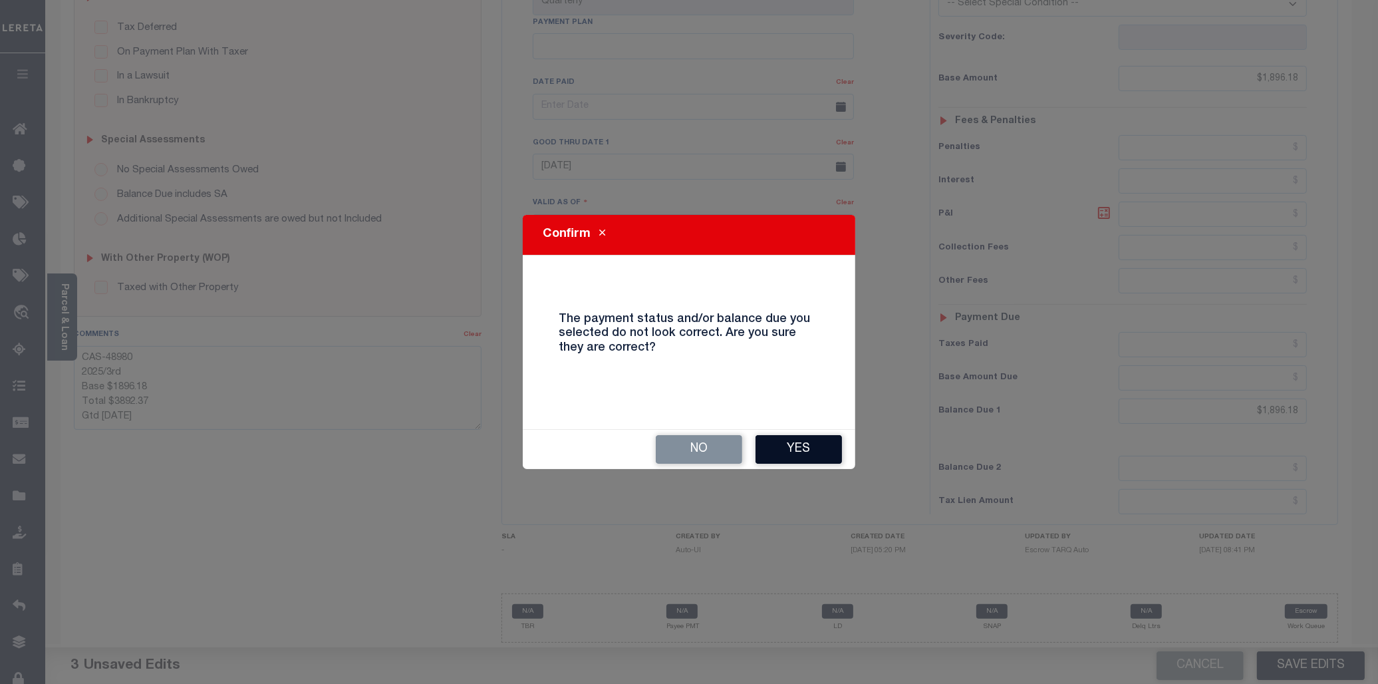
click at [817, 454] on button "Yes" at bounding box center [798, 449] width 86 height 29
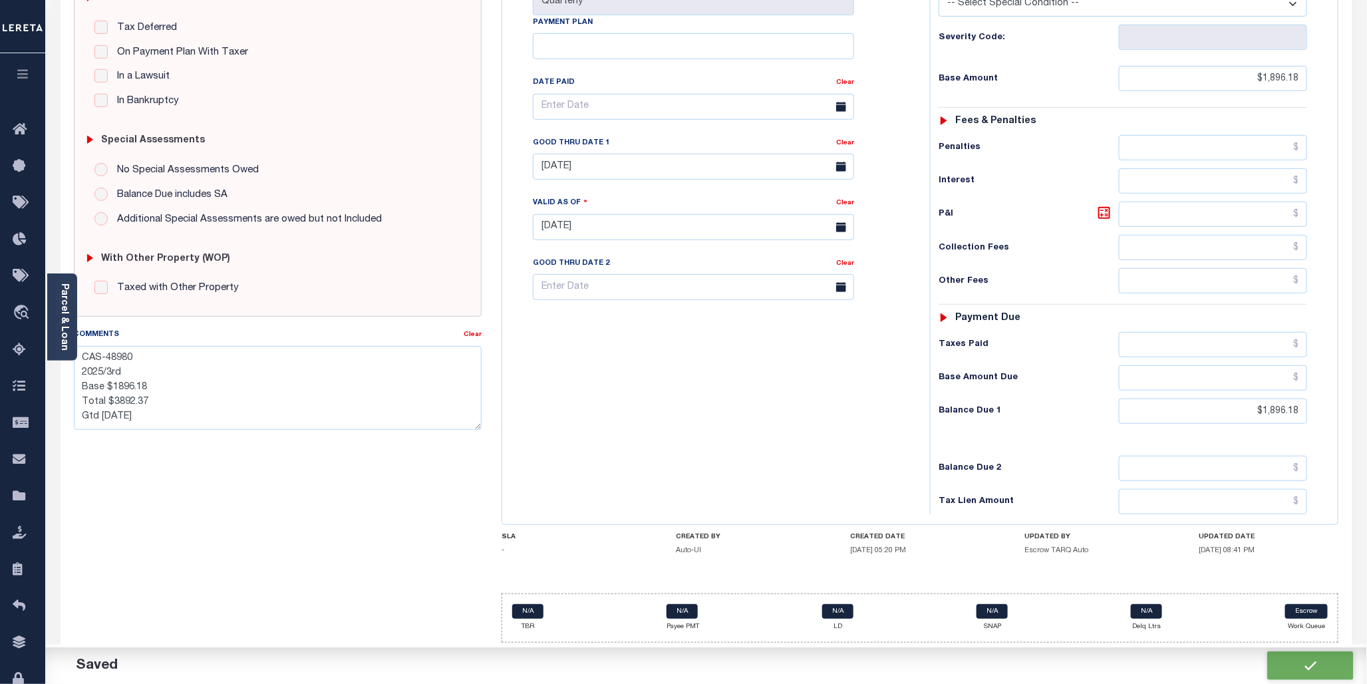
checkbox input "false"
type textarea "CAS-48980 2025/3rd Base $1896.18 Total $3892.37 Gtd 01/01/2026"
type input "$1,896.18"
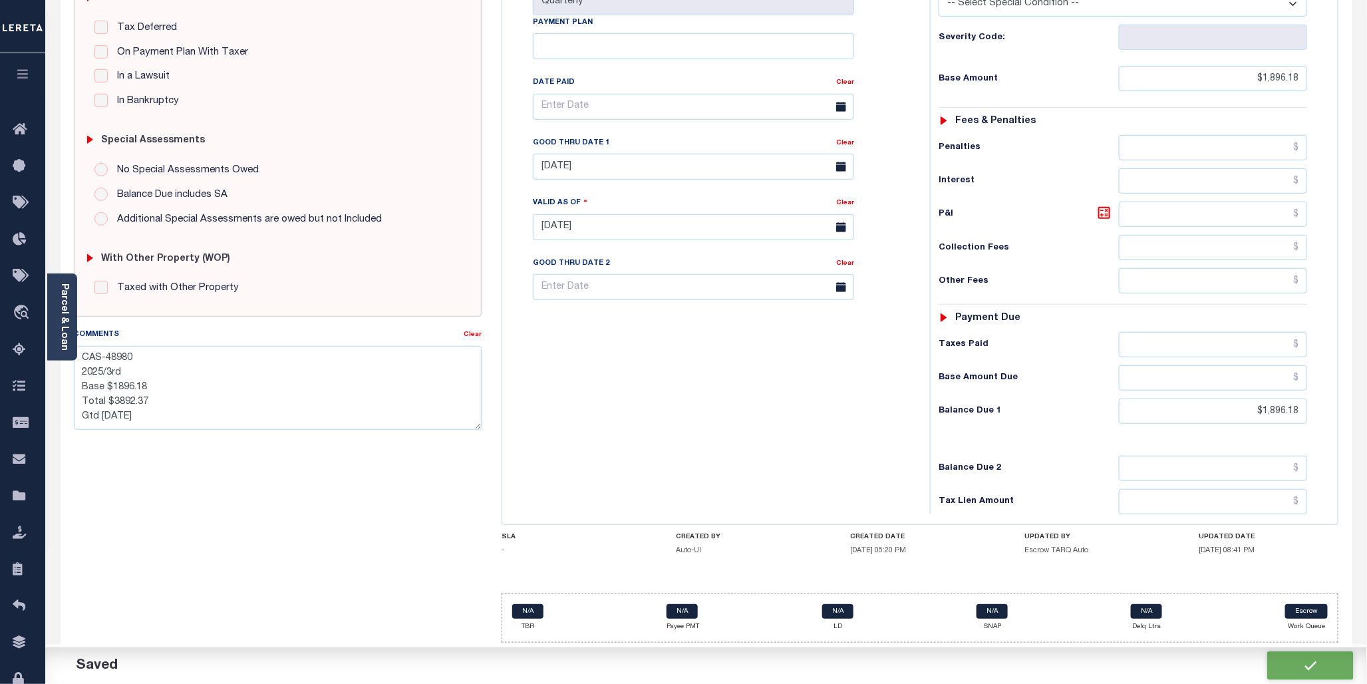
type input "$1,896.18"
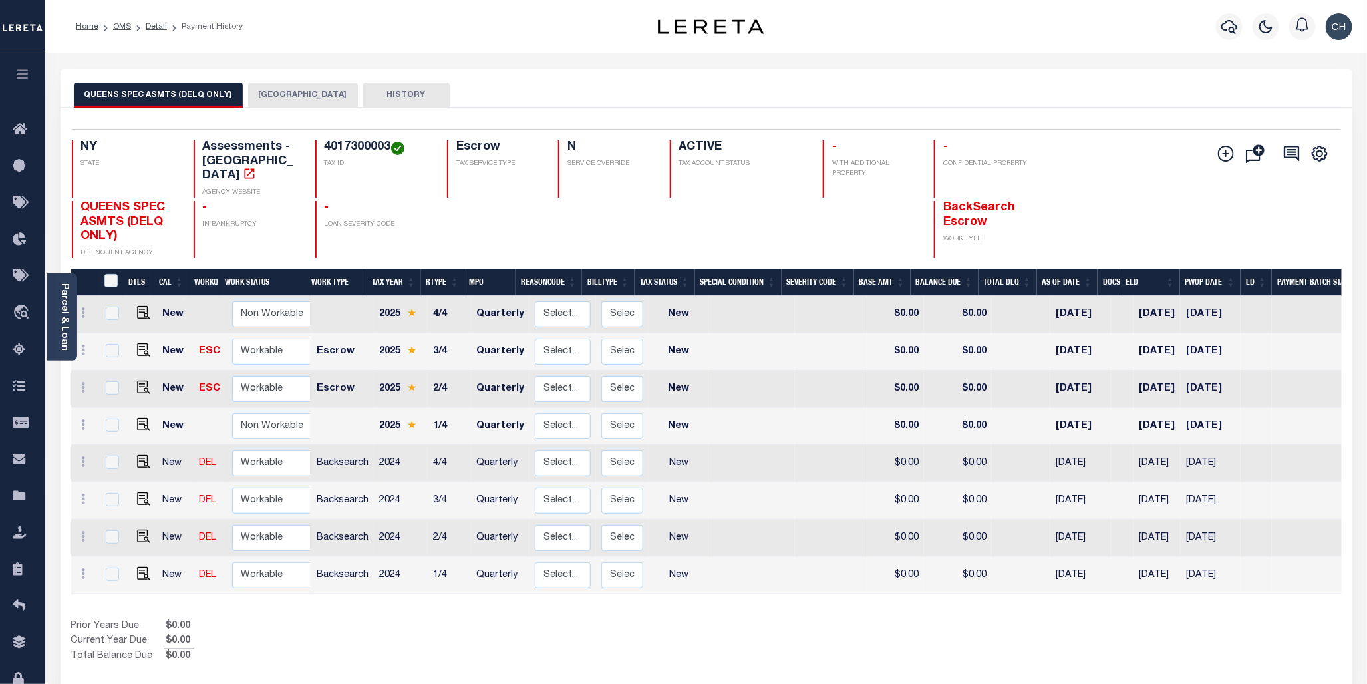
click at [286, 98] on button "[GEOGRAPHIC_DATA]" at bounding box center [303, 94] width 110 height 25
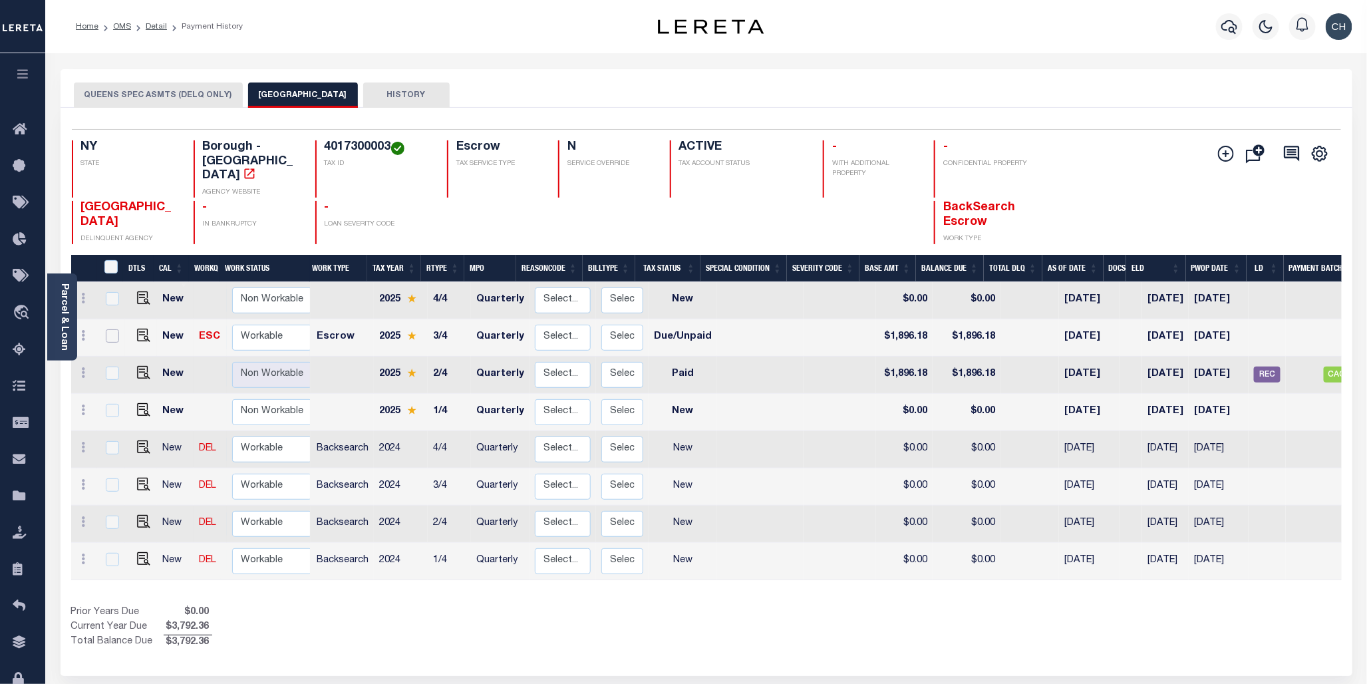
click at [106, 329] on input "checkbox" at bounding box center [112, 335] width 13 height 13
checkbox input "true"
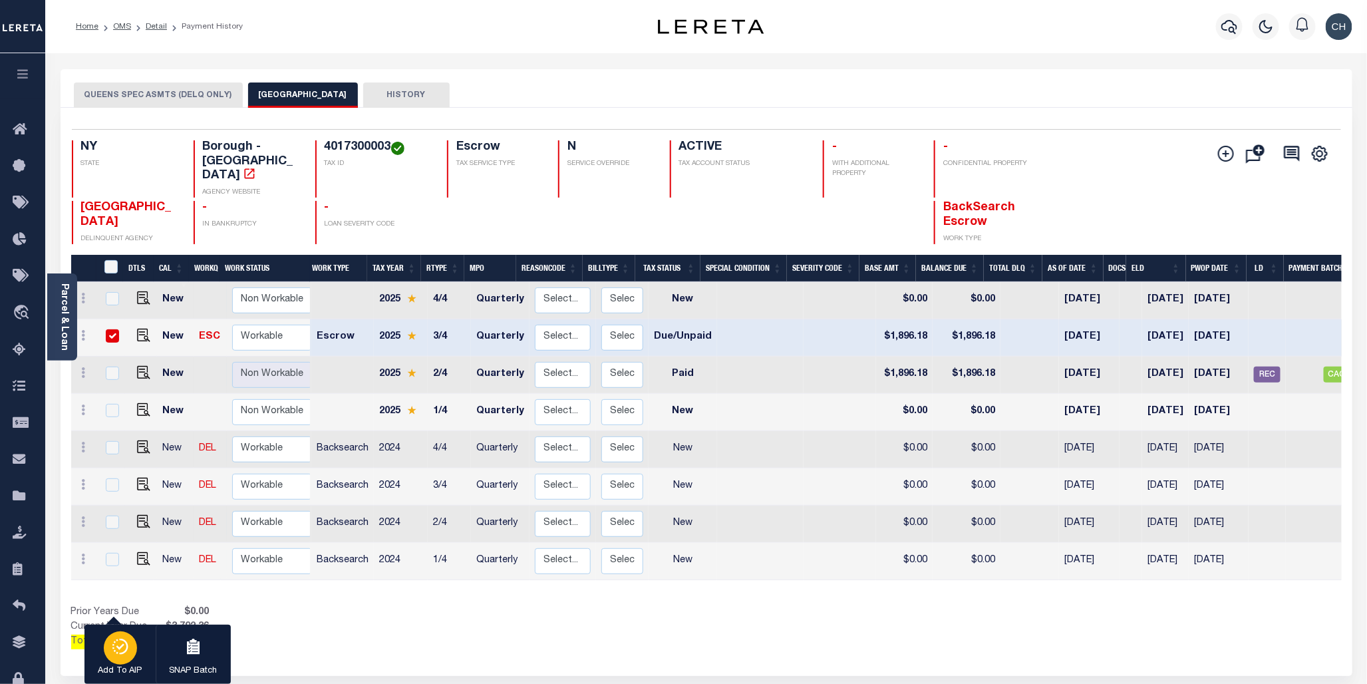
click at [110, 644] on div "button" at bounding box center [120, 647] width 33 height 33
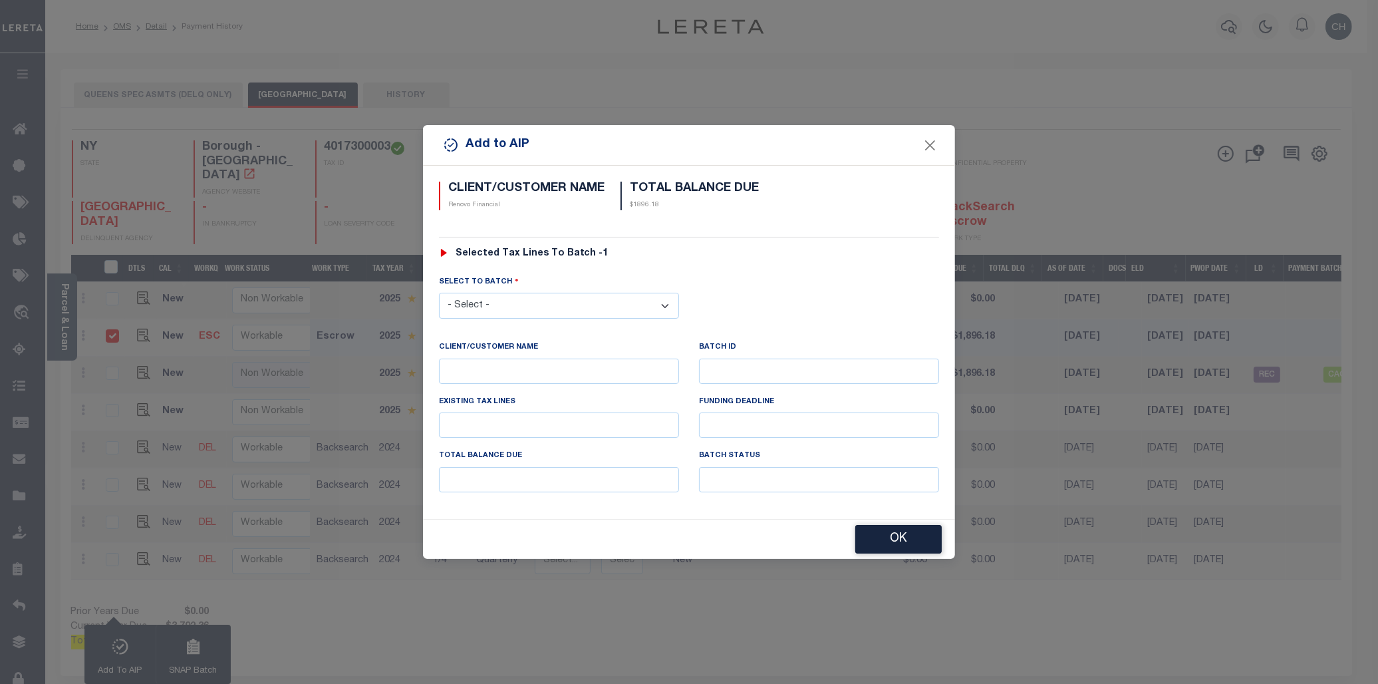
click at [551, 311] on select "- Select - 42380 42965 43235 43299 43683 44436 44450 44938 45028 45180 45253 45…" at bounding box center [559, 306] width 240 height 26
click at [668, 303] on select "- Select - 42380 42965 43235 43299 43683 44436 44450 44938 45028 45180 45253 45…" at bounding box center [559, 306] width 240 height 26
drag, startPoint x: 666, startPoint y: 304, endPoint x: 667, endPoint y: 318, distance: 14.0
click at [666, 304] on select "- Select - 42380 42965 43235 43299 43683 44436 44450 44938 45028 45180 45253 45…" at bounding box center [559, 306] width 240 height 26
select select "46729"
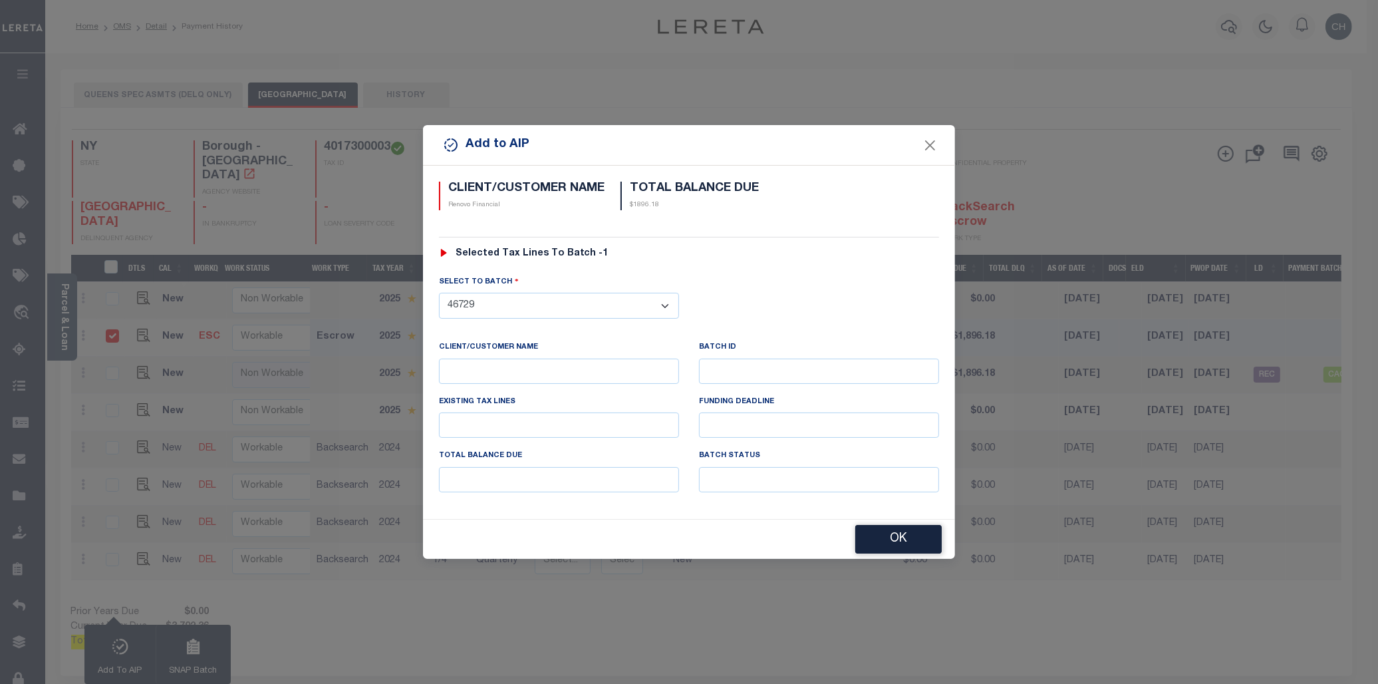
click at [439, 293] on select "- Select - 42380 42965 43235 43299 43683 44436 44450 44938 45028 45180 45253 45…" at bounding box center [559, 306] width 240 height 26
drag, startPoint x: 499, startPoint y: 303, endPoint x: 430, endPoint y: 300, distance: 68.6
click at [430, 300] on div "SELECT TO BATCH - Select - 42380 42965 43235 43299 43683 44436 44450 44938 4502…" at bounding box center [559, 295] width 260 height 43
click at [861, 260] on div "CLIENT/CUSTOMER NAME Renovo Financial TOTAL BALANCE DUE $1896.18 Selected Tax L…" at bounding box center [689, 341] width 532 height 354
drag, startPoint x: 934, startPoint y: 143, endPoint x: 954, endPoint y: 153, distance: 22.9
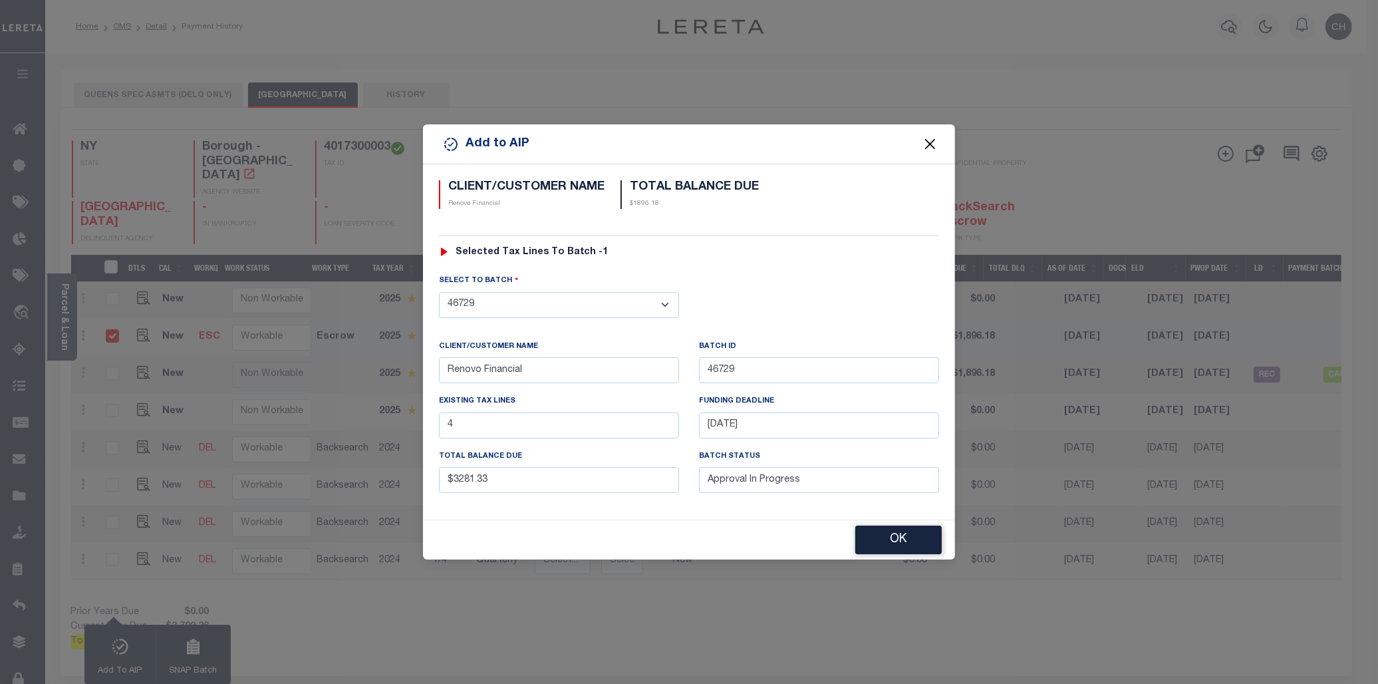
click at [934, 144] on button "Close" at bounding box center [930, 144] width 17 height 17
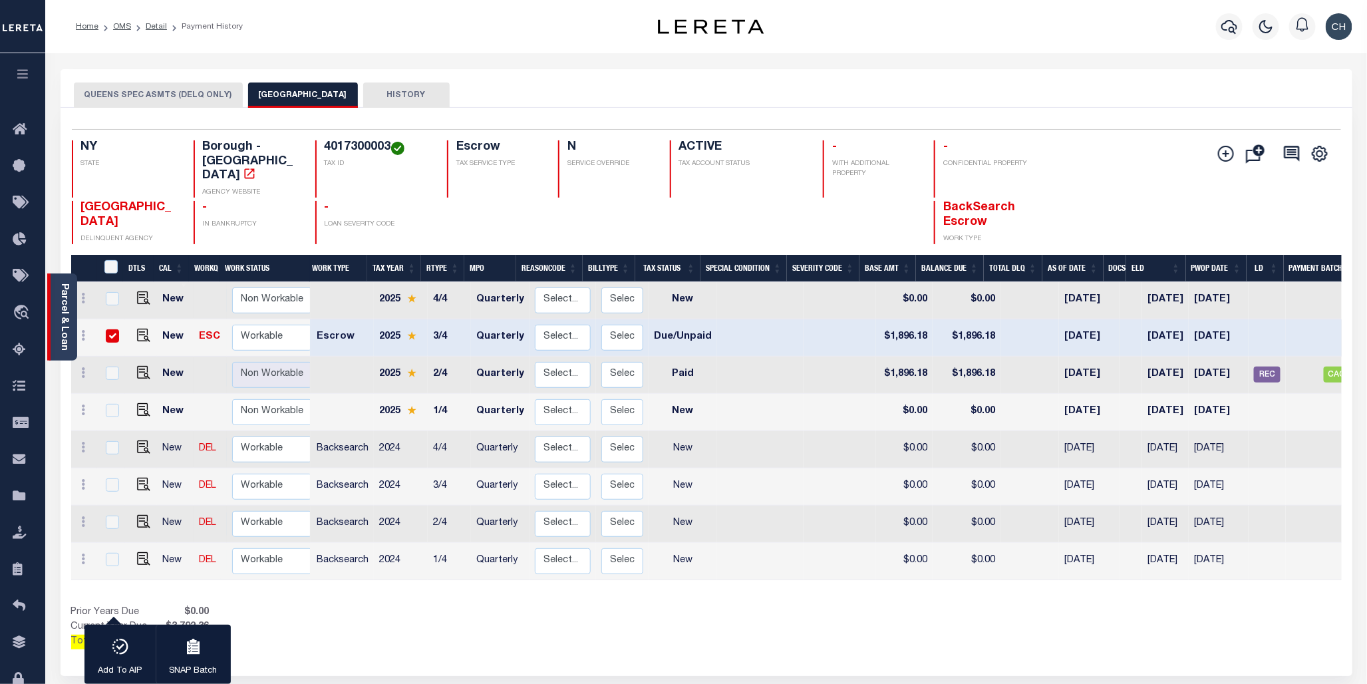
click at [67, 321] on link "Parcel & Loan" at bounding box center [63, 316] width 9 height 67
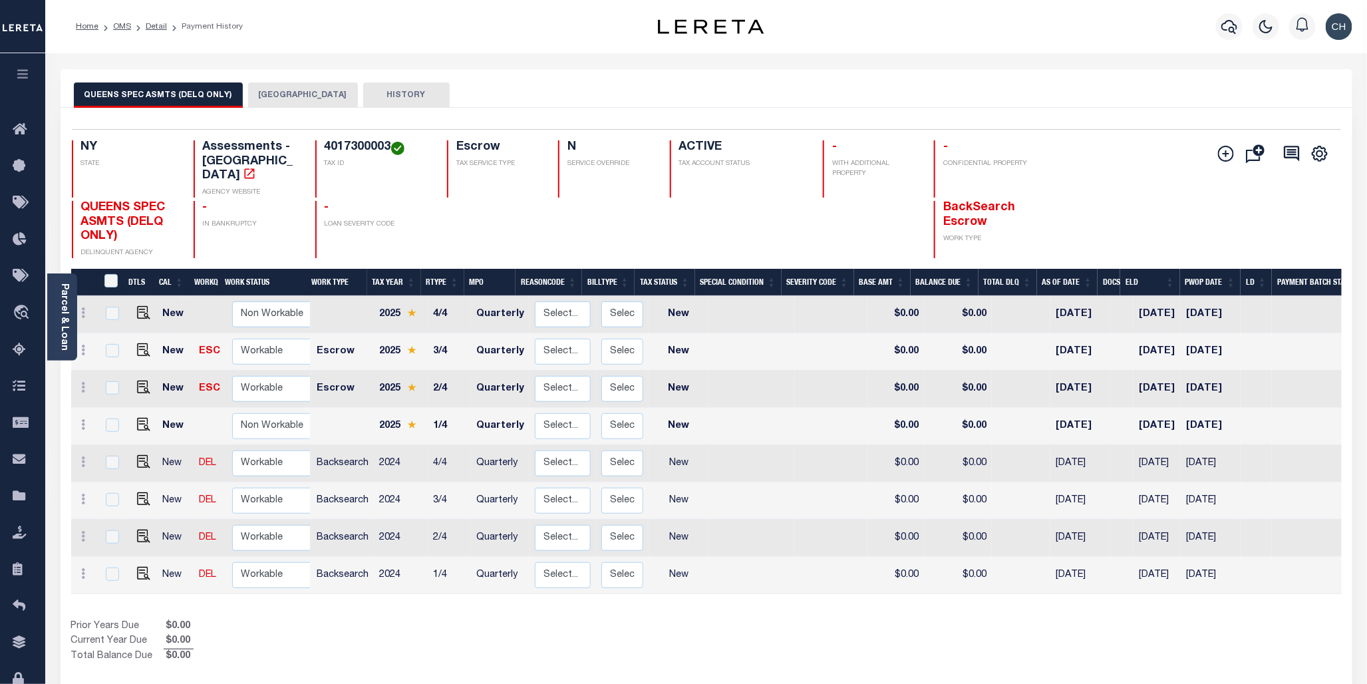
click at [277, 95] on button "[GEOGRAPHIC_DATA]" at bounding box center [303, 94] width 110 height 25
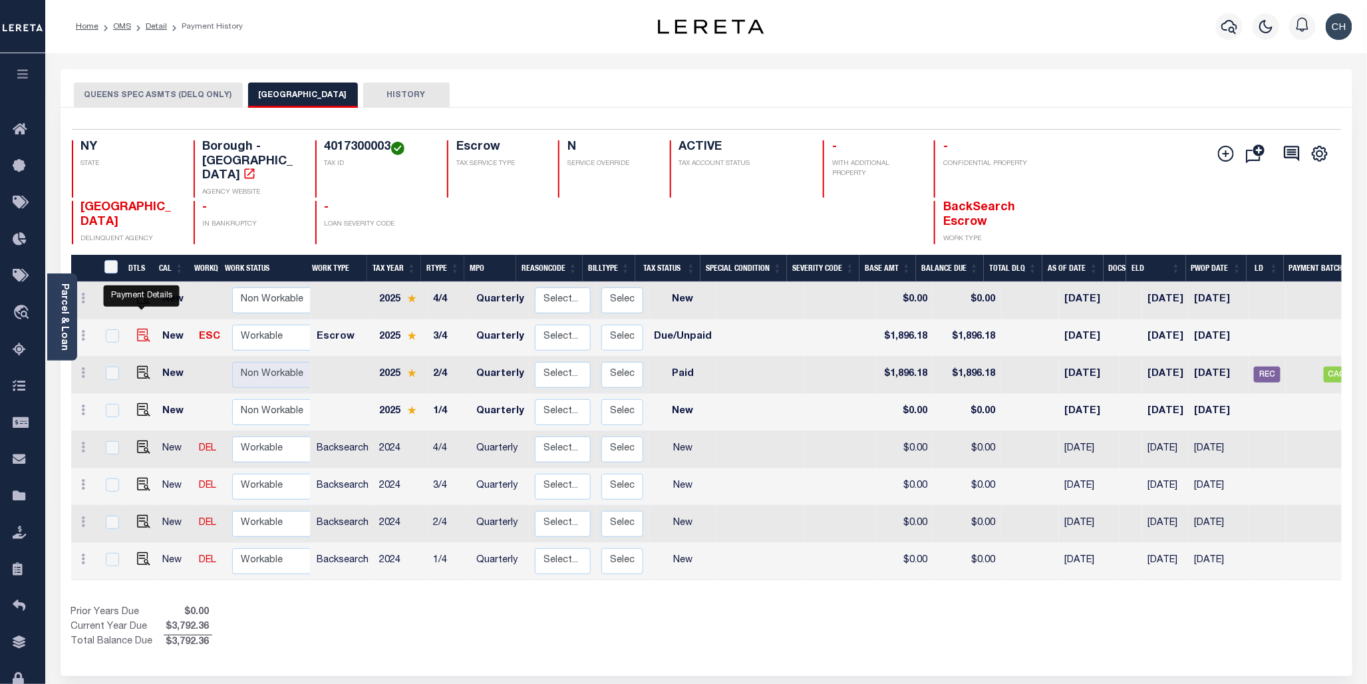
click at [141, 329] on img "" at bounding box center [143, 335] width 13 height 13
checkbox input "true"
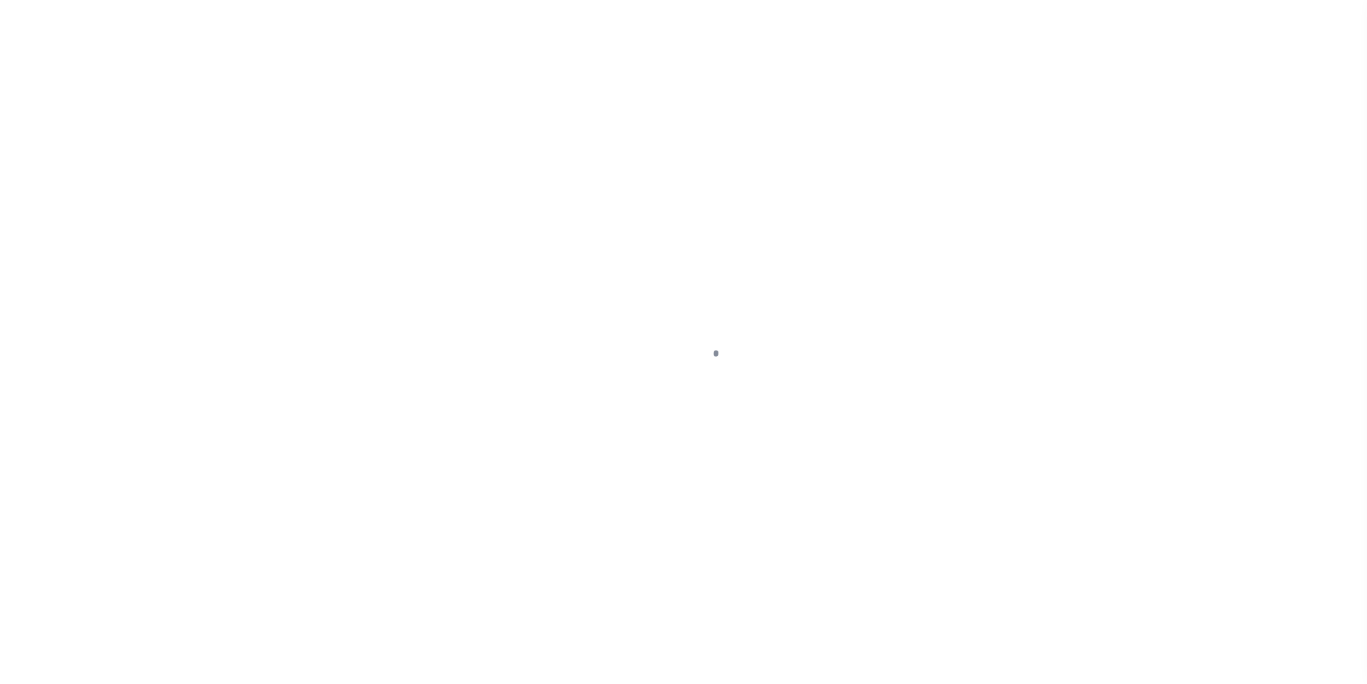
select select "DUE"
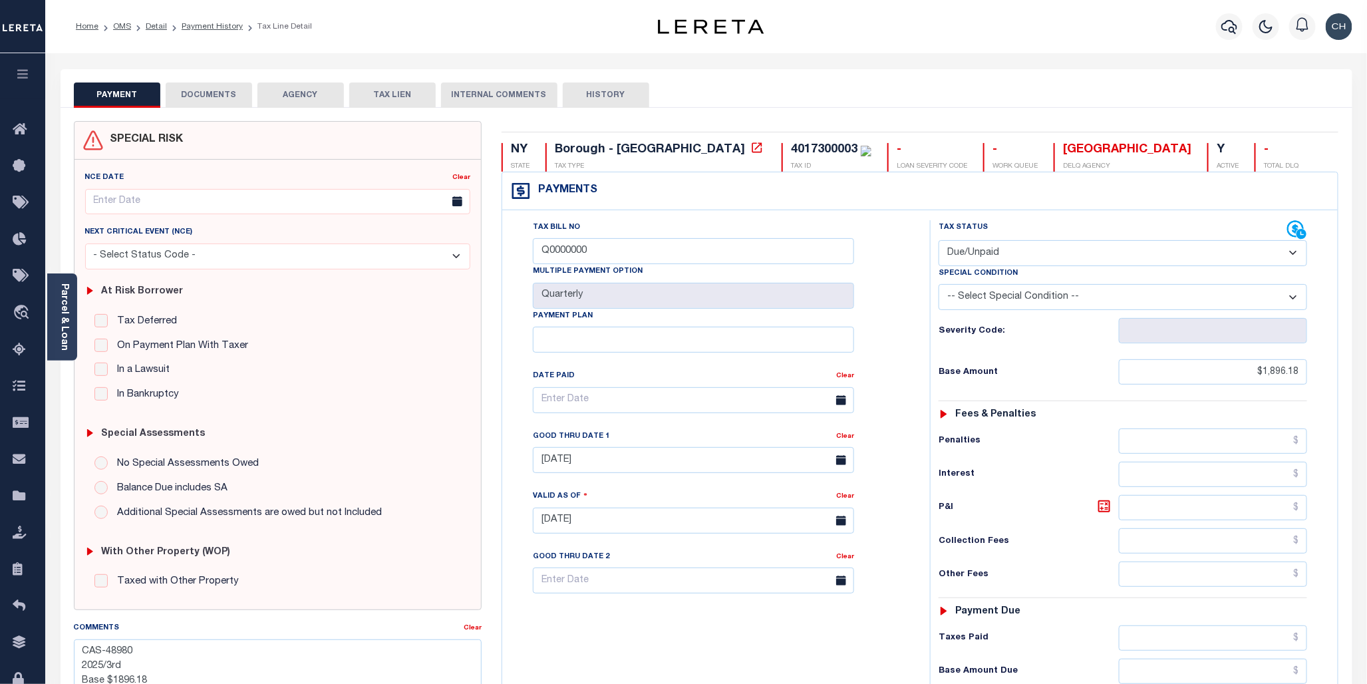
click at [223, 100] on button "DOCUMENTS" at bounding box center [209, 94] width 86 height 25
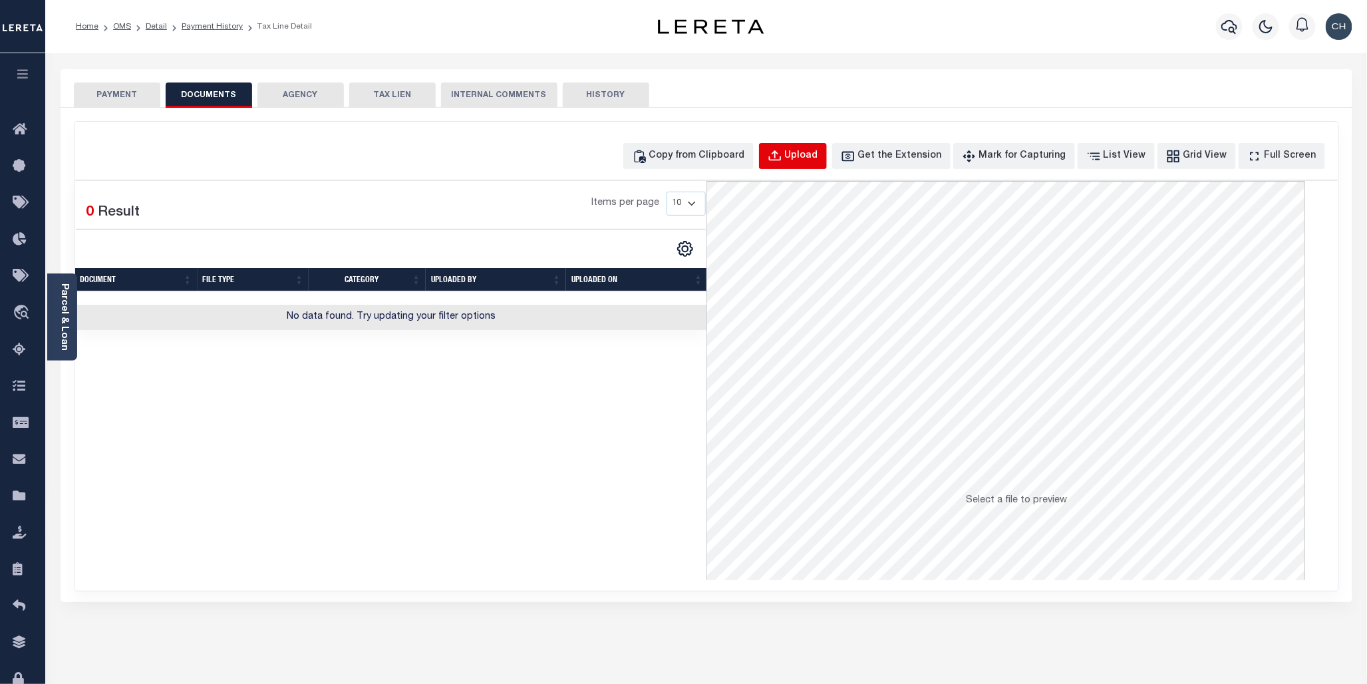
click at [818, 160] on div "Upload" at bounding box center [801, 156] width 33 height 15
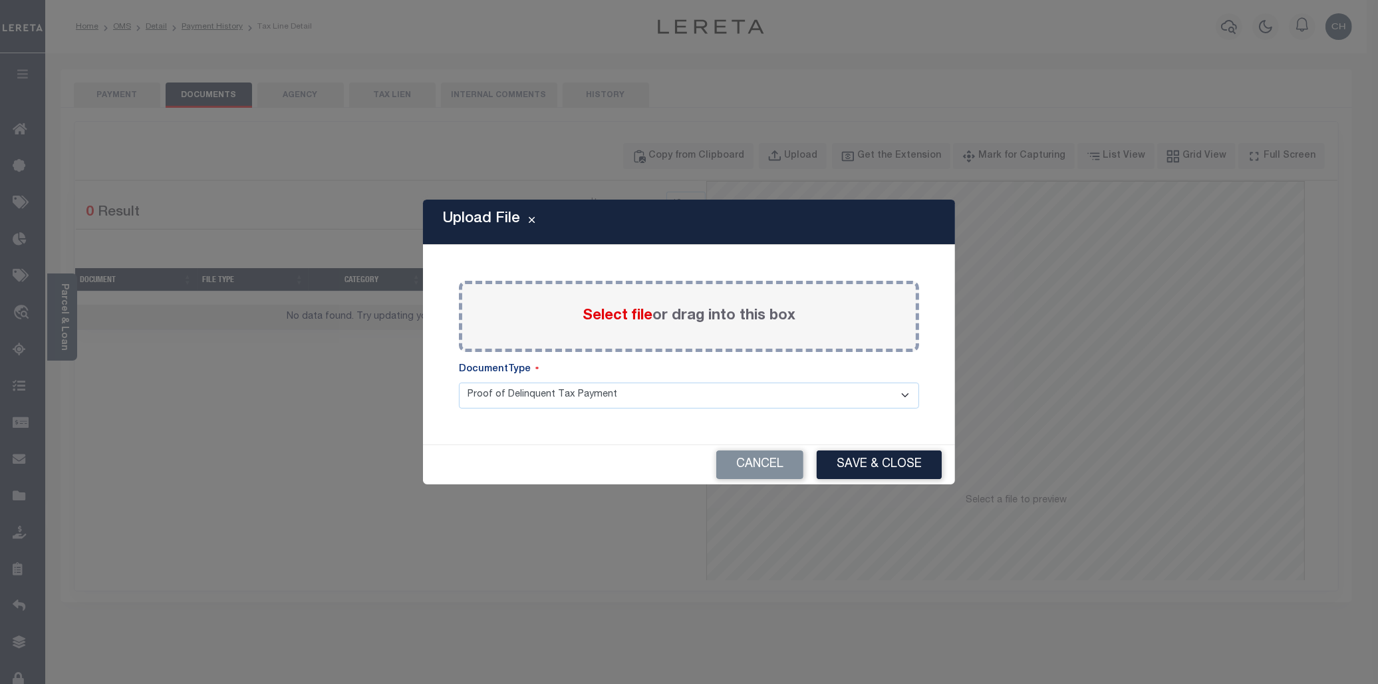
click at [619, 317] on span "Select file" at bounding box center [618, 316] width 70 height 15
click at [0, 0] on input "Select file or drag into this box" at bounding box center [0, 0] width 0 height 0
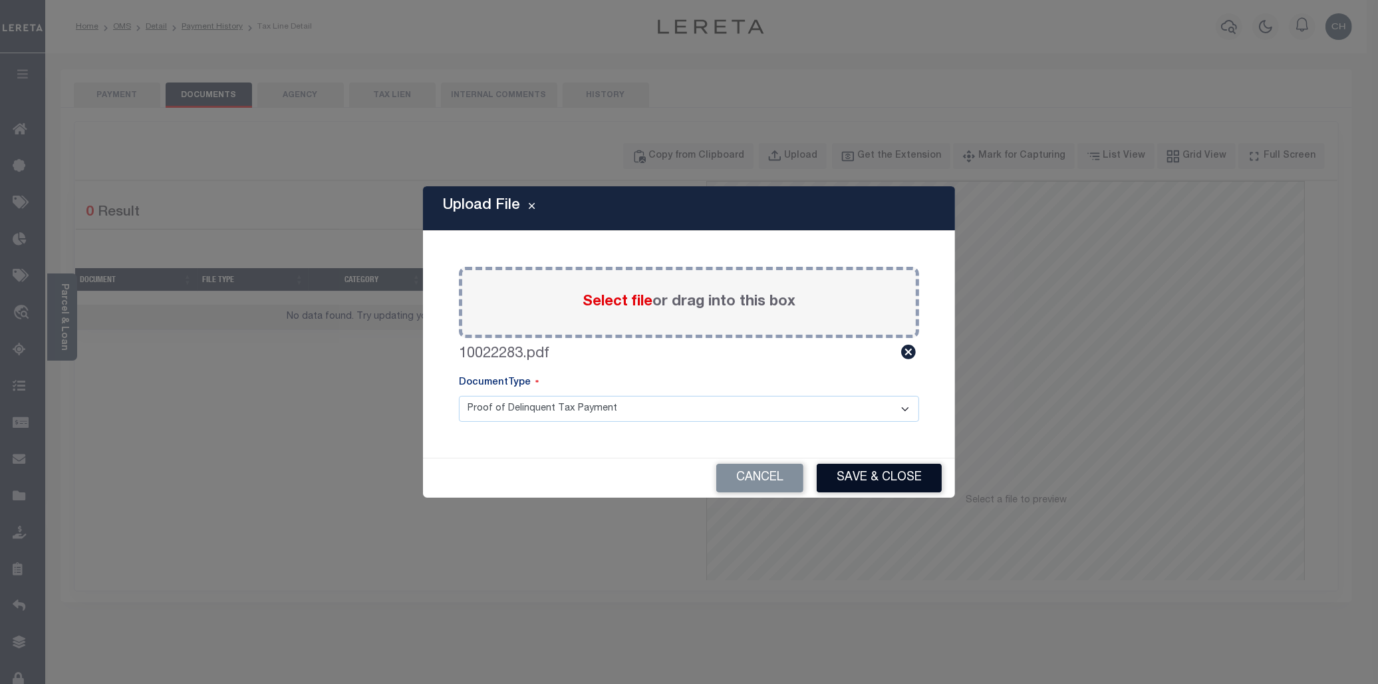
click at [896, 479] on button "Save & Close" at bounding box center [879, 478] width 125 height 29
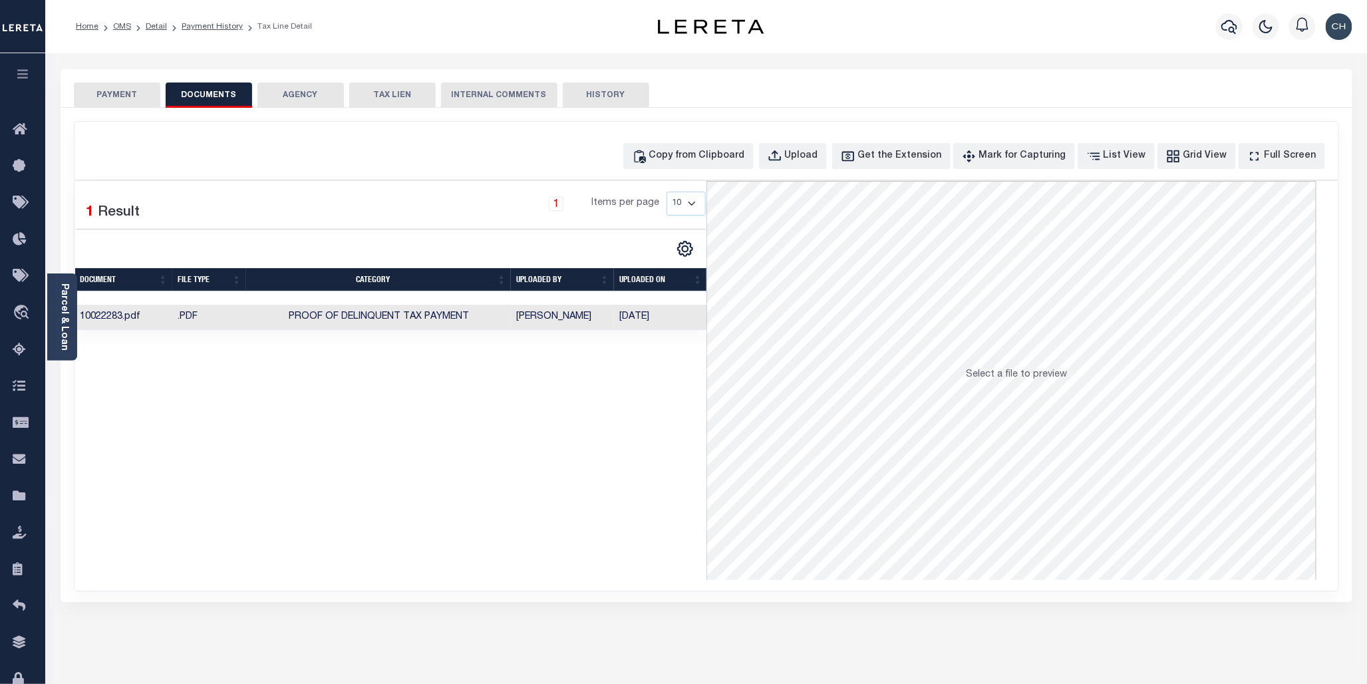
click at [124, 100] on button "PAYMENT" at bounding box center [117, 94] width 86 height 25
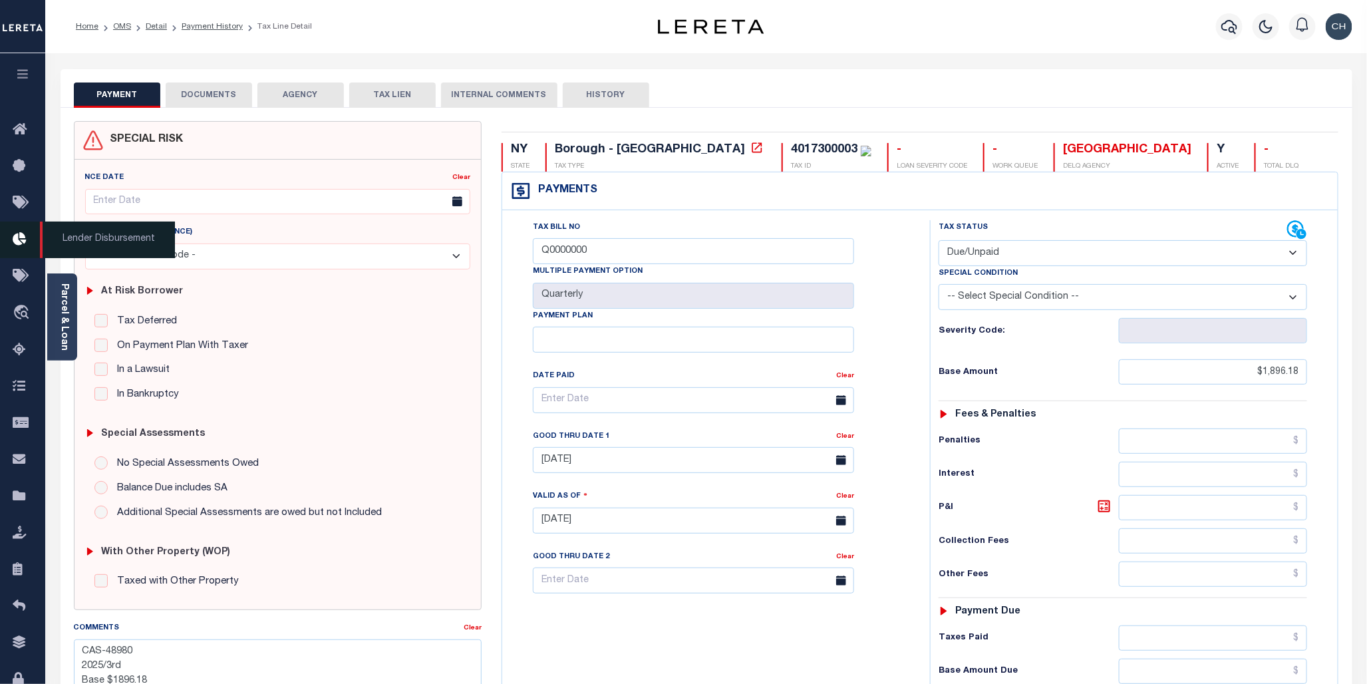
click at [22, 245] on icon at bounding box center [23, 239] width 21 height 17
